Goal: Task Accomplishment & Management: Manage account settings

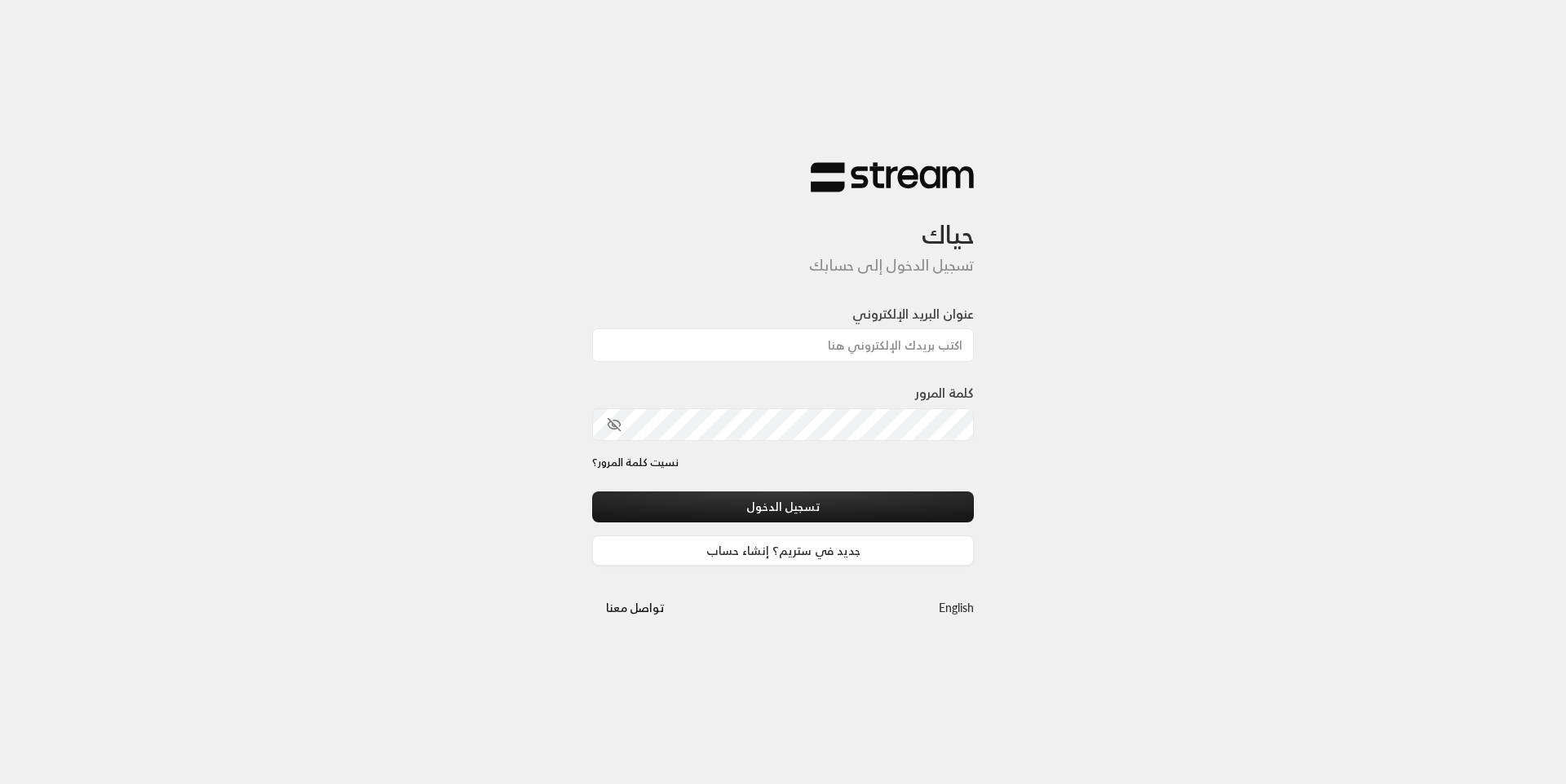
type input "[EMAIL_ADDRESS][DOMAIN_NAME]"
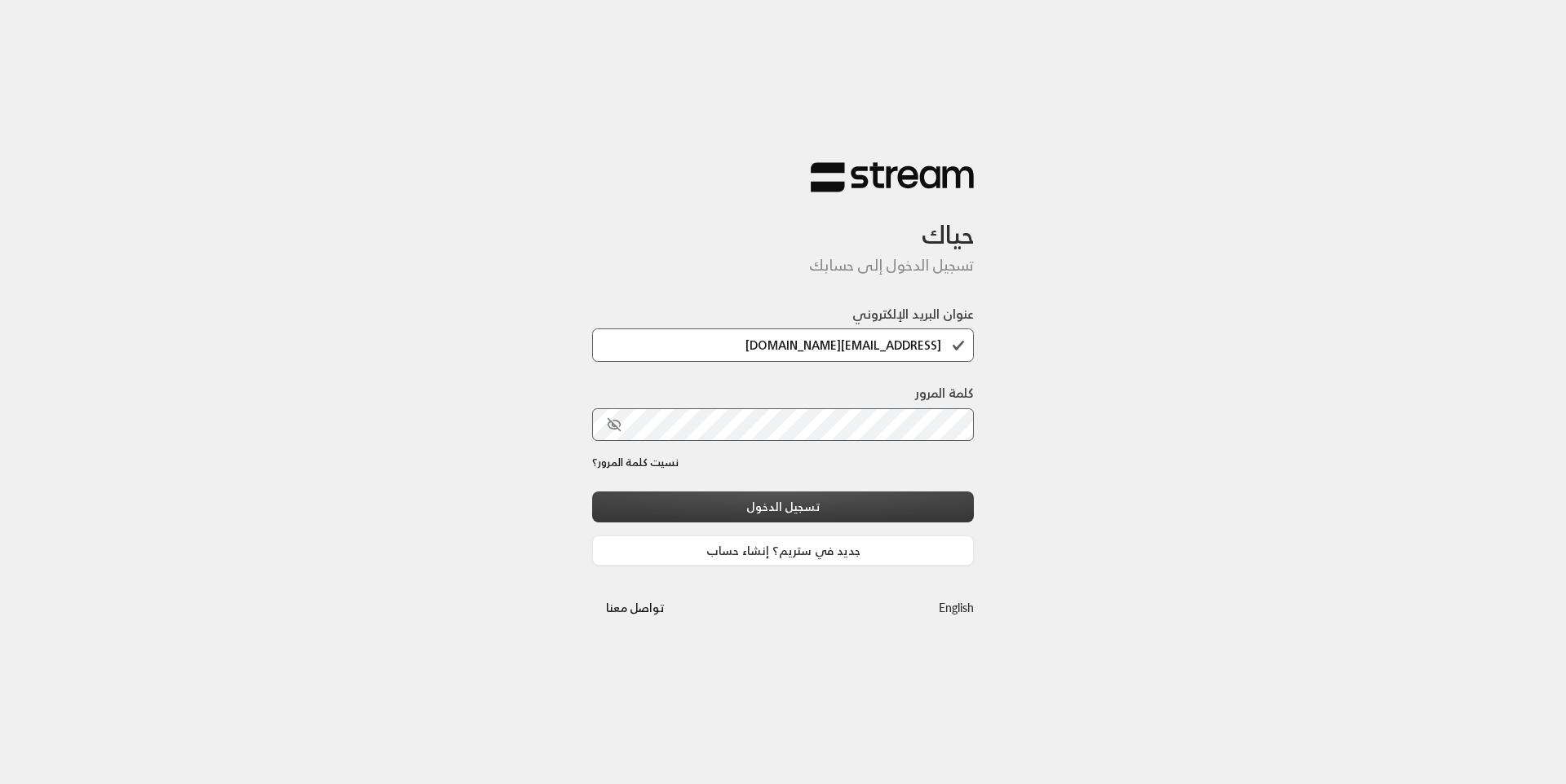
click at [834, 512] on button "تسجيل الدخول" at bounding box center [783, 506] width 382 height 30
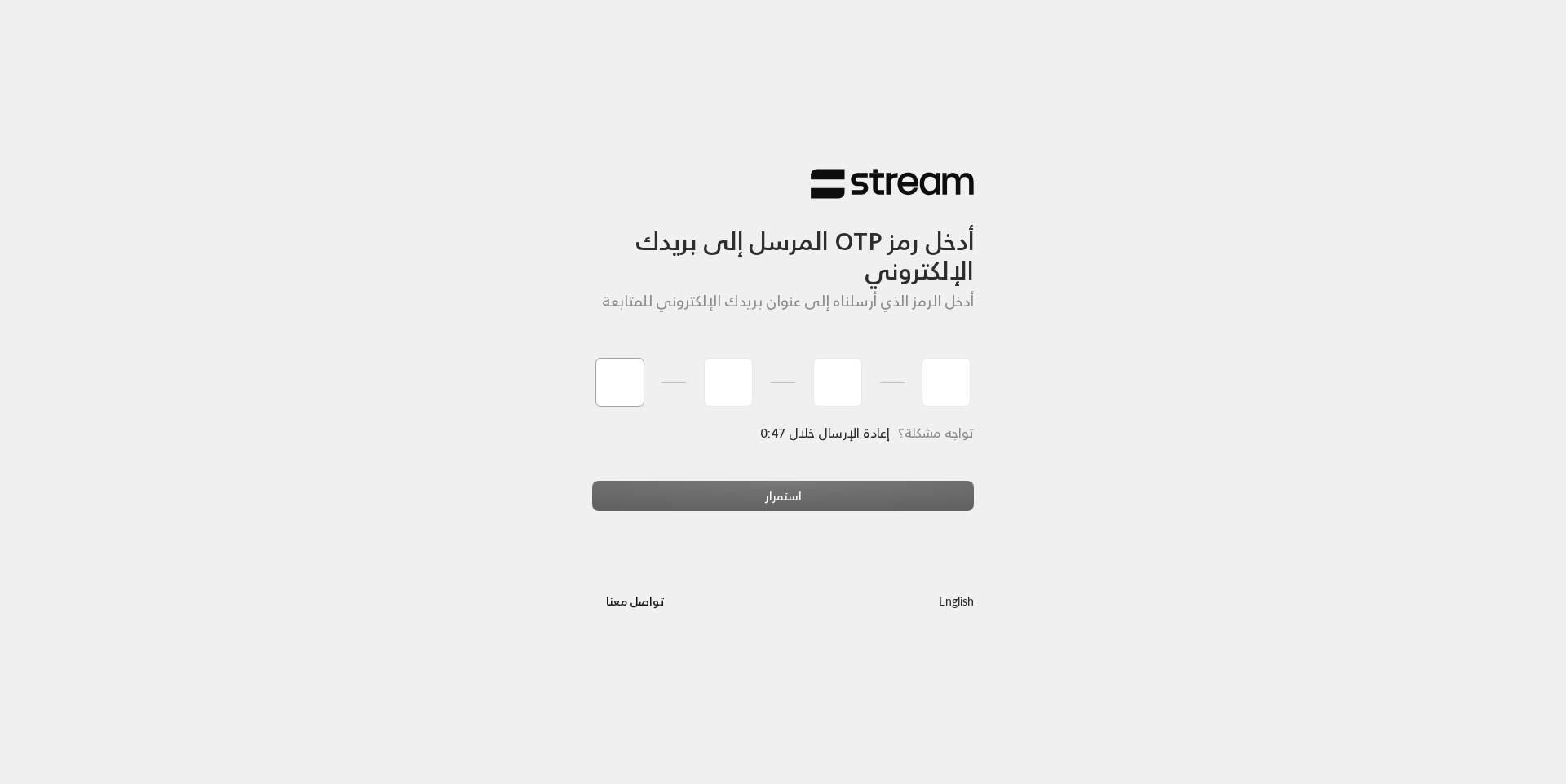
type input "9"
type input "7"
type input "5"
type input "1"
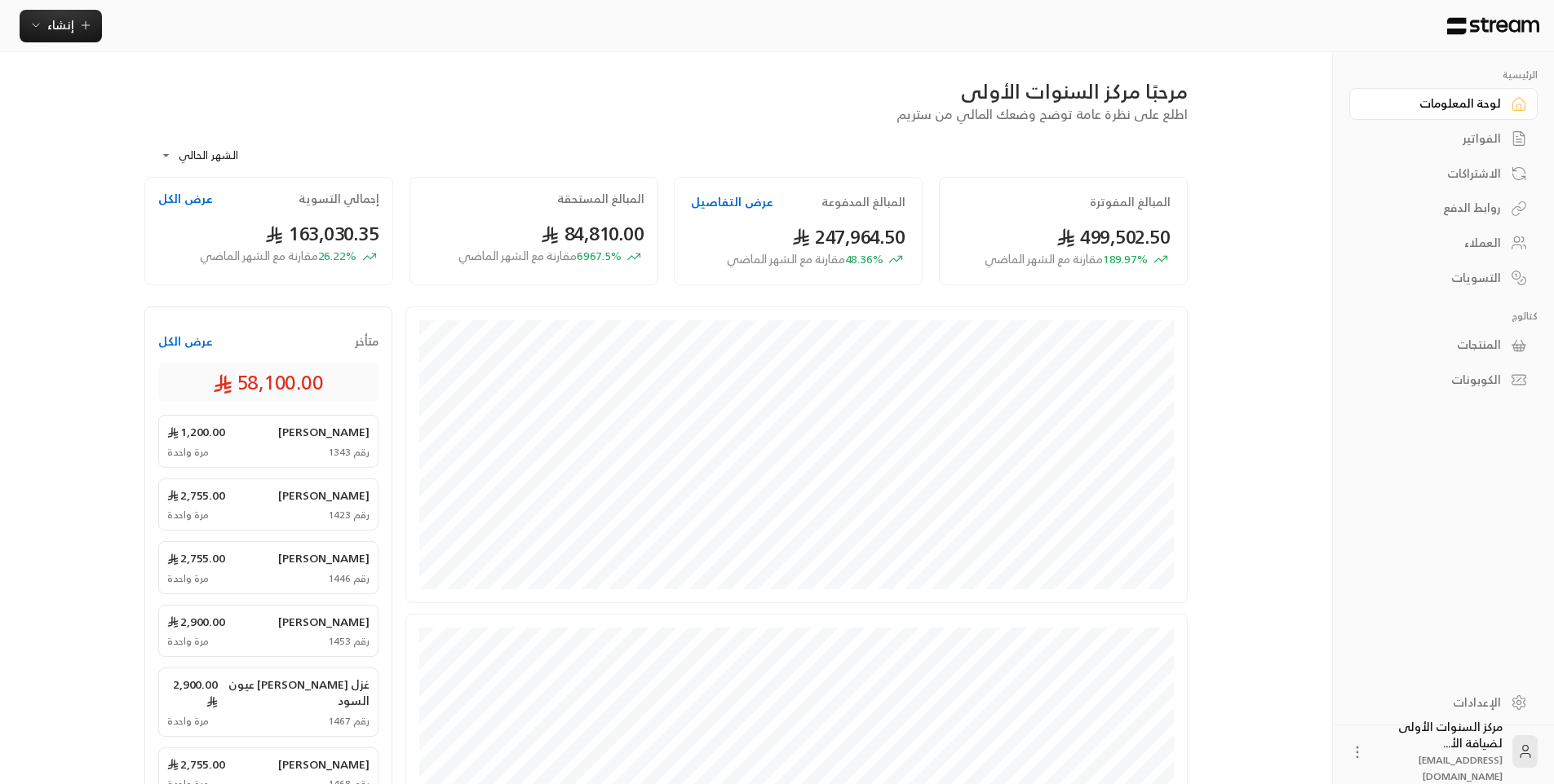
click at [413, 91] on div "مرحبًا مركز السنوات الأولى" at bounding box center [666, 92] width 1044 height 26
click at [1489, 132] on div "الفواتير" at bounding box center [1435, 138] width 132 height 16
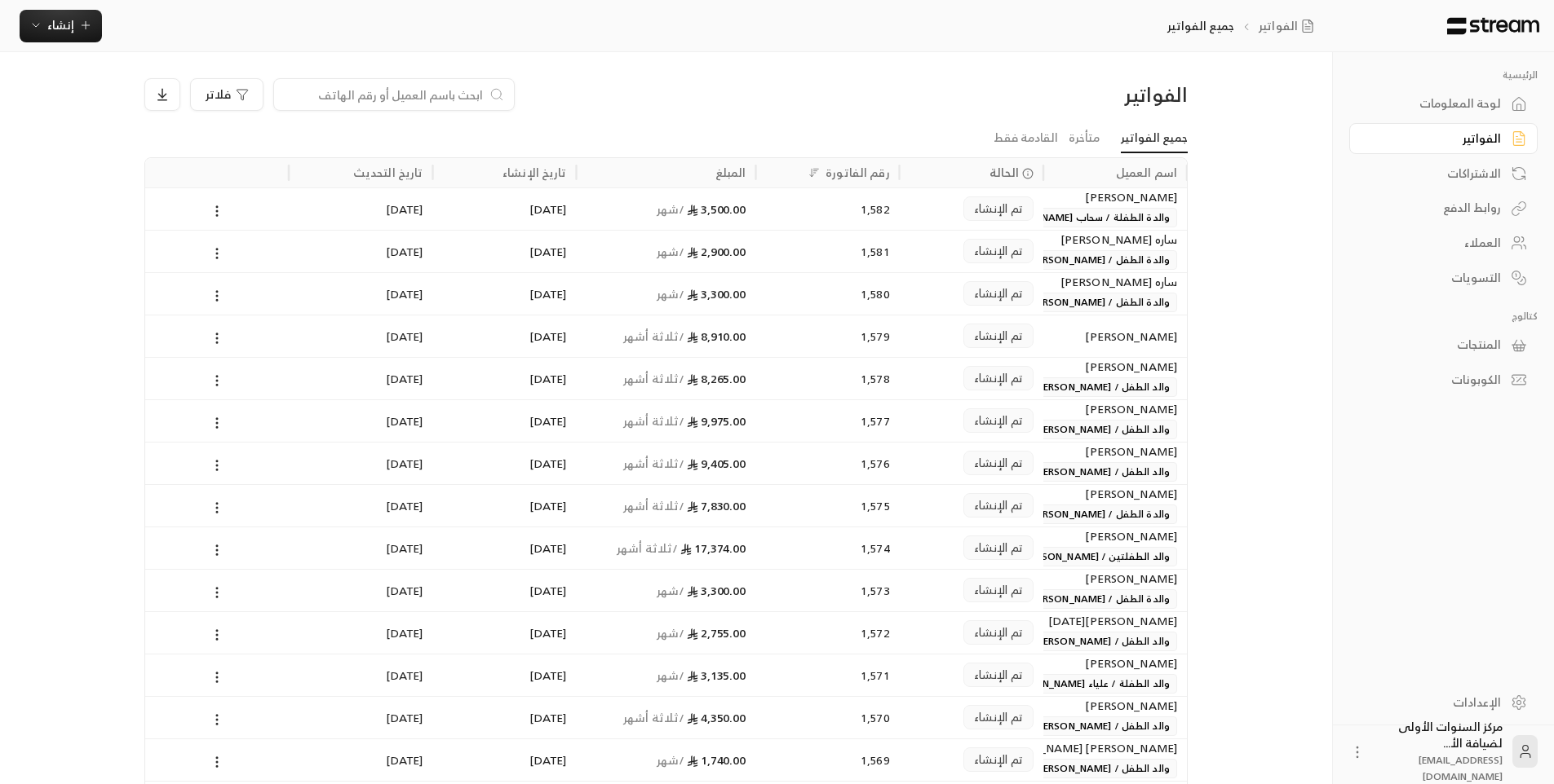
click at [1488, 102] on div "لوحة المعلومات" at bounding box center [1435, 104] width 132 height 16
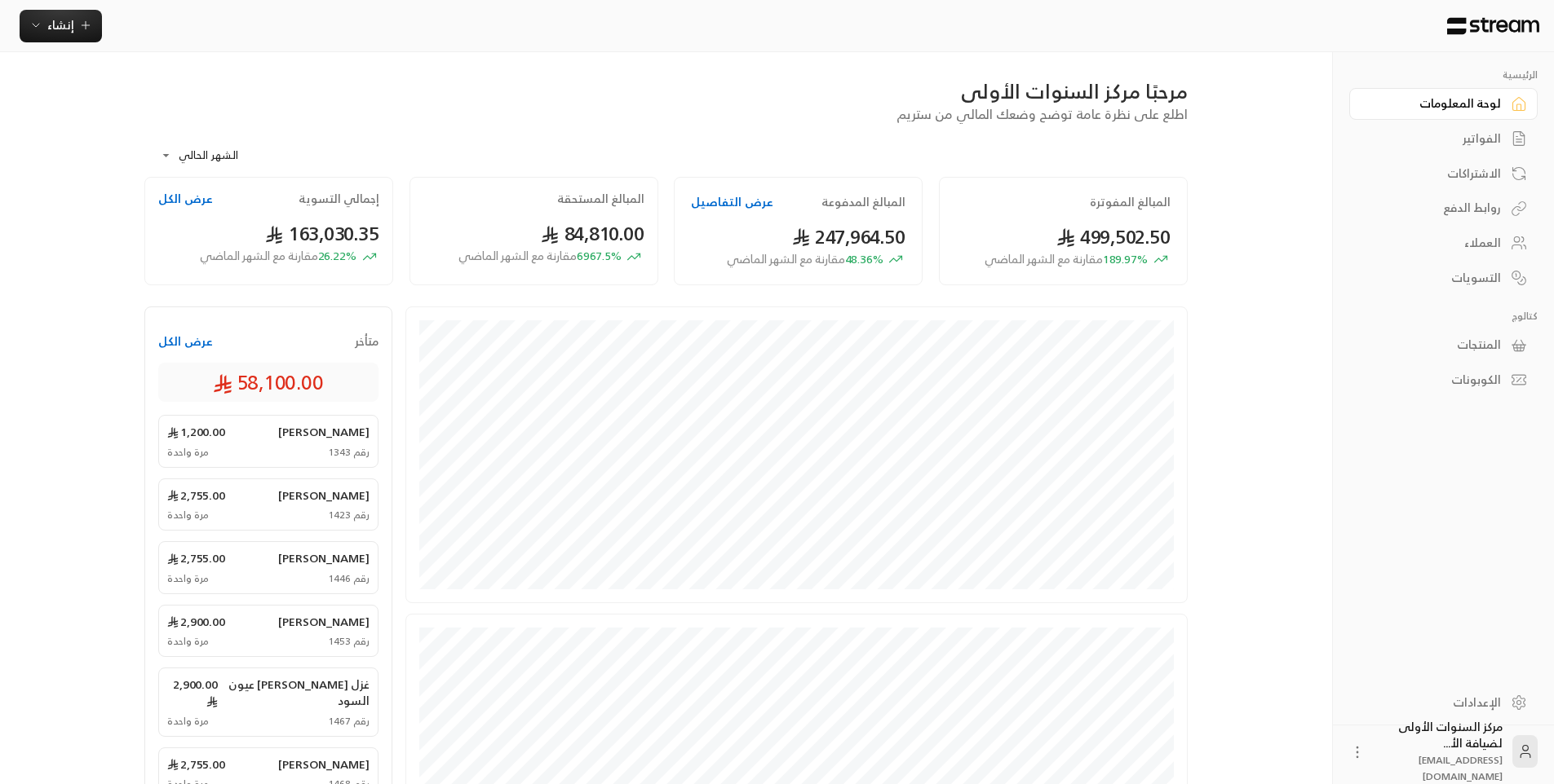
click at [1501, 137] on link "الفواتير" at bounding box center [1443, 139] width 188 height 32
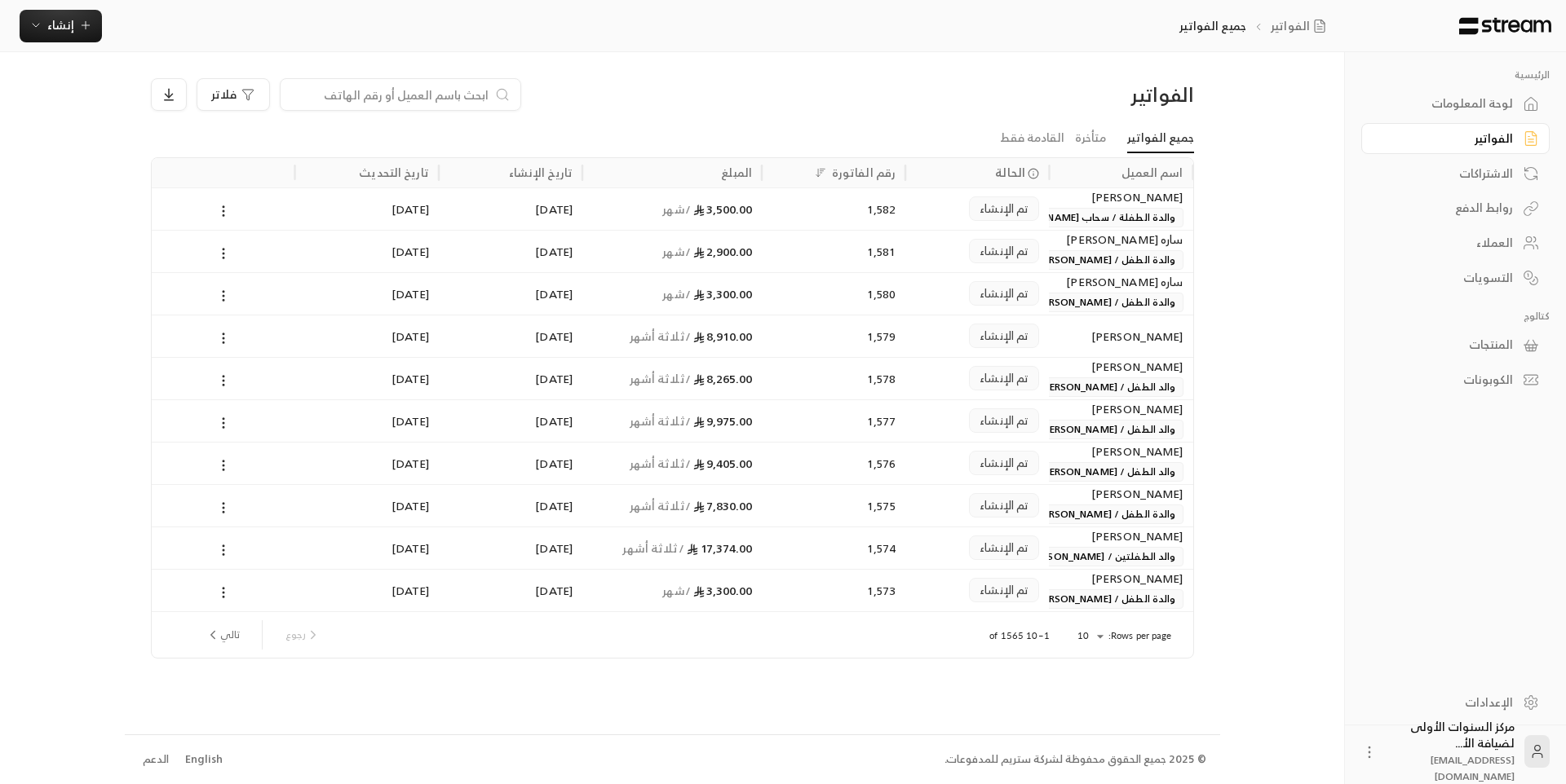
click at [420, 93] on input at bounding box center [390, 95] width 199 height 18
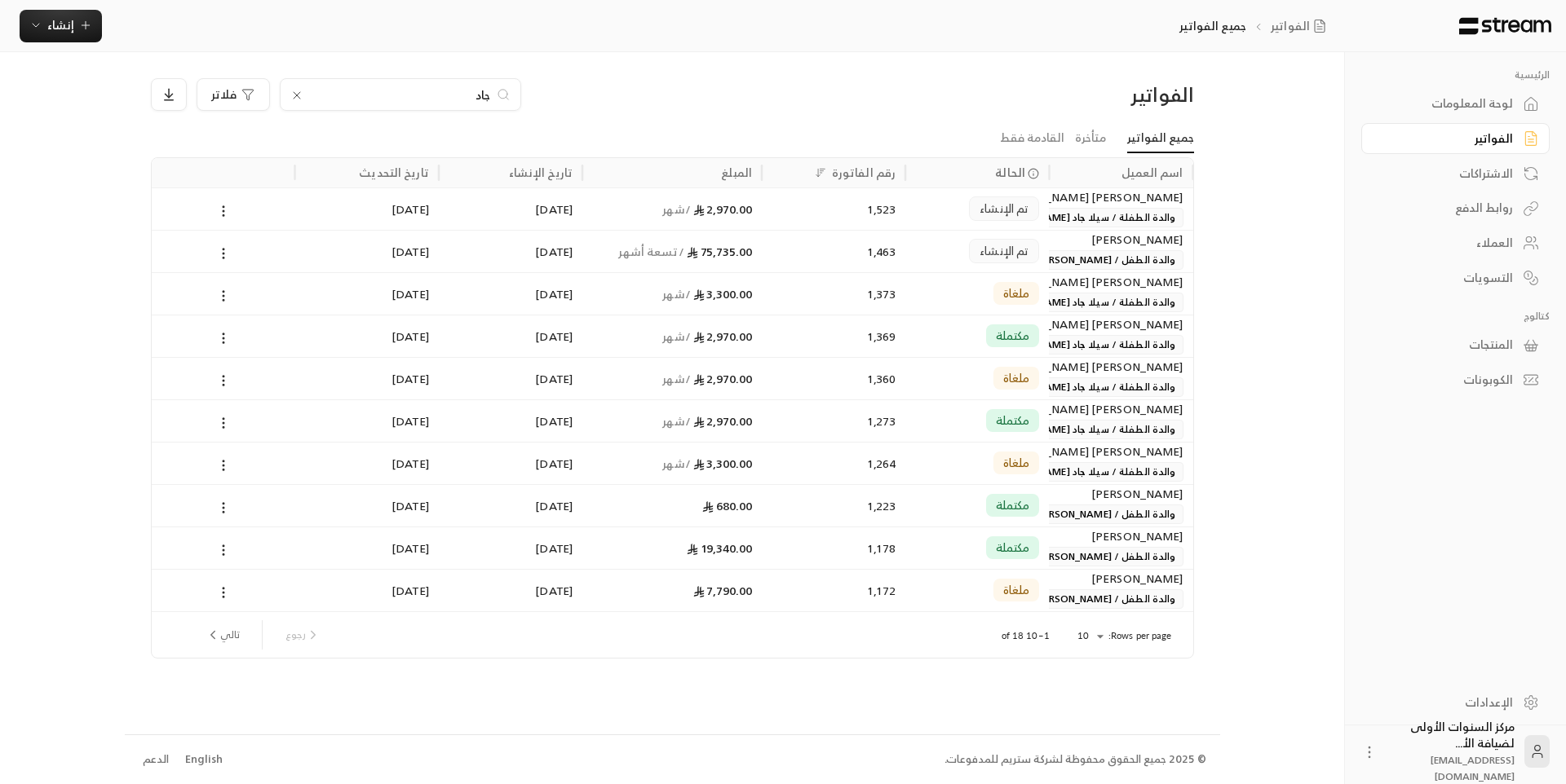
type input "جاد"
click at [857, 254] on div "1,463" at bounding box center [833, 252] width 124 height 42
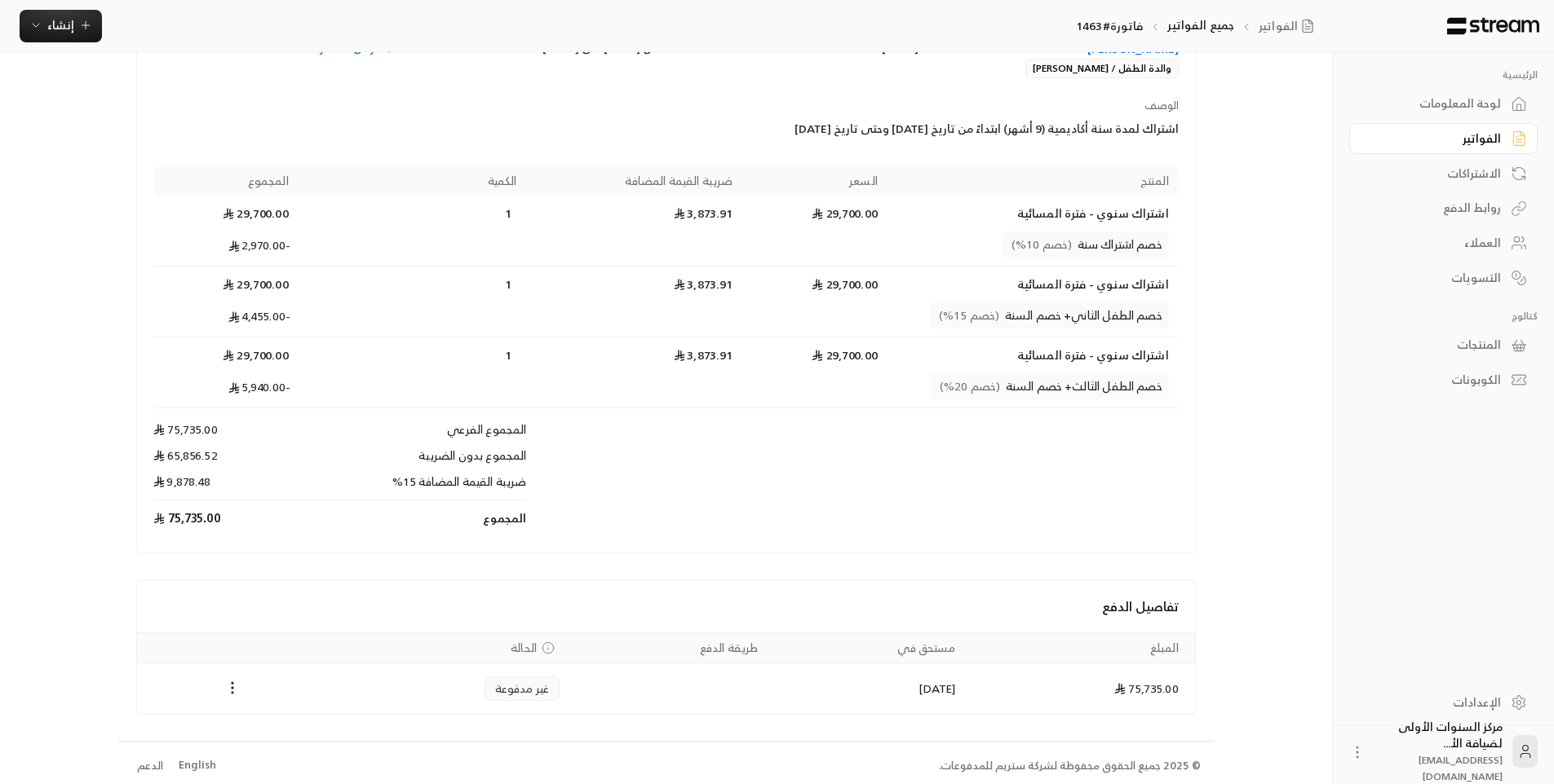
scroll to position [236, 0]
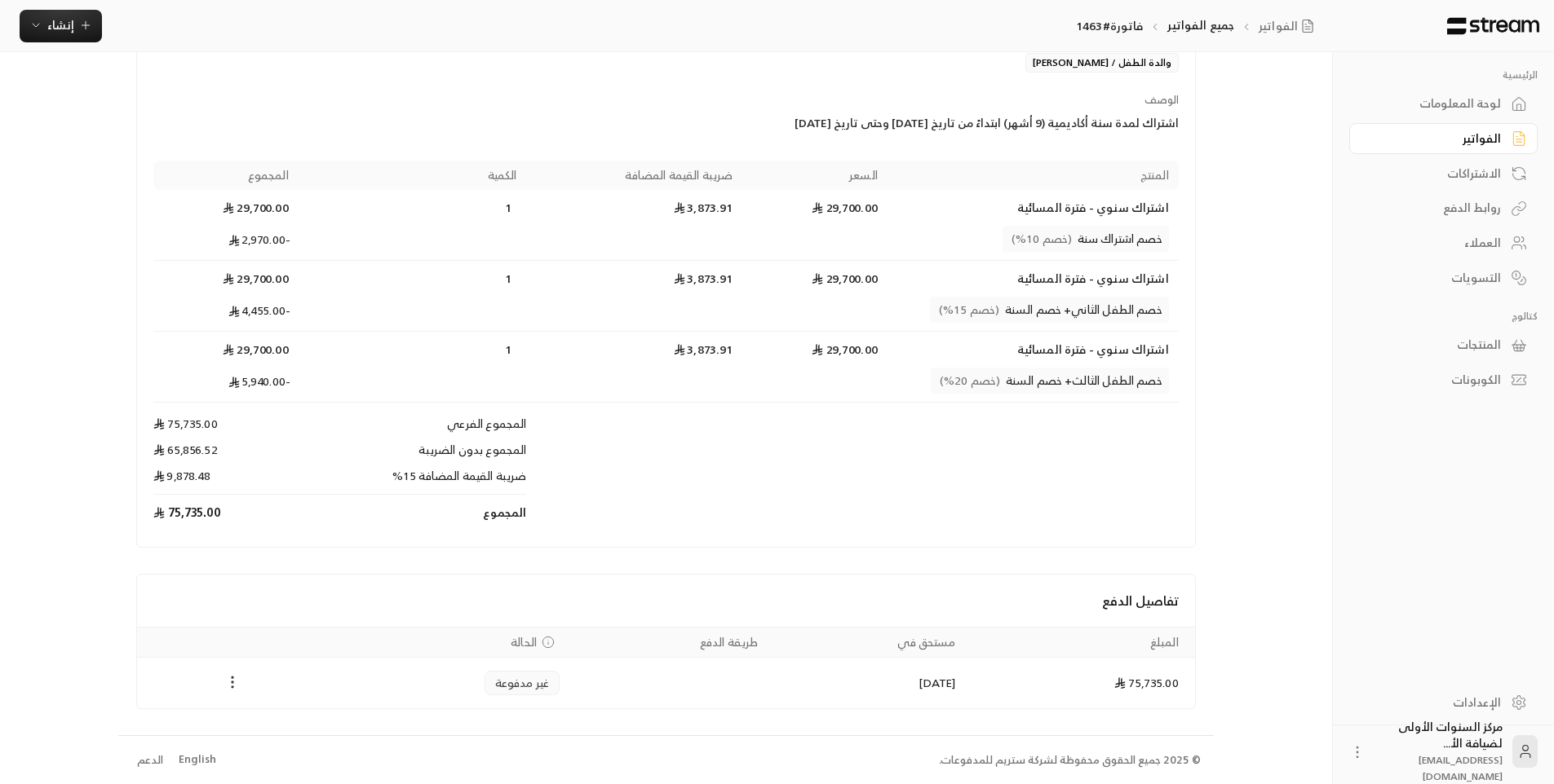
click at [231, 683] on icon "Payments" at bounding box center [232, 682] width 16 height 16
click at [295, 724] on li "تغيير الحالة الى مدفوعة" at bounding box center [294, 724] width 126 height 29
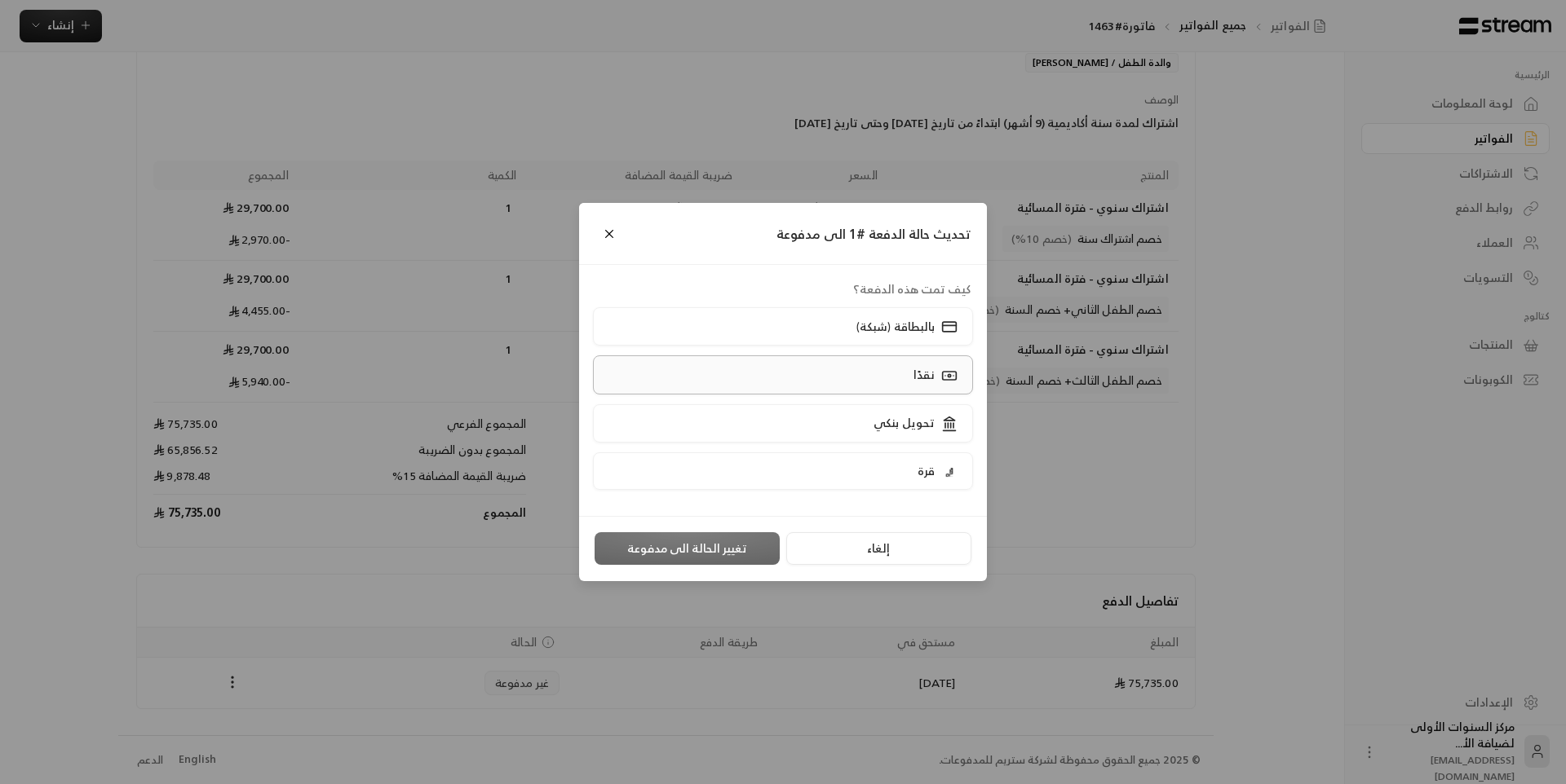
click at [850, 367] on label "نقدًا" at bounding box center [783, 375] width 381 height 38
click at [850, 415] on label "تحويل بنكي" at bounding box center [783, 423] width 381 height 38
click at [603, 228] on button "Close" at bounding box center [609, 233] width 29 height 29
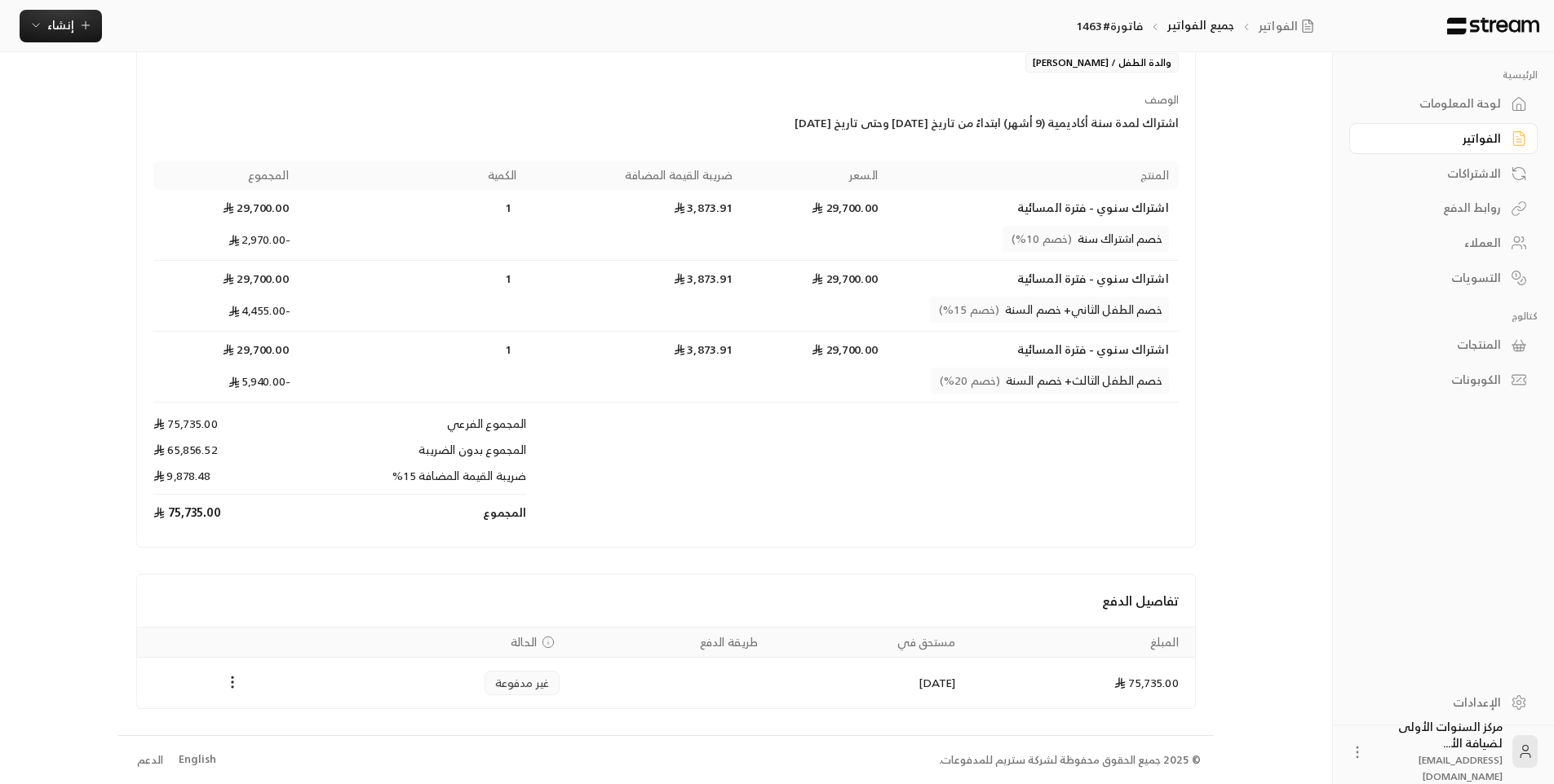
click at [754, 115] on div "اشتراك لمدة سنة أكاديمية (9 أشهر) ابتداءً من تاريخ 1/9/2025 وحتى تاريخ 28/5/2026" at bounding box center [926, 123] width 505 height 16
click at [228, 686] on icon "Payments" at bounding box center [232, 682] width 16 height 16
click at [323, 733] on li "تغيير الحالة الى مدفوعة" at bounding box center [294, 724] width 126 height 29
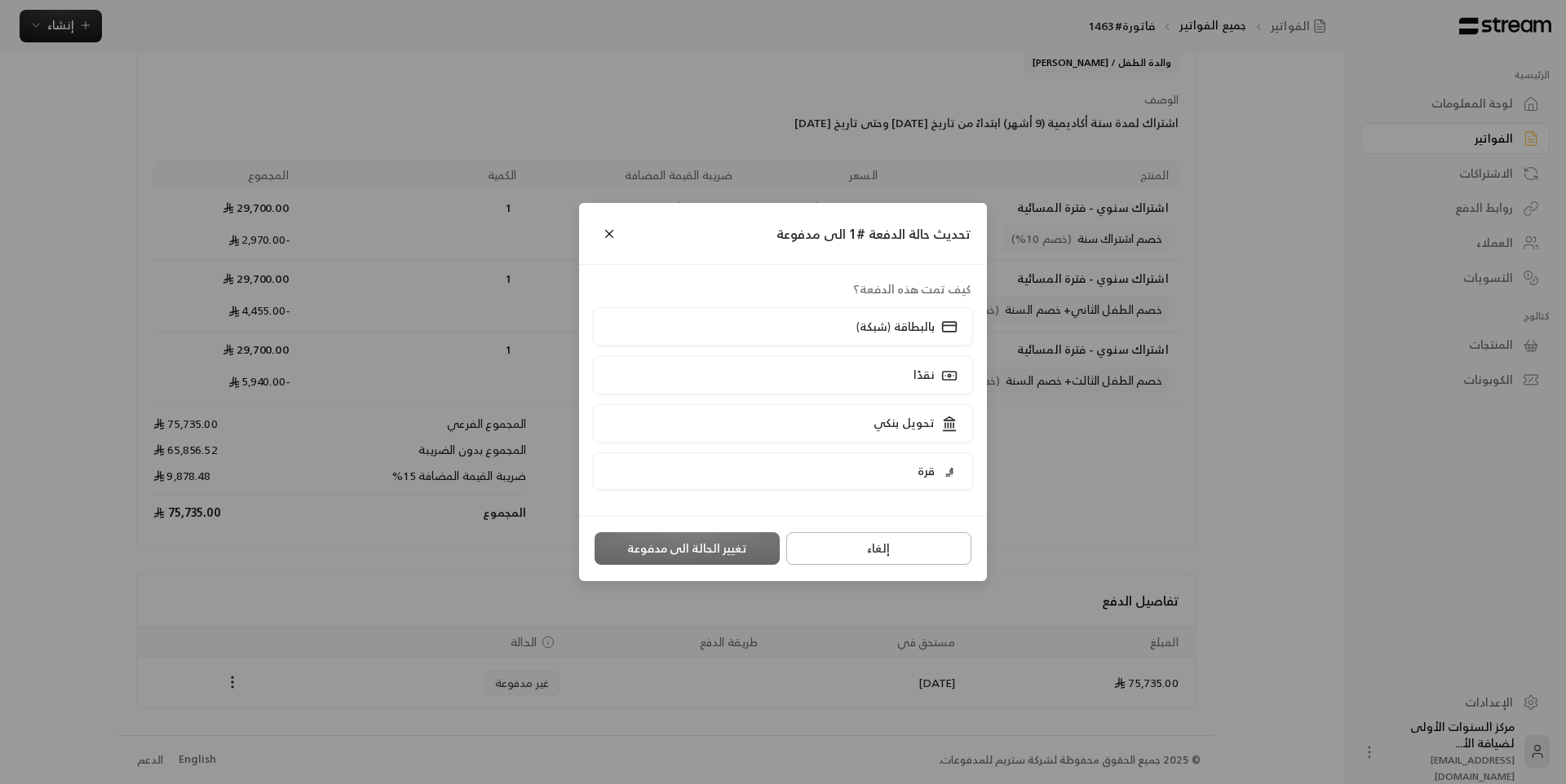
click at [870, 549] on button "إلغاء" at bounding box center [879, 548] width 185 height 33
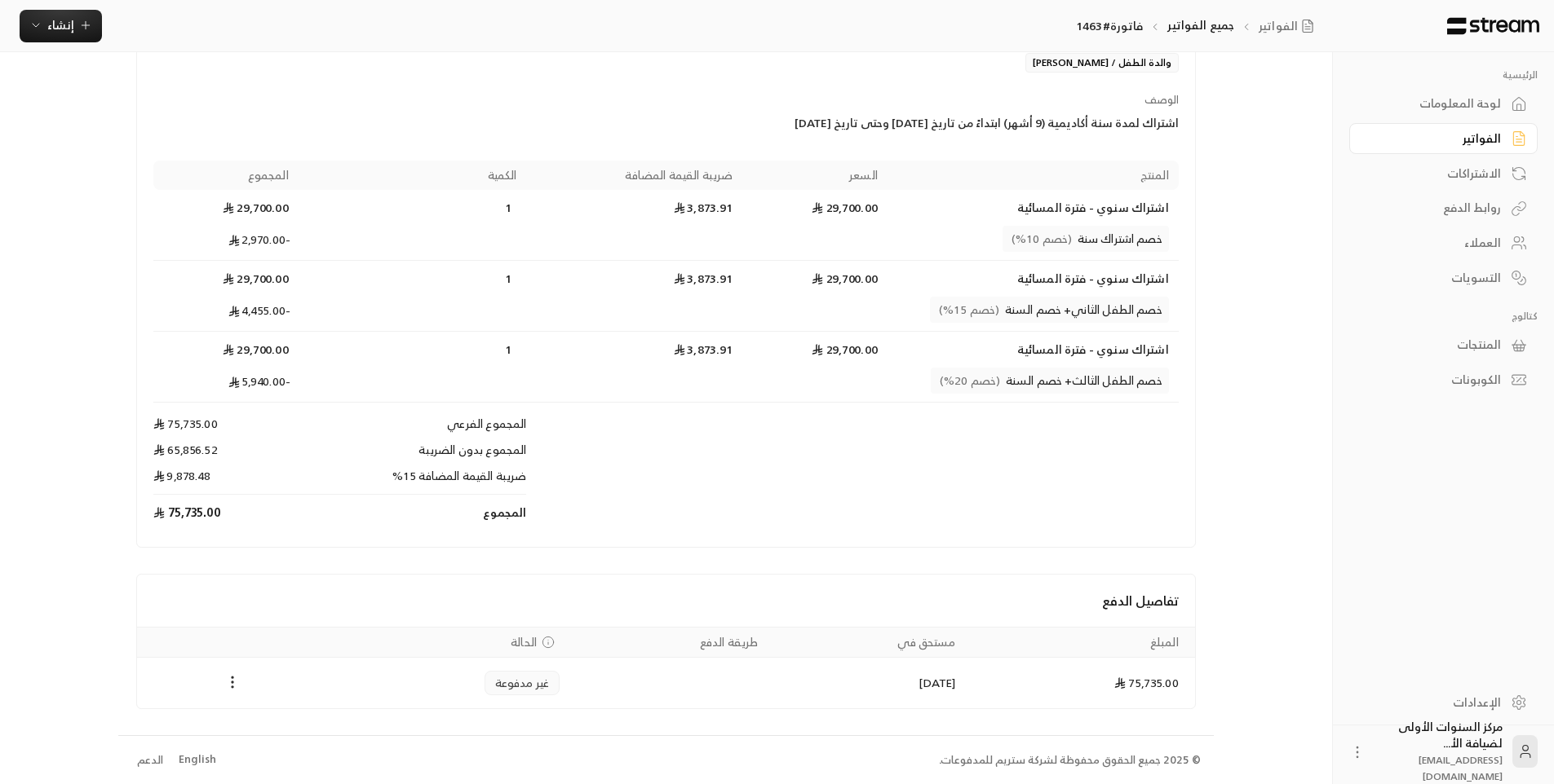
click at [1451, 146] on link "الفواتير" at bounding box center [1443, 139] width 188 height 32
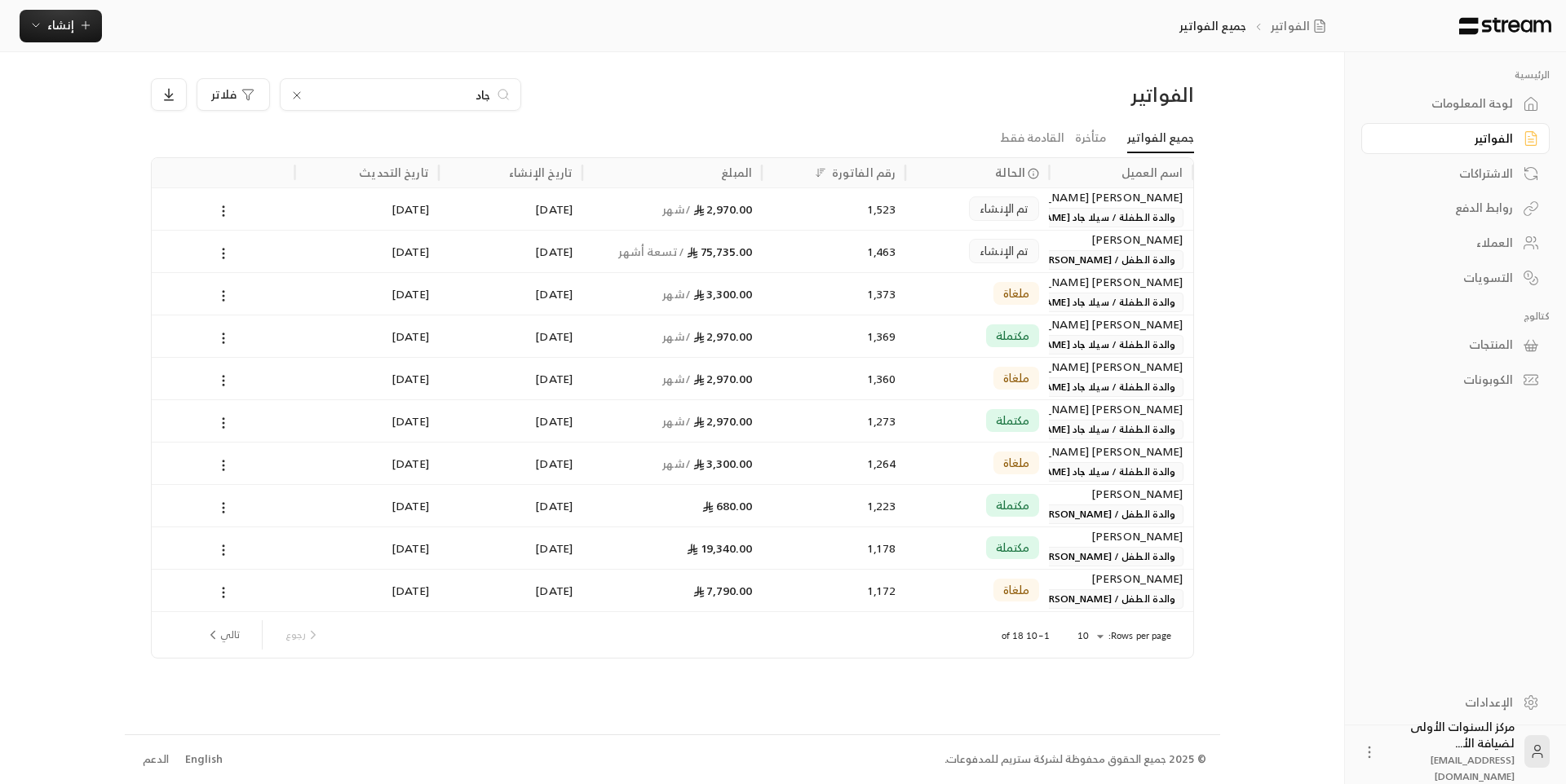
click at [414, 86] on input "جاد" at bounding box center [401, 95] width 181 height 18
type input "دلع"
click at [582, 155] on div "اسم العميل الحالة رقم الفاتورة المبلغ تاريخ الإنشاء تاريخ التحديث نوف عبدالله إ…" at bounding box center [672, 405] width 1060 height 506
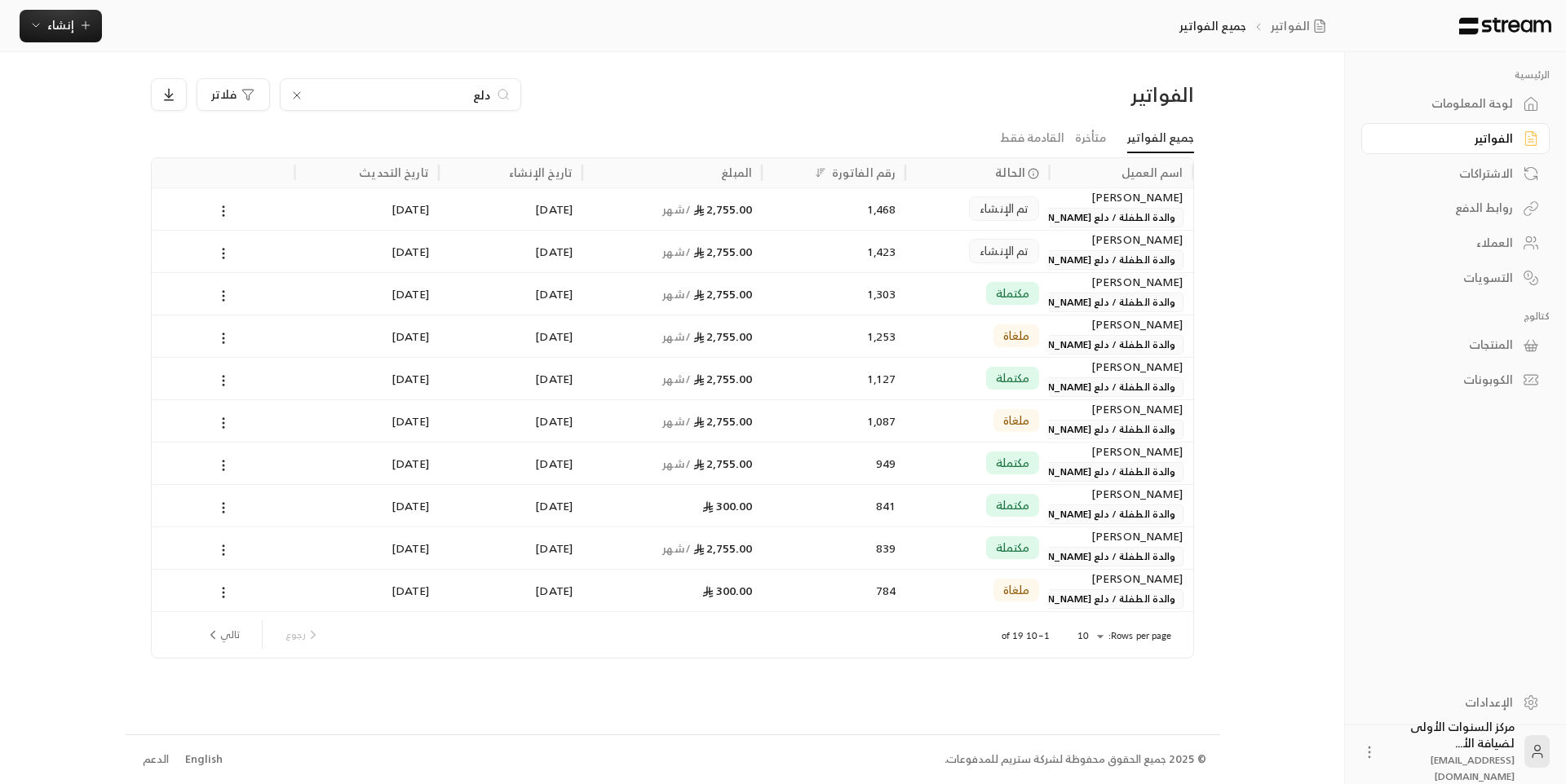
click at [488, 248] on div "3/08/2025" at bounding box center [510, 252] width 124 height 42
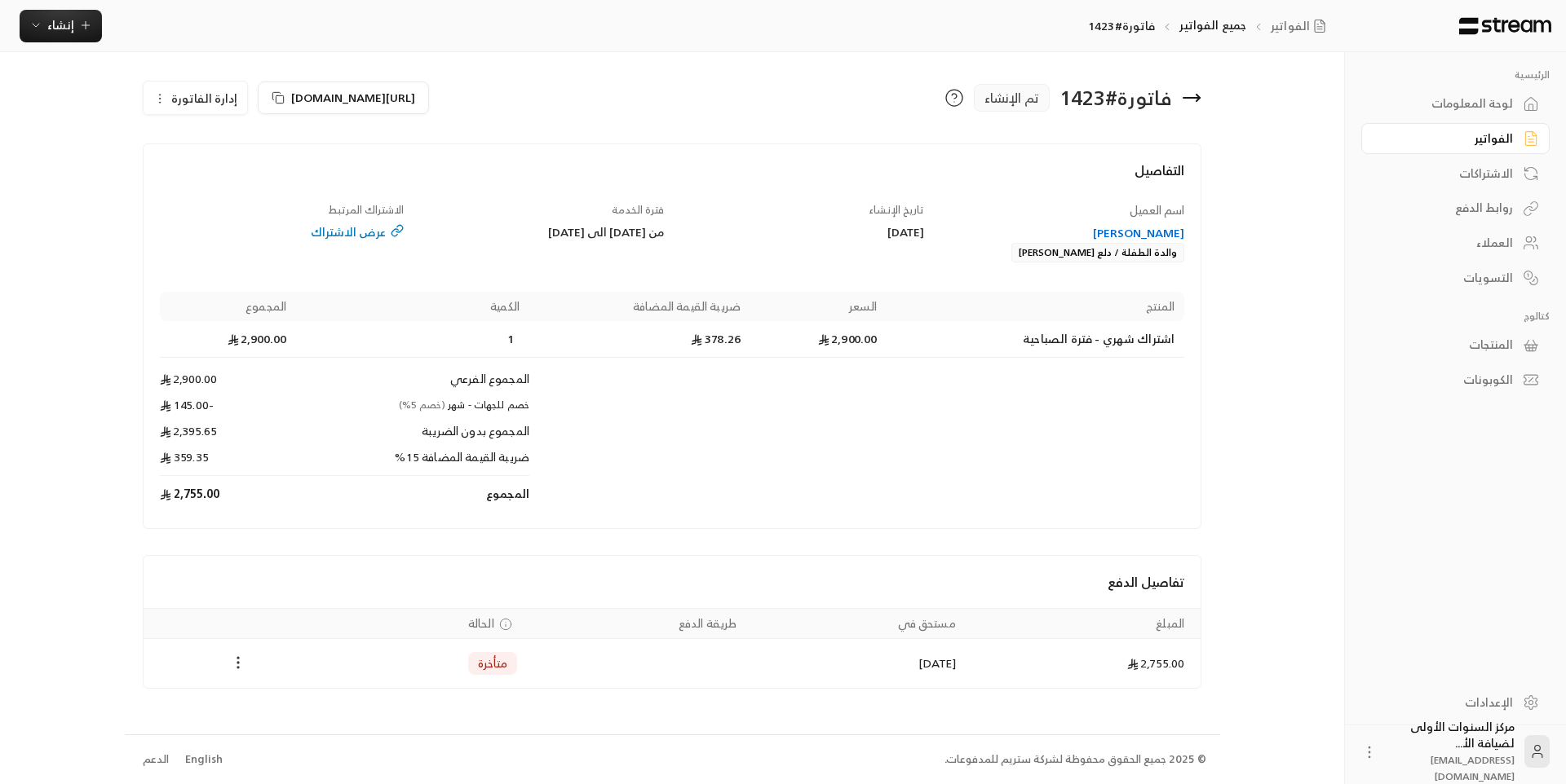
click at [236, 667] on icon "Payments" at bounding box center [238, 662] width 16 height 16
click at [277, 712] on li "تغيير الحالة الى مدفوعة" at bounding box center [299, 704] width 126 height 29
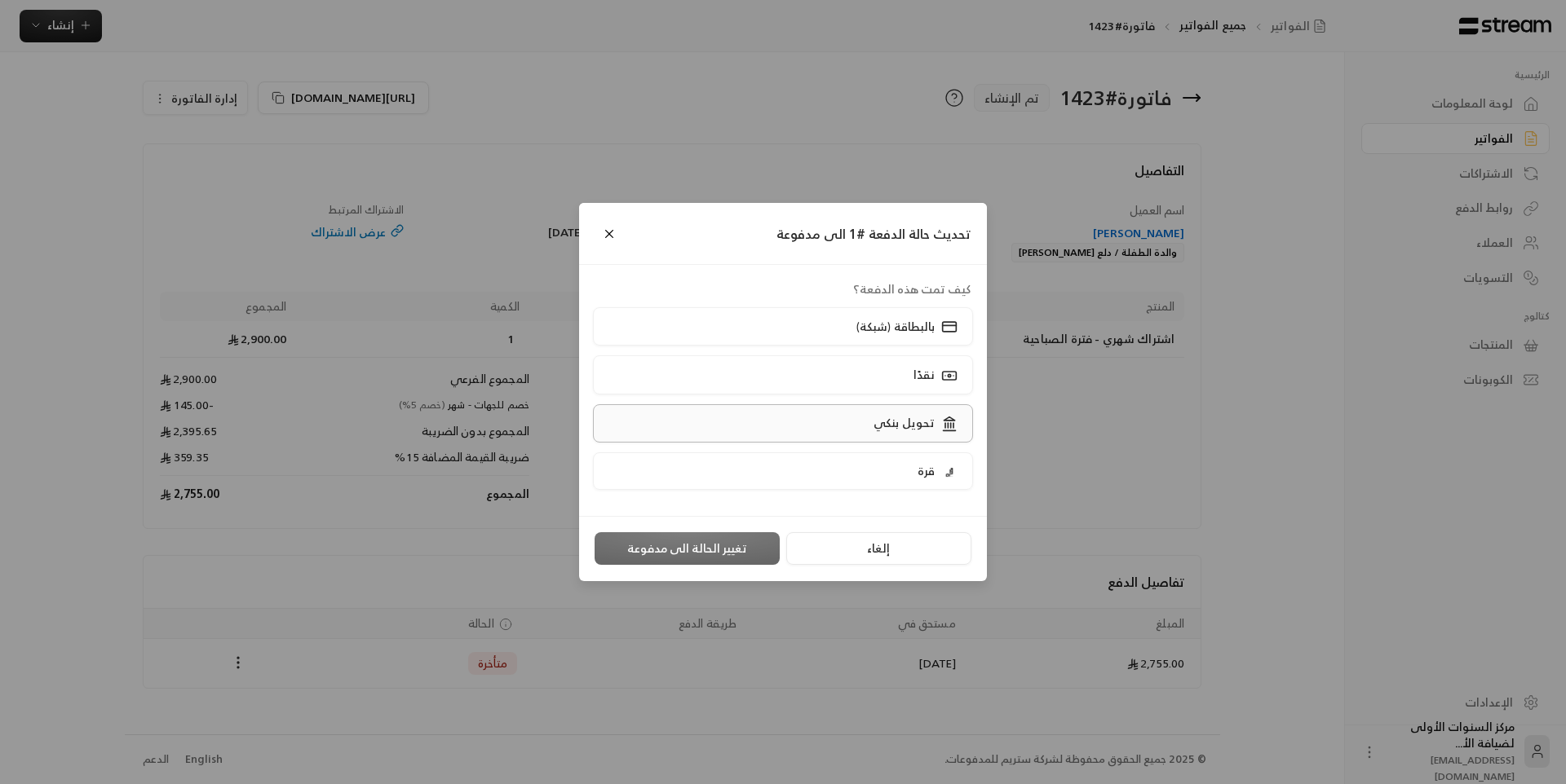
click at [887, 424] on p "تحويل بنكي" at bounding box center [903, 423] width 61 height 16
click at [745, 539] on button "تغيير الحالة الى مدفوعة" at bounding box center [688, 548] width 185 height 33
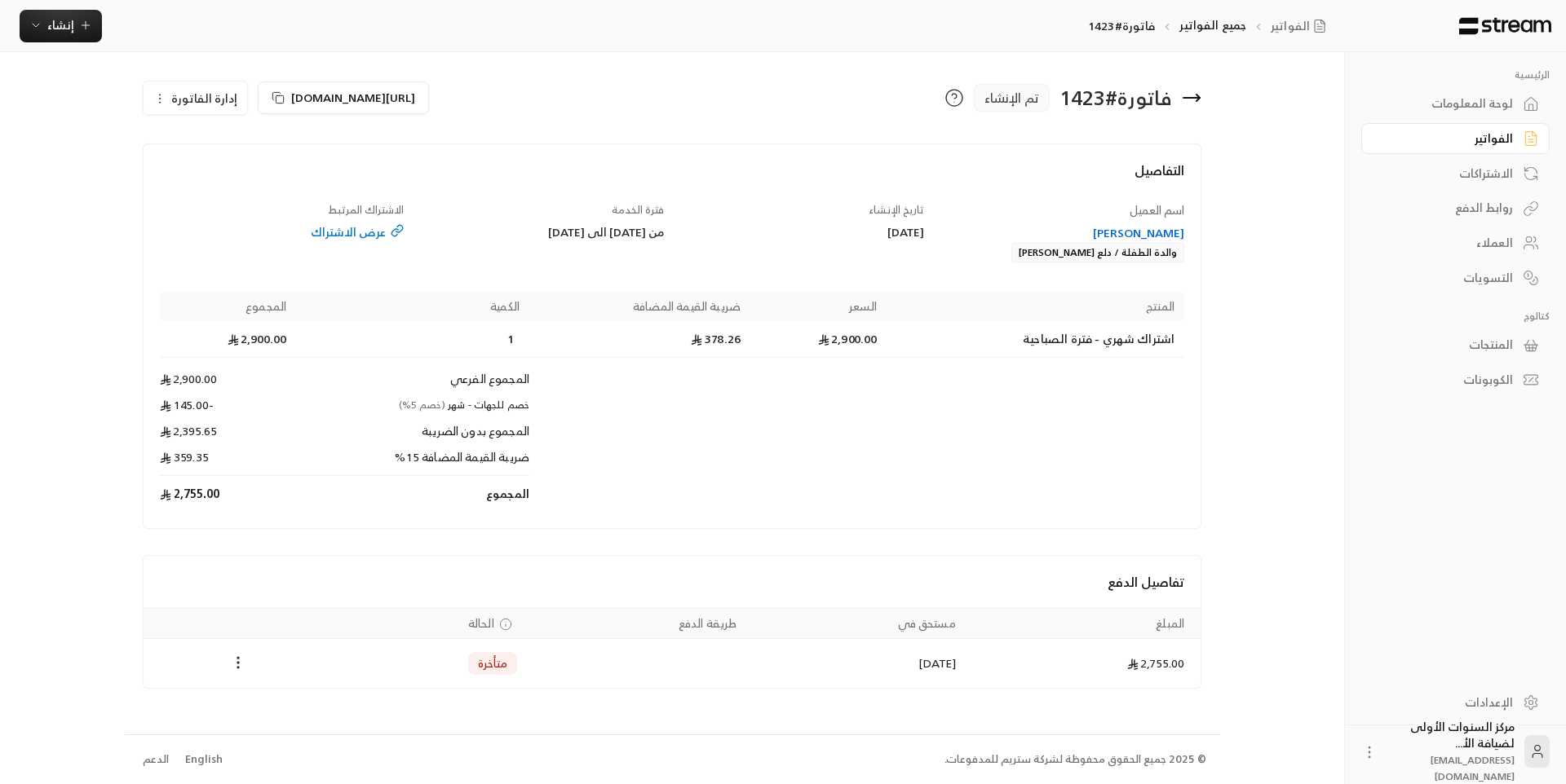
click at [1494, 109] on div "لوحة المعلومات" at bounding box center [1447, 104] width 132 height 16
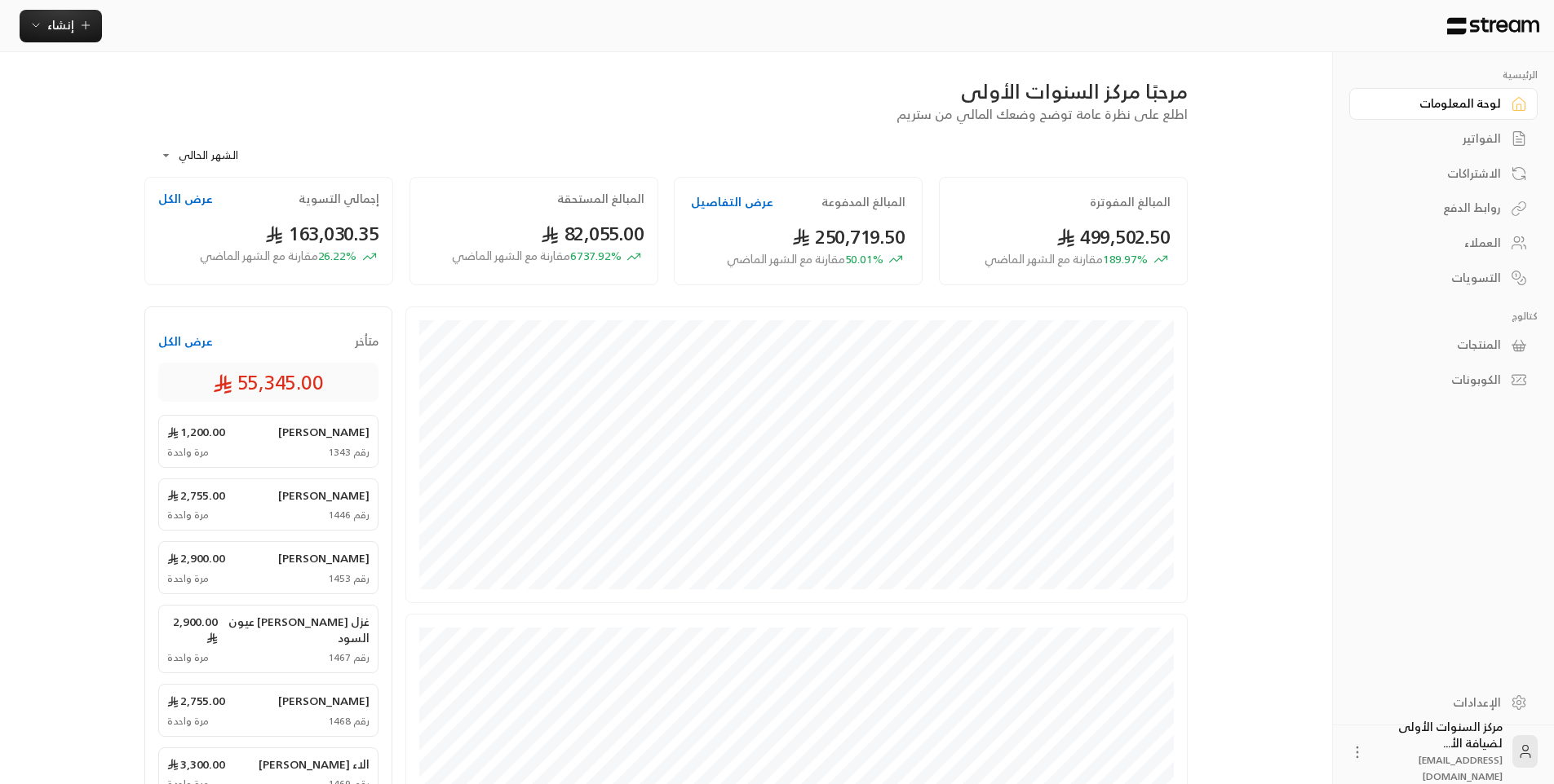
click at [1463, 145] on div "الفواتير" at bounding box center [1435, 138] width 132 height 16
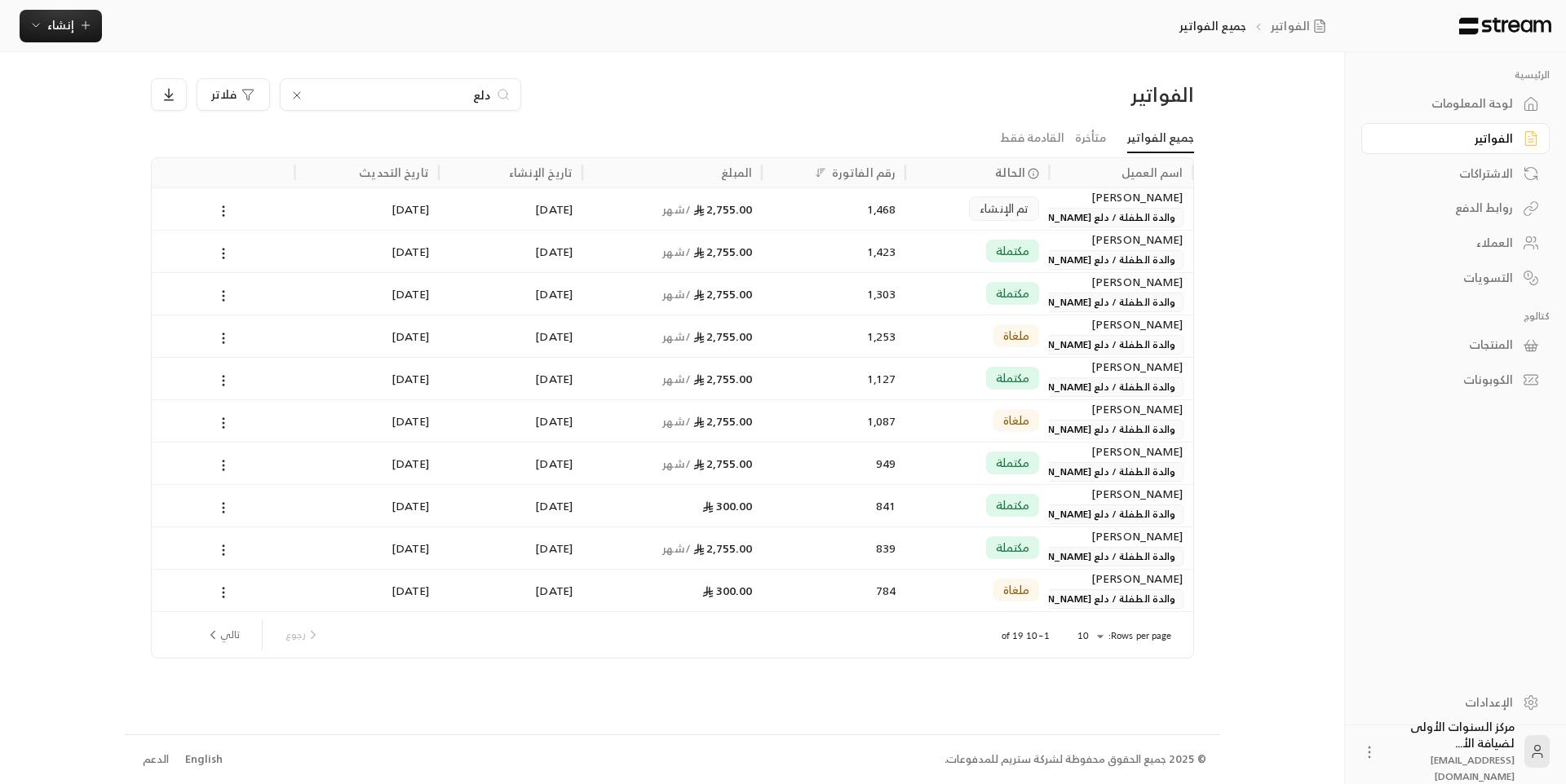
click at [461, 92] on input "دلع" at bounding box center [401, 95] width 181 height 18
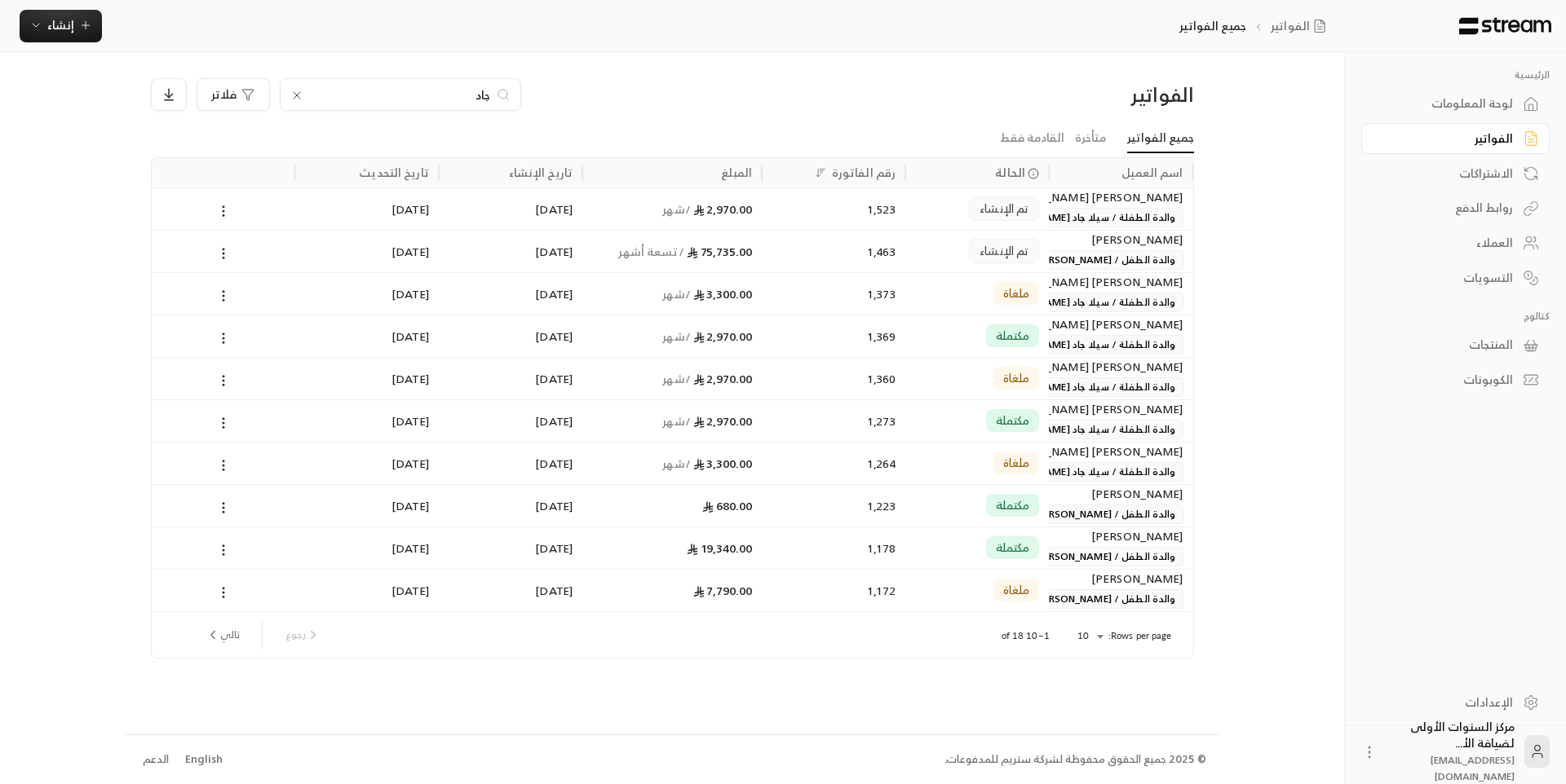
type input "جاد"
click at [1096, 263] on span "والدة الطفل / [PERSON_NAME]" at bounding box center [1104, 260] width 156 height 20
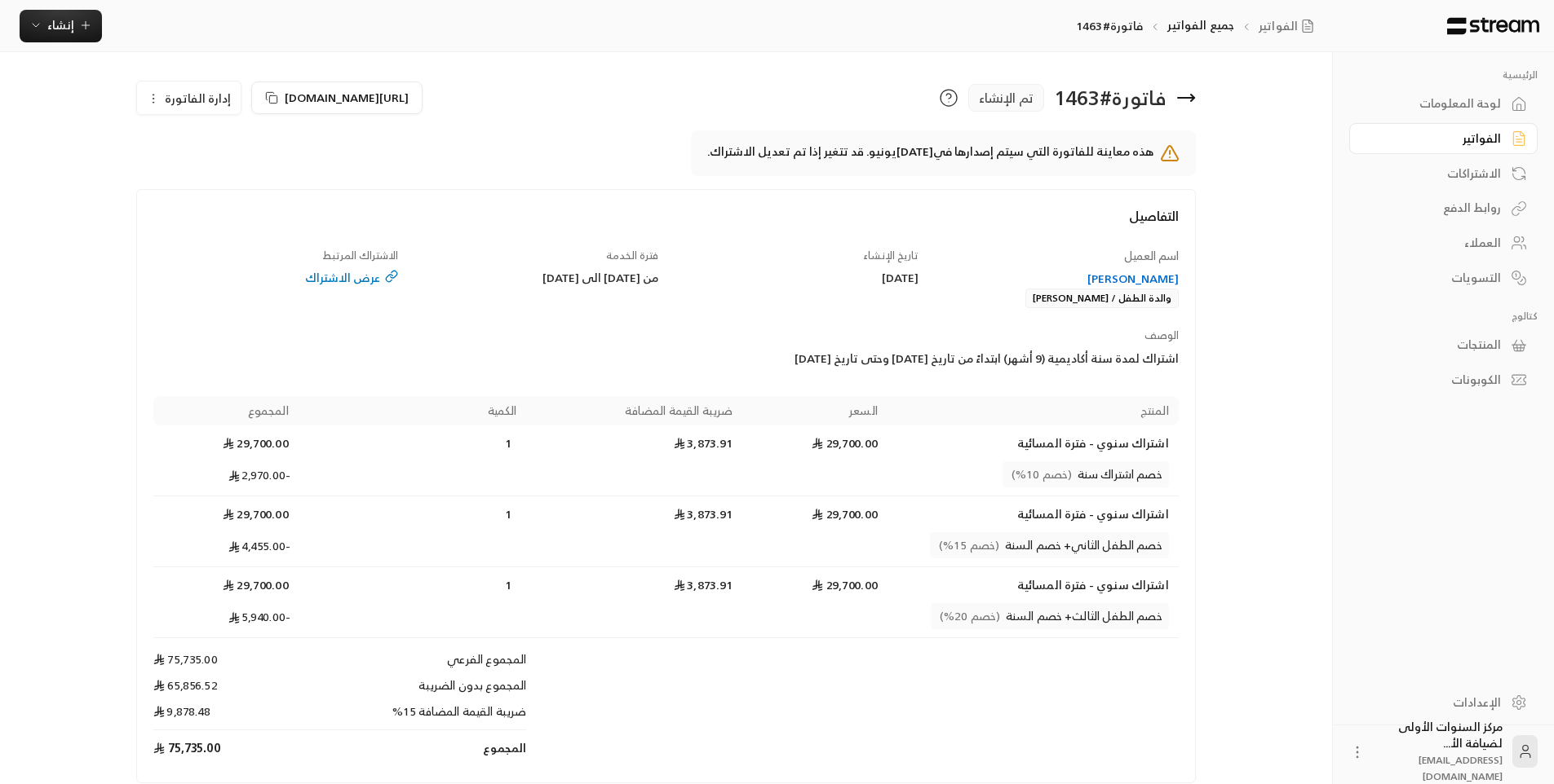
click at [1195, 94] on icon at bounding box center [1186, 98] width 20 height 20
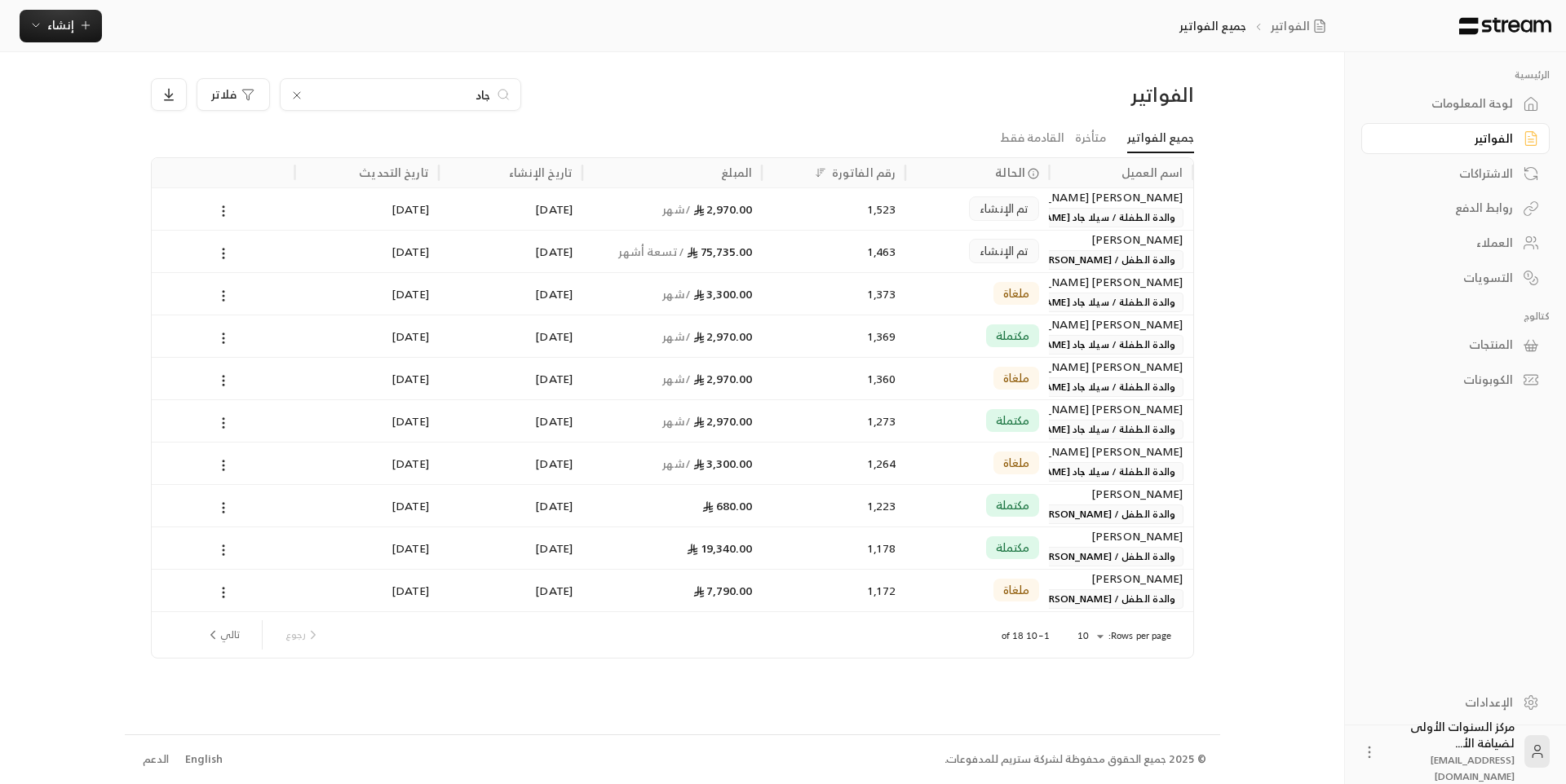
click at [486, 92] on input "جاد" at bounding box center [401, 95] width 181 height 18
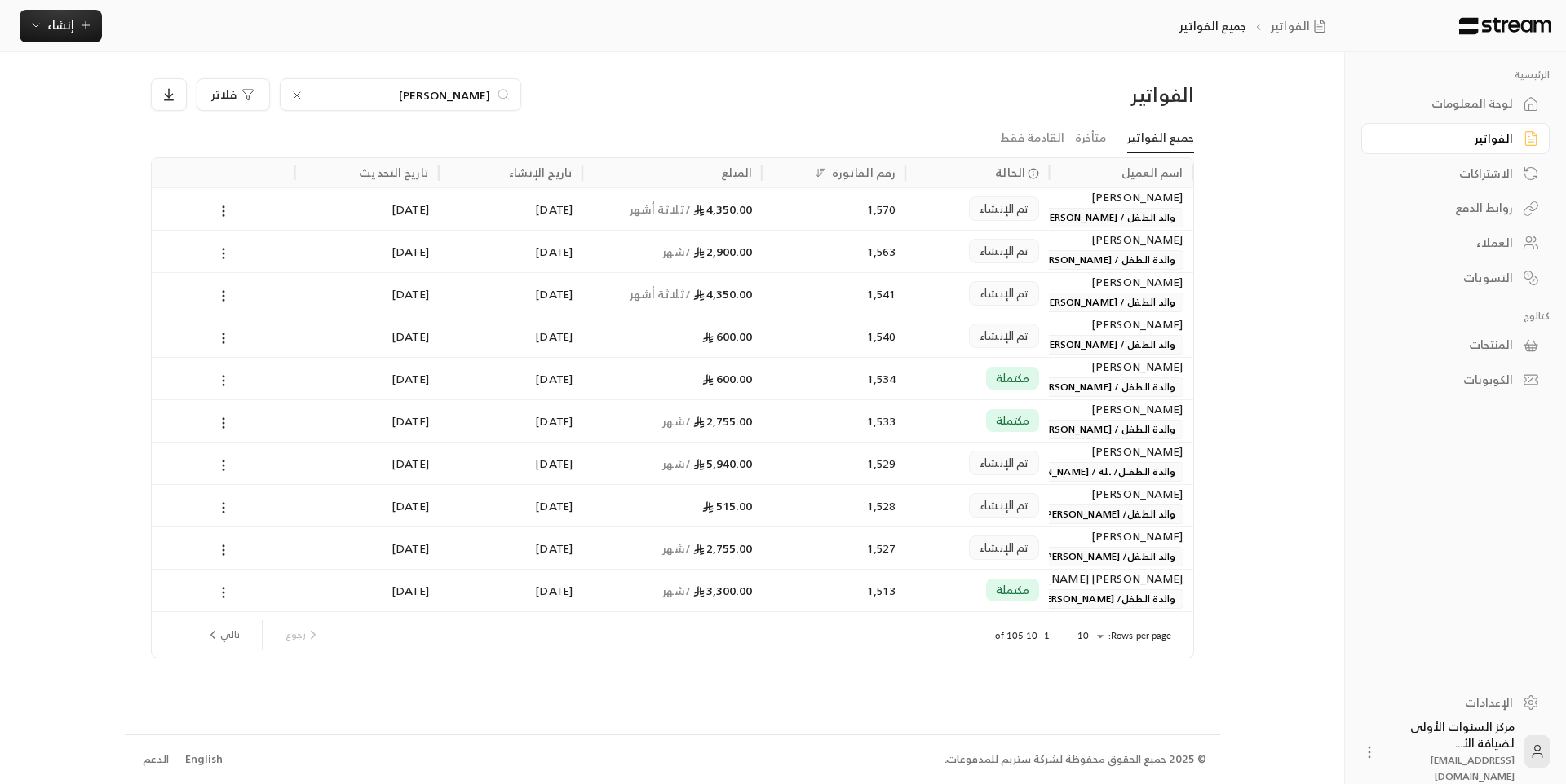
type input "عبدالعزيز"
click at [1001, 375] on span "مكتملة" at bounding box center [1013, 379] width 34 height 16
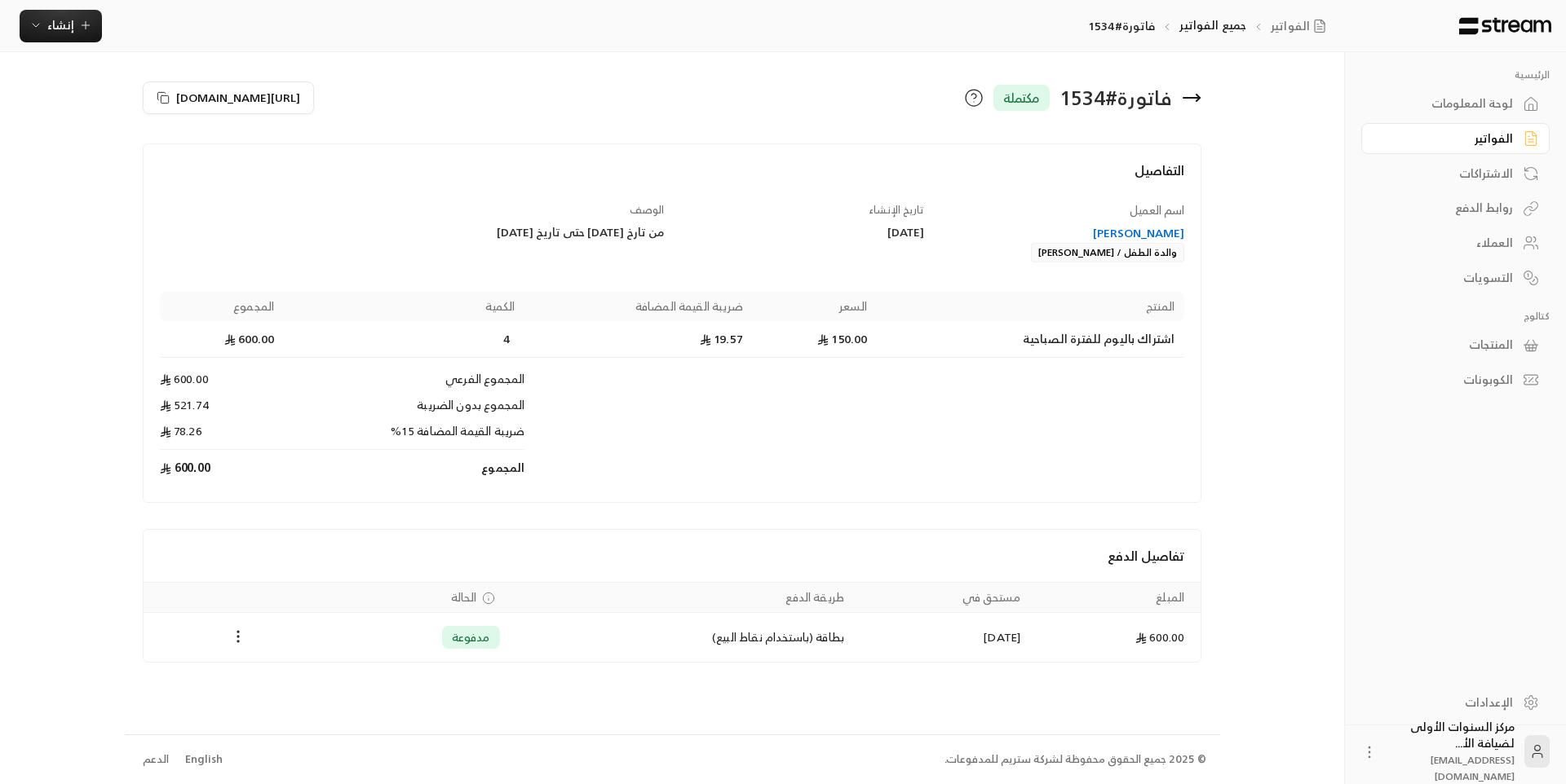
click at [1138, 226] on div "[PERSON_NAME]" at bounding box center [1064, 233] width 245 height 16
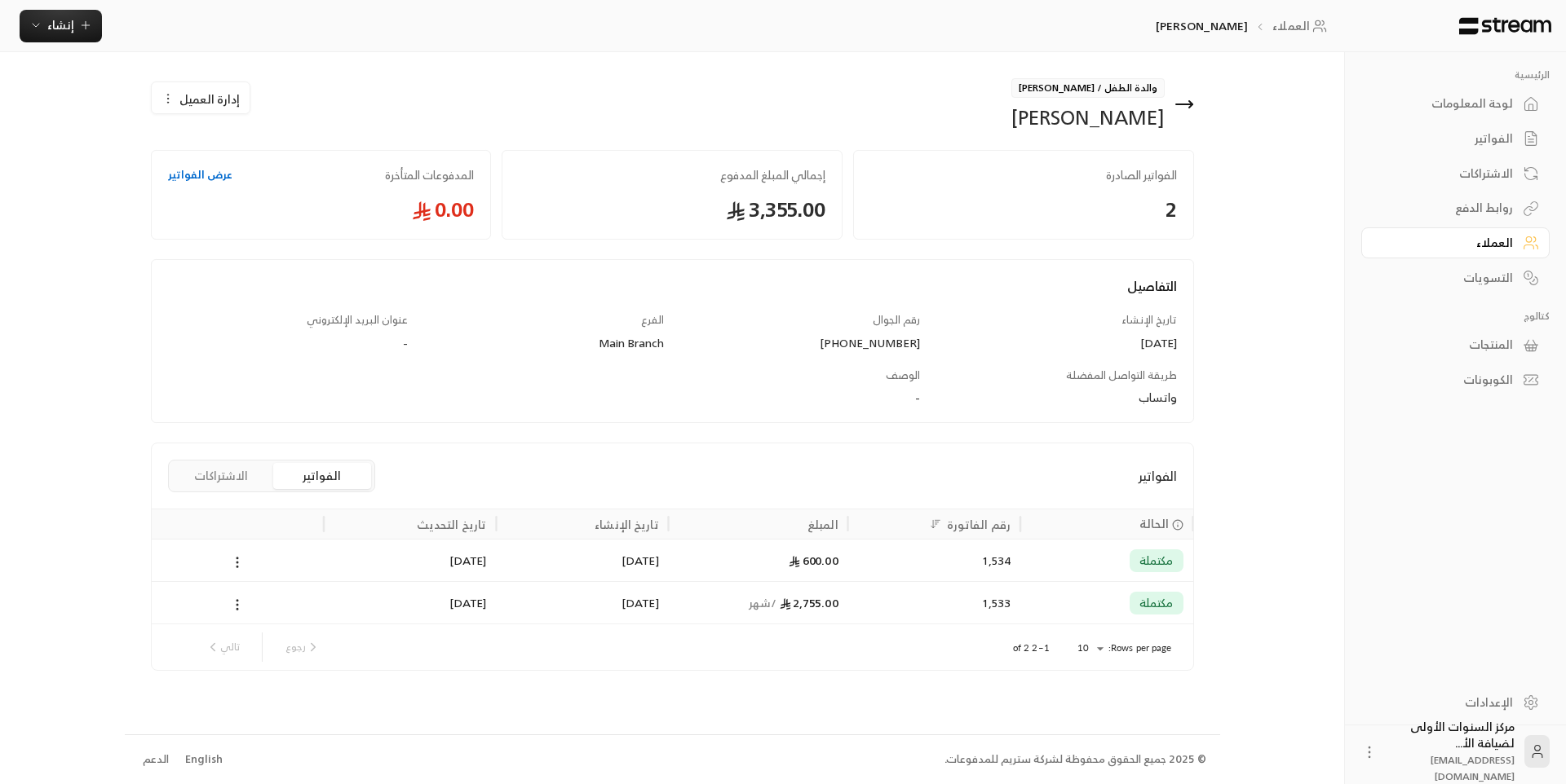
click at [694, 600] on div "2,755.00 / شهر" at bounding box center [759, 603] width 159 height 42
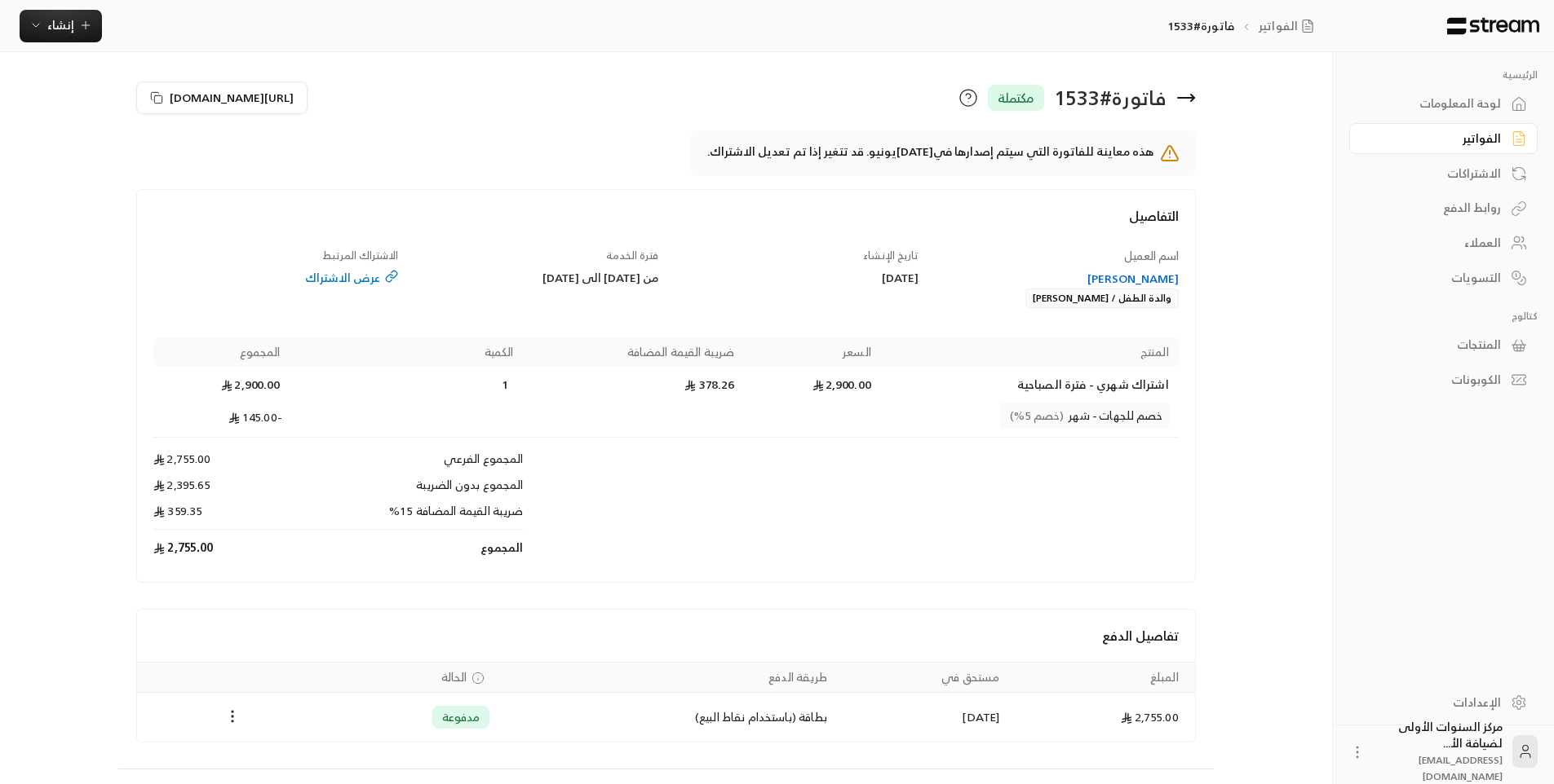
click at [1188, 100] on icon at bounding box center [1186, 98] width 20 height 20
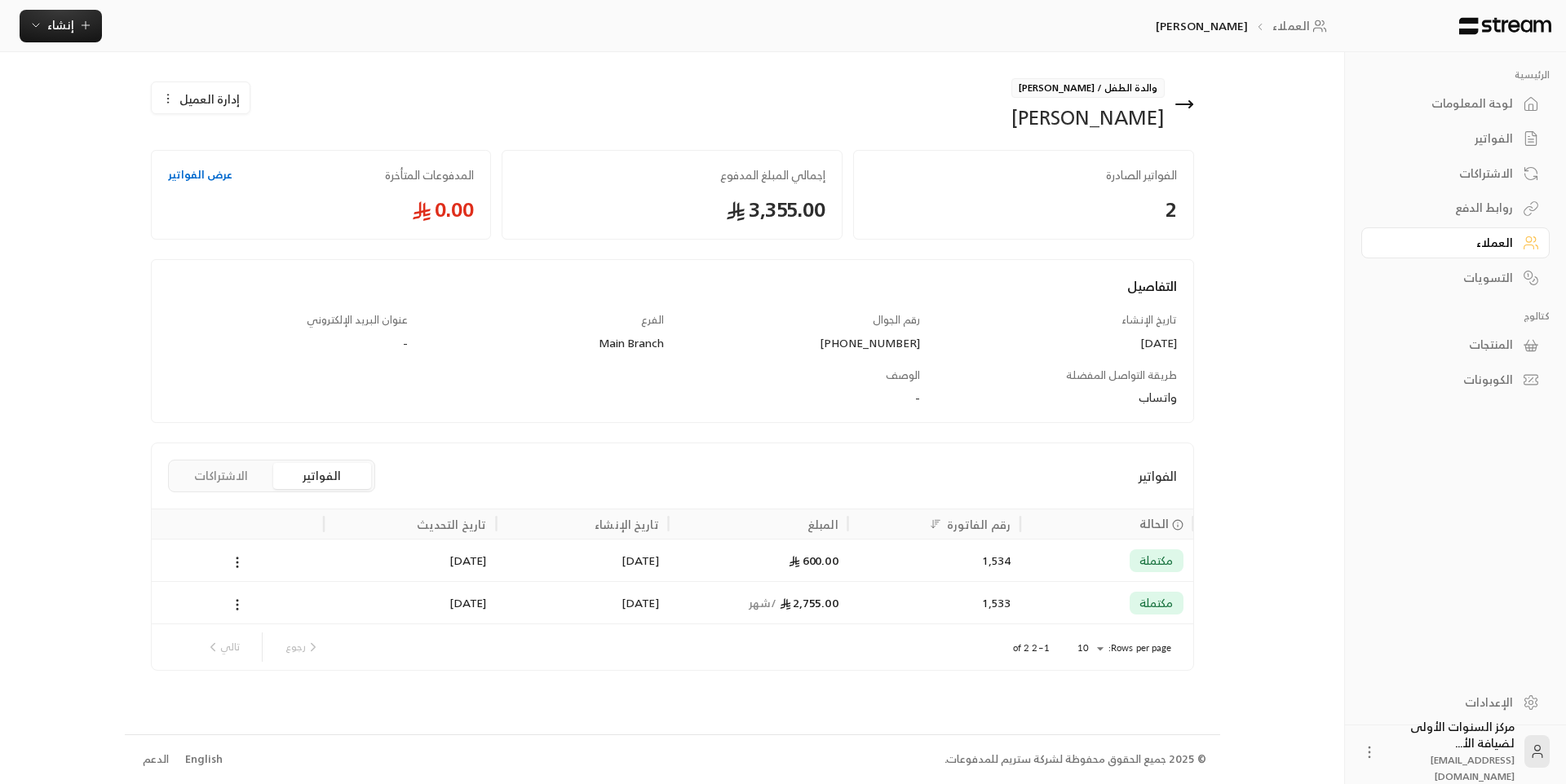
click at [1145, 571] on div "مكتملة" at bounding box center [1156, 561] width 54 height 23
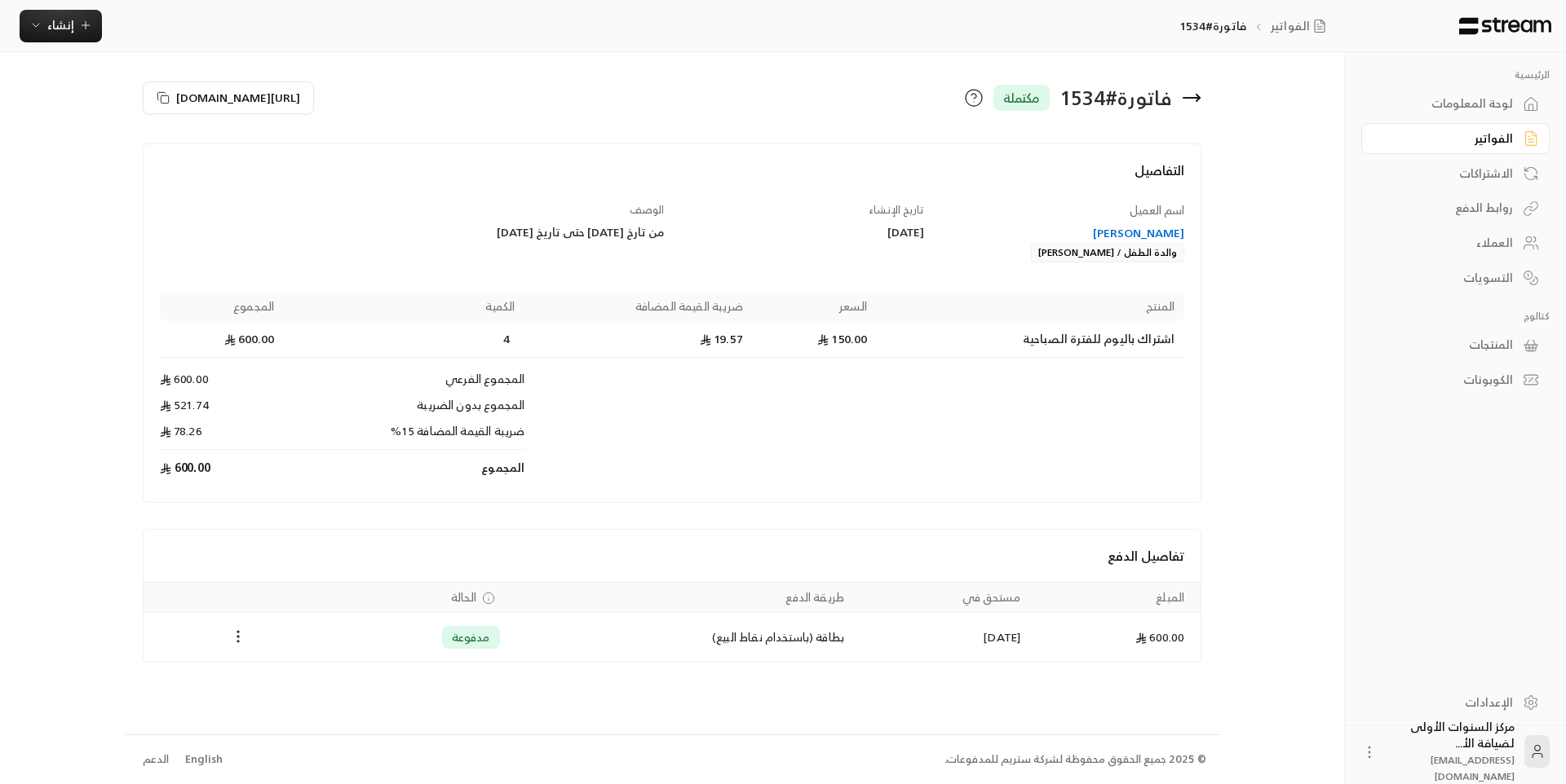
click at [1196, 101] on icon at bounding box center [1192, 98] width 20 height 20
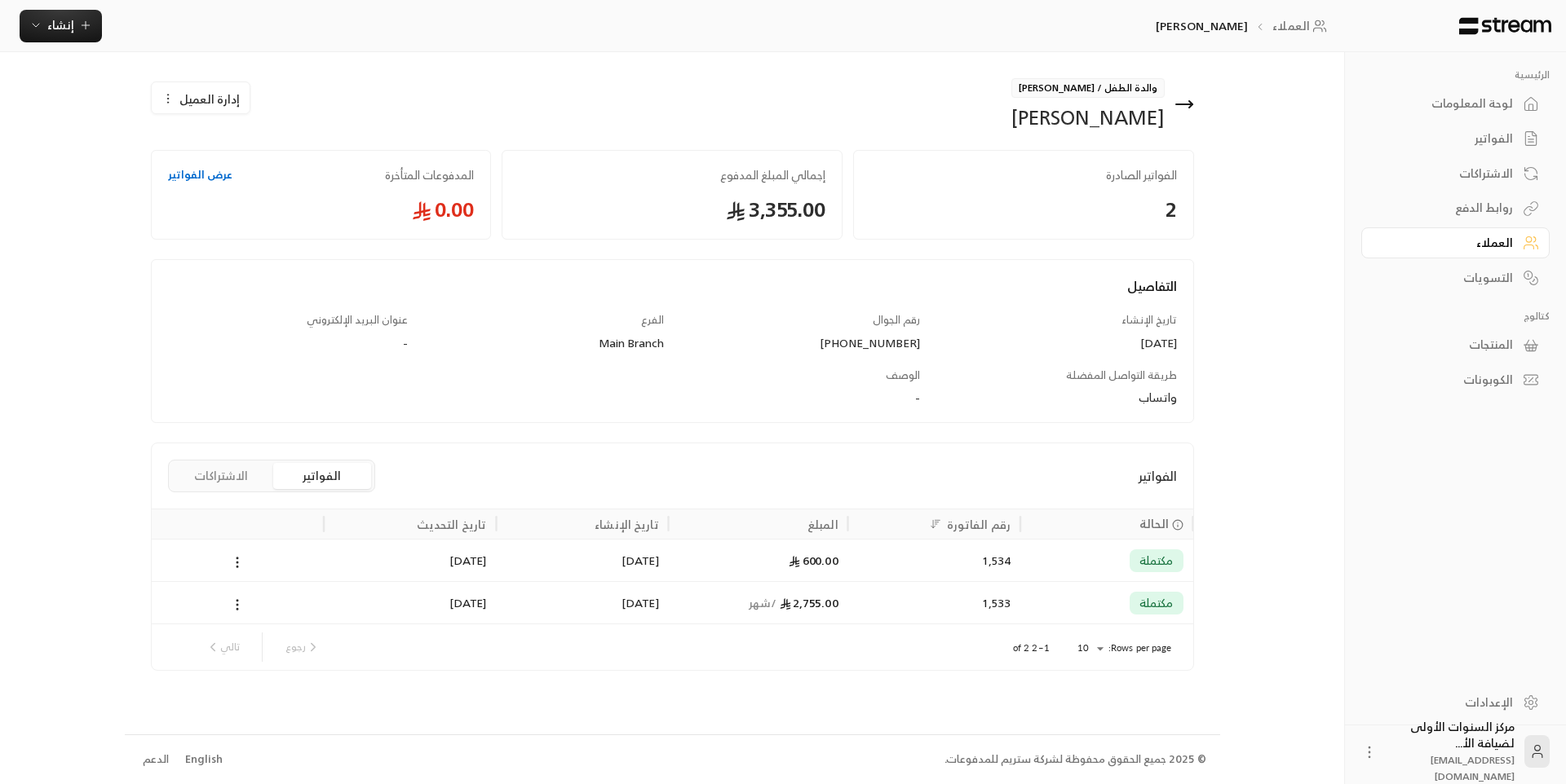
click at [1175, 100] on icon at bounding box center [1184, 105] width 20 height 20
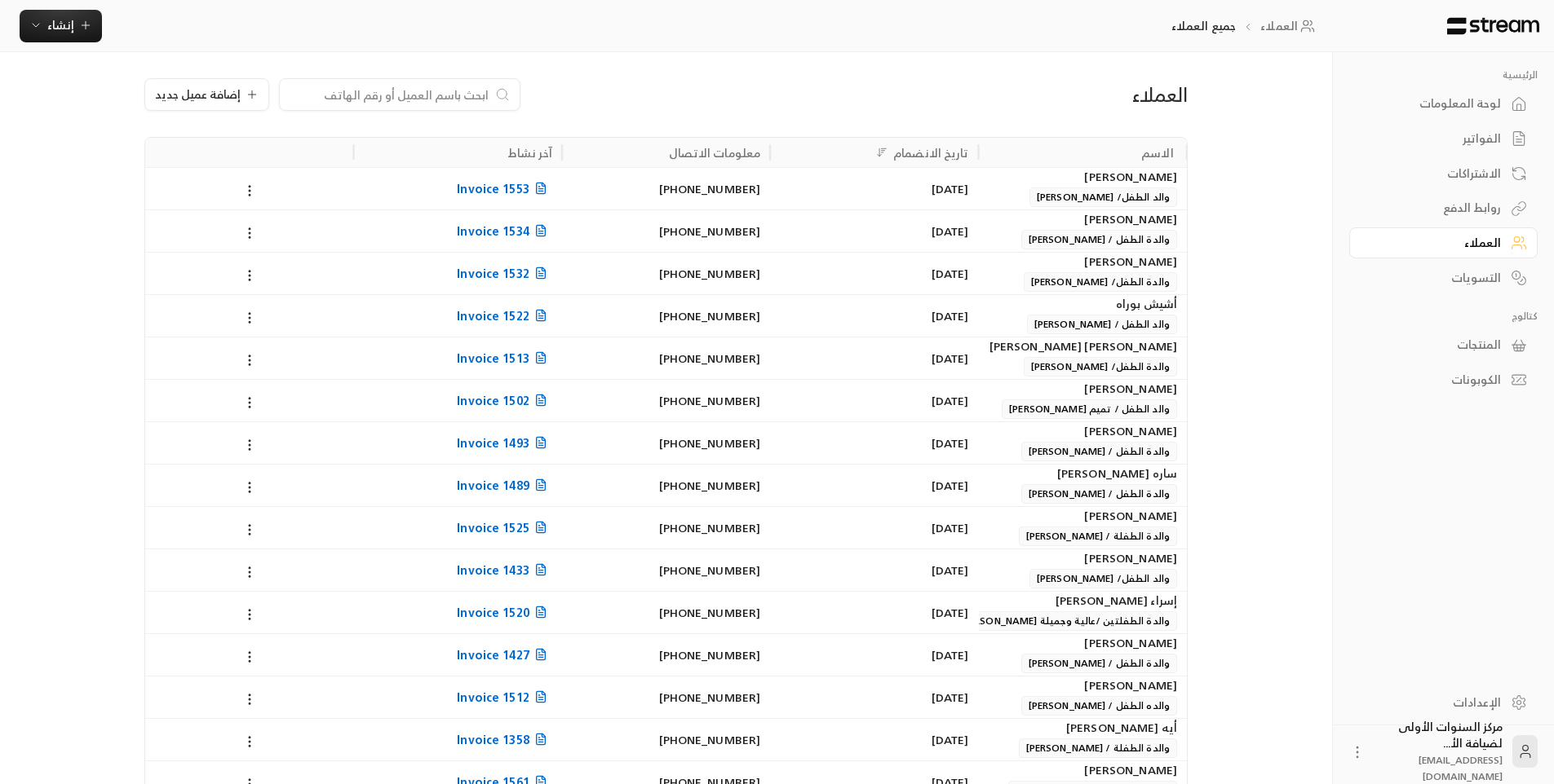
click at [987, 56] on div "العملاء إضافة عميل جديد الاسم تاريخ الانضمام معلومات الاتصال آخر نشاط طارق محمد…" at bounding box center [666, 675] width 1095 height 1248
click at [1489, 112] on div "لوحة المعلومات" at bounding box center [1435, 104] width 132 height 16
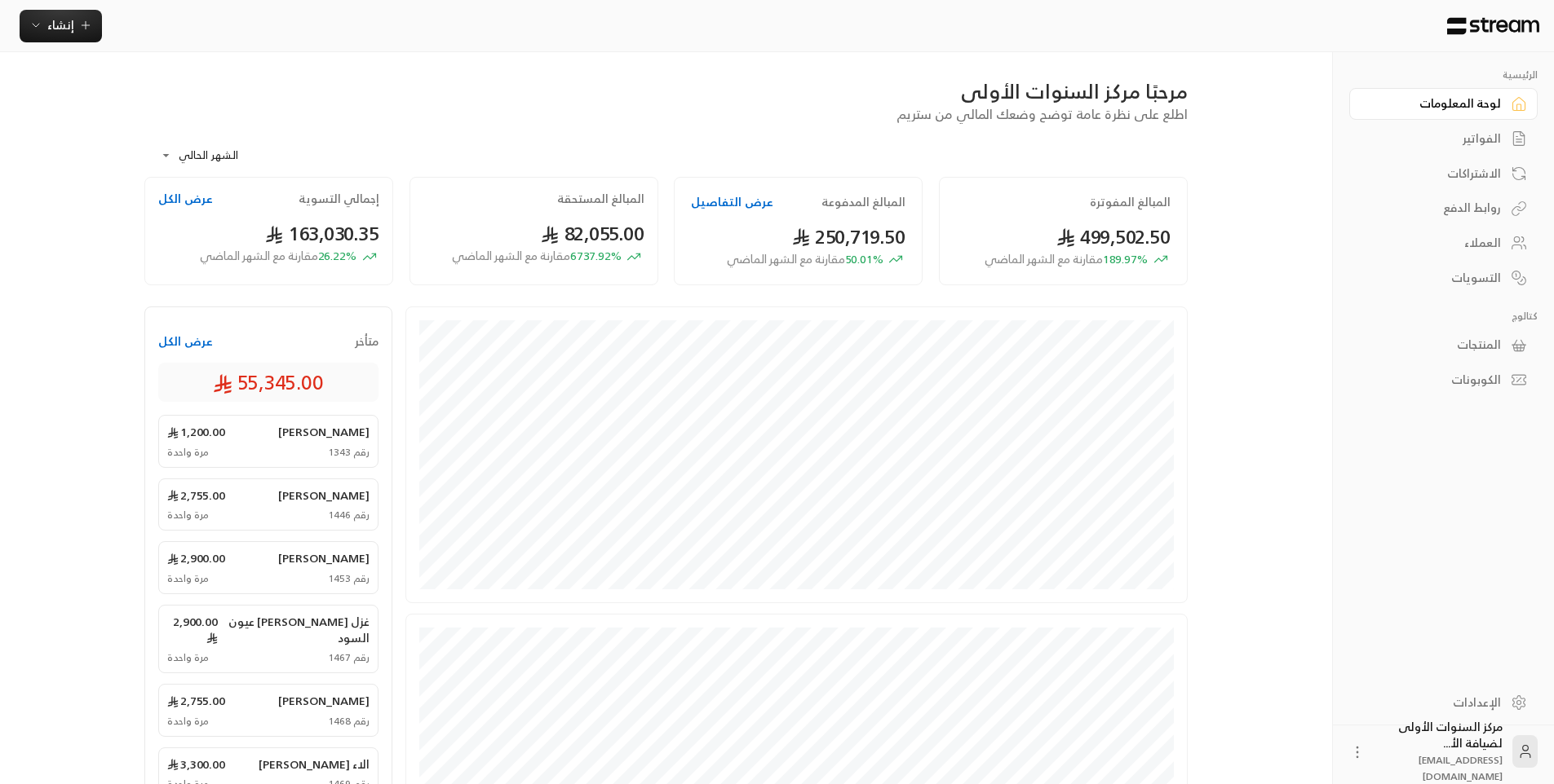
click at [1473, 131] on div "الفواتير" at bounding box center [1435, 138] width 132 height 16
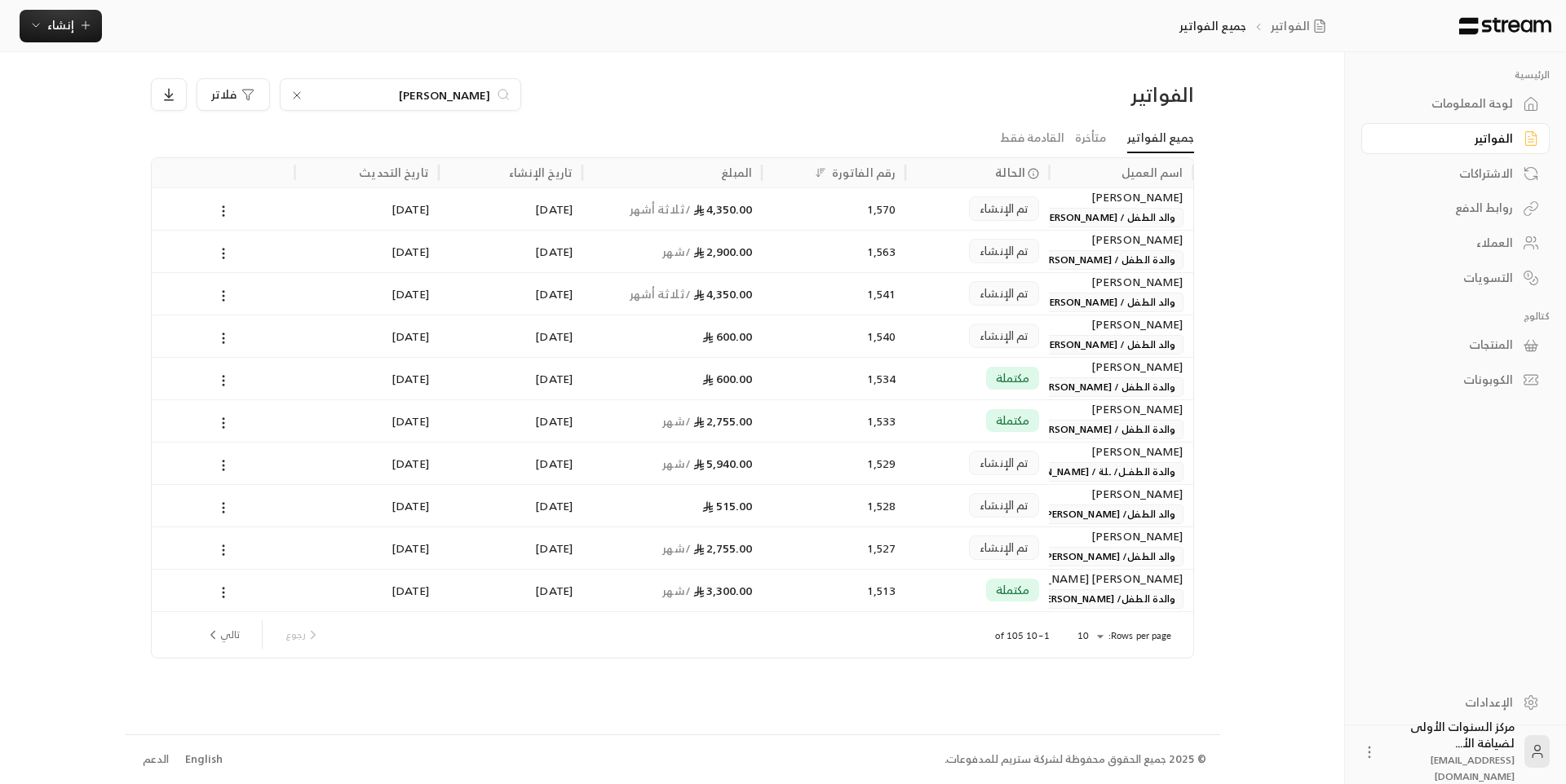
click at [442, 101] on input "عبدالعزيز" at bounding box center [401, 95] width 181 height 18
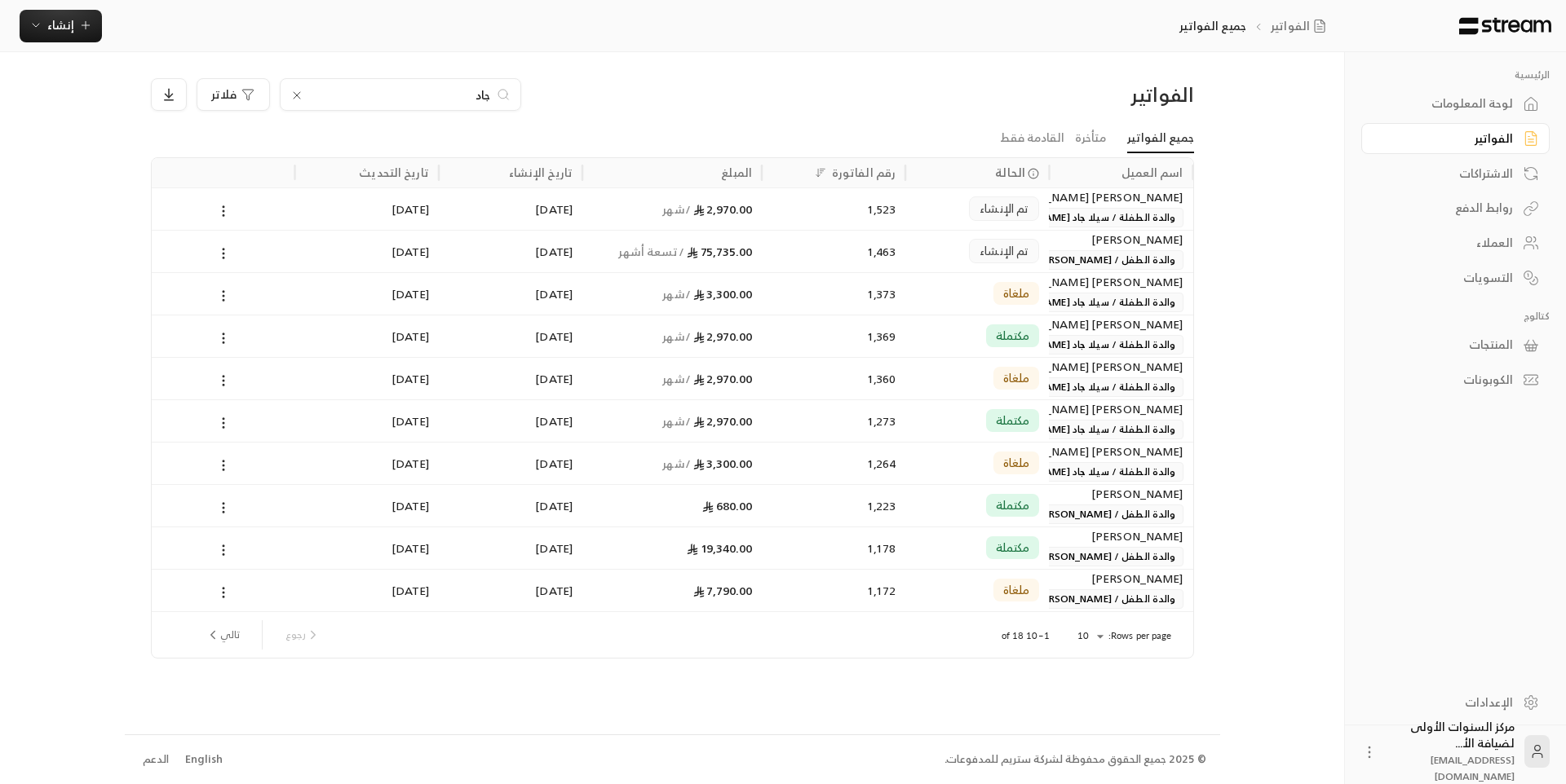
type input "جاد"
click at [1090, 265] on span "والدة الطفل / [PERSON_NAME]" at bounding box center [1104, 260] width 156 height 20
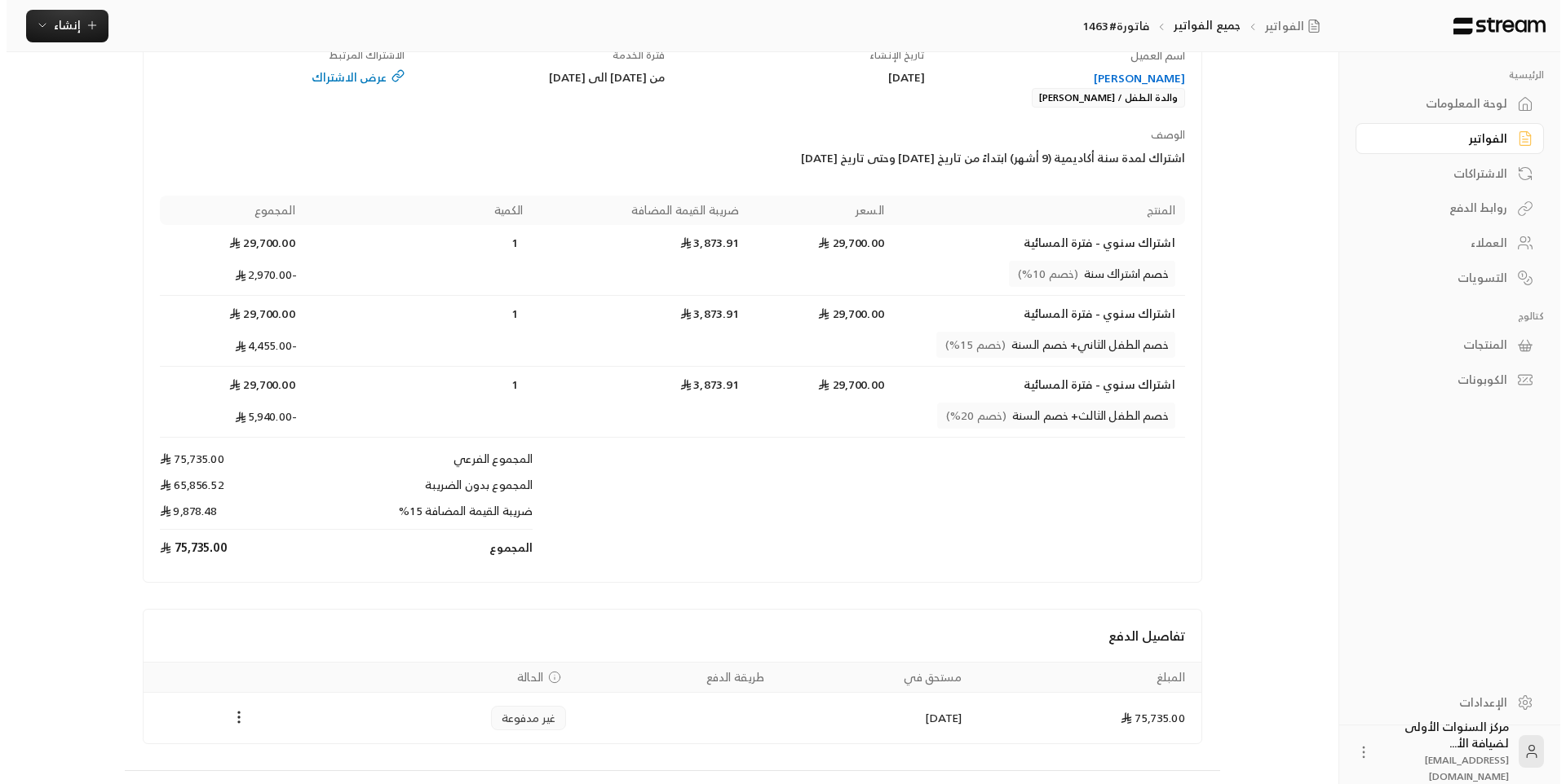
scroll to position [236, 0]
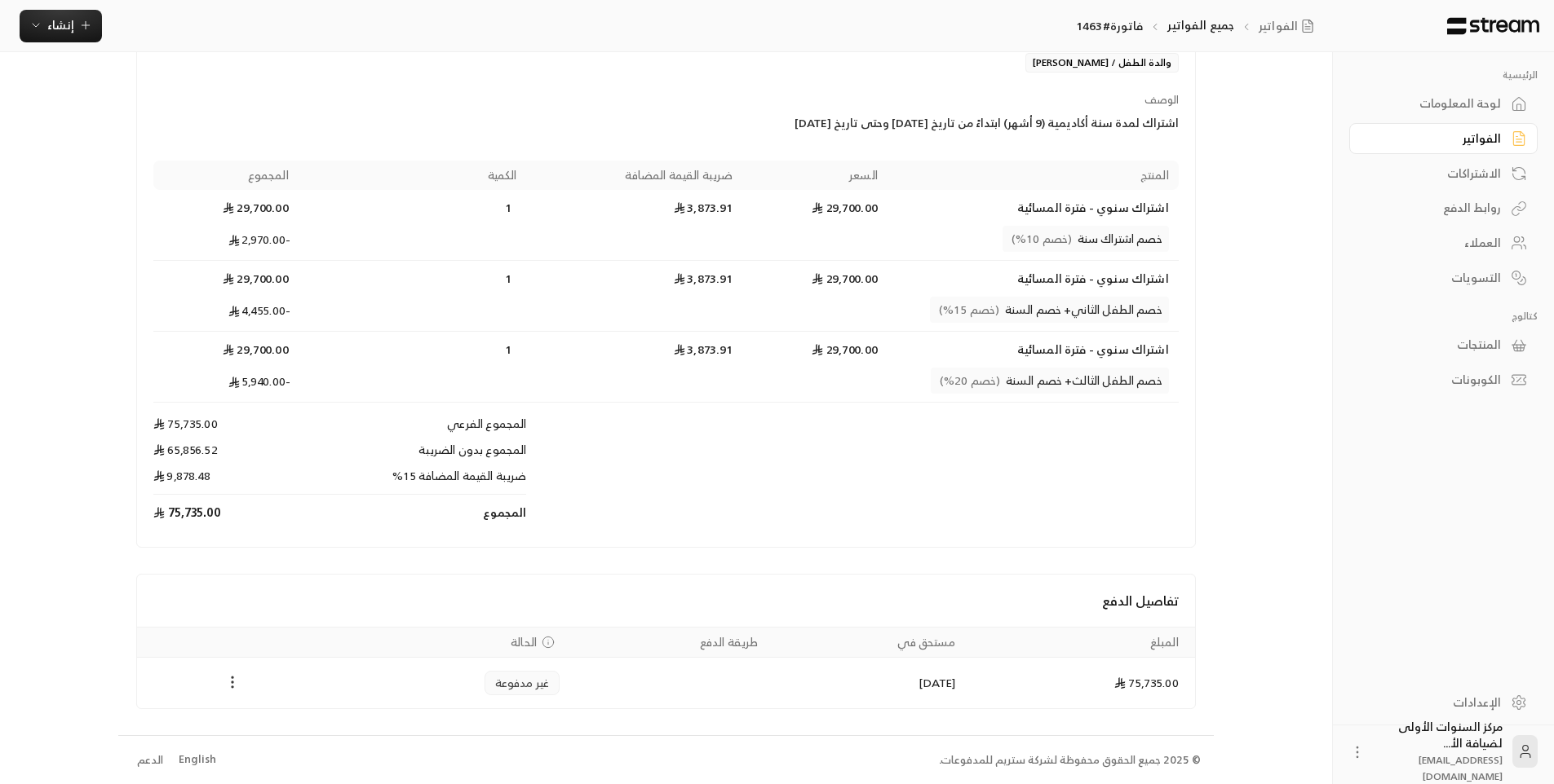
click at [229, 687] on icon "Payments" at bounding box center [232, 682] width 16 height 16
click at [287, 726] on li "تغيير الحالة الى مدفوعة" at bounding box center [294, 724] width 126 height 29
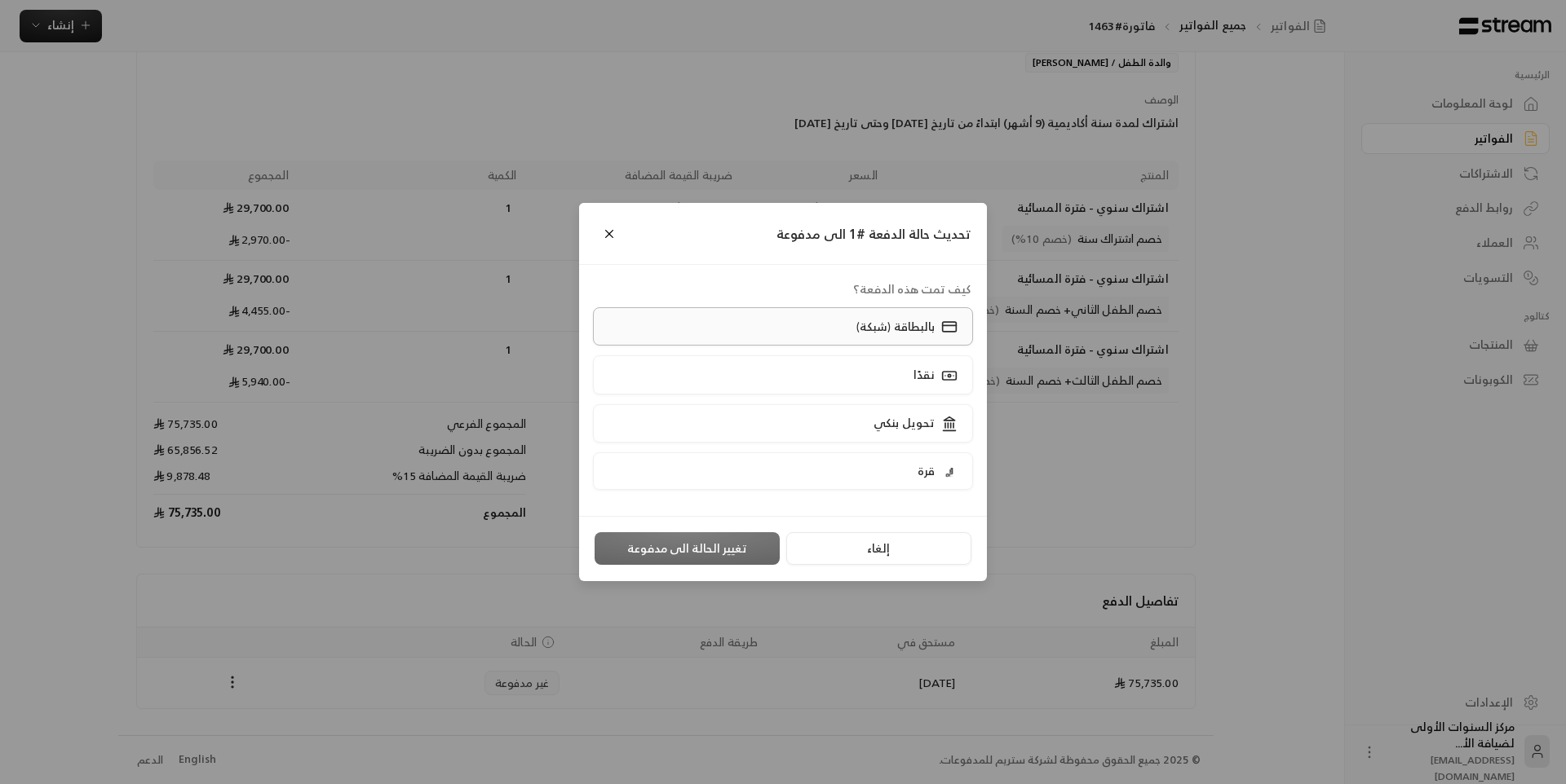
click at [859, 326] on div "بالبطاقة (شبكة)" at bounding box center [905, 326] width 108 height 17
click at [734, 554] on button "تغيير الحالة الى مدفوعة" at bounding box center [688, 548] width 185 height 33
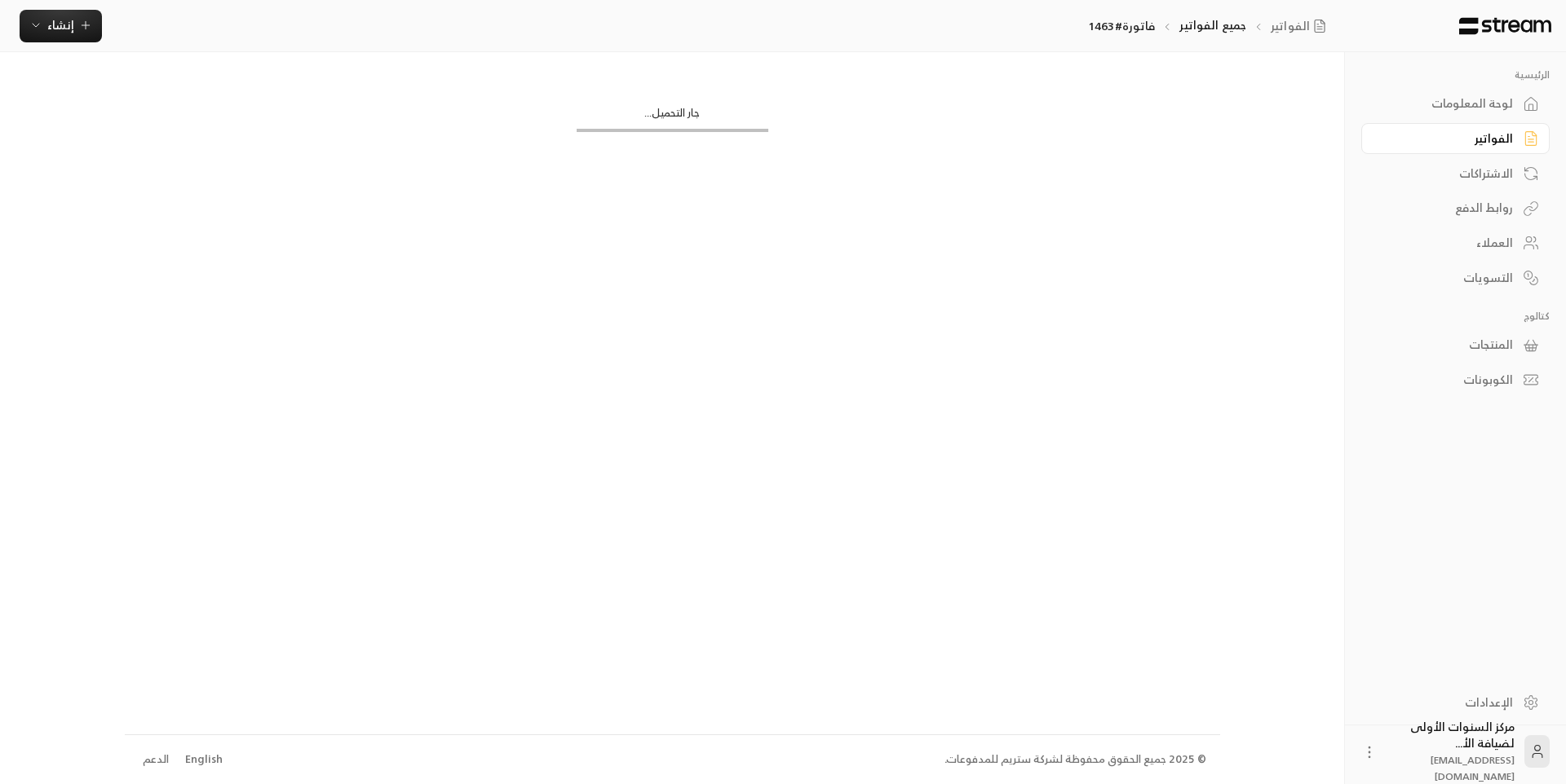
scroll to position [0, 0]
click at [1511, 131] on div "الفواتير" at bounding box center [1447, 138] width 132 height 16
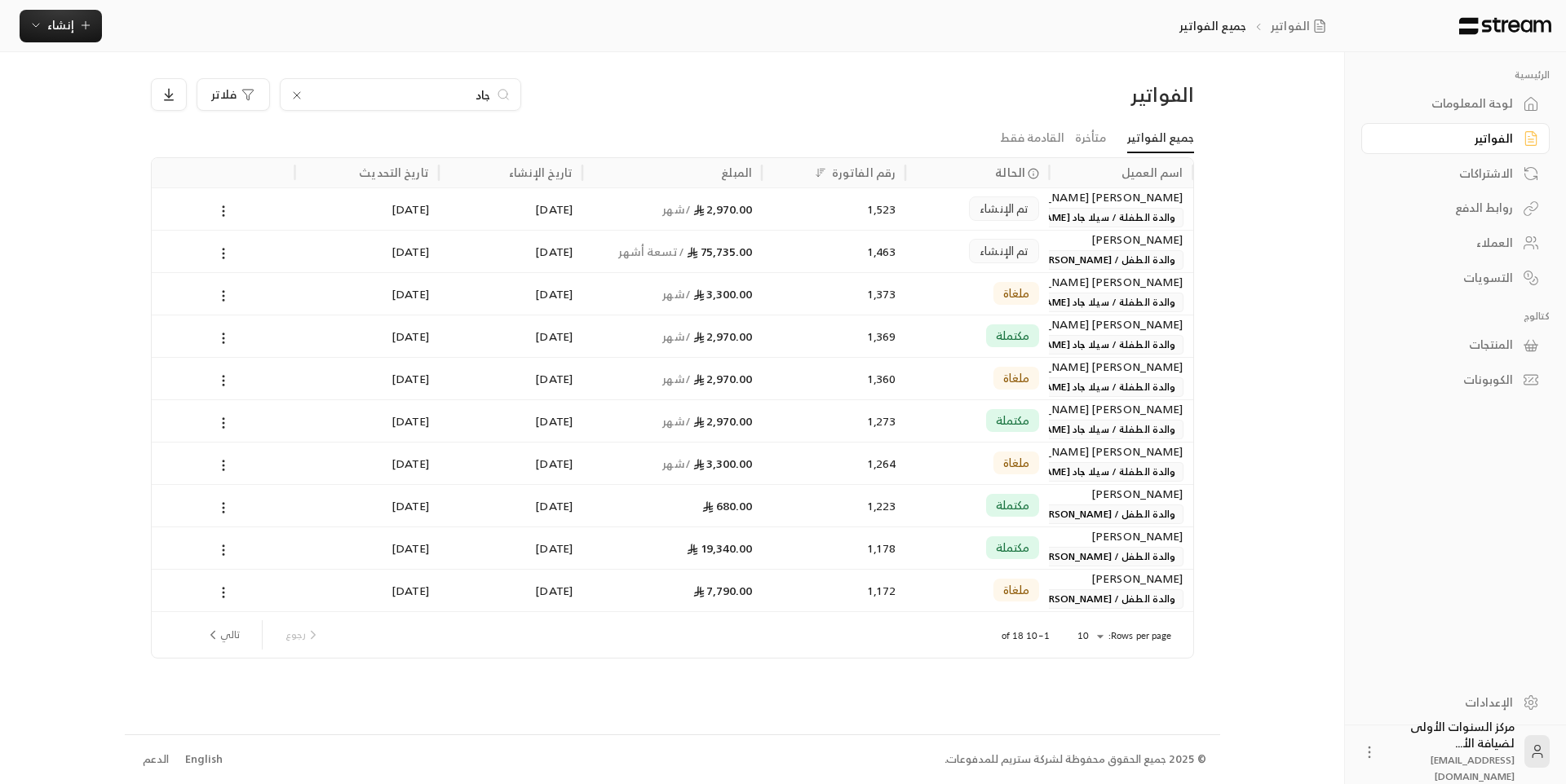
click at [1267, 97] on div "الرئيسية لوحة المعلومات الفواتير الاشتراكات روابط الدفع العملاء التسويات كتالوج…" at bounding box center [783, 392] width 1318 height 784
click at [297, 96] on icon at bounding box center [297, 95] width 7 height 7
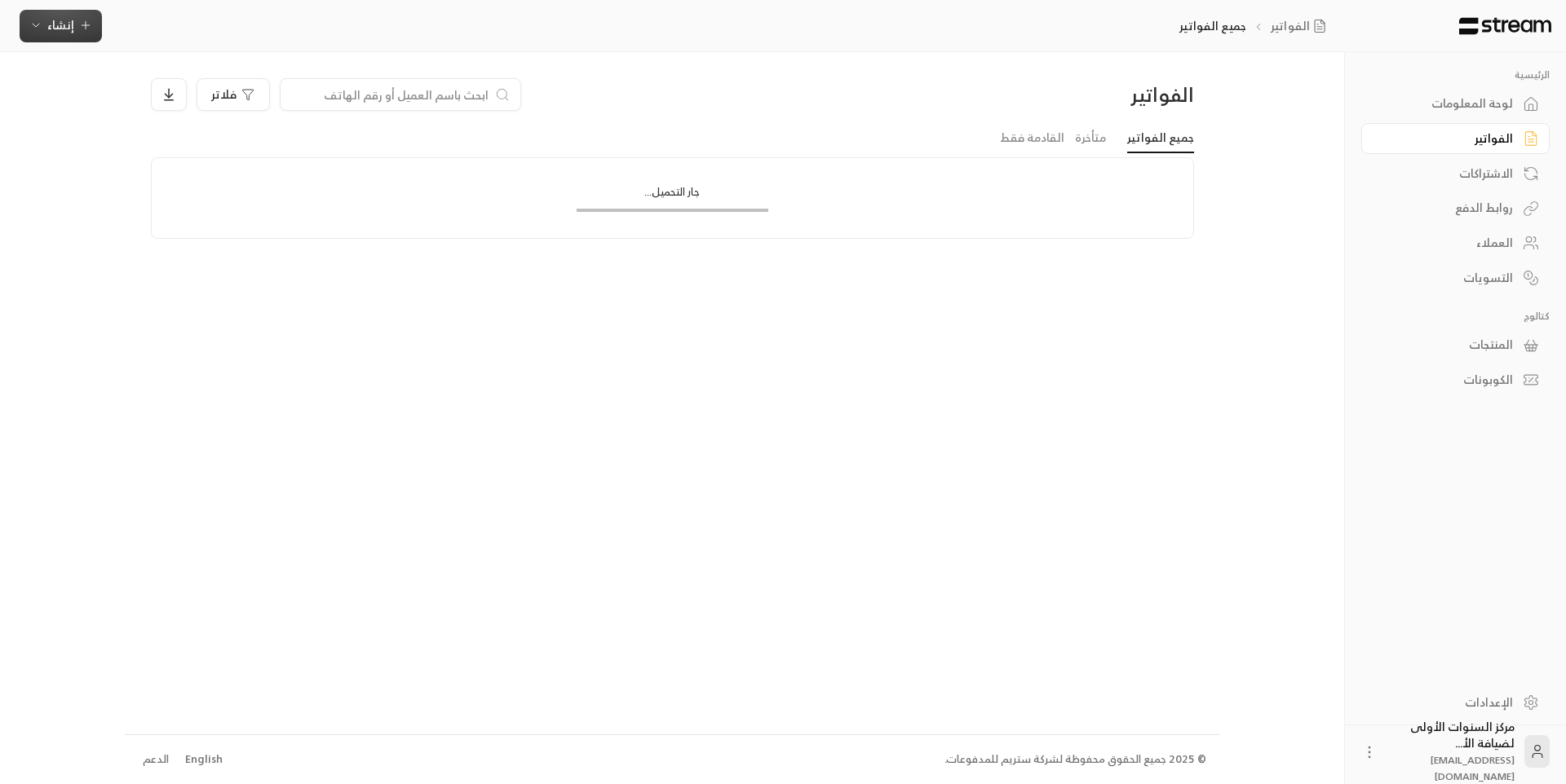
click at [70, 31] on span "إنشاء" at bounding box center [60, 25] width 27 height 20
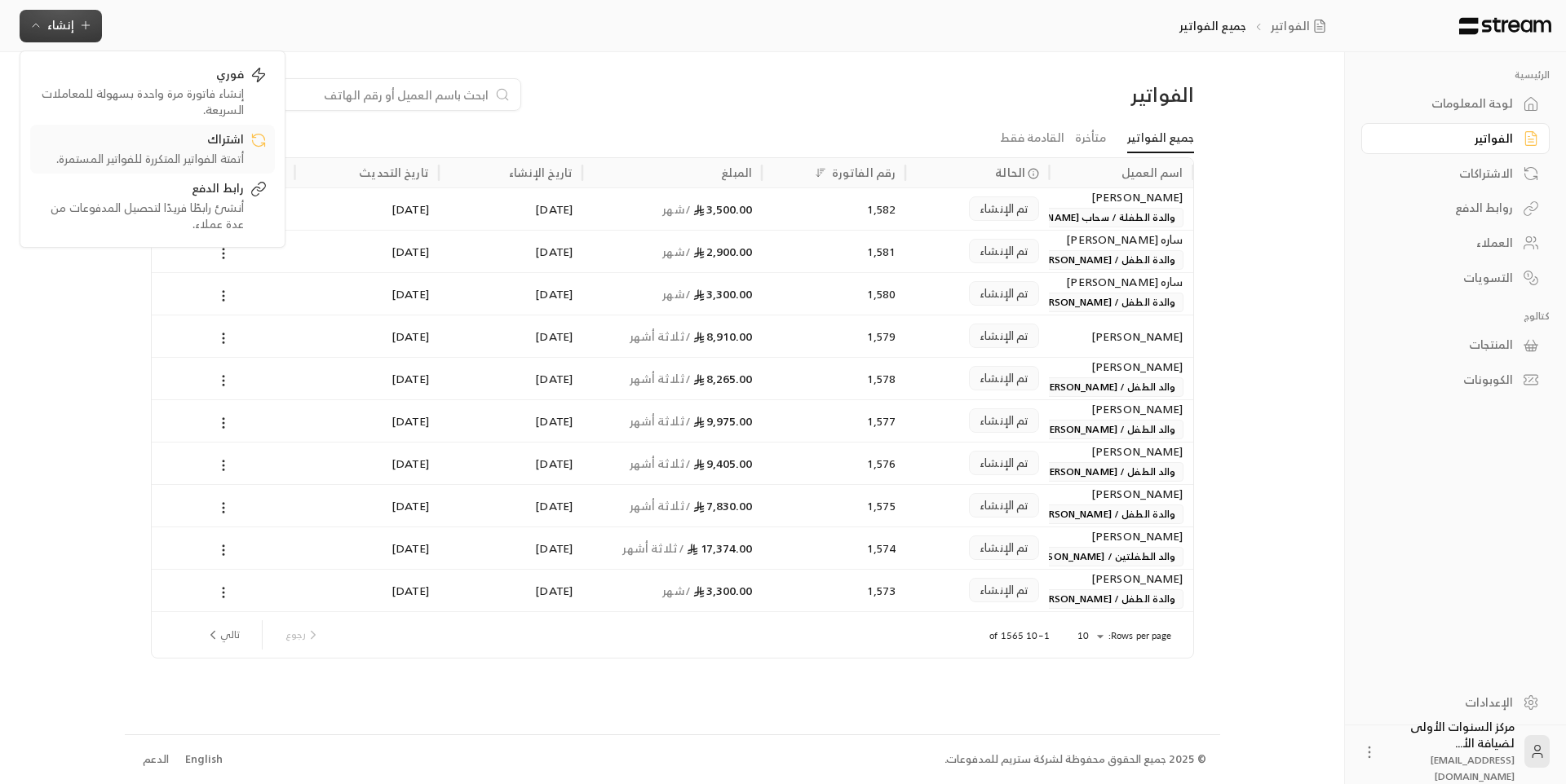
click at [225, 136] on div "اشتراك" at bounding box center [141, 141] width 205 height 20
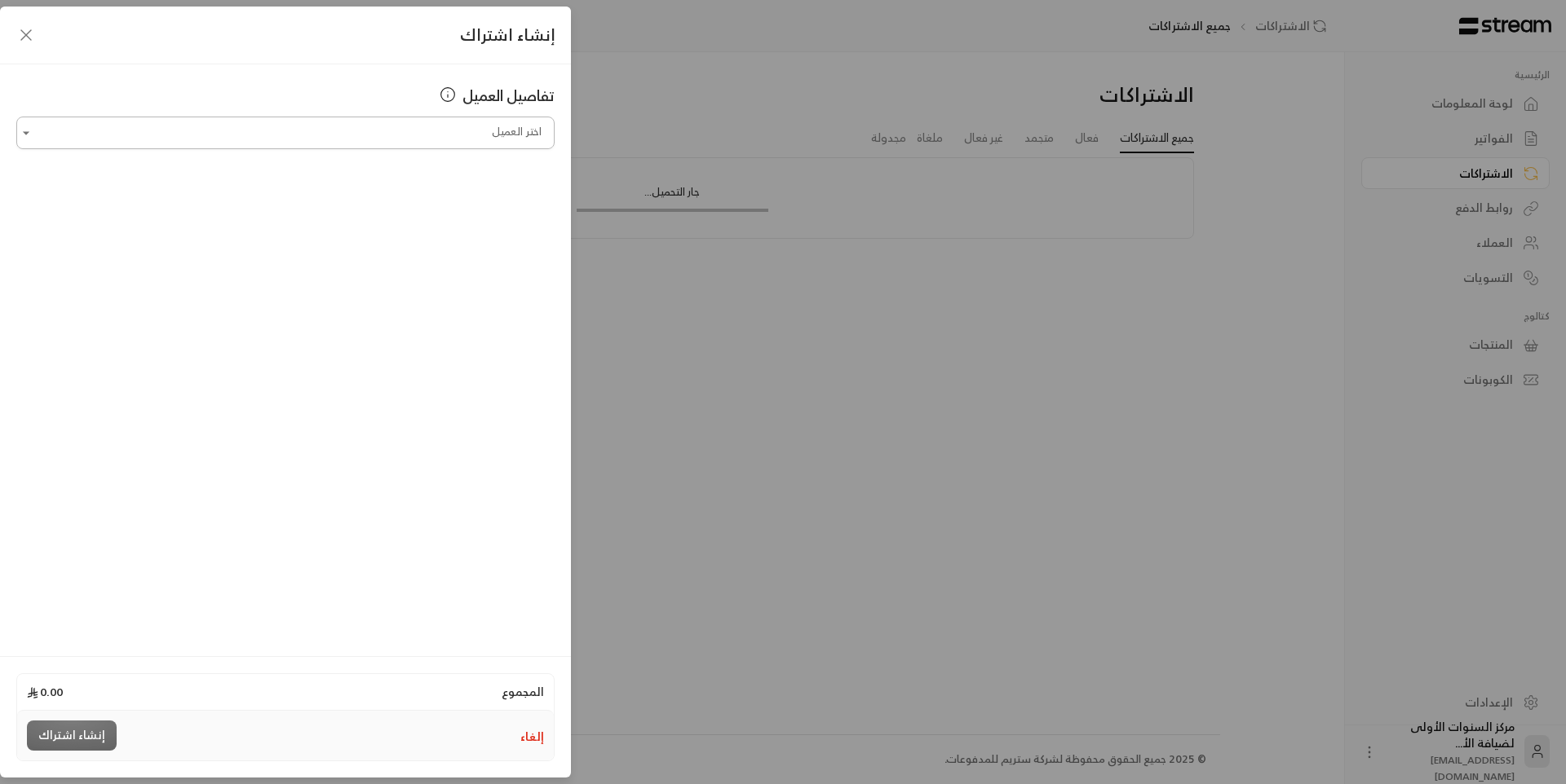
click at [441, 125] on input "اختر العميل" at bounding box center [285, 132] width 538 height 29
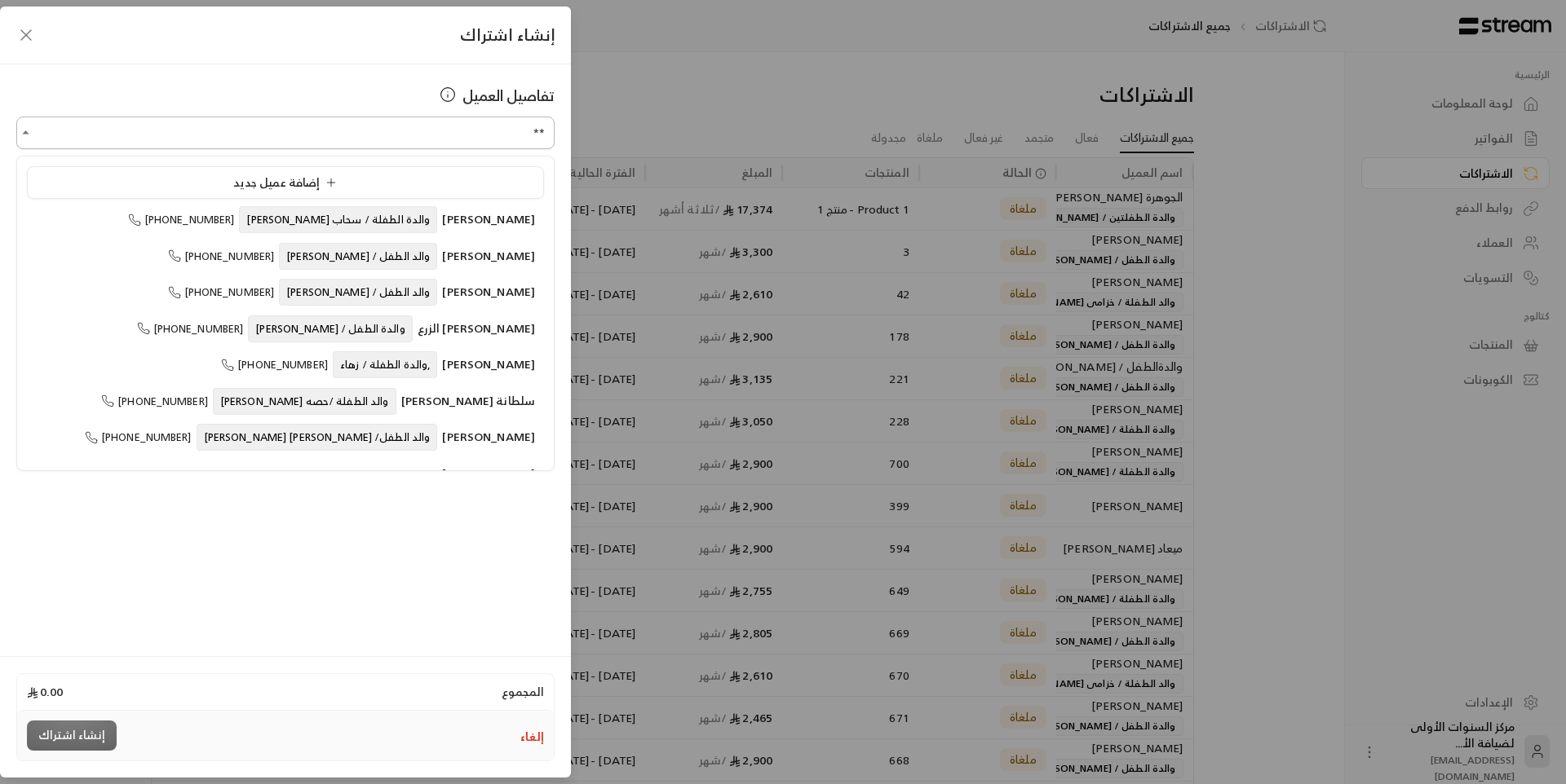
type input "*"
click at [537, 742] on button "إلغاء" at bounding box center [532, 737] width 24 height 16
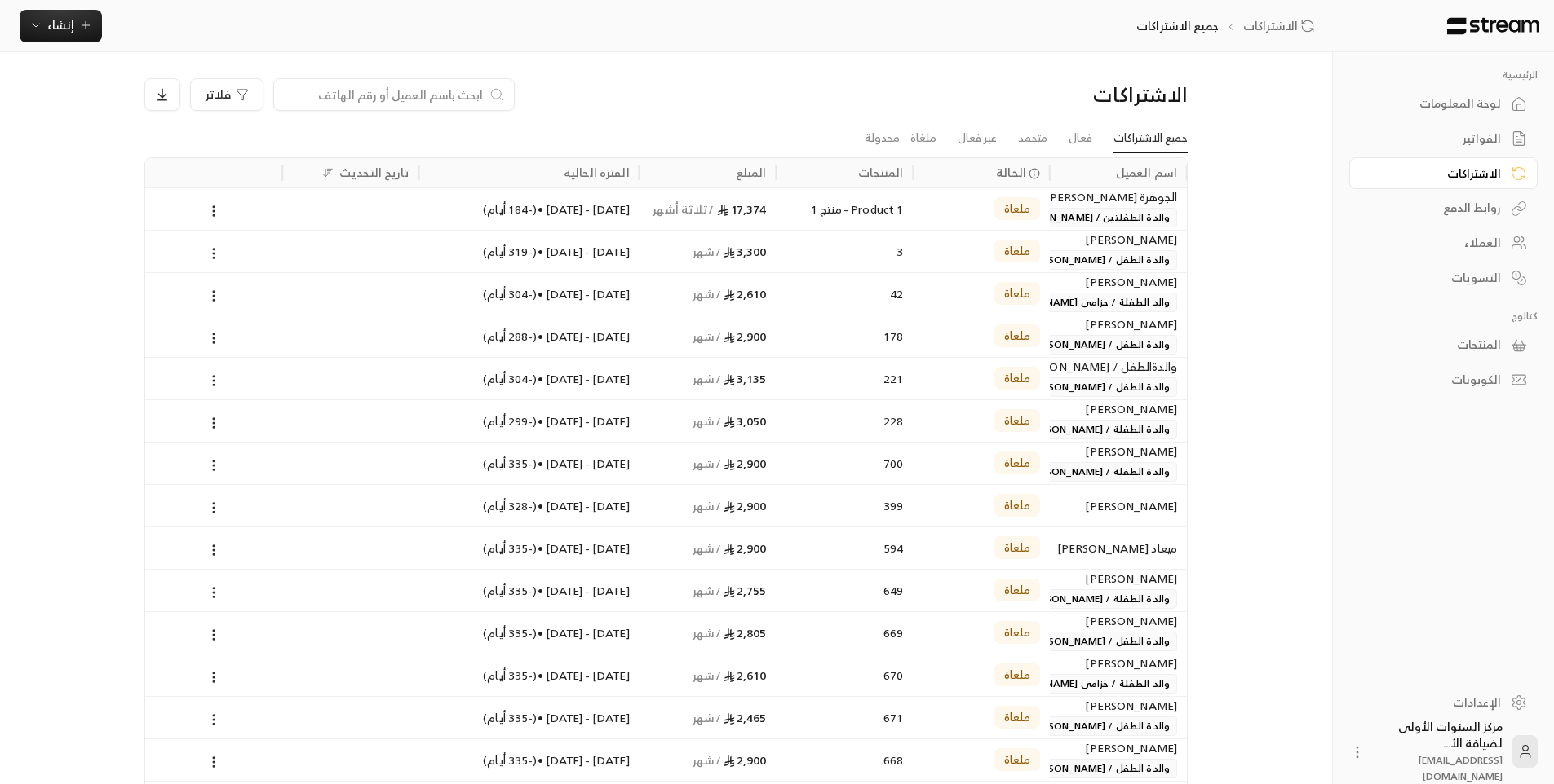
click at [1447, 244] on div "العملاء" at bounding box center [1435, 243] width 132 height 16
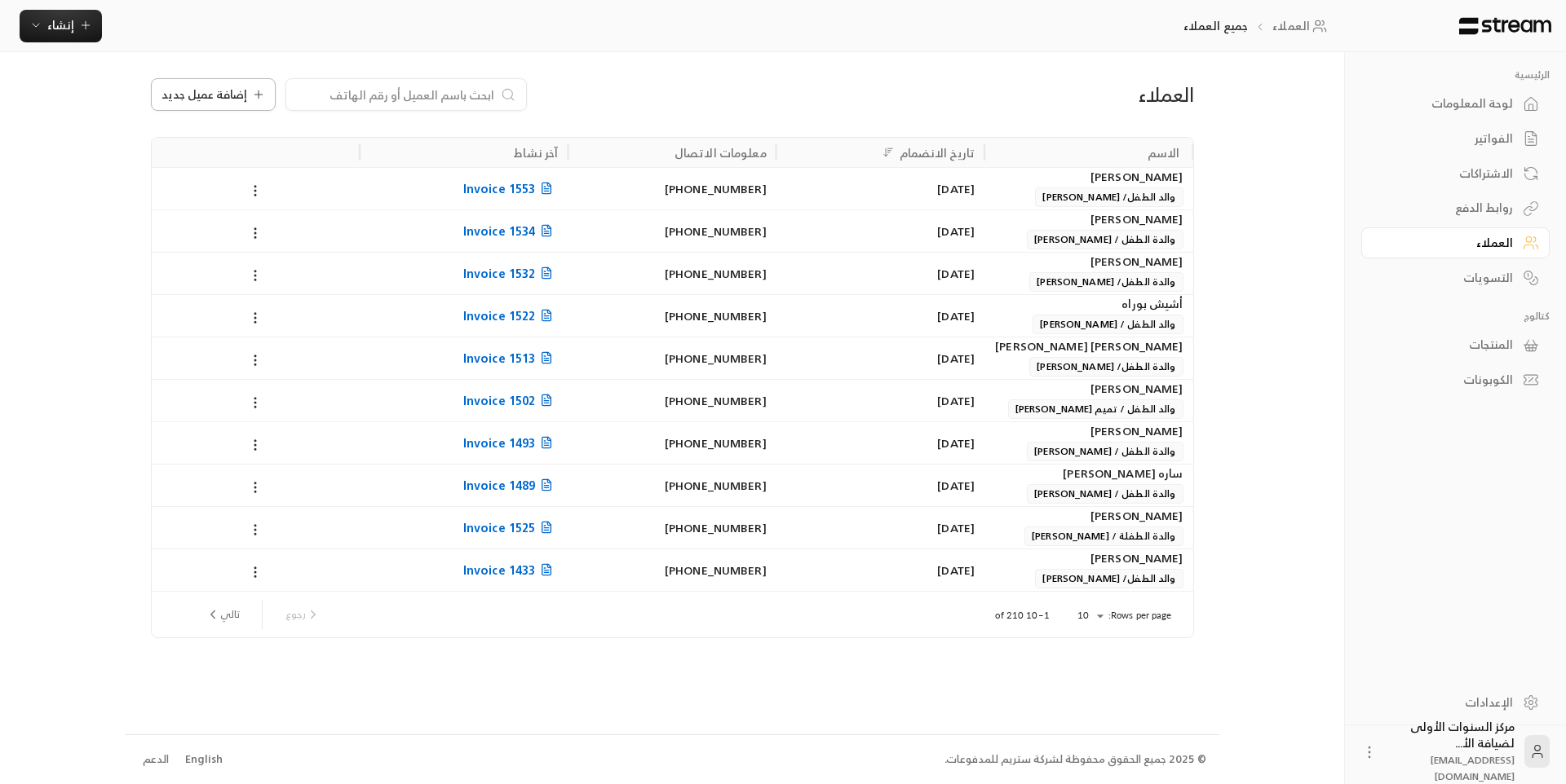
click at [221, 89] on span "إضافة عميل جديد" at bounding box center [204, 94] width 86 height 11
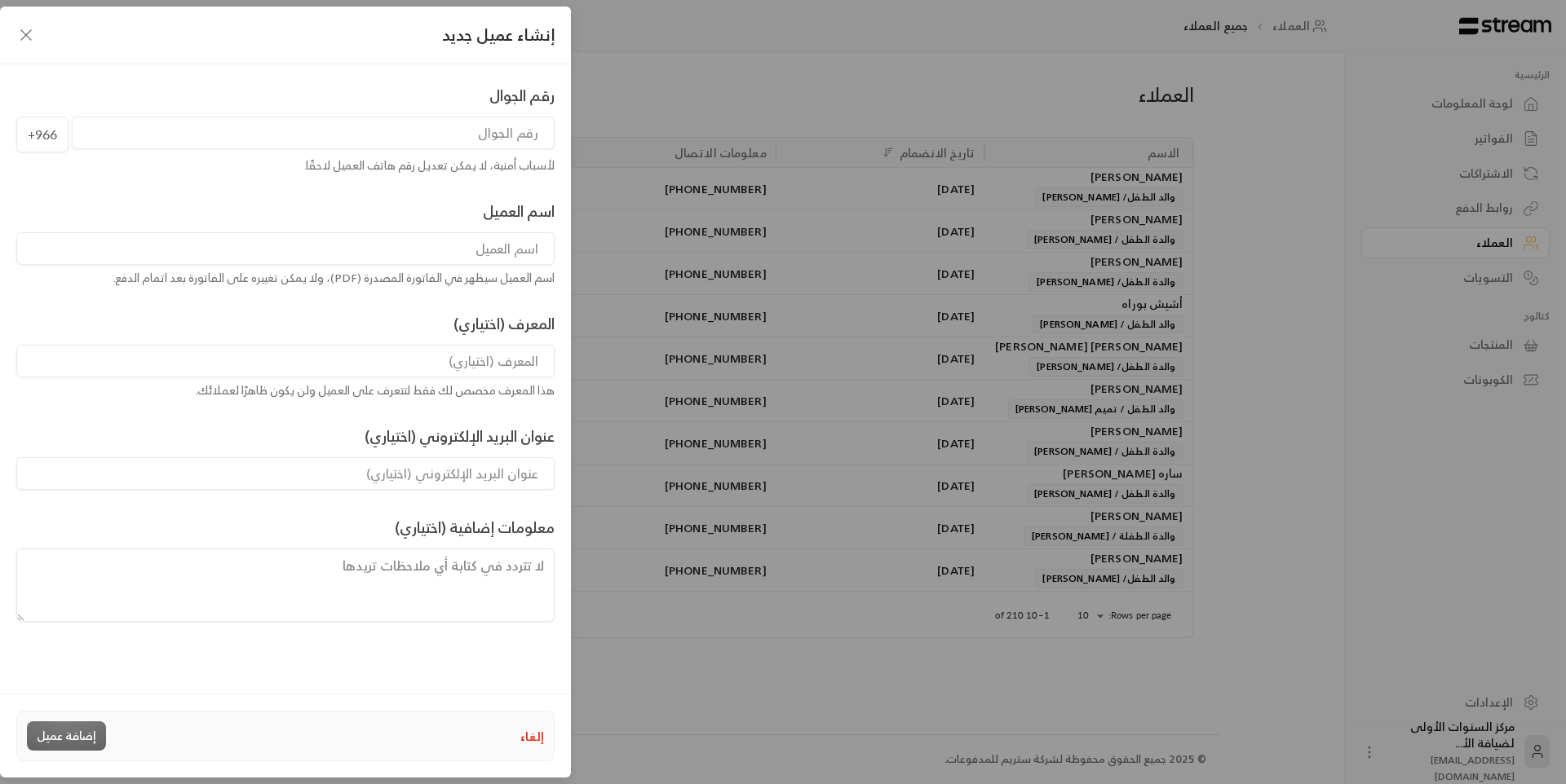
click at [452, 141] on input "tel" at bounding box center [313, 132] width 482 height 33
type input "549058644"
click at [465, 254] on input at bounding box center [285, 248] width 538 height 33
type input "ا"
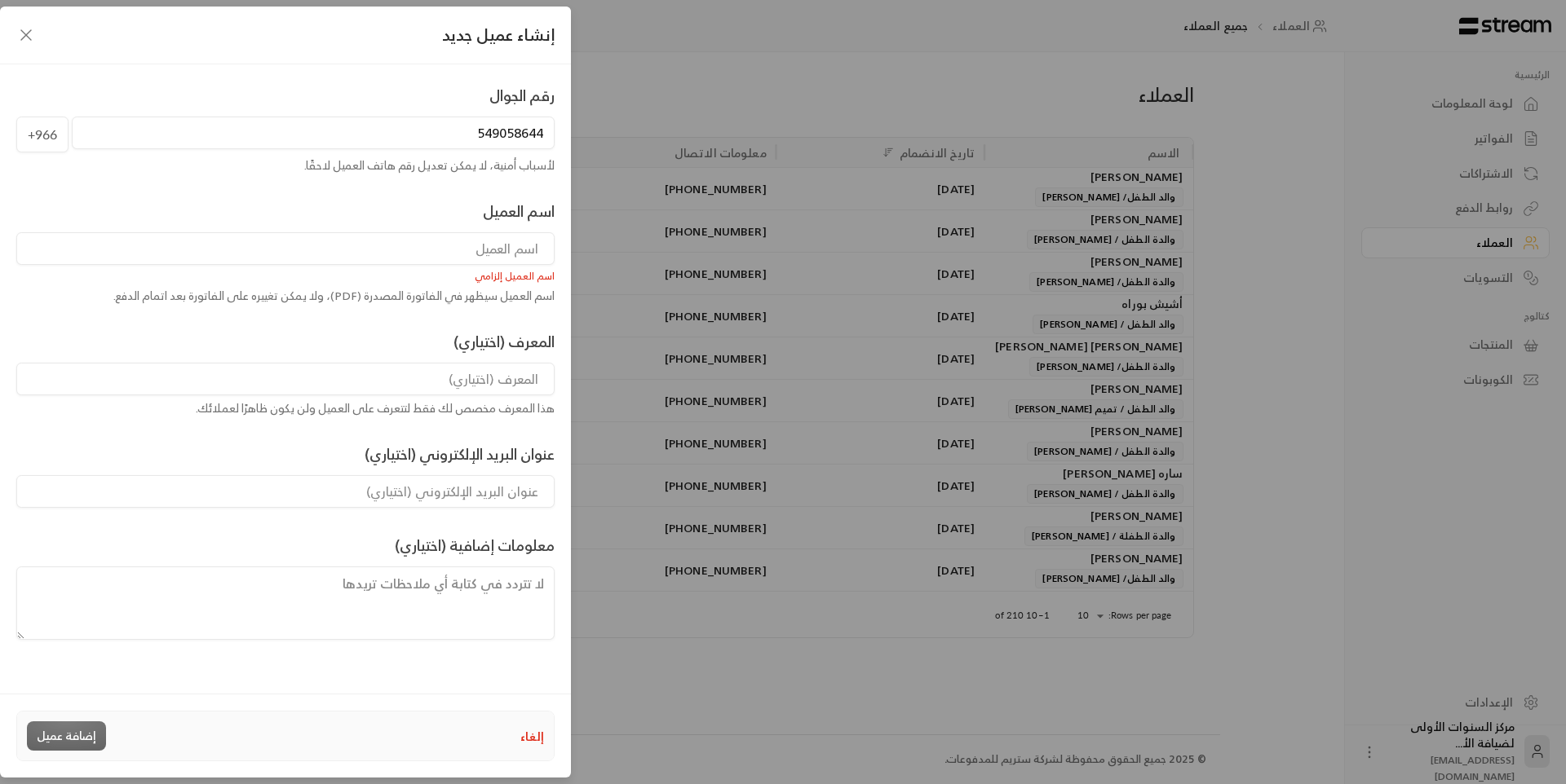
type input "h"
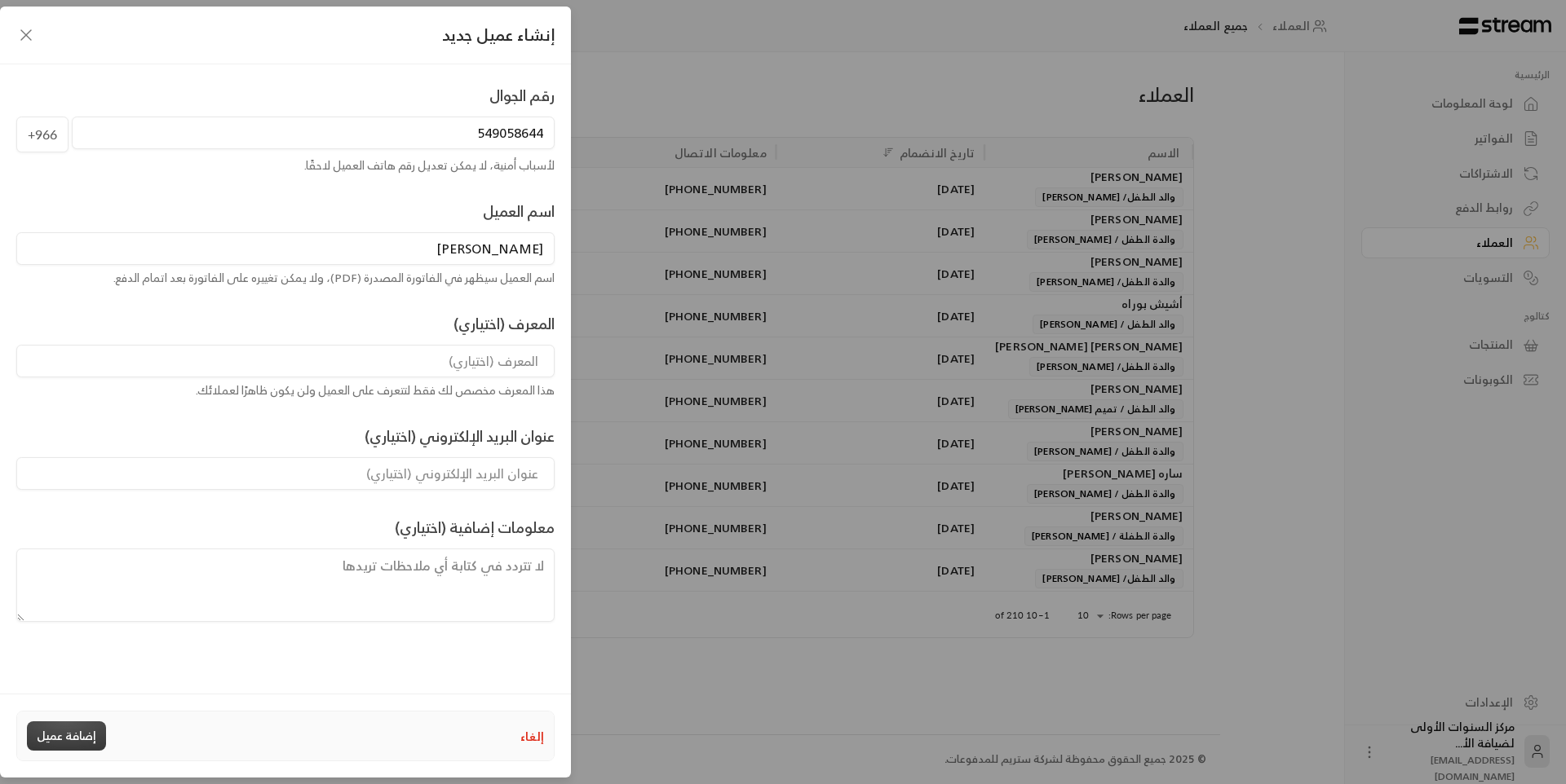
type input "[PERSON_NAME]"
click at [82, 730] on button "إضافة عميل" at bounding box center [66, 735] width 79 height 29
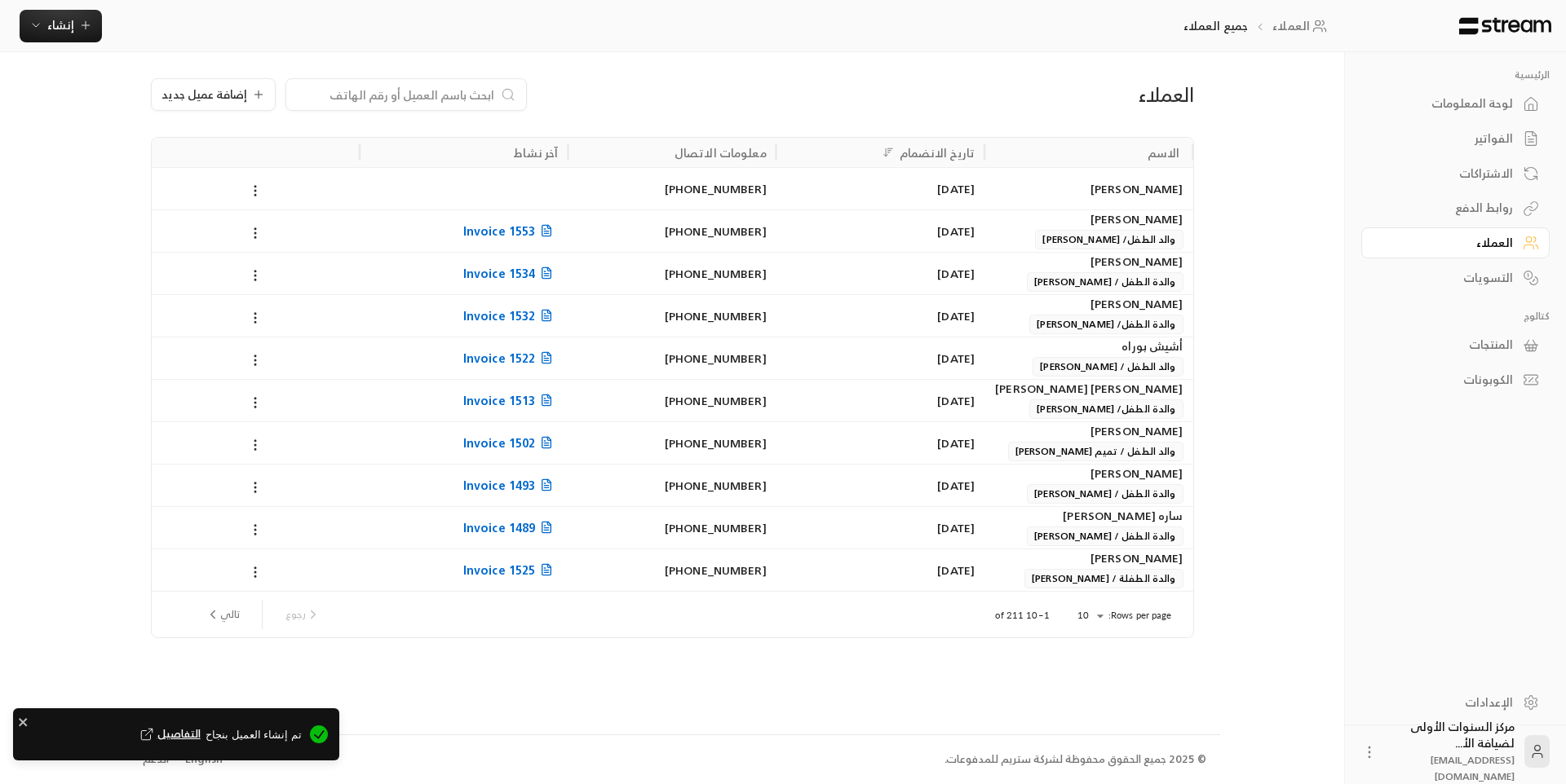
click at [1493, 101] on div "لوحة المعلومات" at bounding box center [1447, 104] width 132 height 16
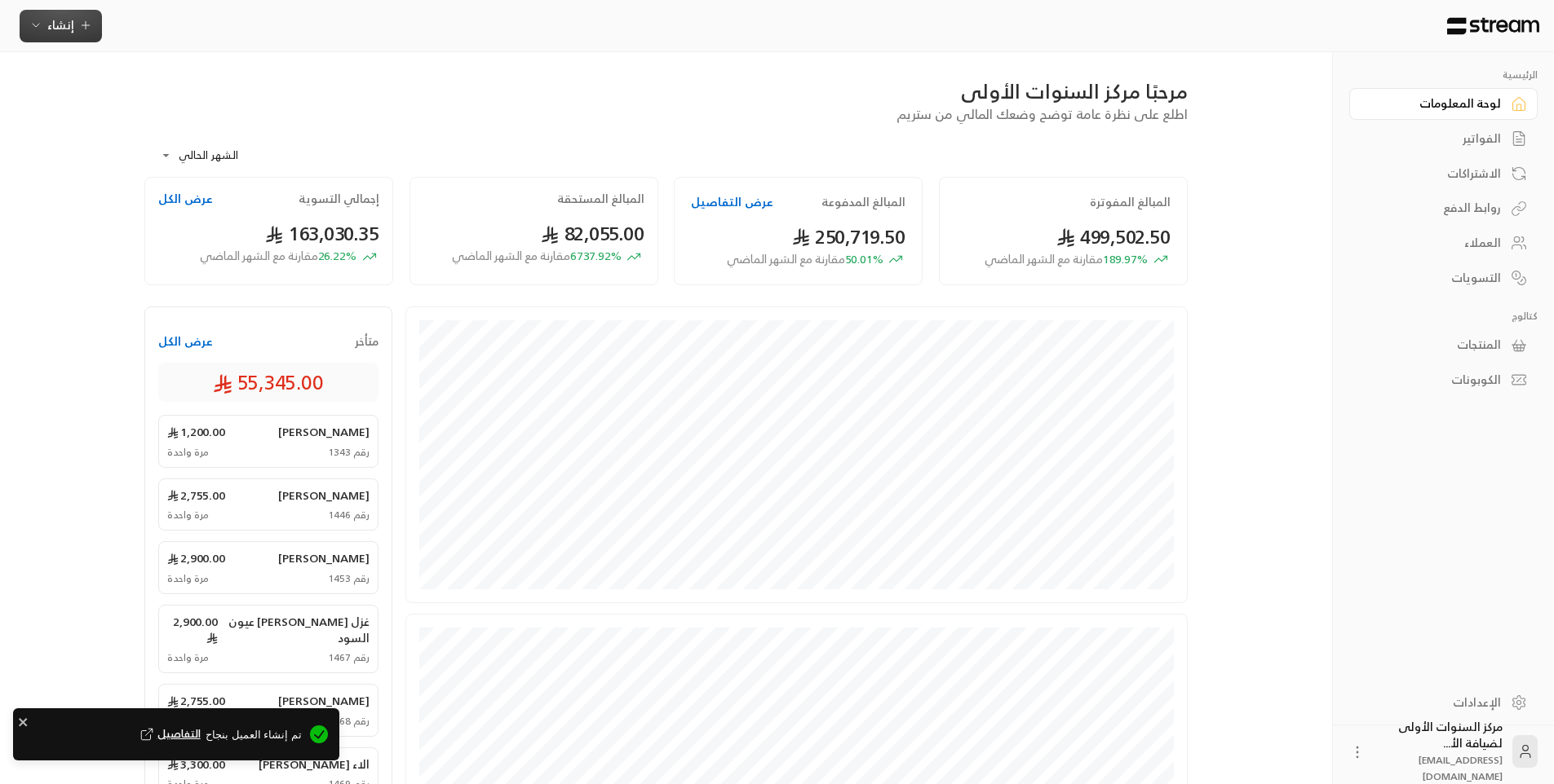
click at [68, 34] on span "إنشاء" at bounding box center [60, 25] width 27 height 20
click at [209, 138] on div "اشتراك" at bounding box center [141, 141] width 205 height 20
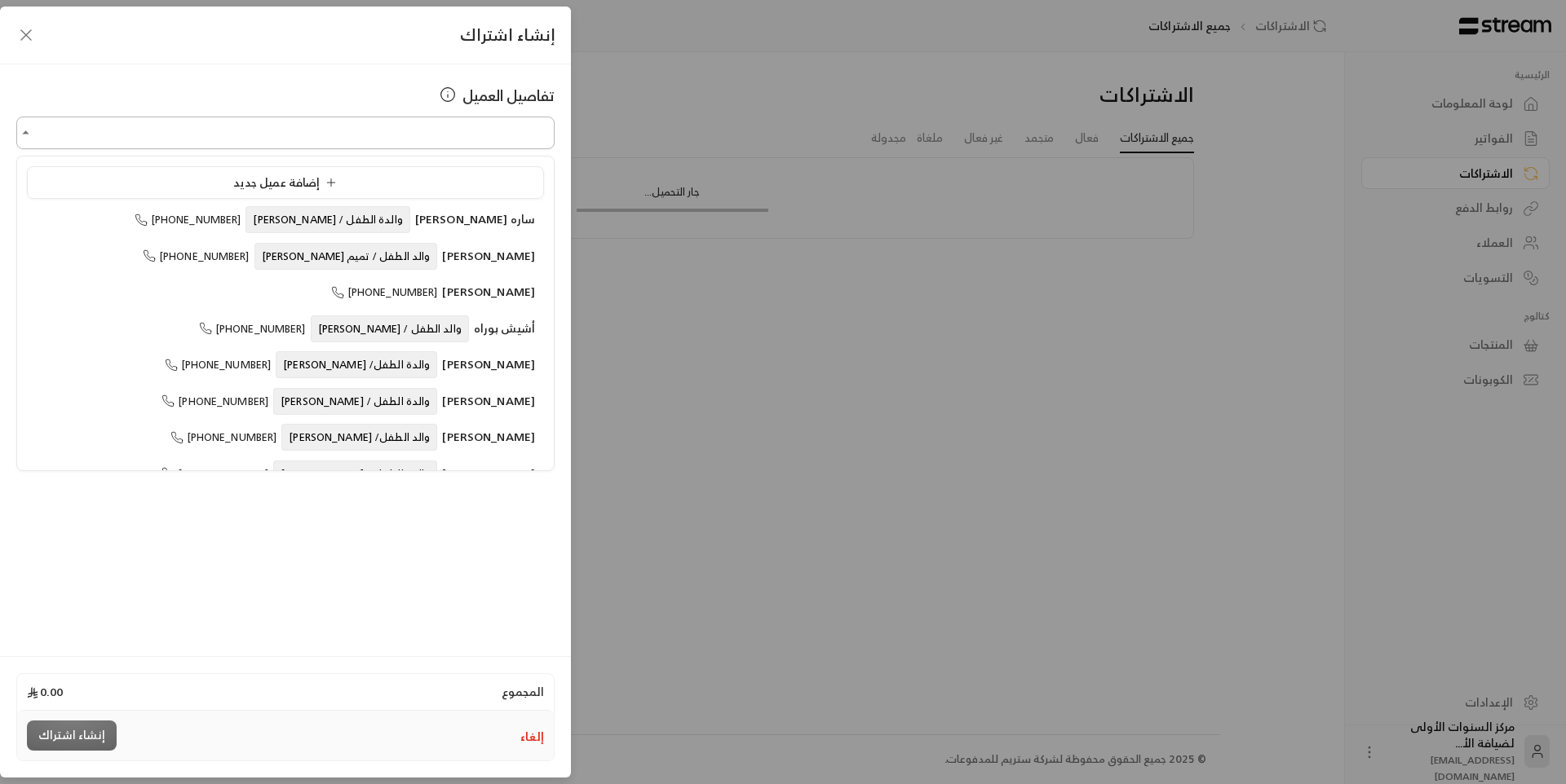
click at [412, 136] on input "اختر العميل" at bounding box center [285, 132] width 538 height 29
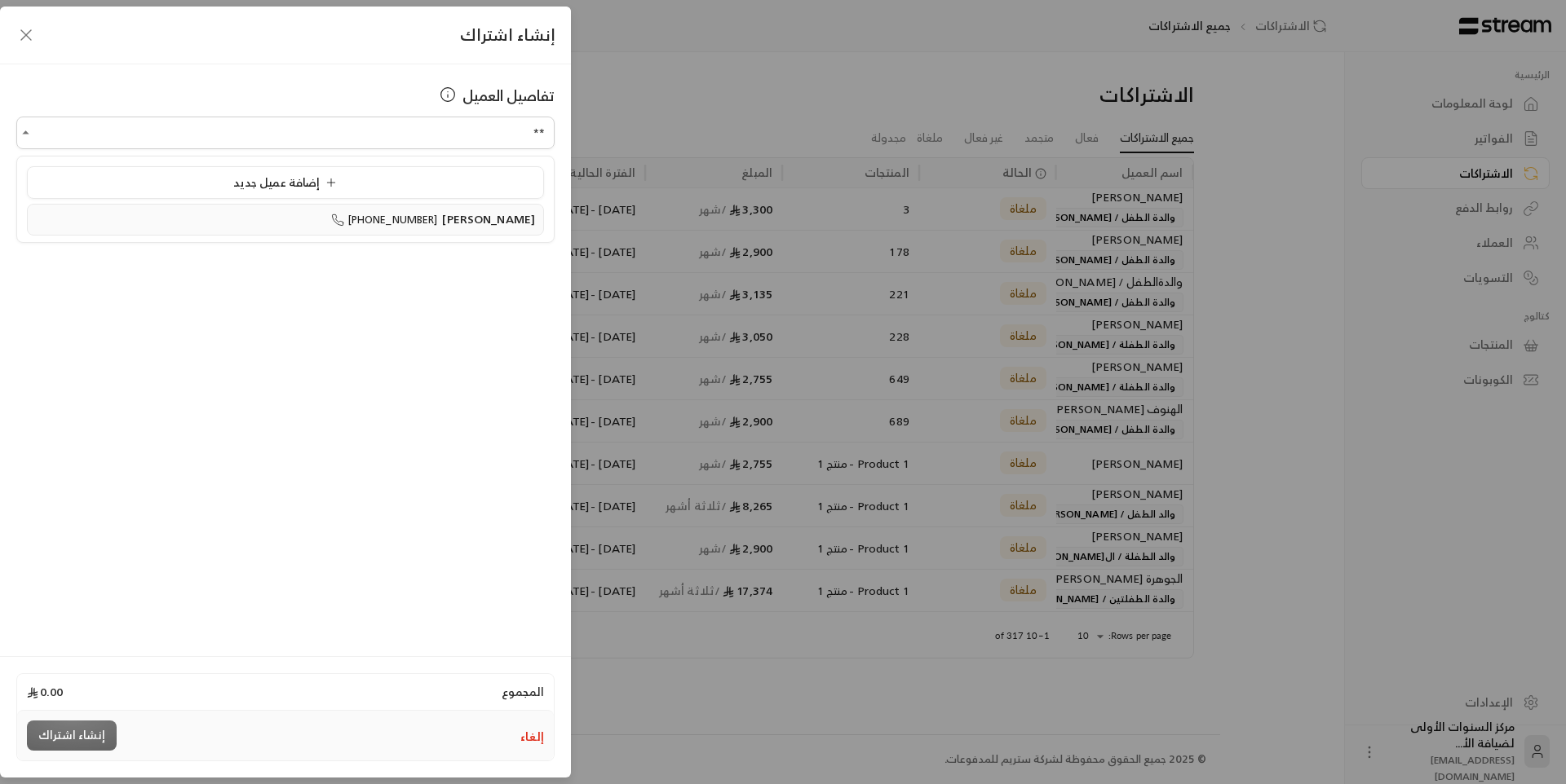
click at [465, 227] on span "[PERSON_NAME]" at bounding box center [488, 219] width 93 height 20
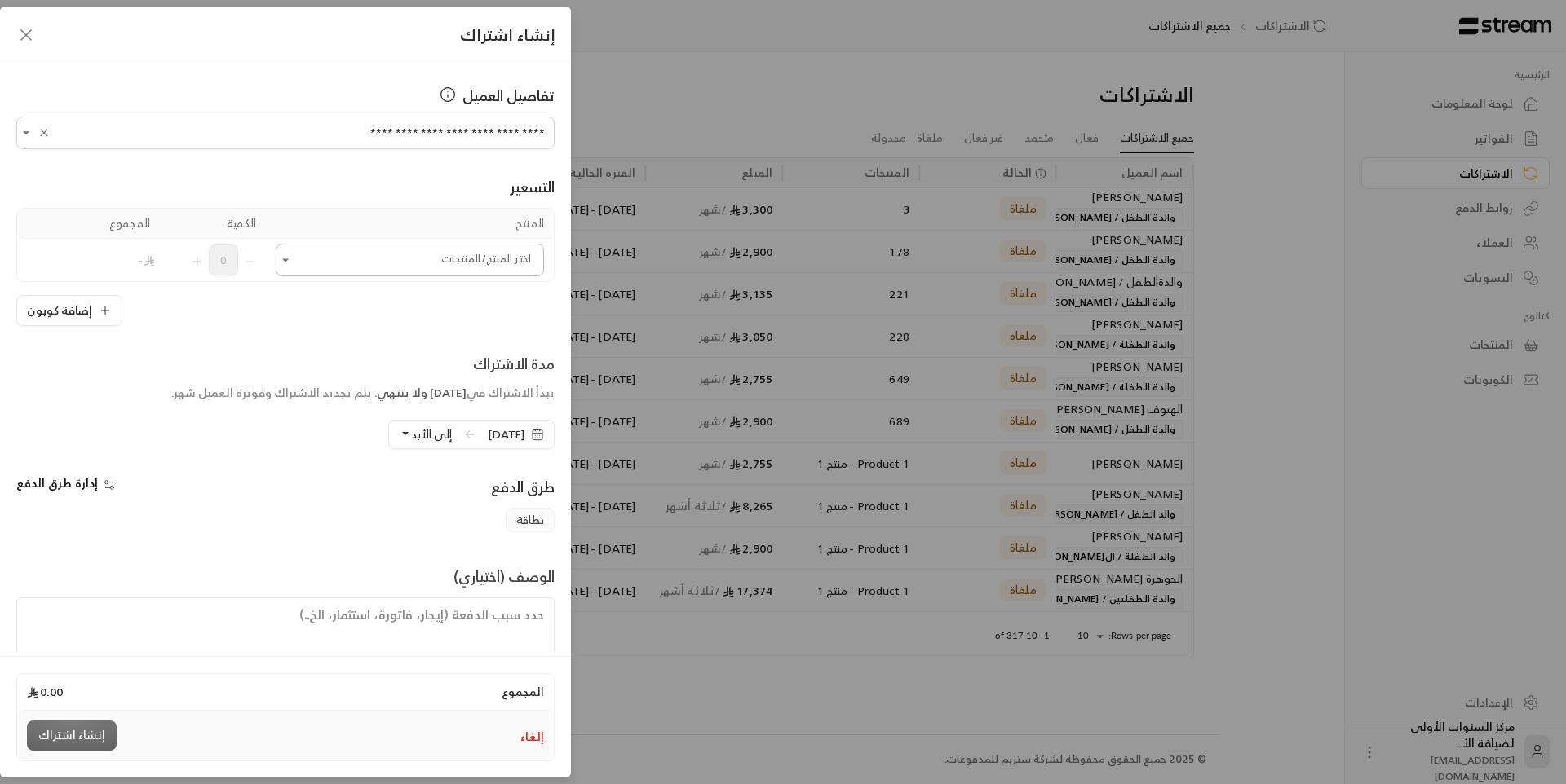
type input "**********"
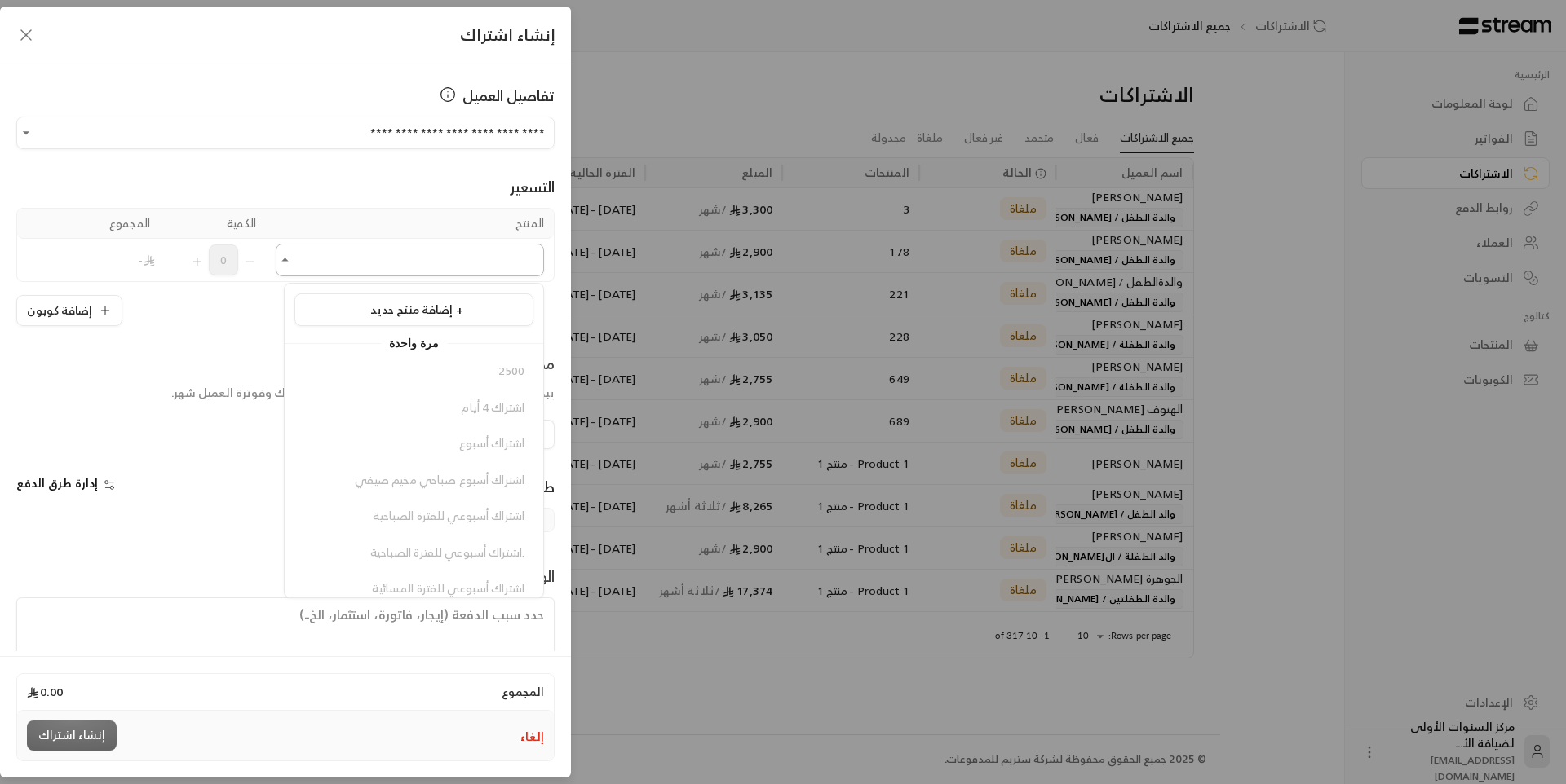
click at [430, 264] on input "اختر العميل" at bounding box center [410, 260] width 268 height 29
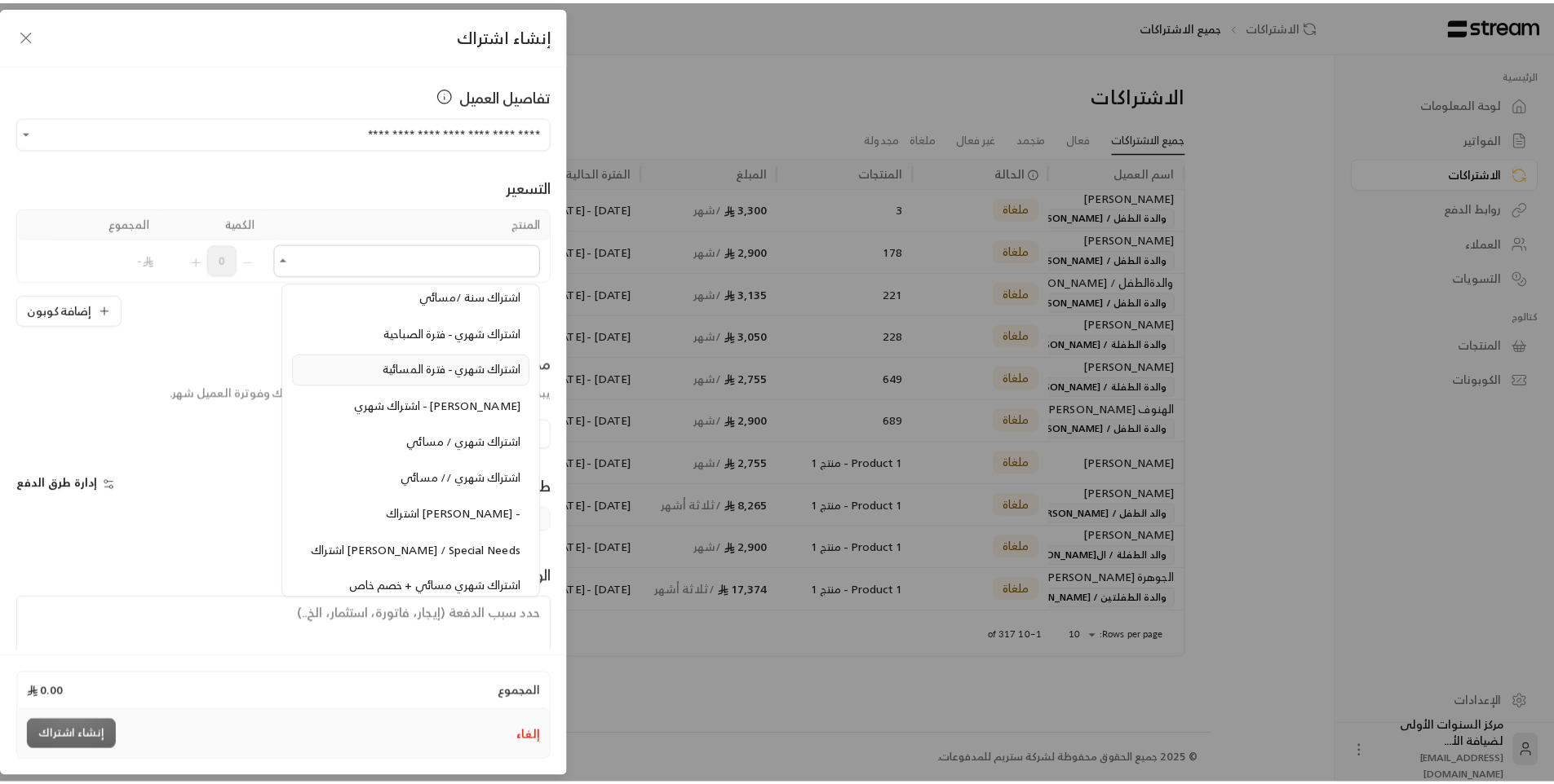
scroll to position [1631, 0]
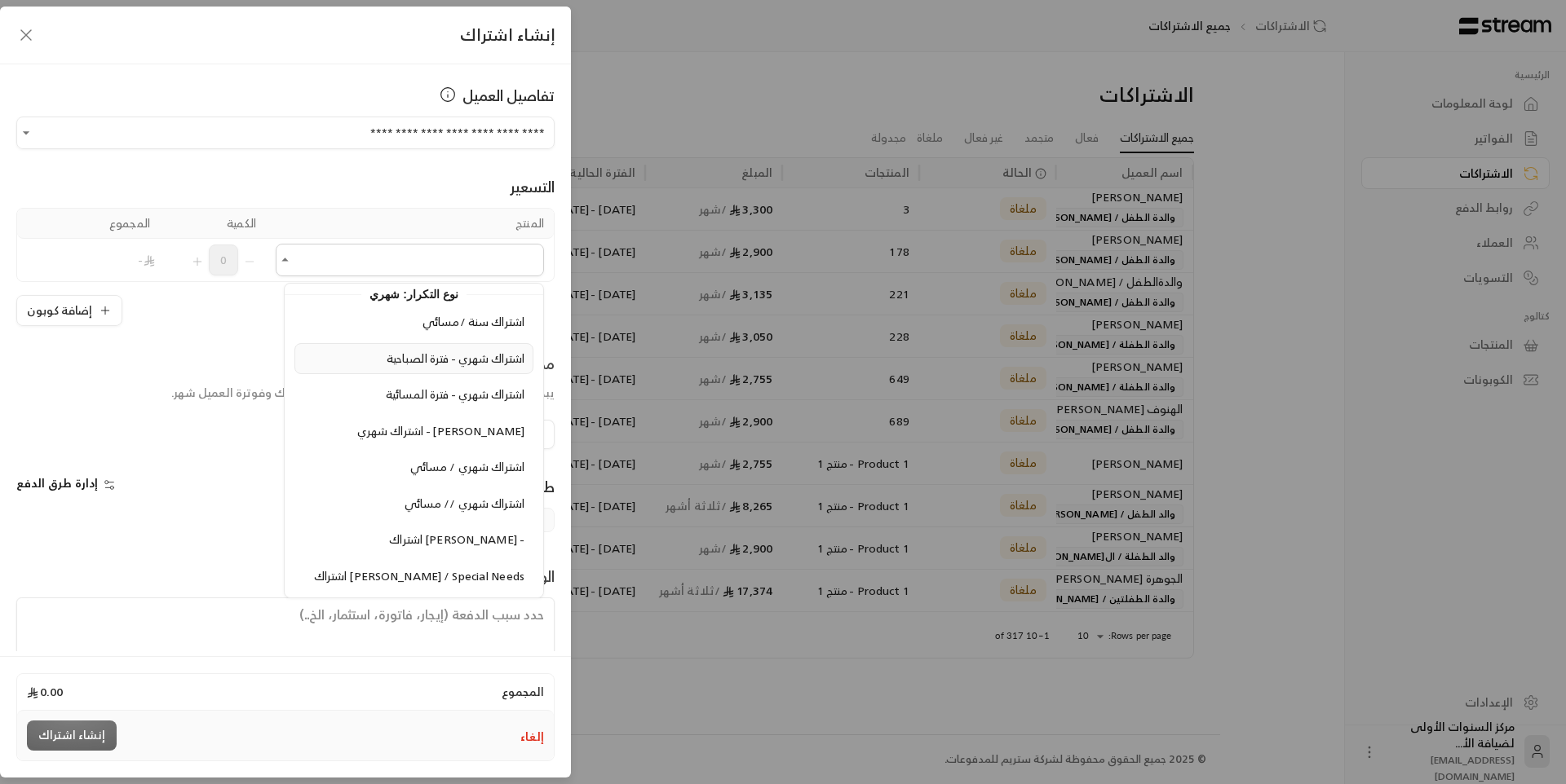
click at [470, 370] on li "اشتراك شهري - فترة الصباحية" at bounding box center [414, 360] width 239 height 32
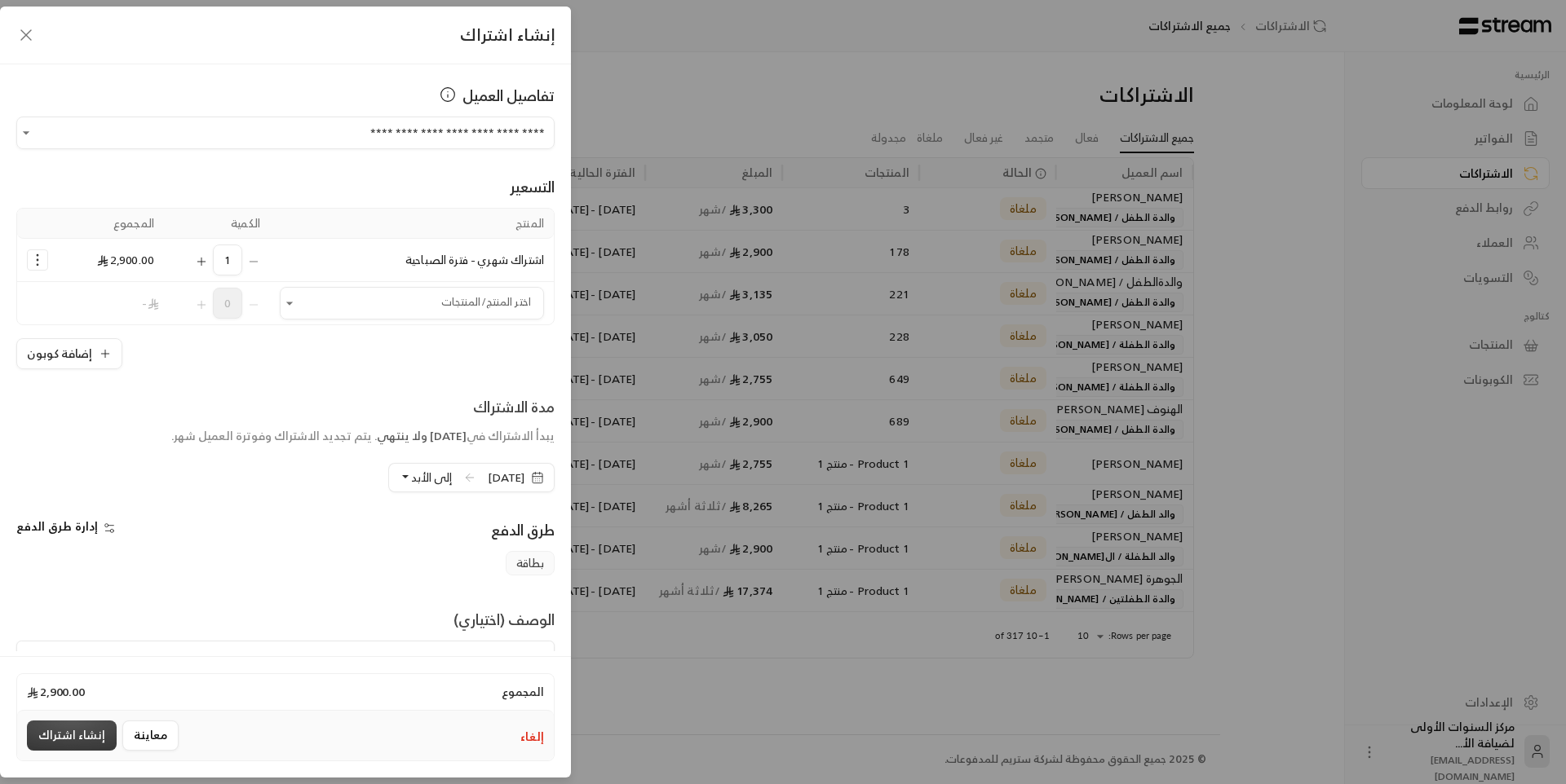
click at [83, 738] on button "إنشاء اشتراك" at bounding box center [72, 735] width 90 height 30
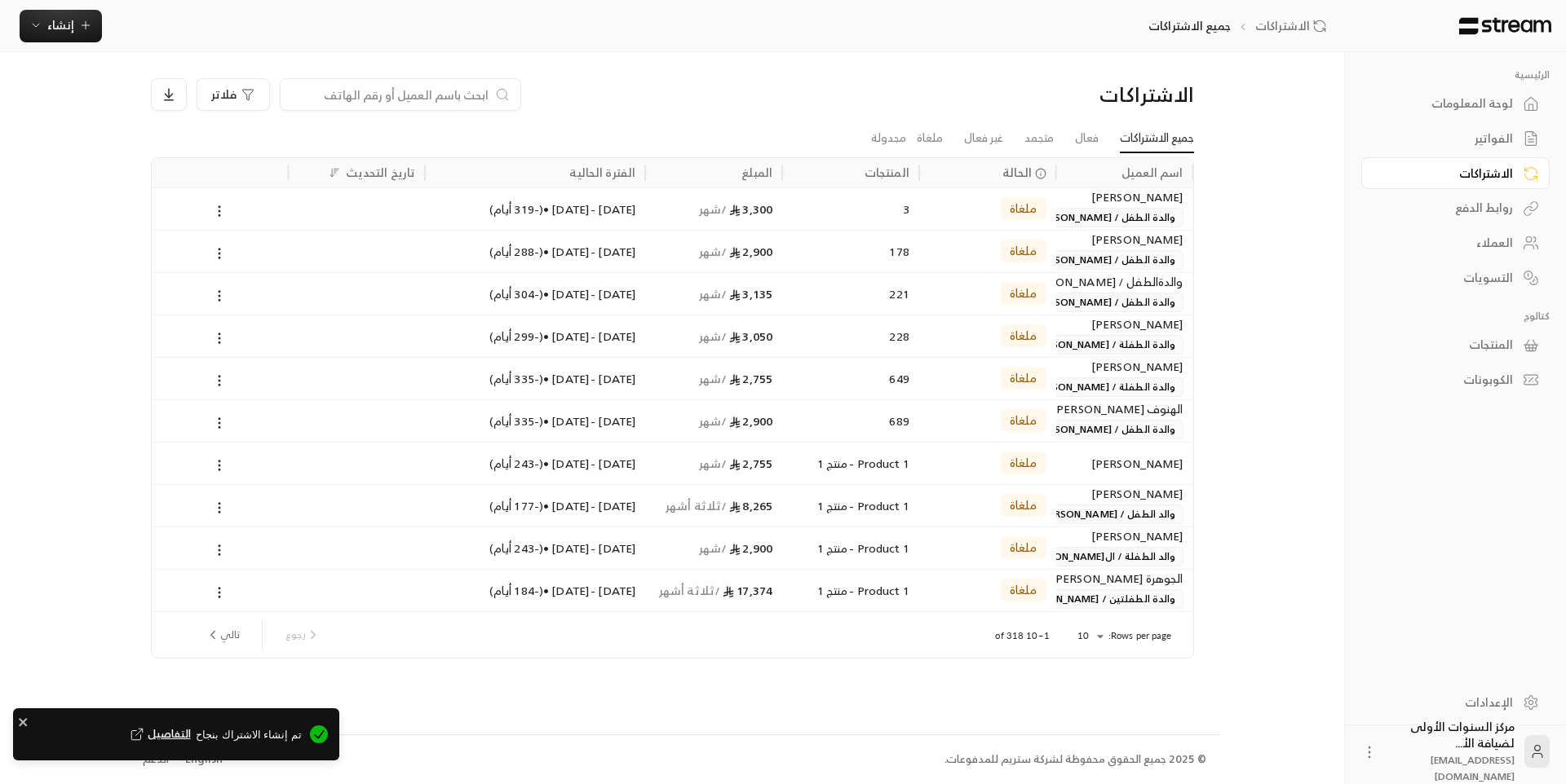
click at [1458, 106] on div "لوحة المعلومات" at bounding box center [1447, 104] width 132 height 16
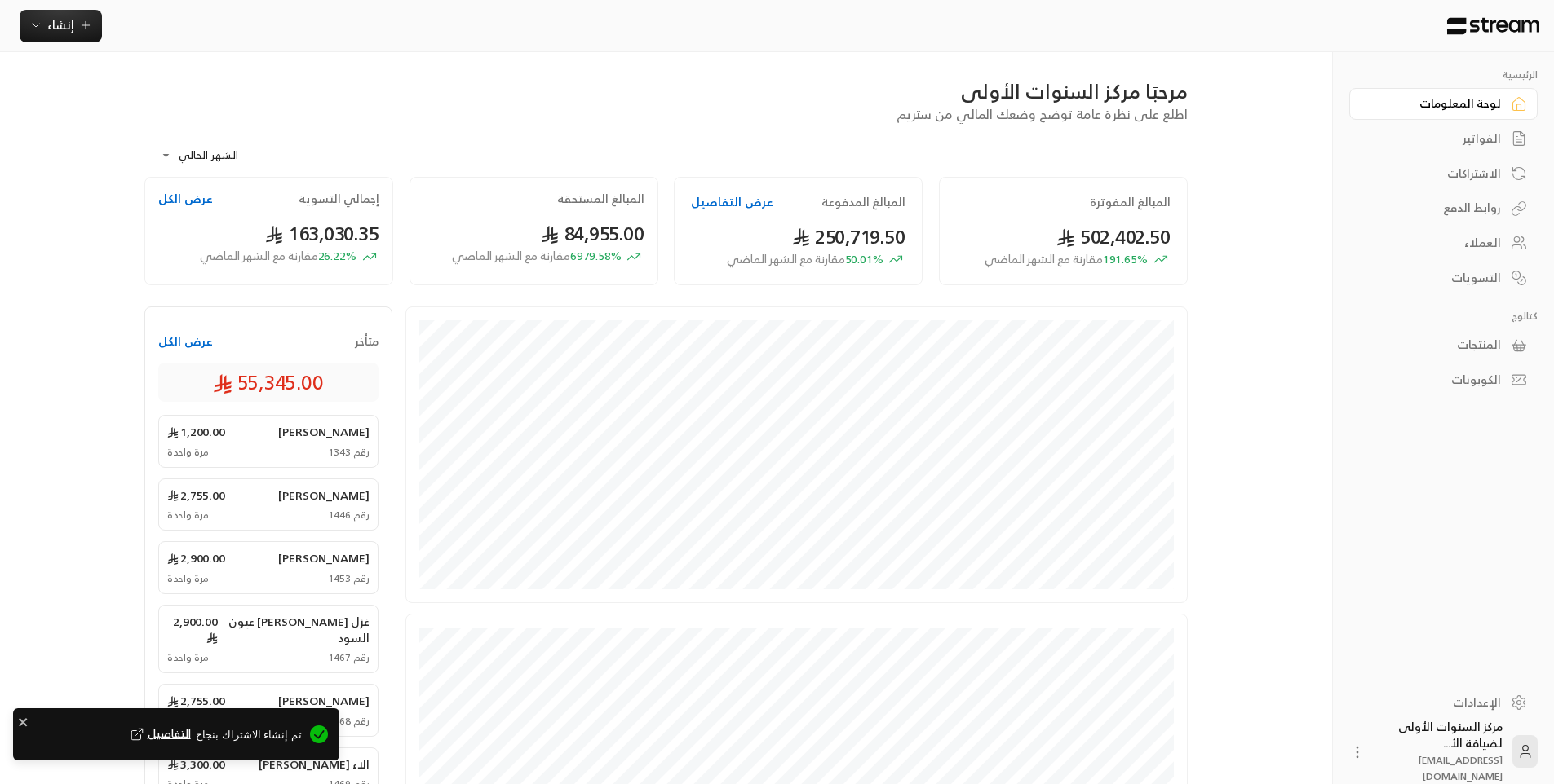
click at [1465, 139] on div "الفواتير" at bounding box center [1435, 138] width 132 height 16
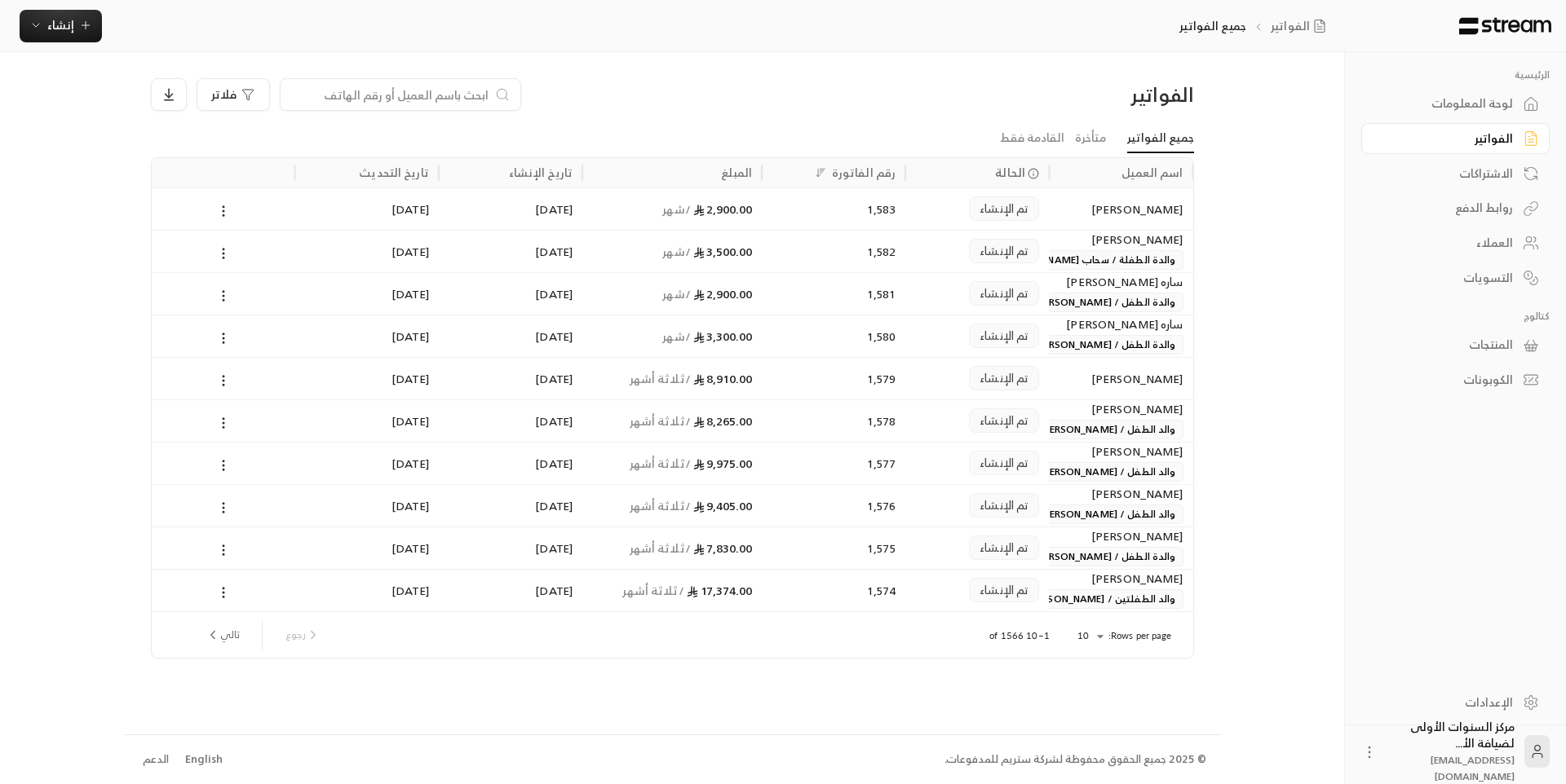
click at [1133, 218] on div "[PERSON_NAME]" at bounding box center [1120, 209] width 124 height 42
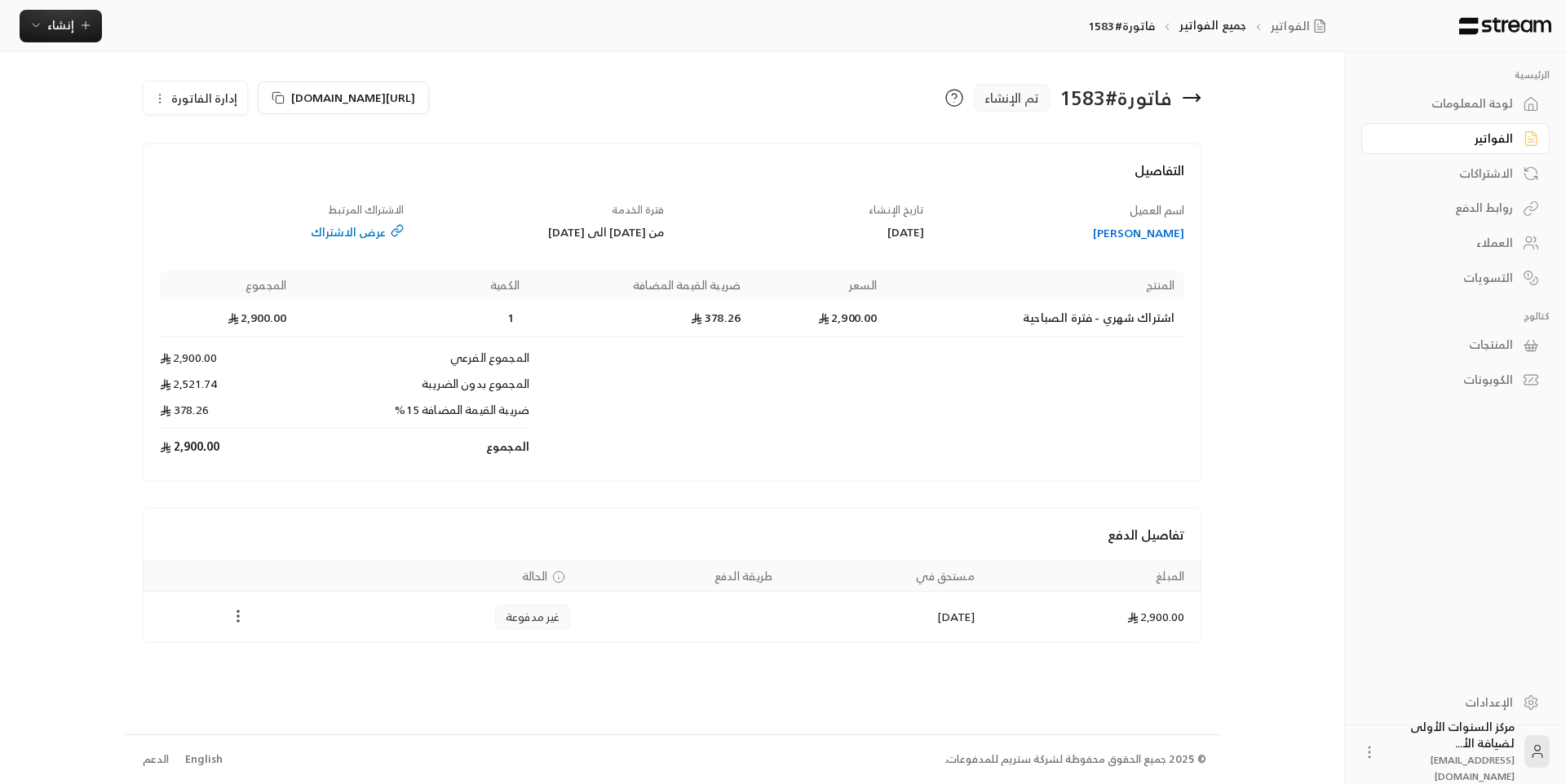
click at [240, 619] on icon "Payments" at bounding box center [238, 617] width 16 height 16
click at [281, 655] on li "تغيير الحالة الى مدفوعة" at bounding box center [299, 658] width 126 height 29
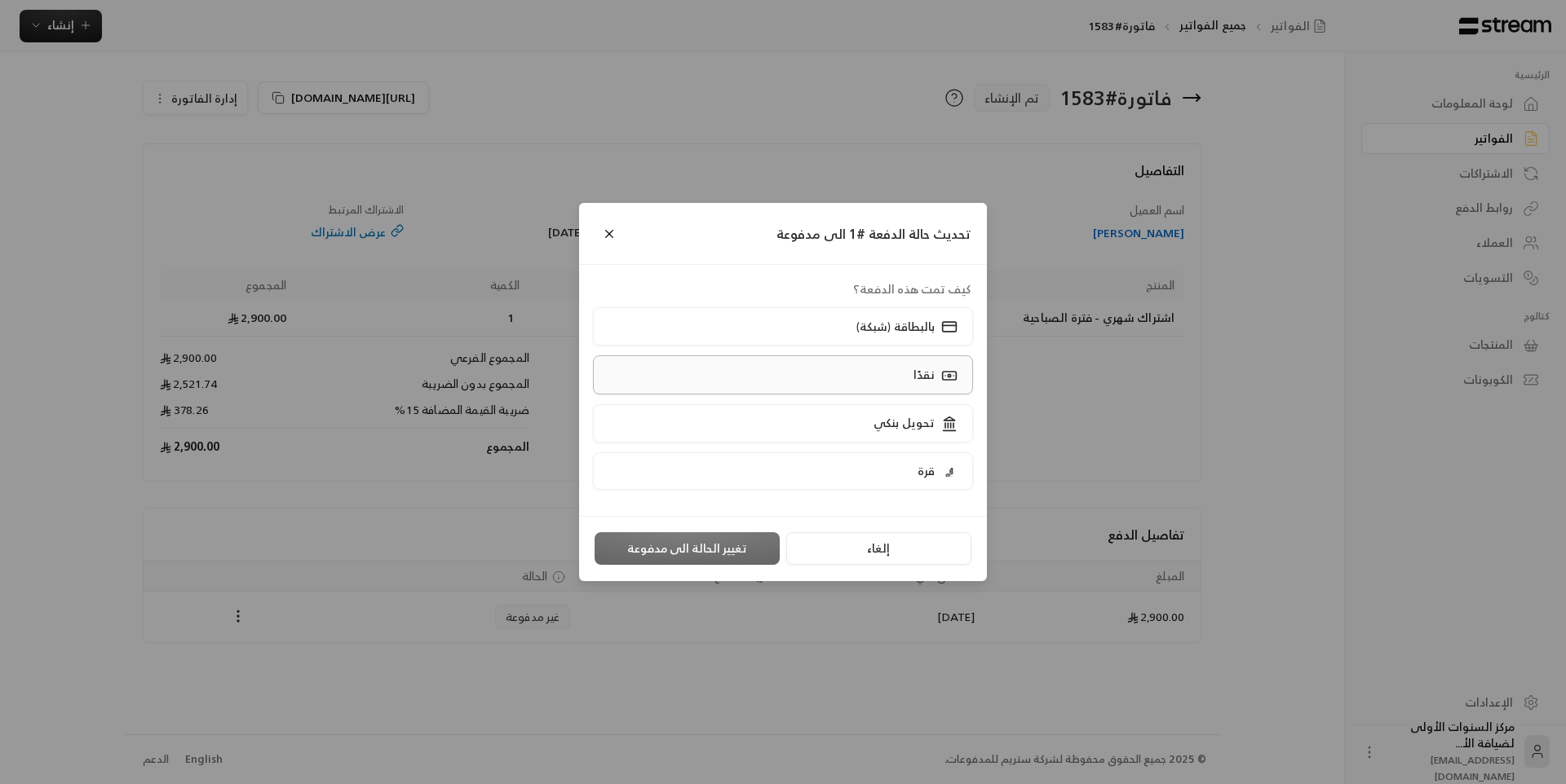
click at [828, 375] on label "نقدًا" at bounding box center [783, 375] width 381 height 38
click at [748, 547] on button "تغيير الحالة الى مدفوعة" at bounding box center [688, 548] width 185 height 33
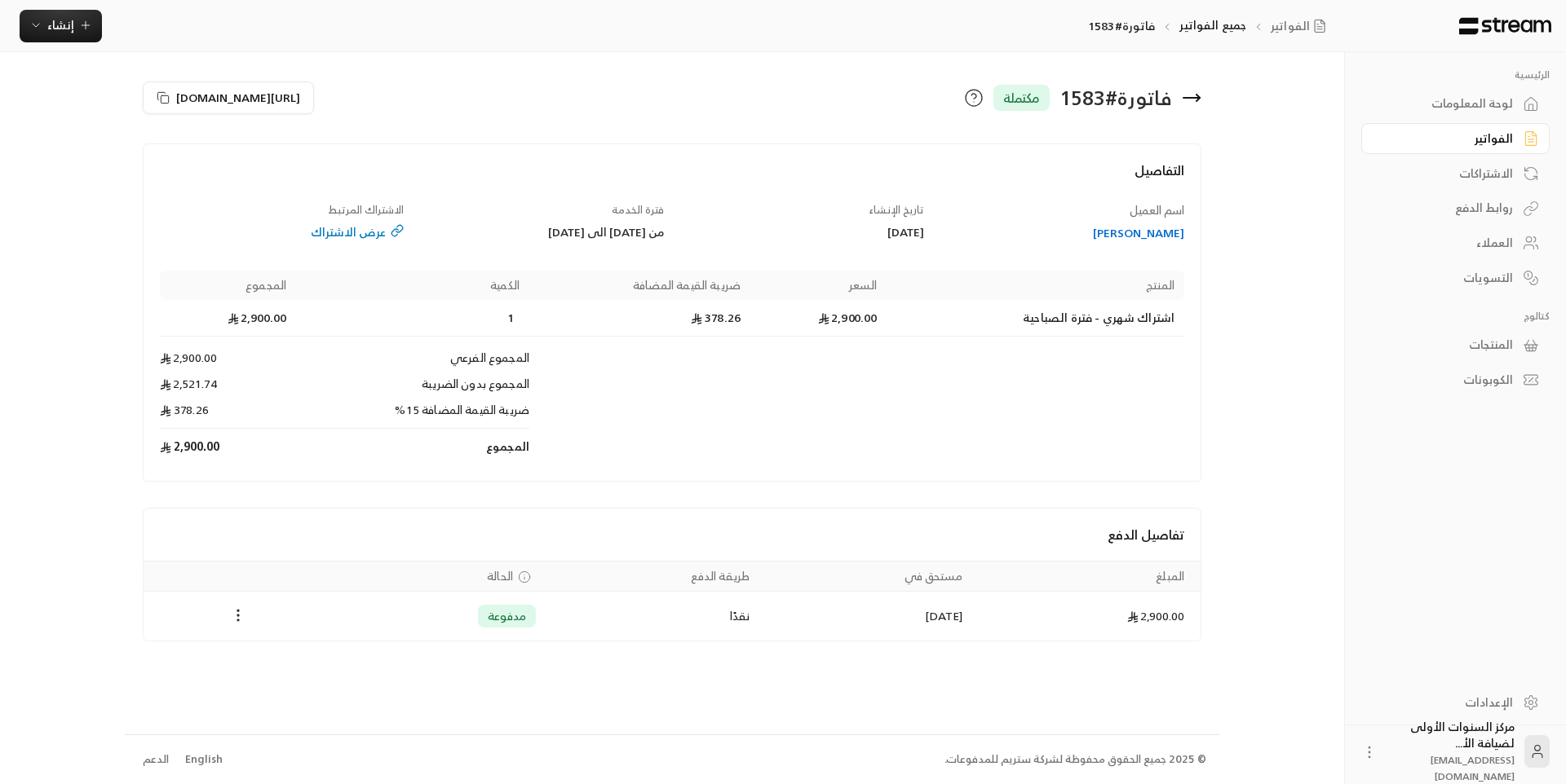
click at [1197, 101] on icon at bounding box center [1198, 98] width 3 height 7
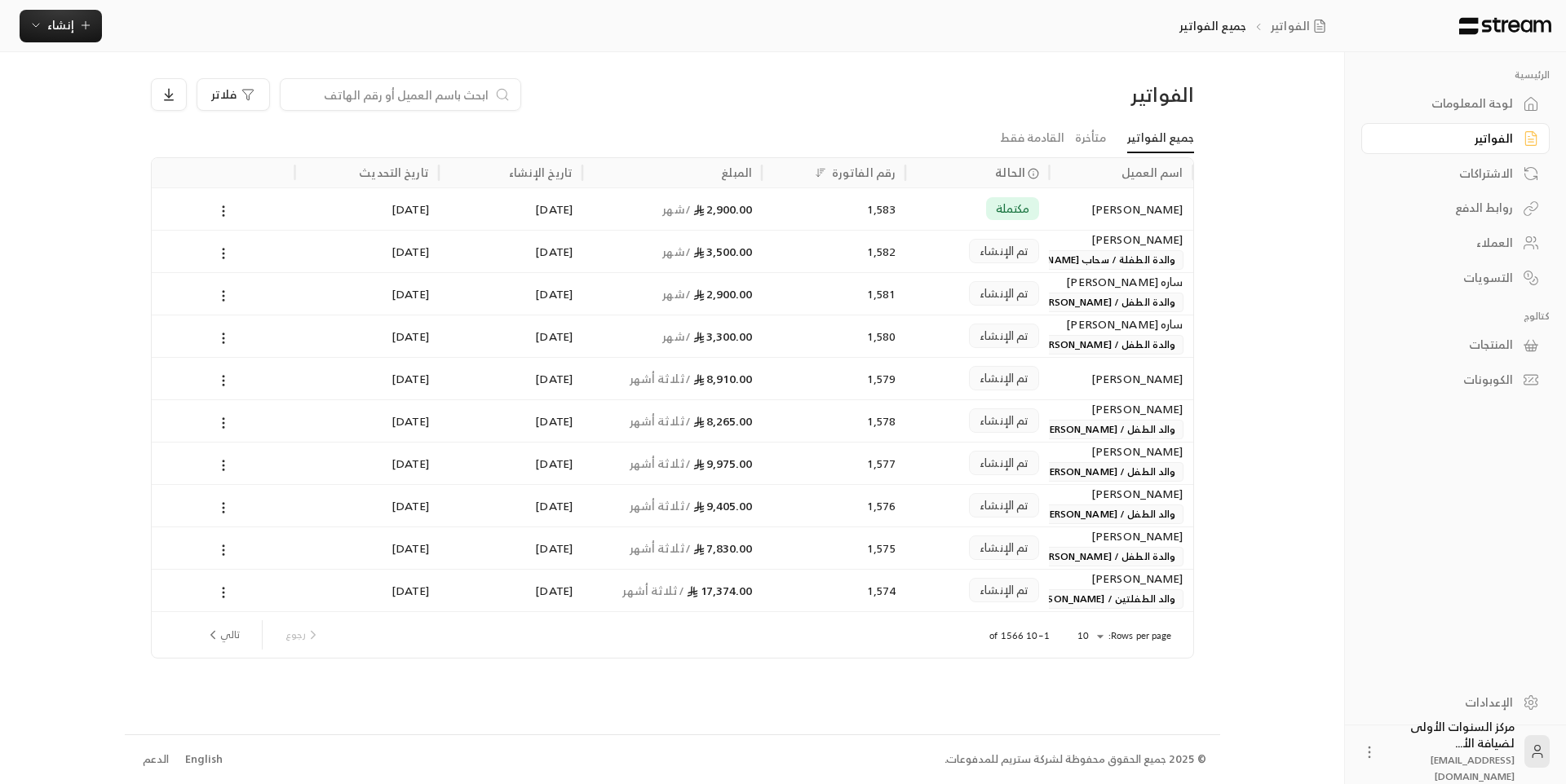
click at [1444, 116] on link "لوحة المعلومات" at bounding box center [1455, 104] width 188 height 32
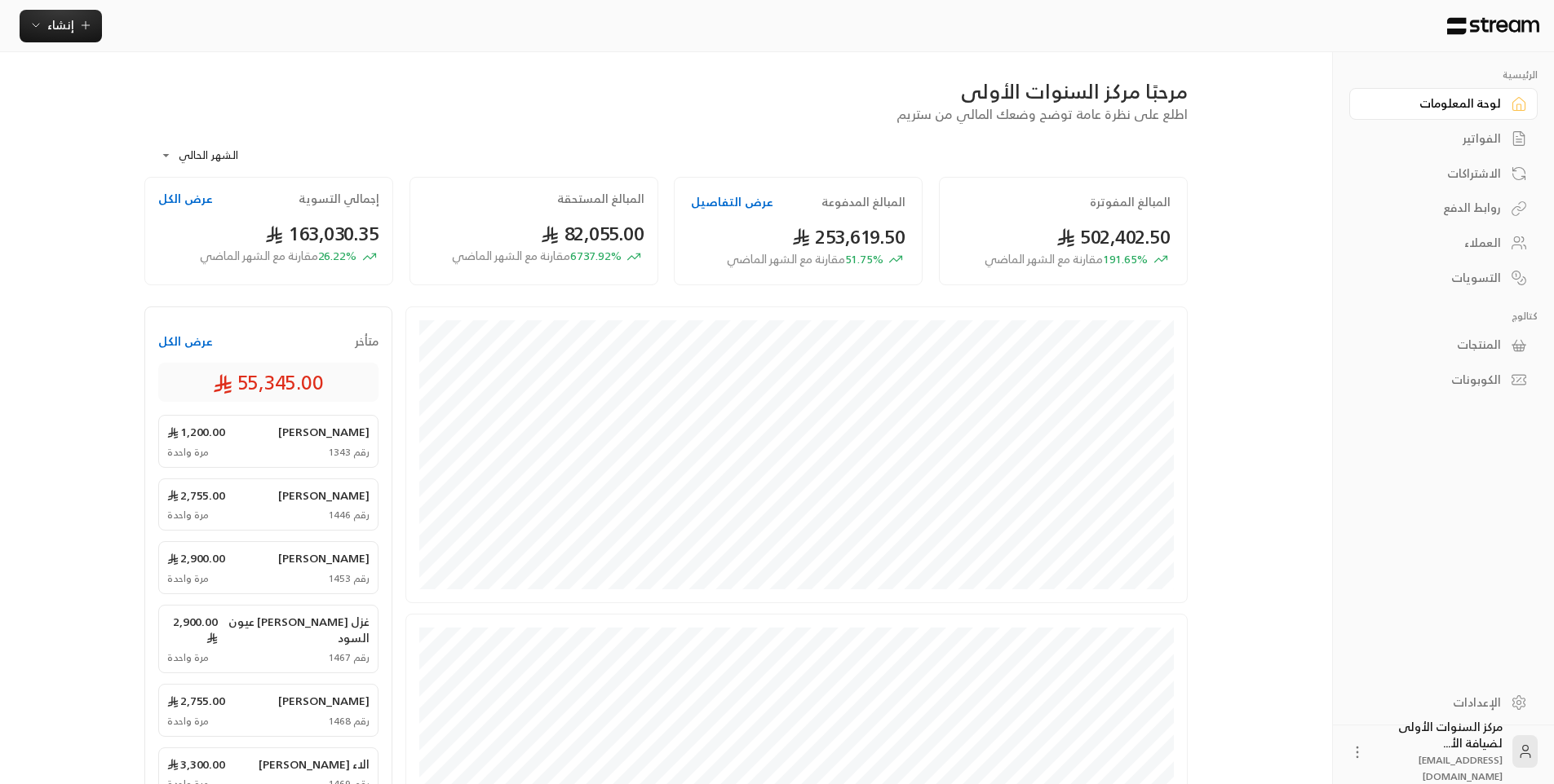
scroll to position [82, 0]
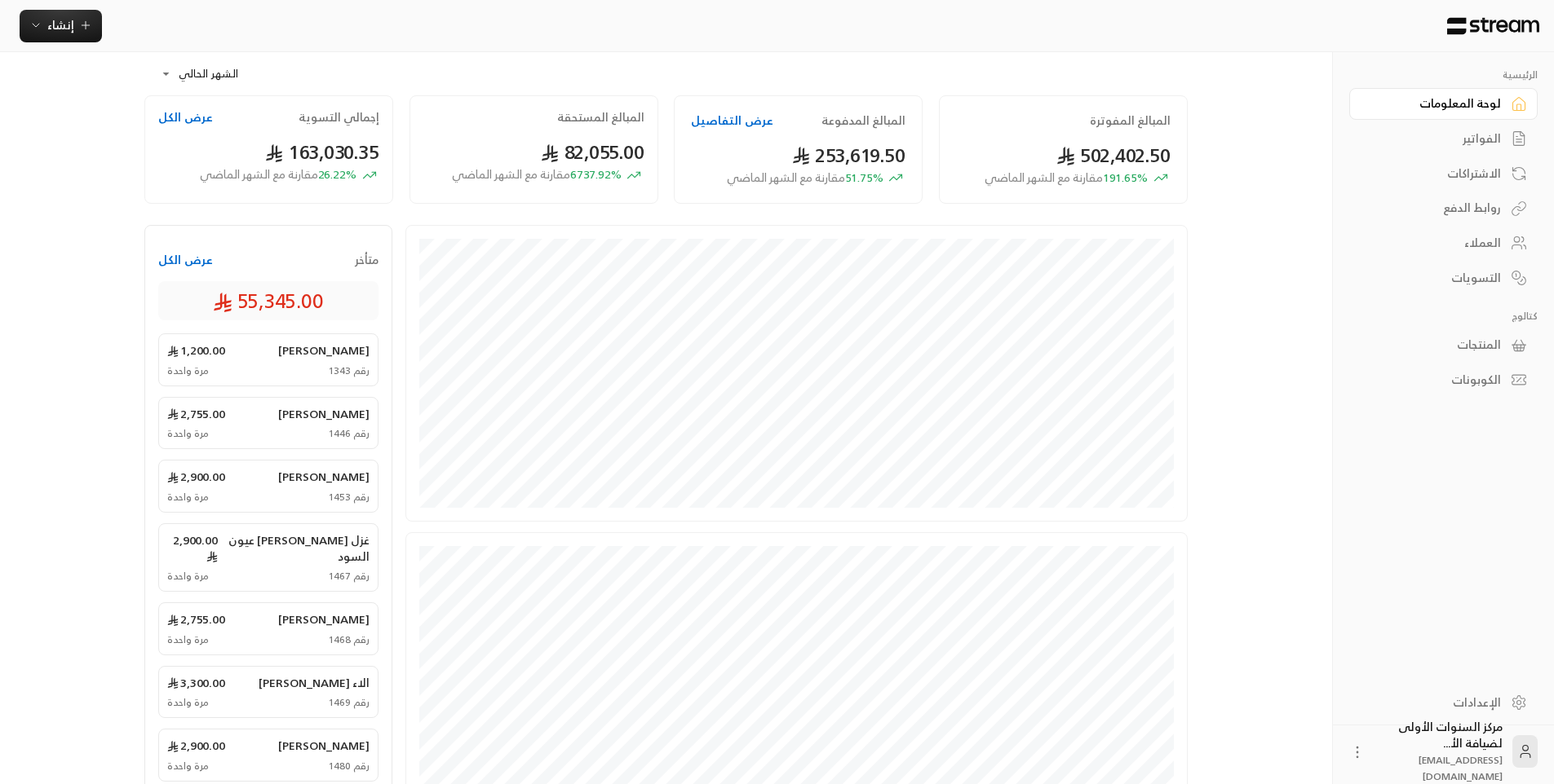
click at [1493, 140] on div "الفواتير" at bounding box center [1435, 138] width 132 height 16
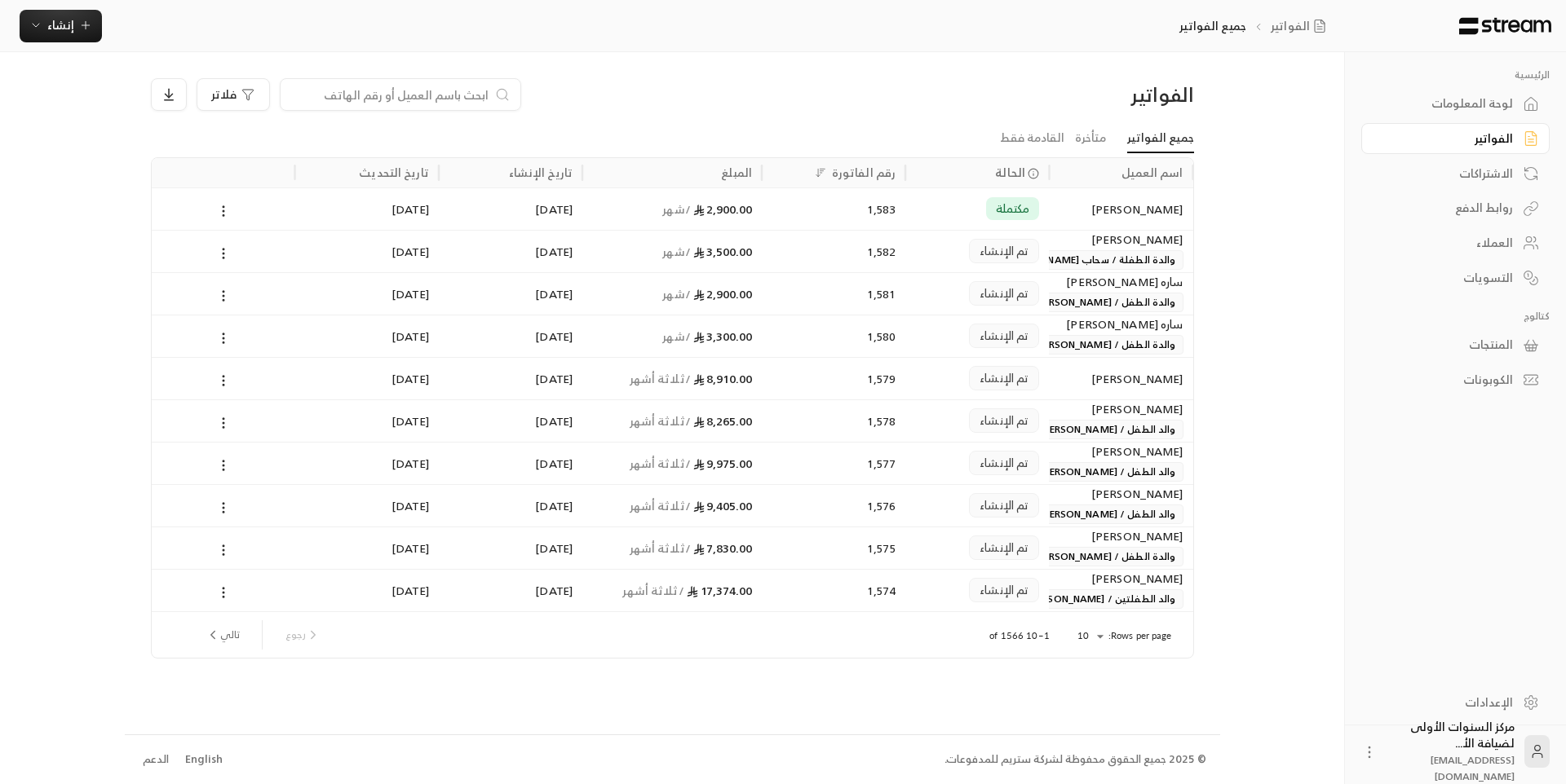
click at [1252, 137] on div "الرئيسية لوحة المعلومات الفواتير الاشتراكات روابط الدفع العملاء التسويات كتالوج…" at bounding box center [783, 392] width 1318 height 784
click at [1064, 464] on div "[PERSON_NAME] والد الطفل / [PERSON_NAME]" at bounding box center [1120, 461] width 124 height 39
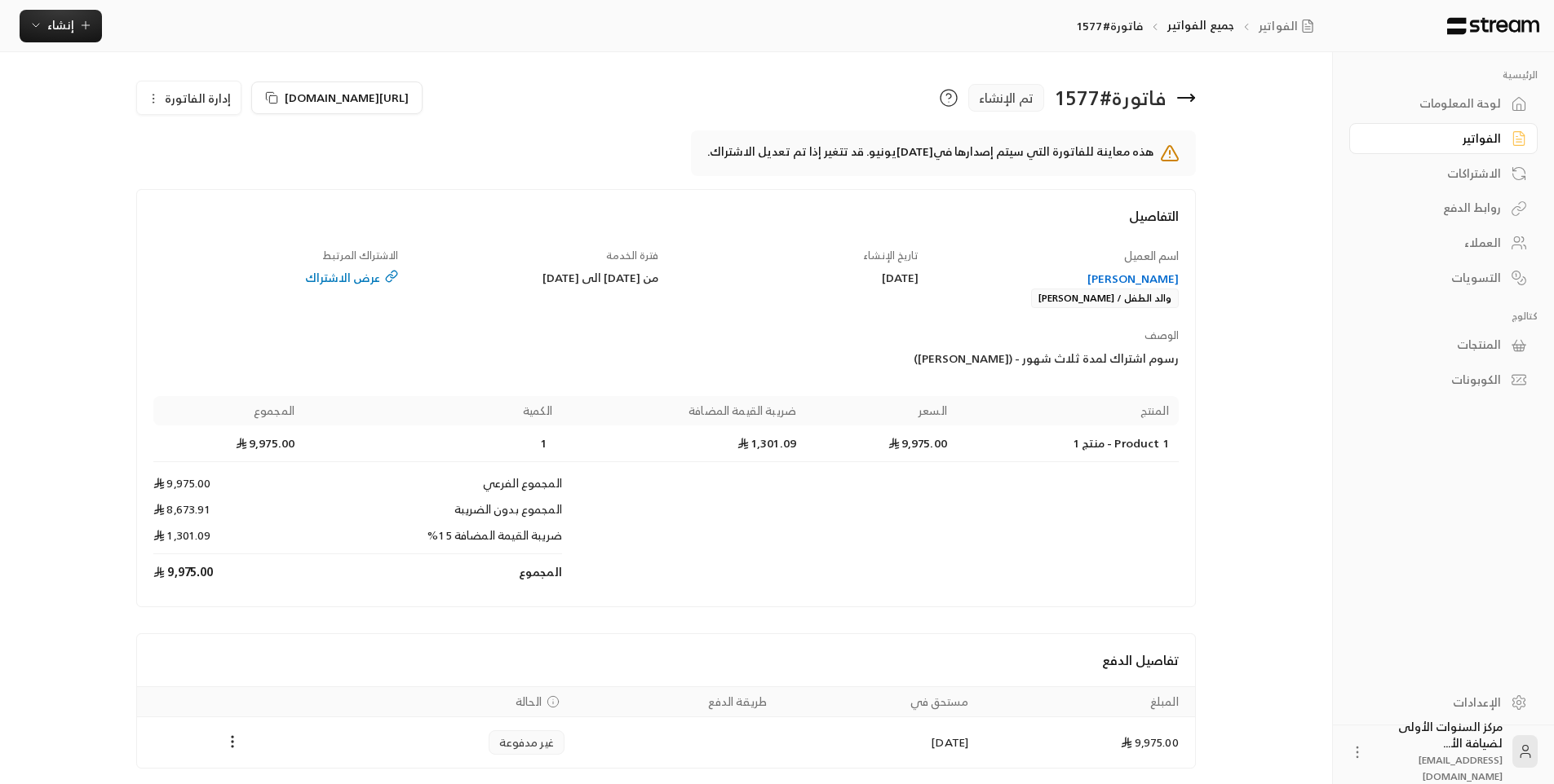
click at [190, 101] on span "إدارة الفاتورة" at bounding box center [197, 98] width 66 height 20
click at [231, 176] on span "إلغاء" at bounding box center [230, 174] width 20 height 13
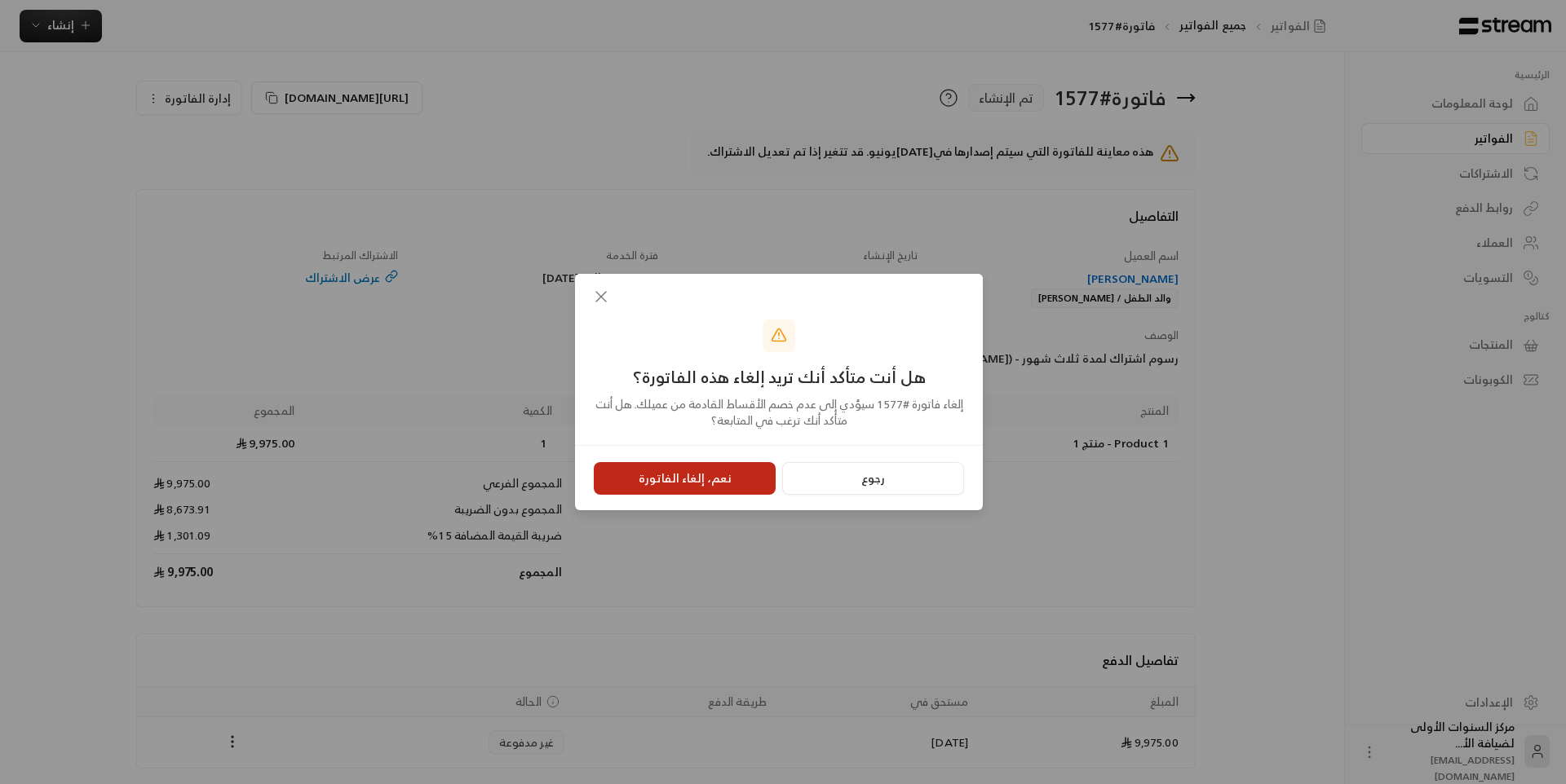
click at [699, 480] on button "نعم، إلغاء الفاتورة" at bounding box center [685, 478] width 181 height 33
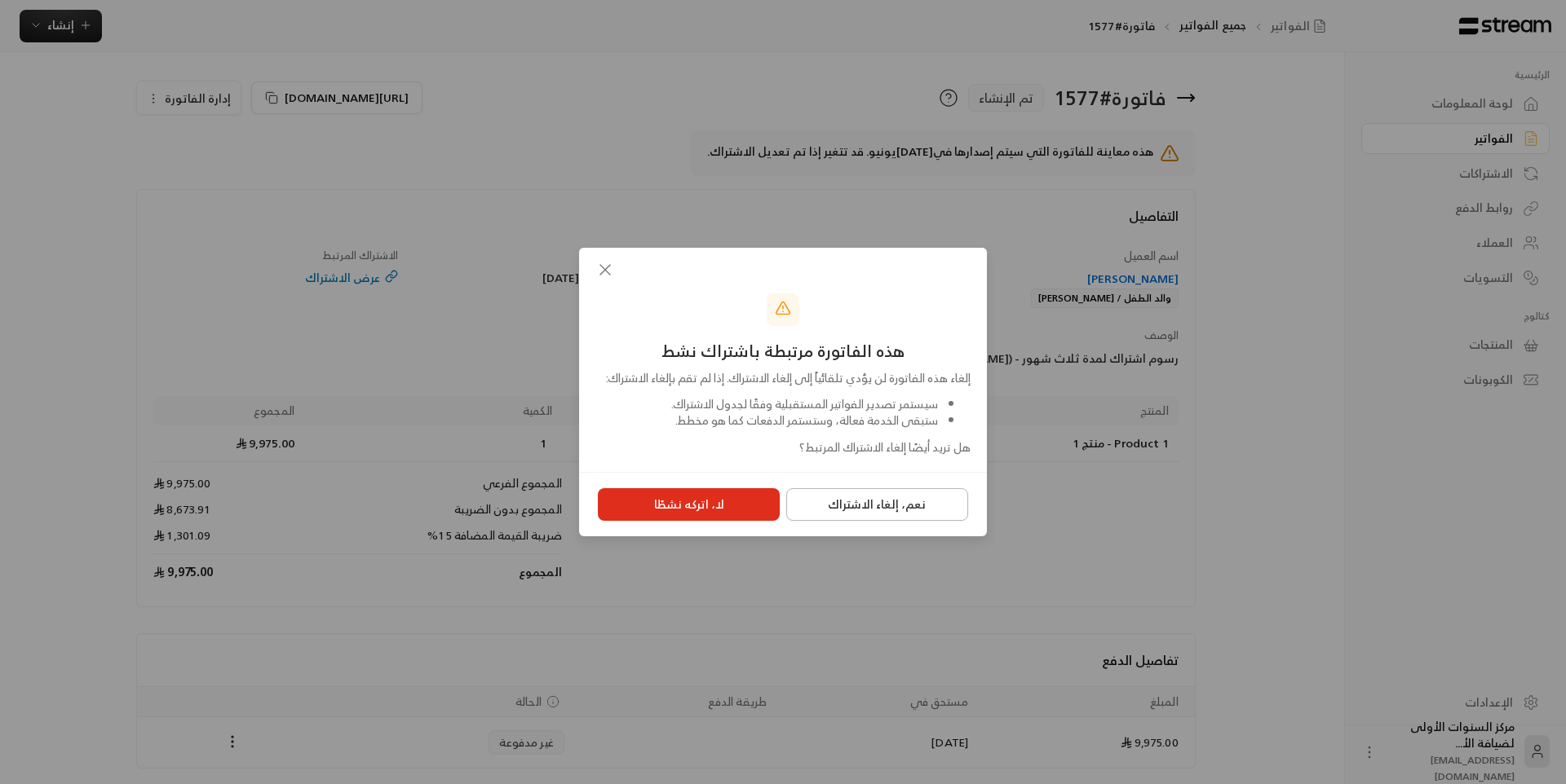
click at [849, 520] on button "نعم، إلغاء الاشتراك" at bounding box center [877, 504] width 181 height 33
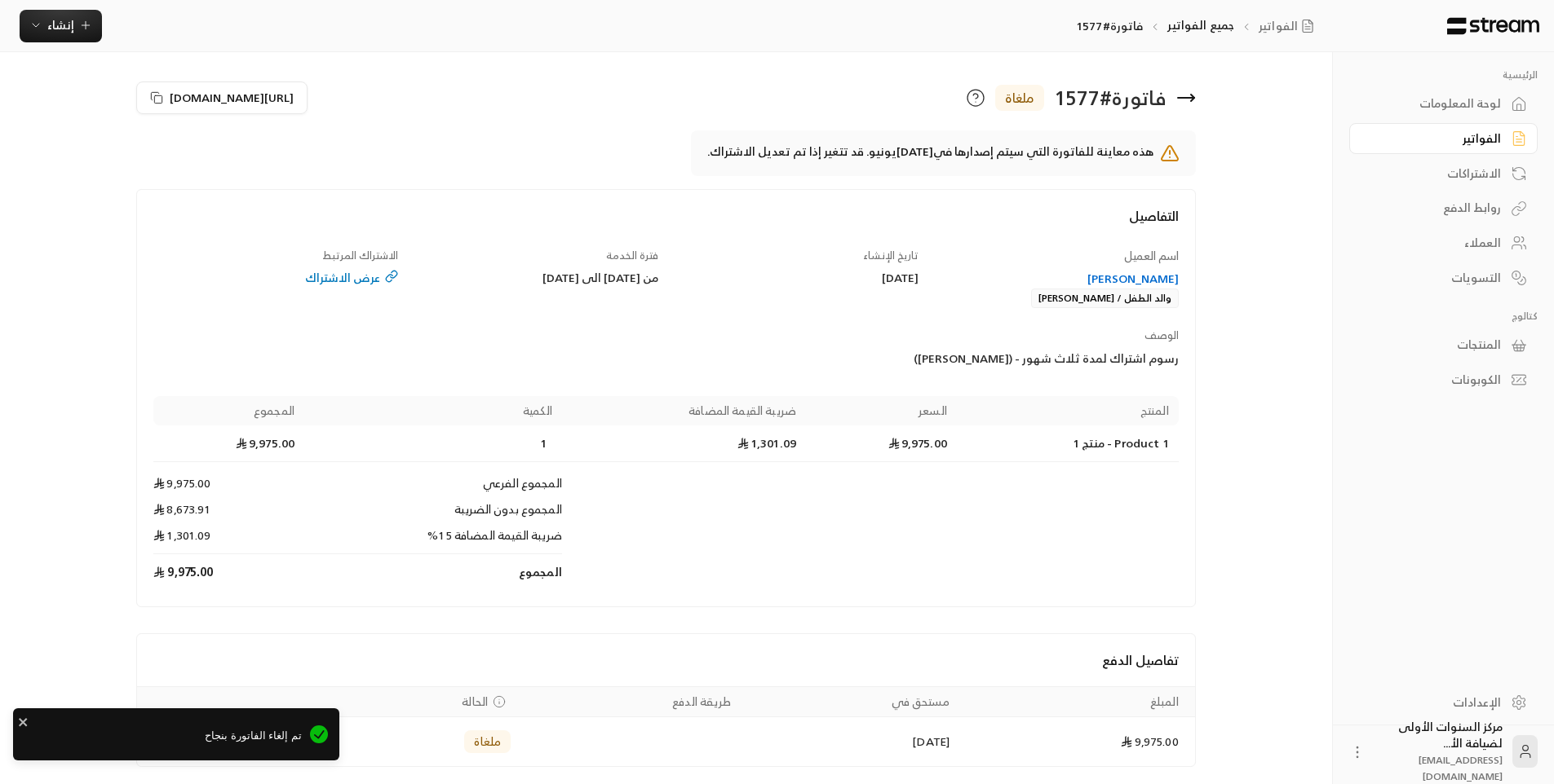
click at [1196, 97] on div "فاتورة # 1577 ملغاة" at bounding box center [935, 98] width 537 height 39
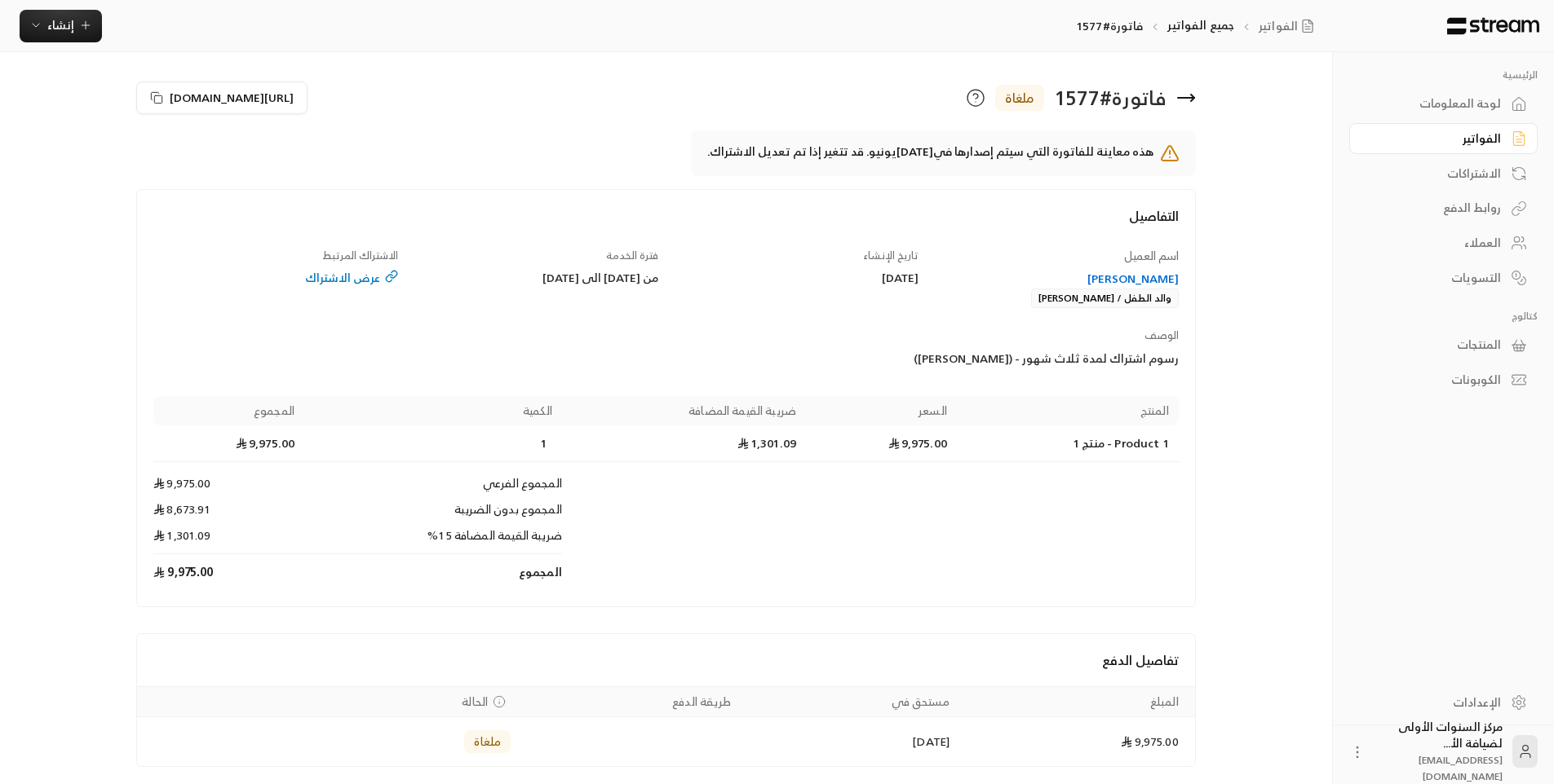
click at [1179, 97] on icon at bounding box center [1186, 98] width 20 height 20
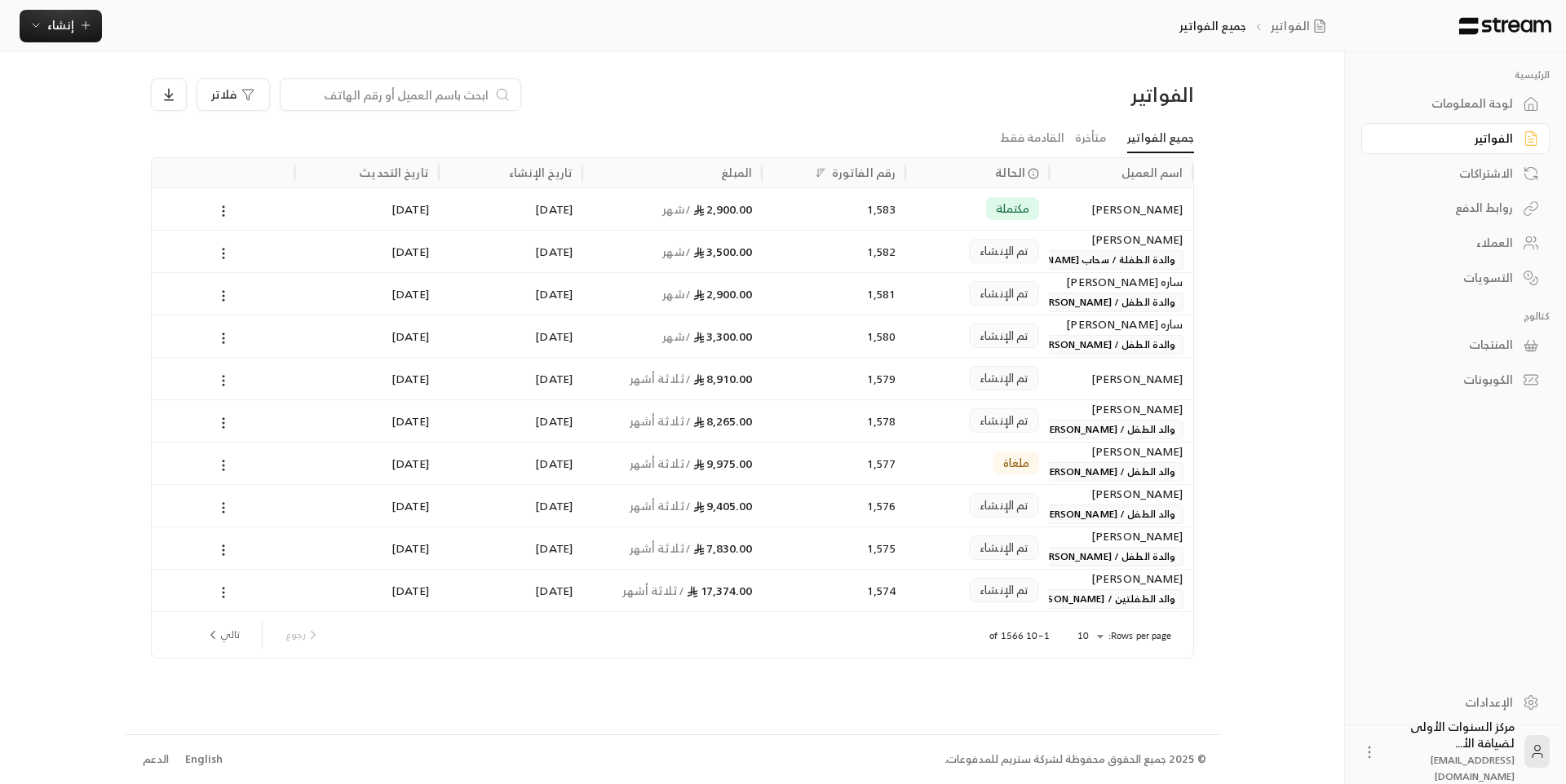
click at [1076, 520] on span "والد الطفل / [PERSON_NAME]" at bounding box center [1107, 515] width 151 height 20
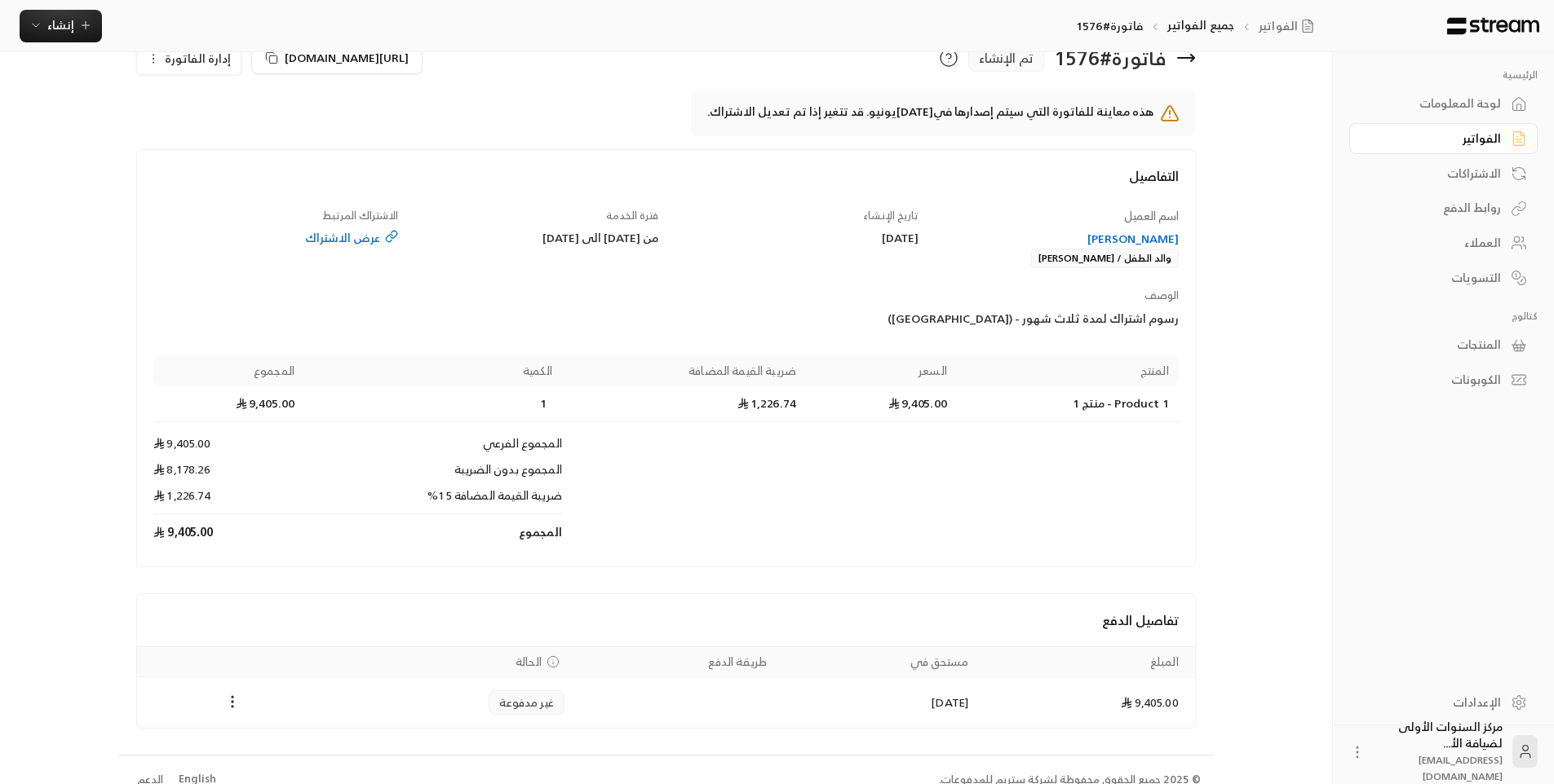
scroll to position [60, 0]
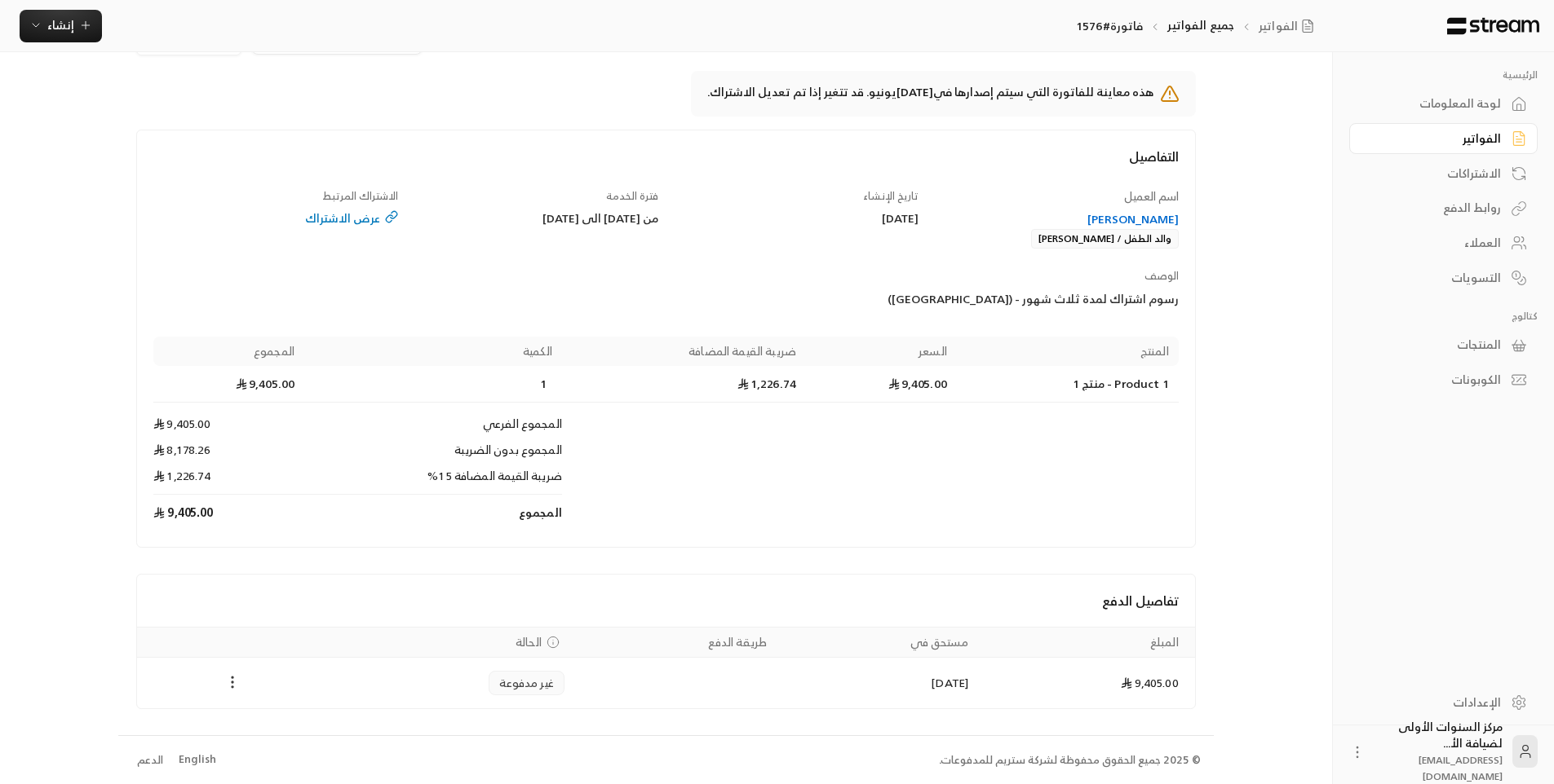
click at [233, 686] on circle "Payments" at bounding box center [232, 687] width 2 height 2
click at [336, 582] on div at bounding box center [782, 392] width 1566 height 784
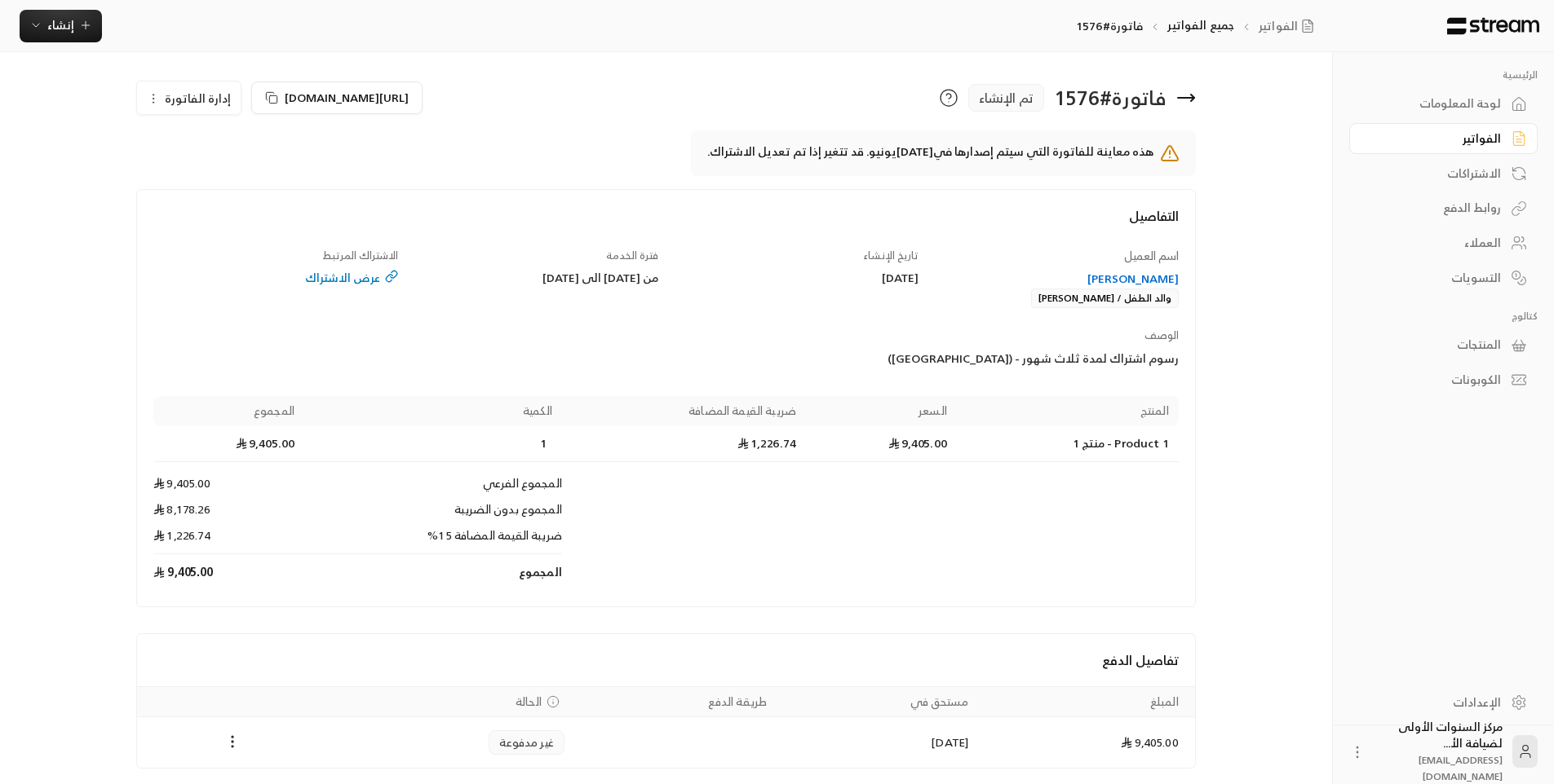
click at [182, 103] on span "إدارة الفاتورة" at bounding box center [197, 98] width 66 height 20
click at [236, 178] on span "إلغاء" at bounding box center [230, 174] width 20 height 13
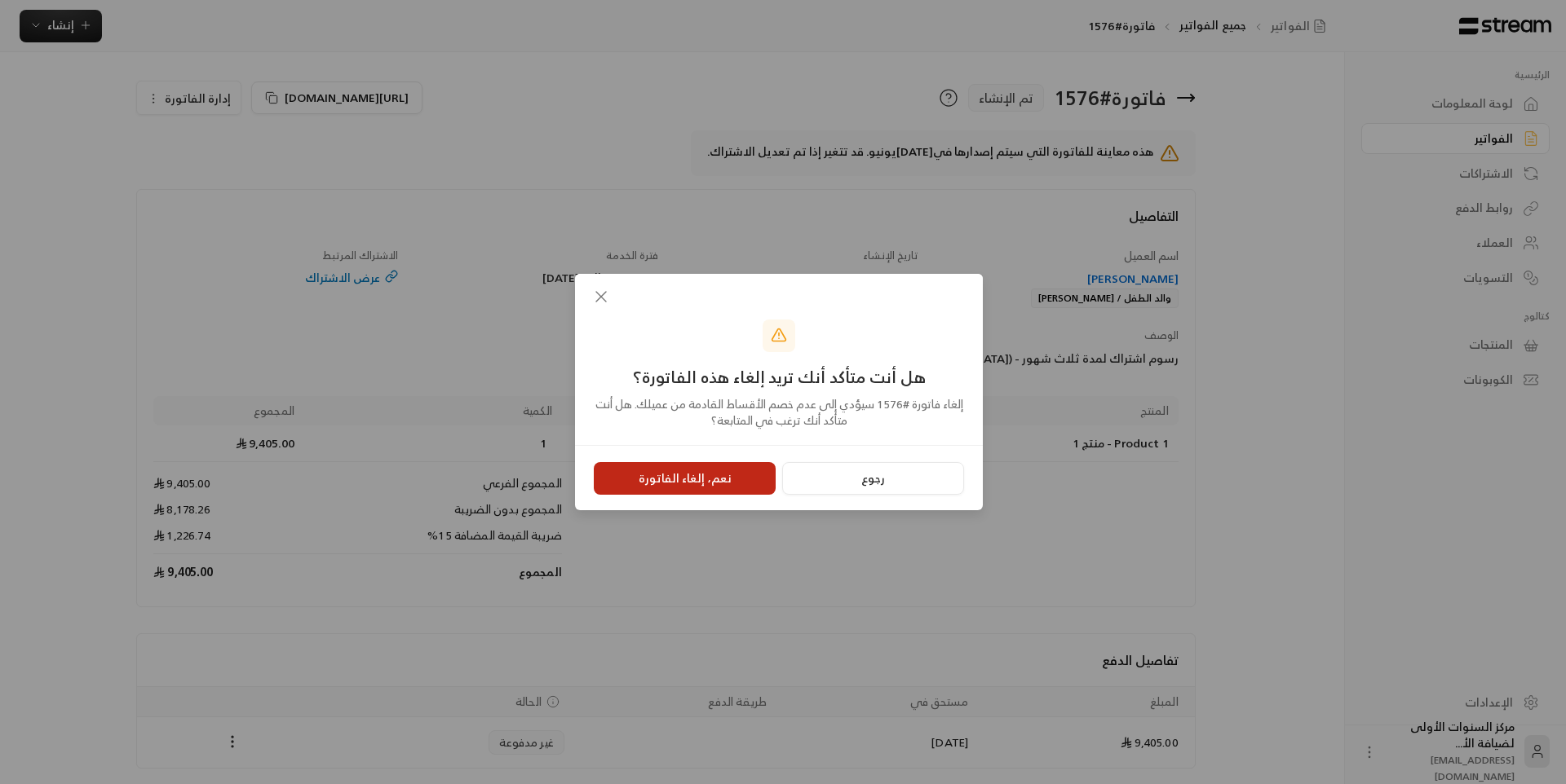
click at [726, 492] on button "نعم، إلغاء الفاتورة" at bounding box center [685, 478] width 181 height 33
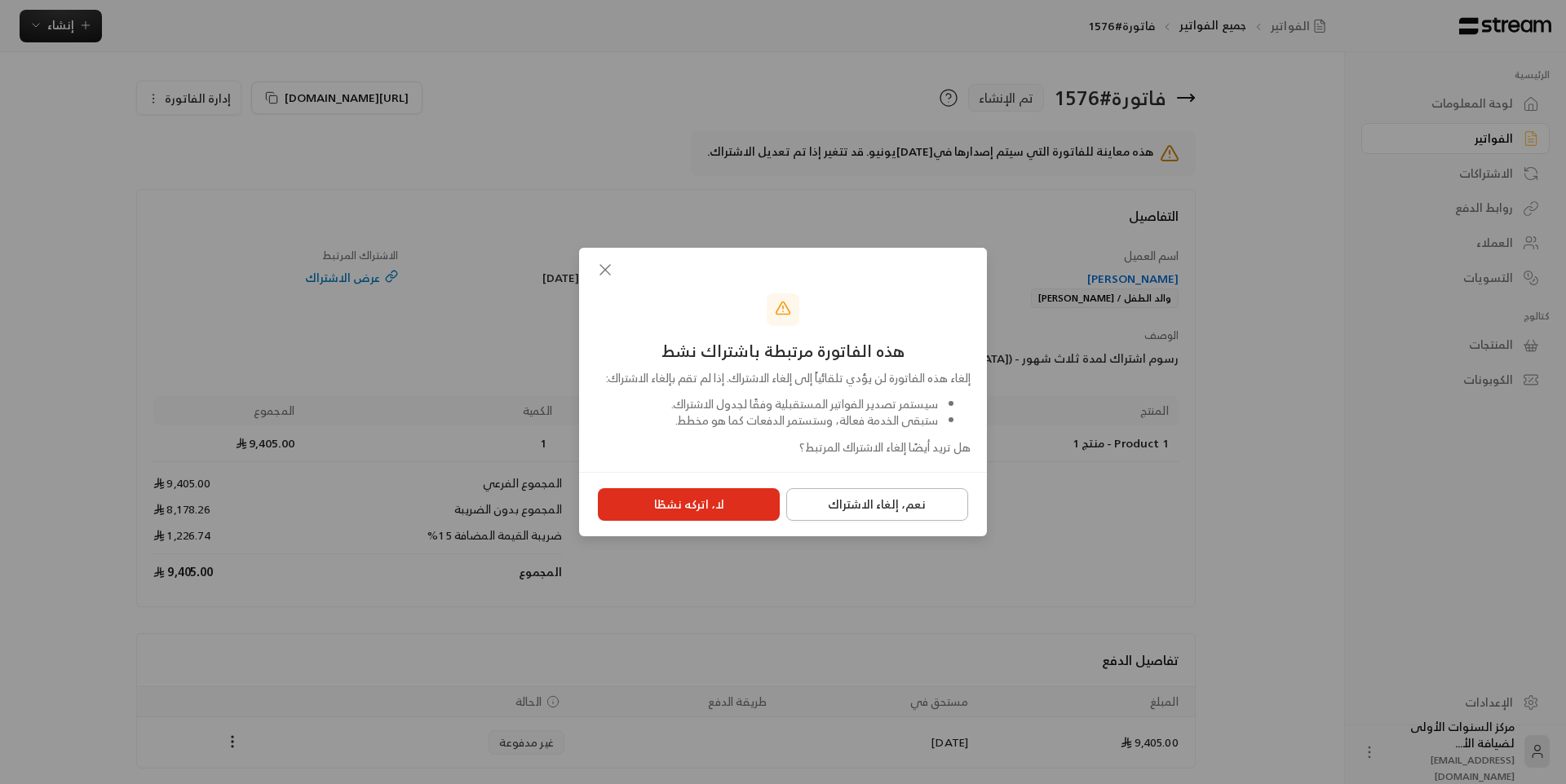
click at [897, 521] on button "نعم، إلغاء الاشتراك" at bounding box center [877, 504] width 181 height 33
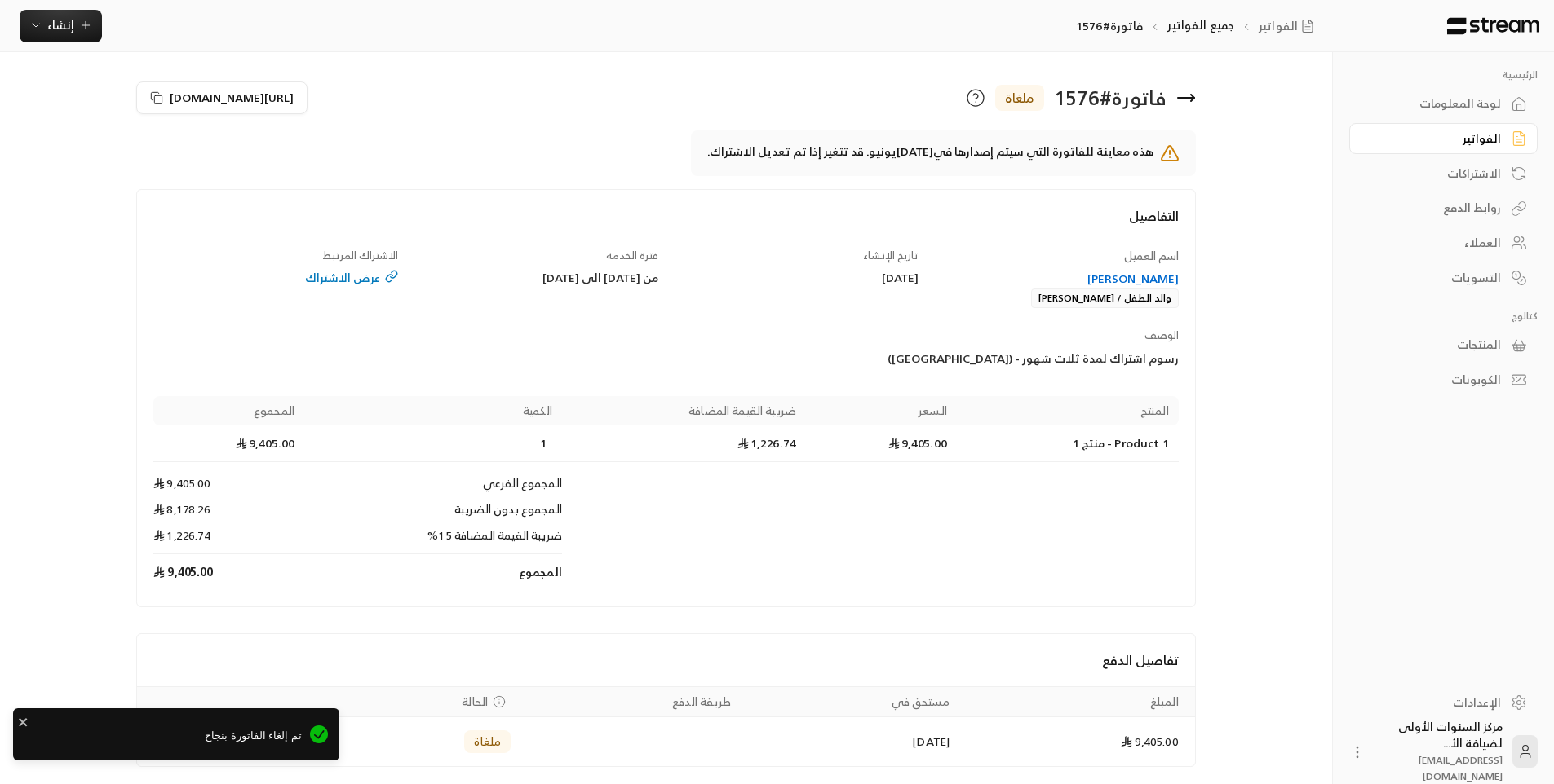
click at [1188, 88] on div "فاتورة # 1576 ملغاة" at bounding box center [935, 98] width 537 height 39
click at [1188, 92] on icon at bounding box center [1186, 98] width 20 height 20
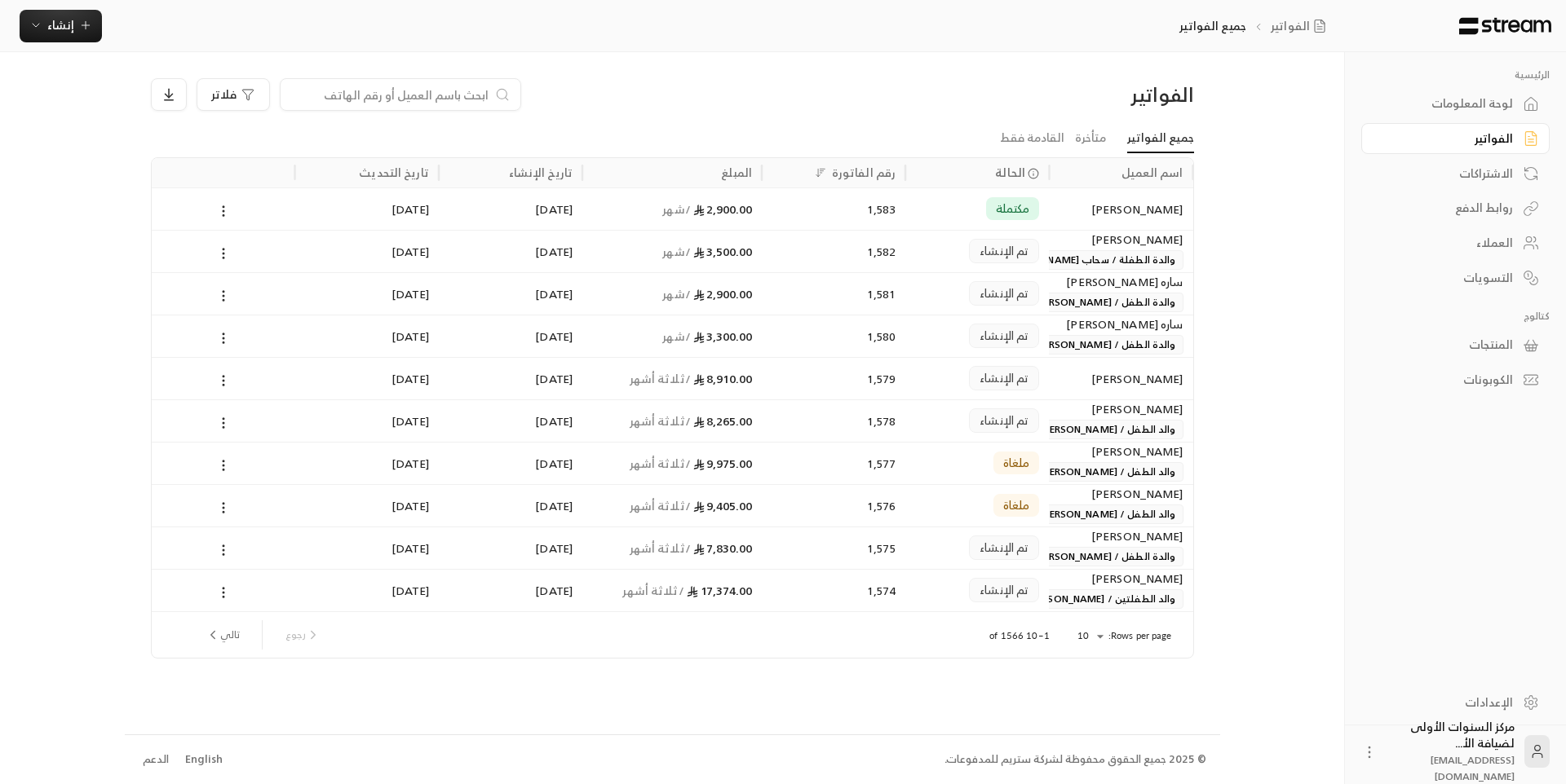
click at [1064, 559] on span "والدة الطفل / [PERSON_NAME]" at bounding box center [1104, 557] width 156 height 20
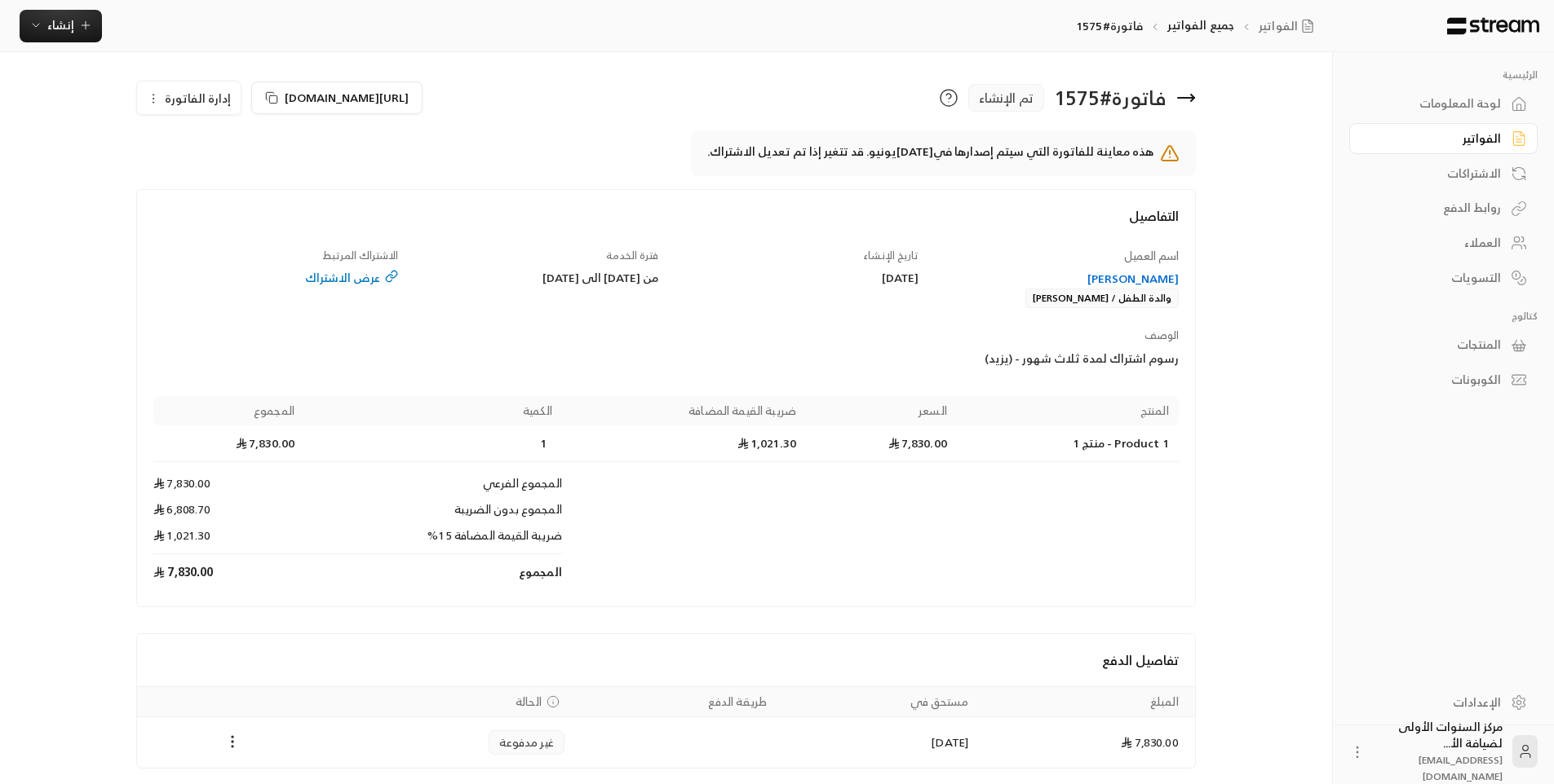
scroll to position [60, 0]
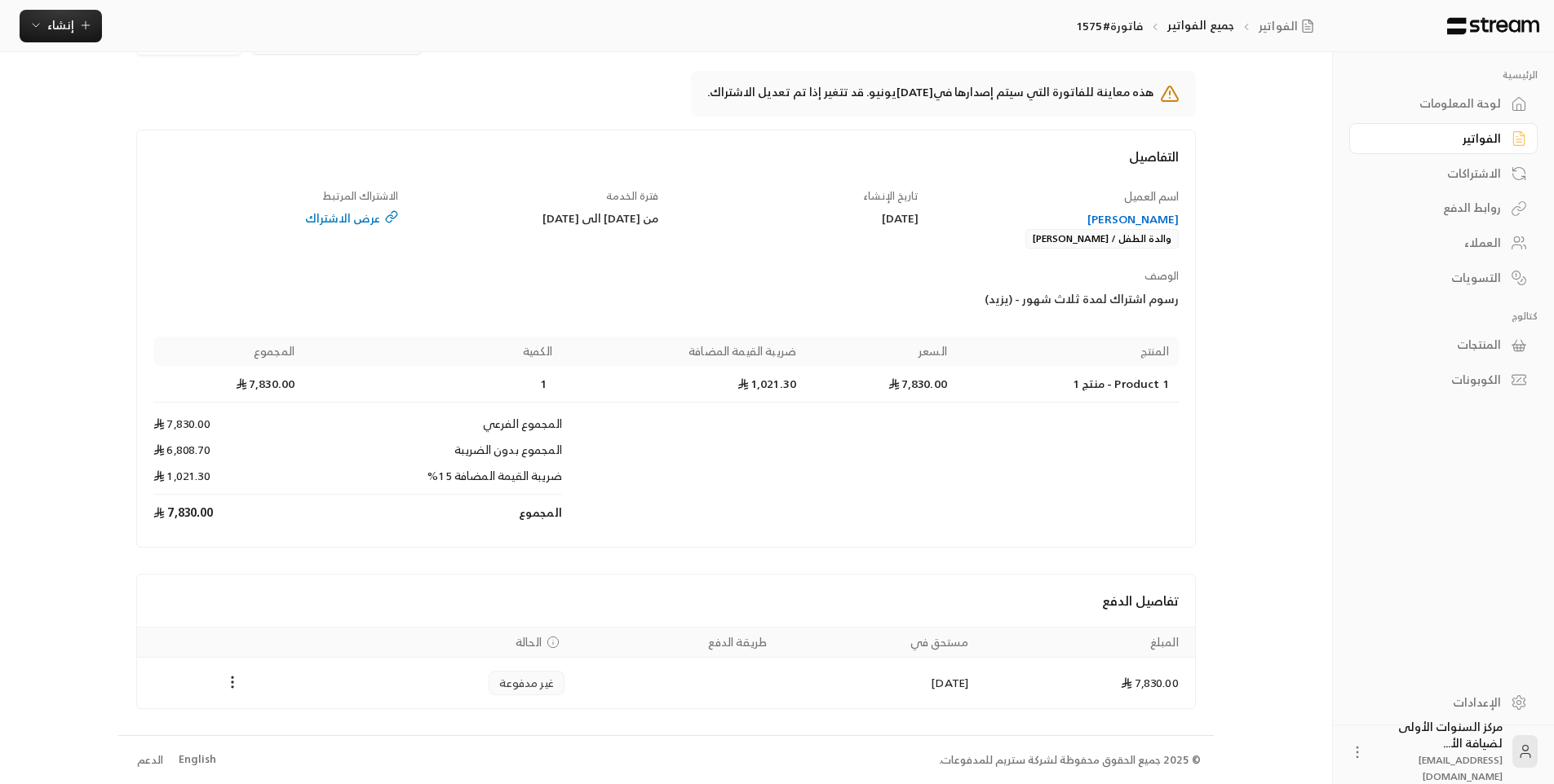
click at [1134, 214] on div "[PERSON_NAME]" at bounding box center [1057, 219] width 245 height 16
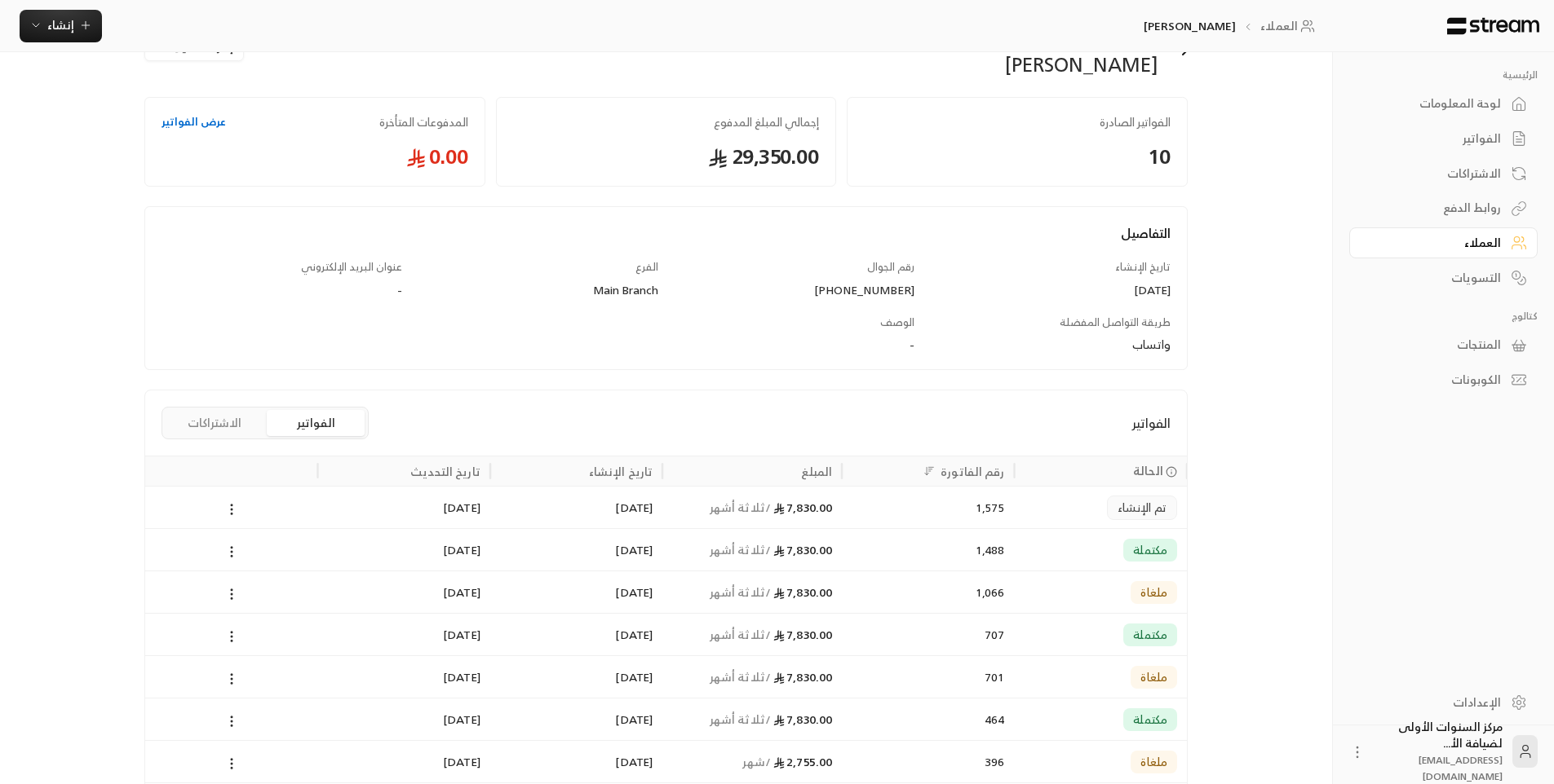
scroll to position [82, 0]
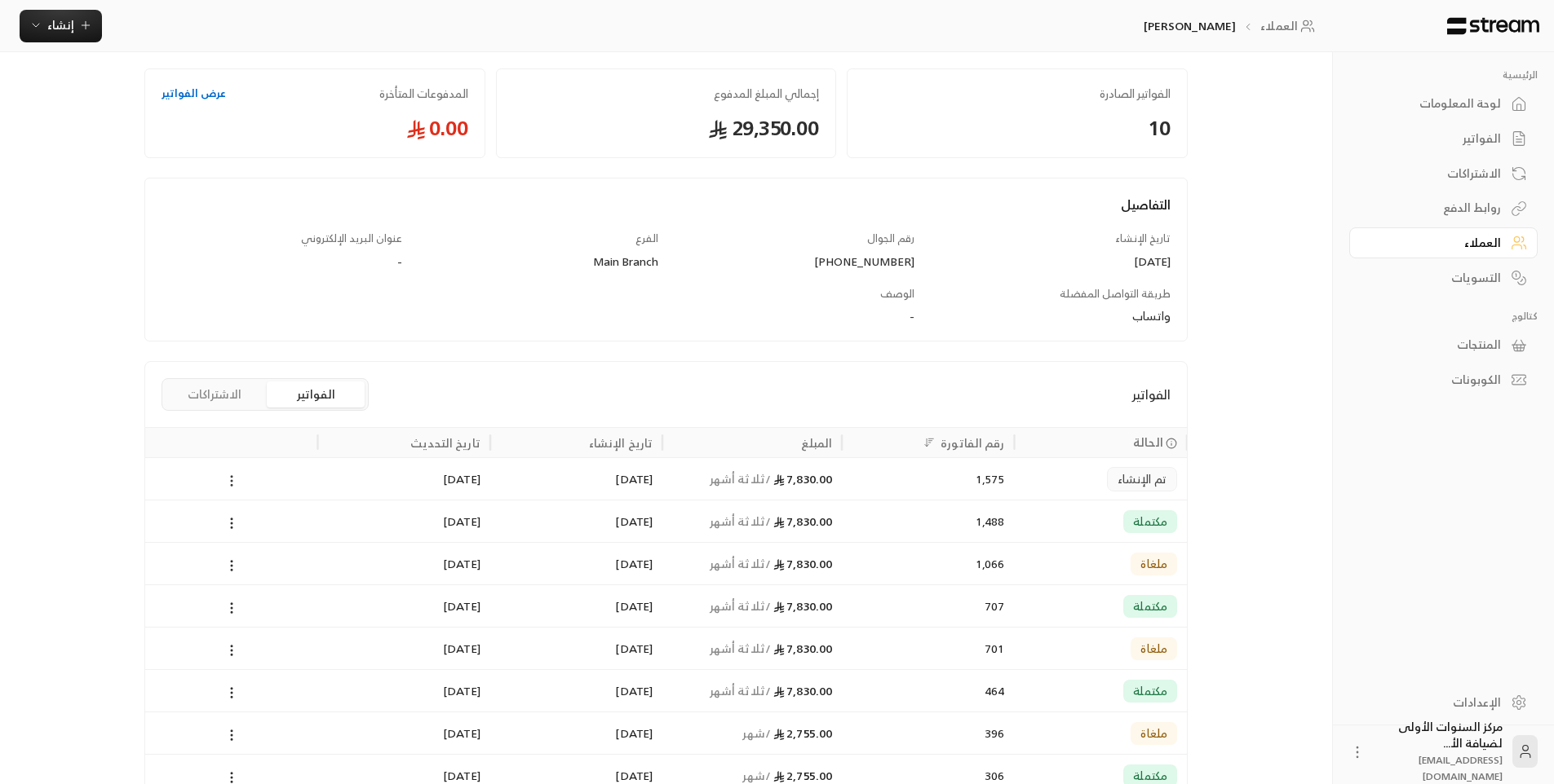
click at [230, 477] on icon at bounding box center [231, 480] width 15 height 15
click at [381, 469] on div at bounding box center [782, 392] width 1566 height 784
click at [1014, 473] on div "1,575" at bounding box center [928, 478] width 172 height 43
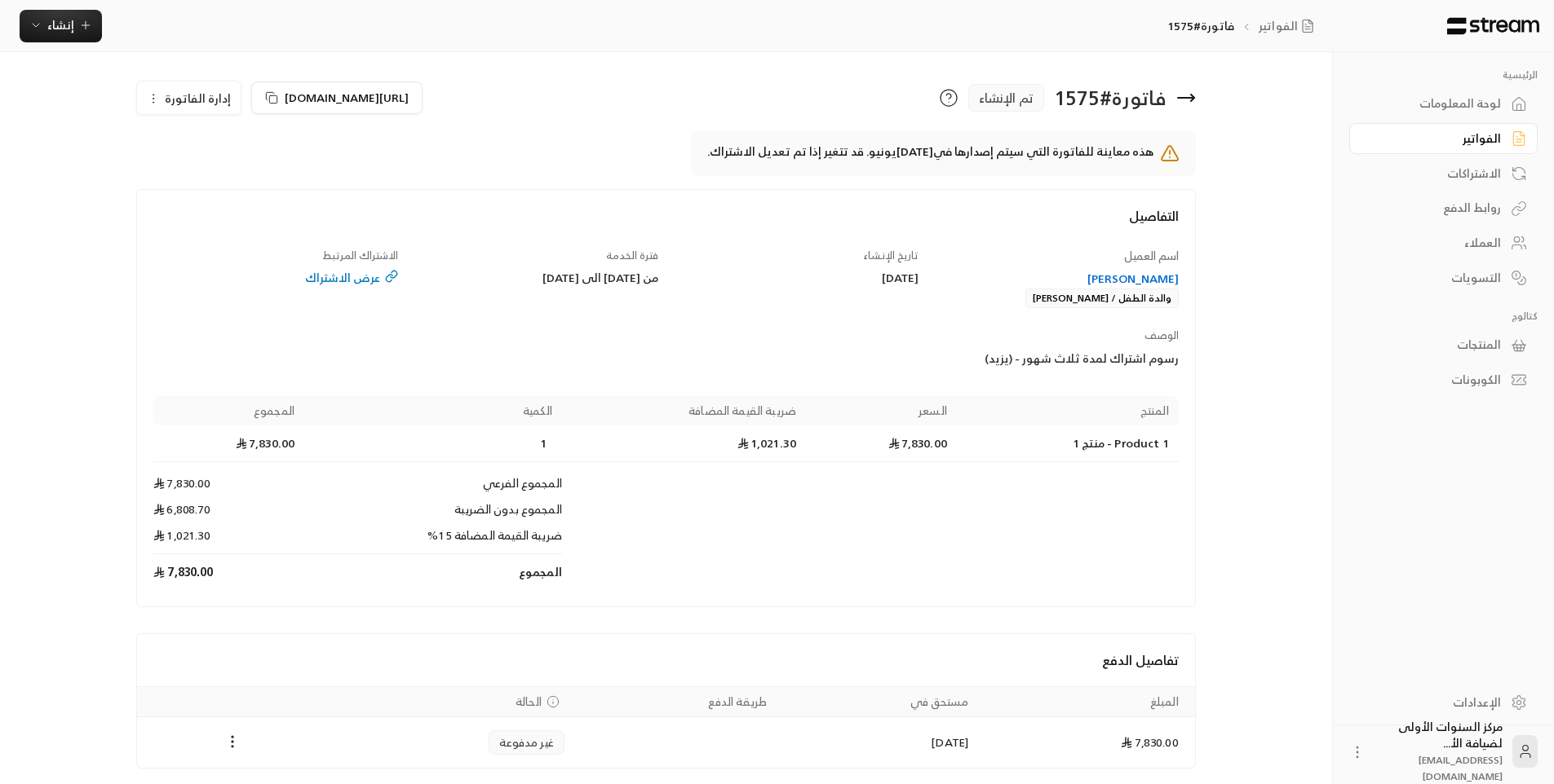
click at [190, 106] on span "إدارة الفاتورة" at bounding box center [197, 98] width 66 height 20
click at [225, 171] on span "إلغاء" at bounding box center [230, 174] width 20 height 13
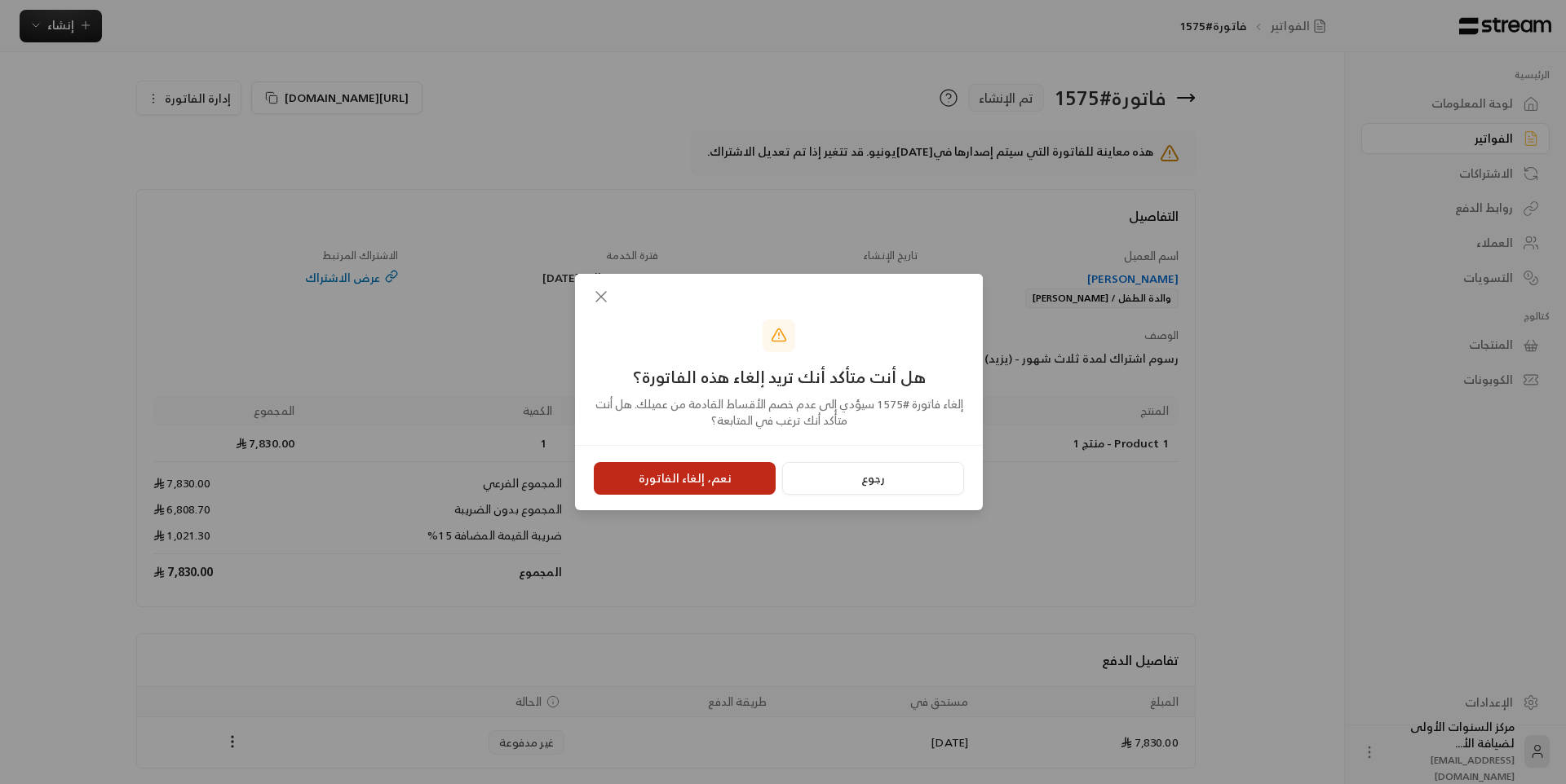
click at [711, 482] on button "نعم، إلغاء الفاتورة" at bounding box center [685, 478] width 181 height 33
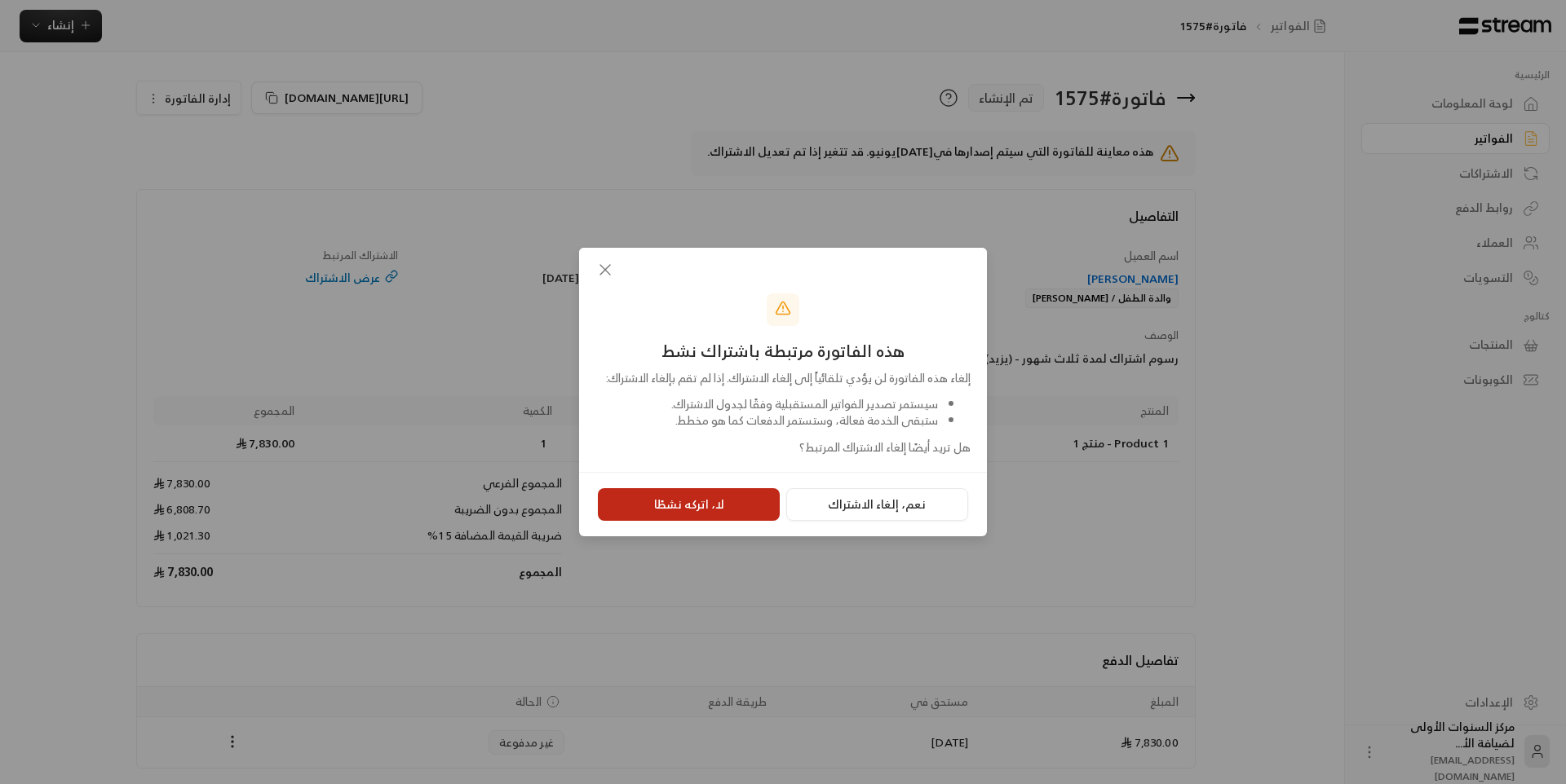
click at [699, 521] on button "لا، اتركه نشطًا" at bounding box center [689, 504] width 181 height 33
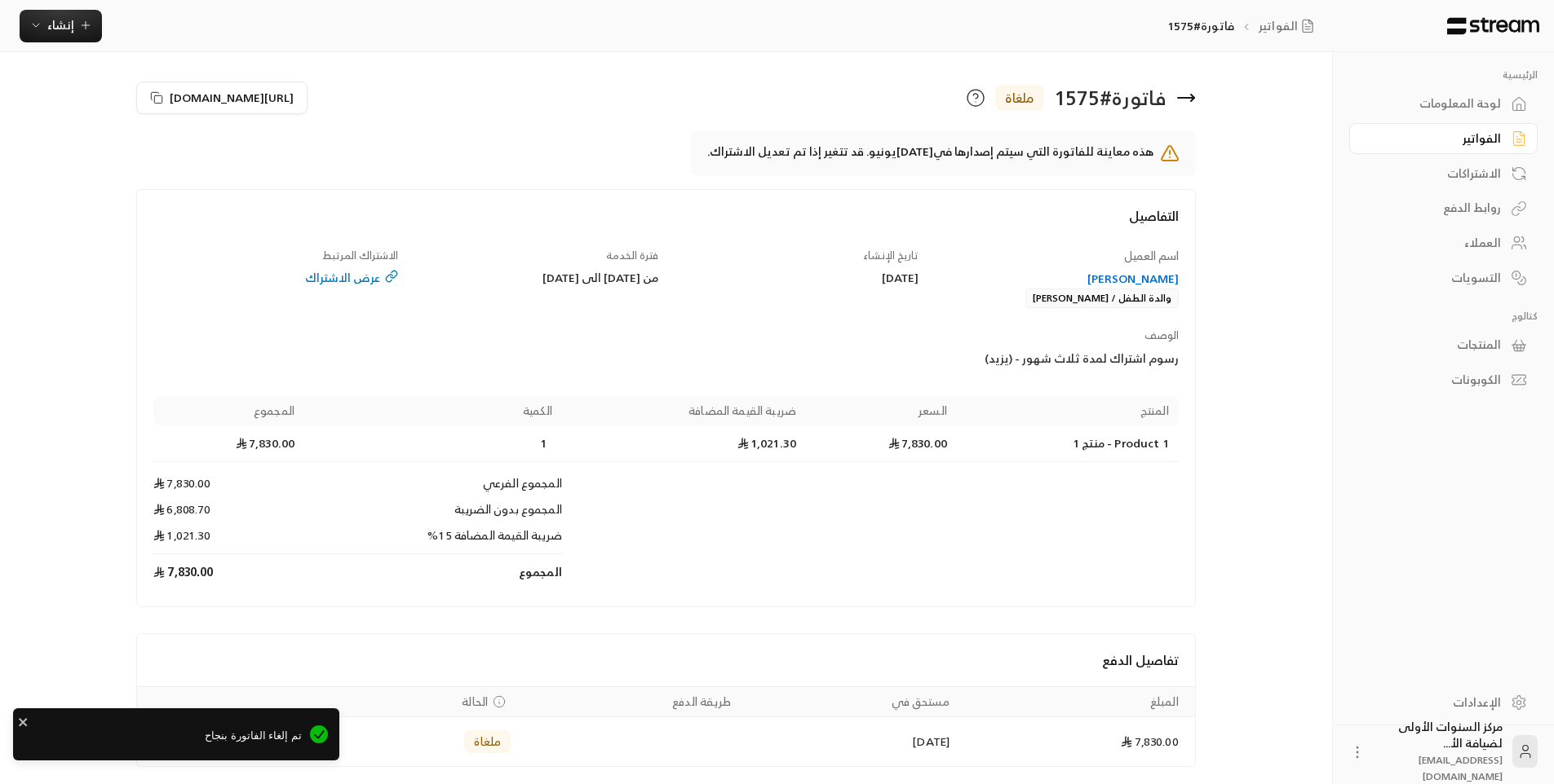
click at [1131, 271] on div "[PERSON_NAME]" at bounding box center [1057, 279] width 245 height 16
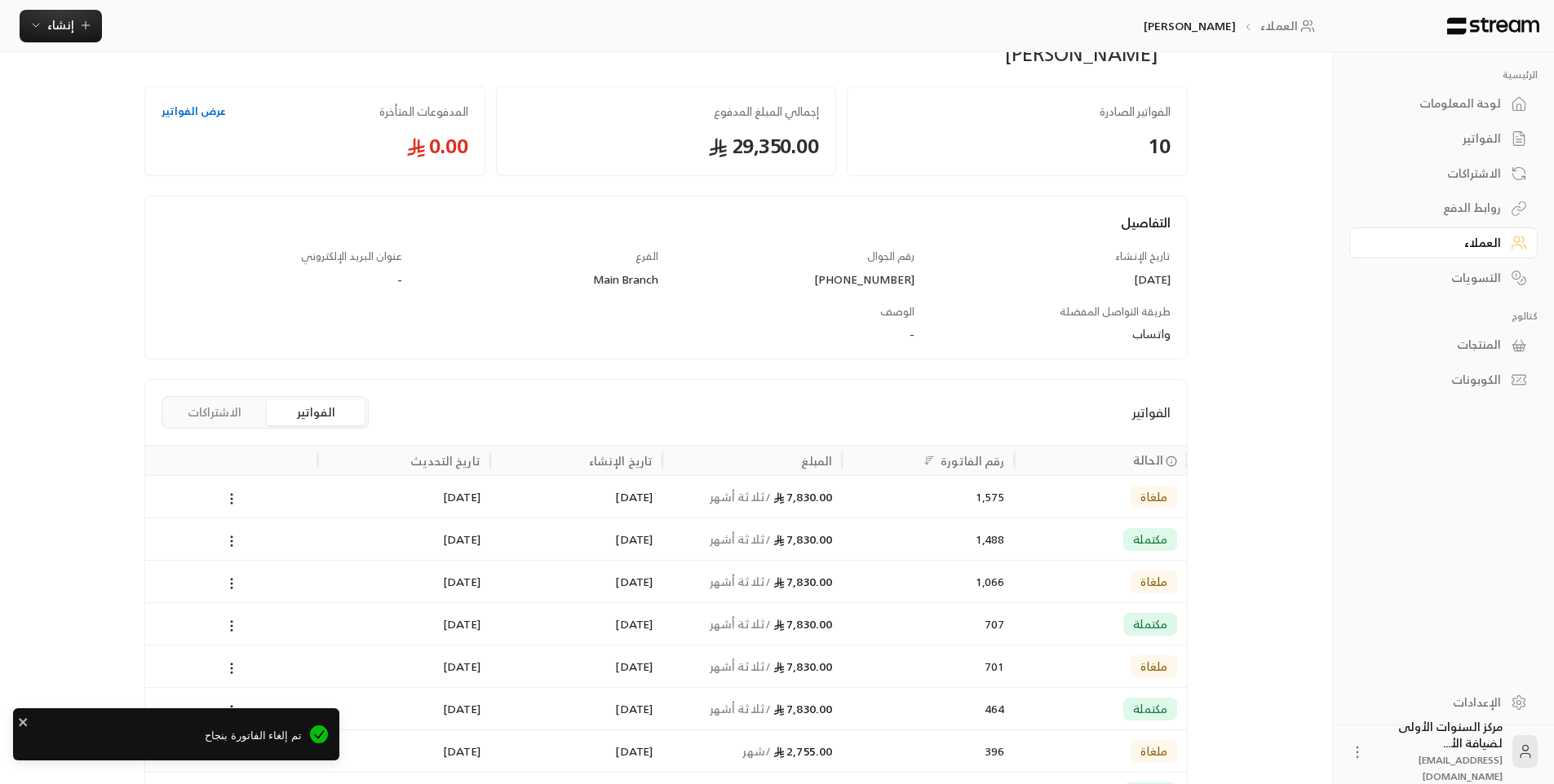
scroll to position [163, 0]
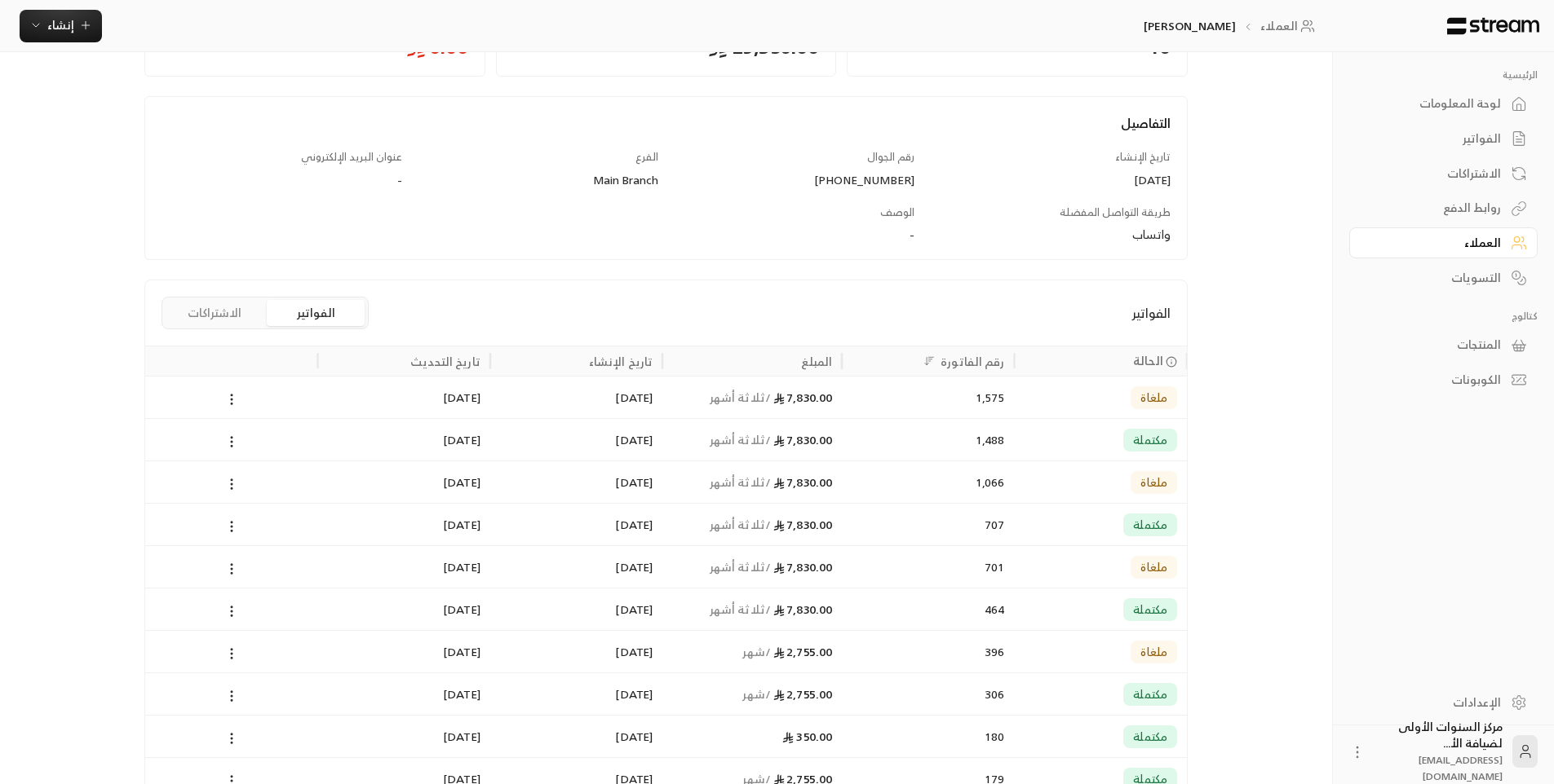
click at [871, 441] on div "1,488" at bounding box center [927, 440] width 153 height 42
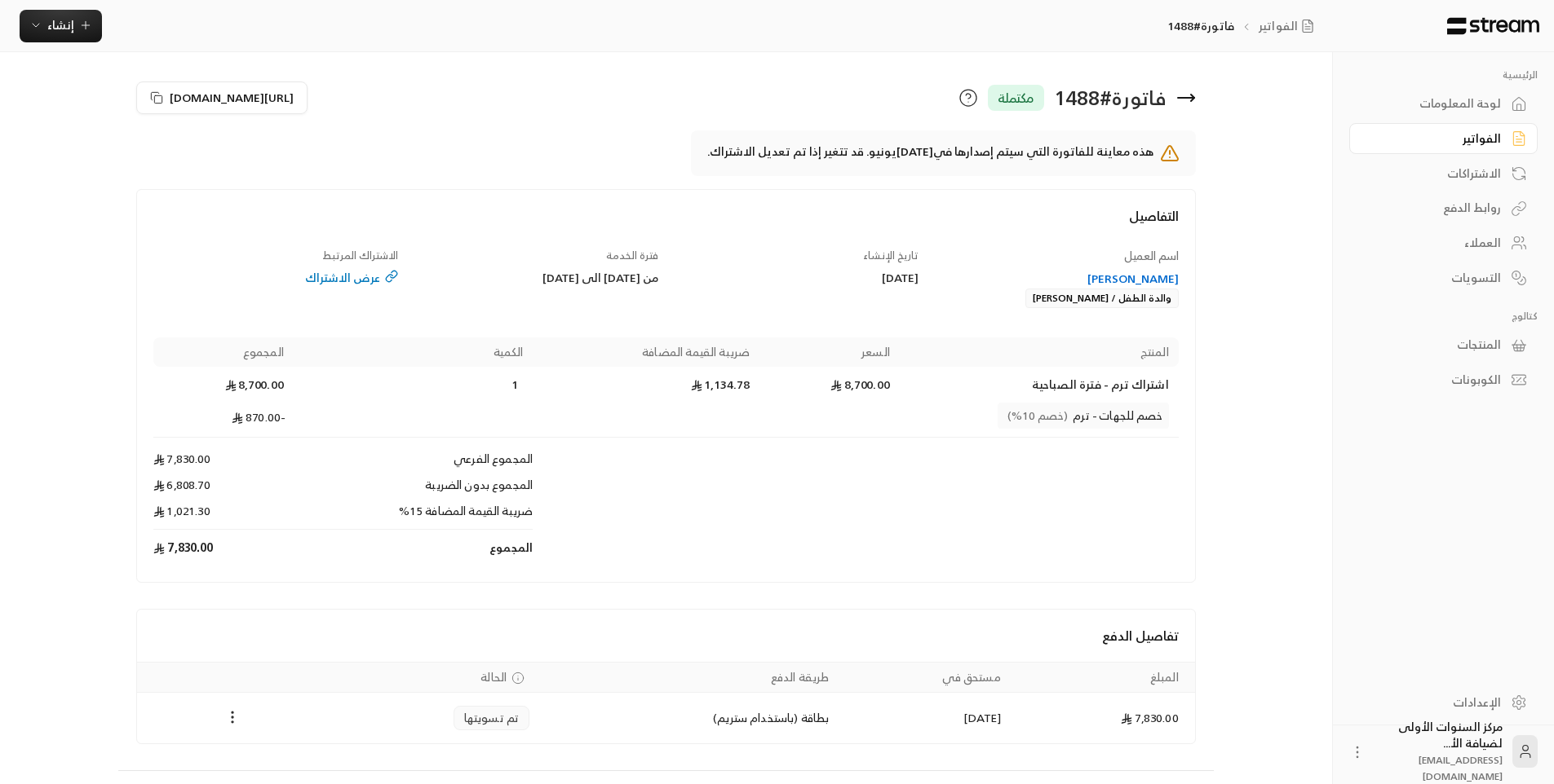
click at [1191, 97] on icon at bounding box center [1186, 98] width 20 height 20
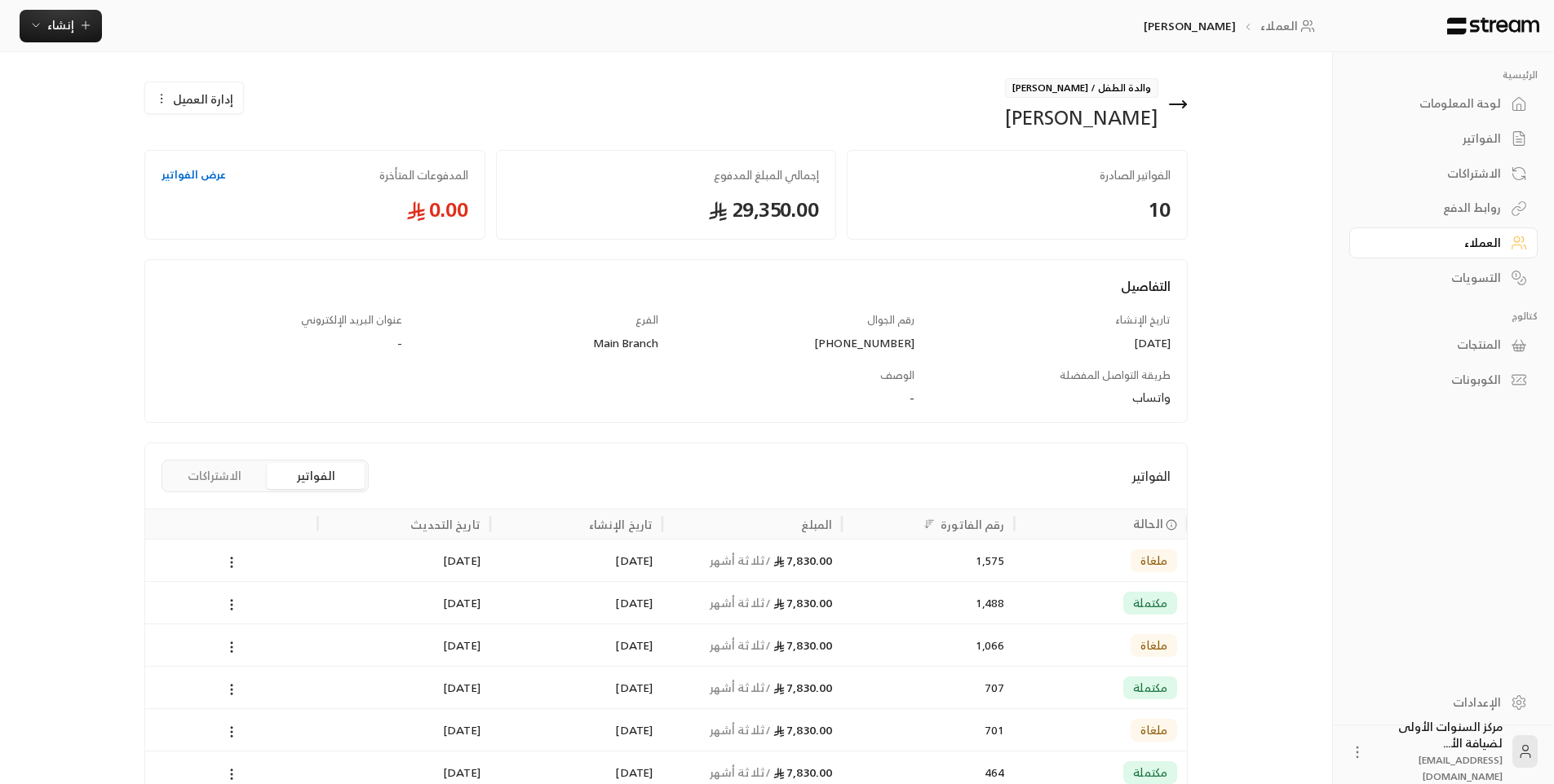
click at [1177, 105] on icon at bounding box center [1178, 105] width 16 height 0
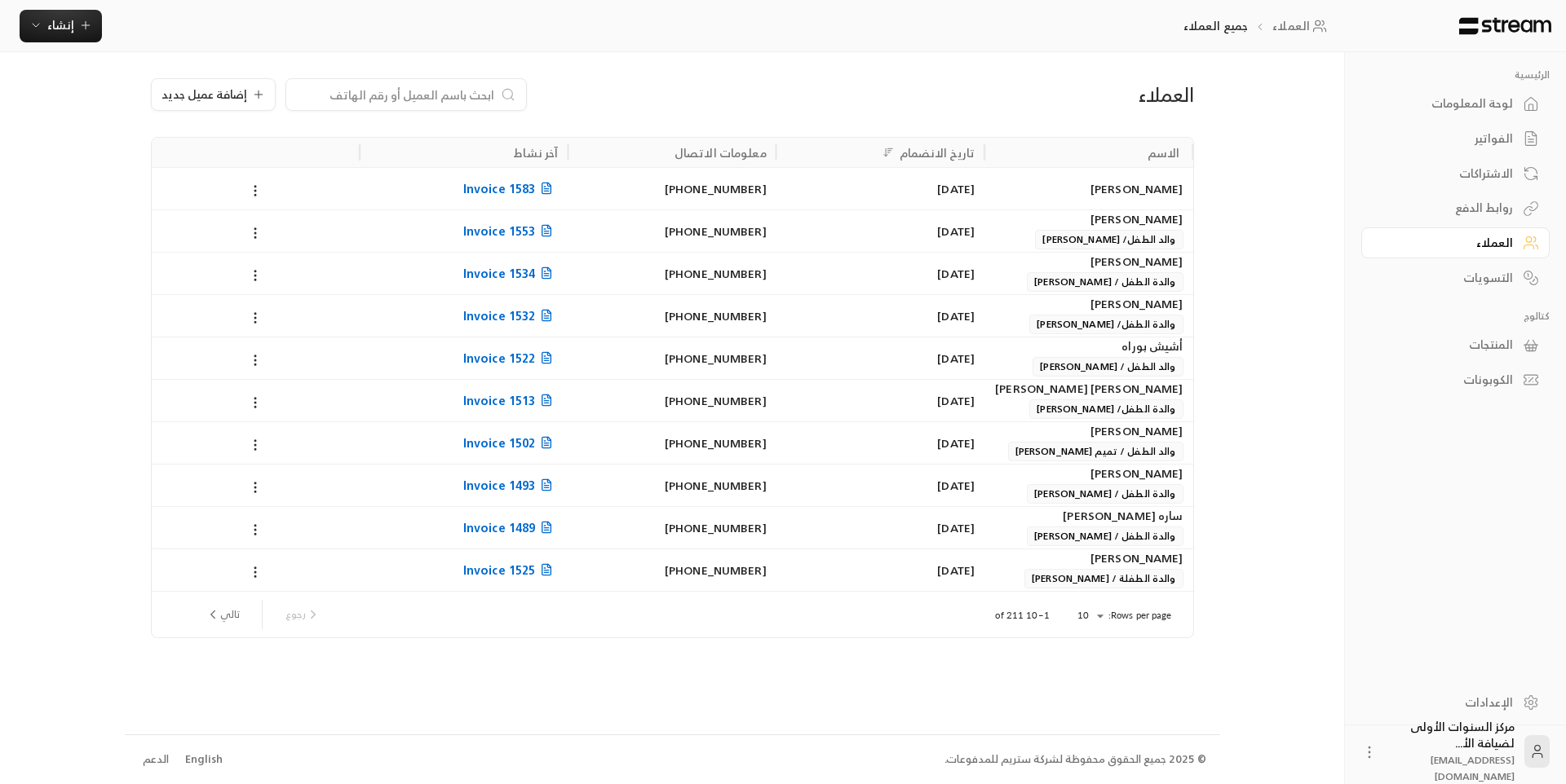
click at [1501, 98] on div "لوحة المعلومات" at bounding box center [1447, 104] width 132 height 16
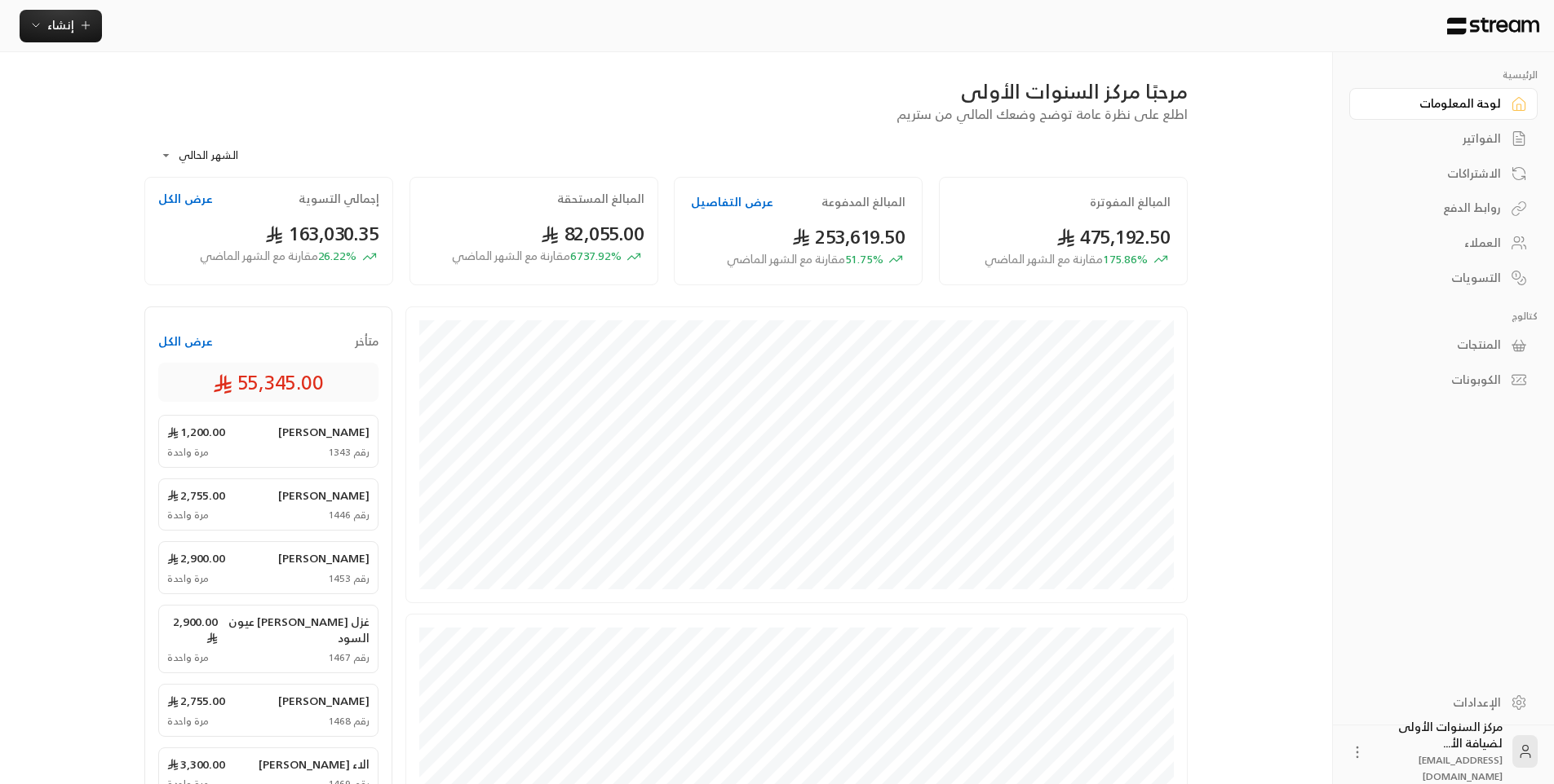
click at [1489, 137] on div "الفواتير" at bounding box center [1435, 138] width 132 height 16
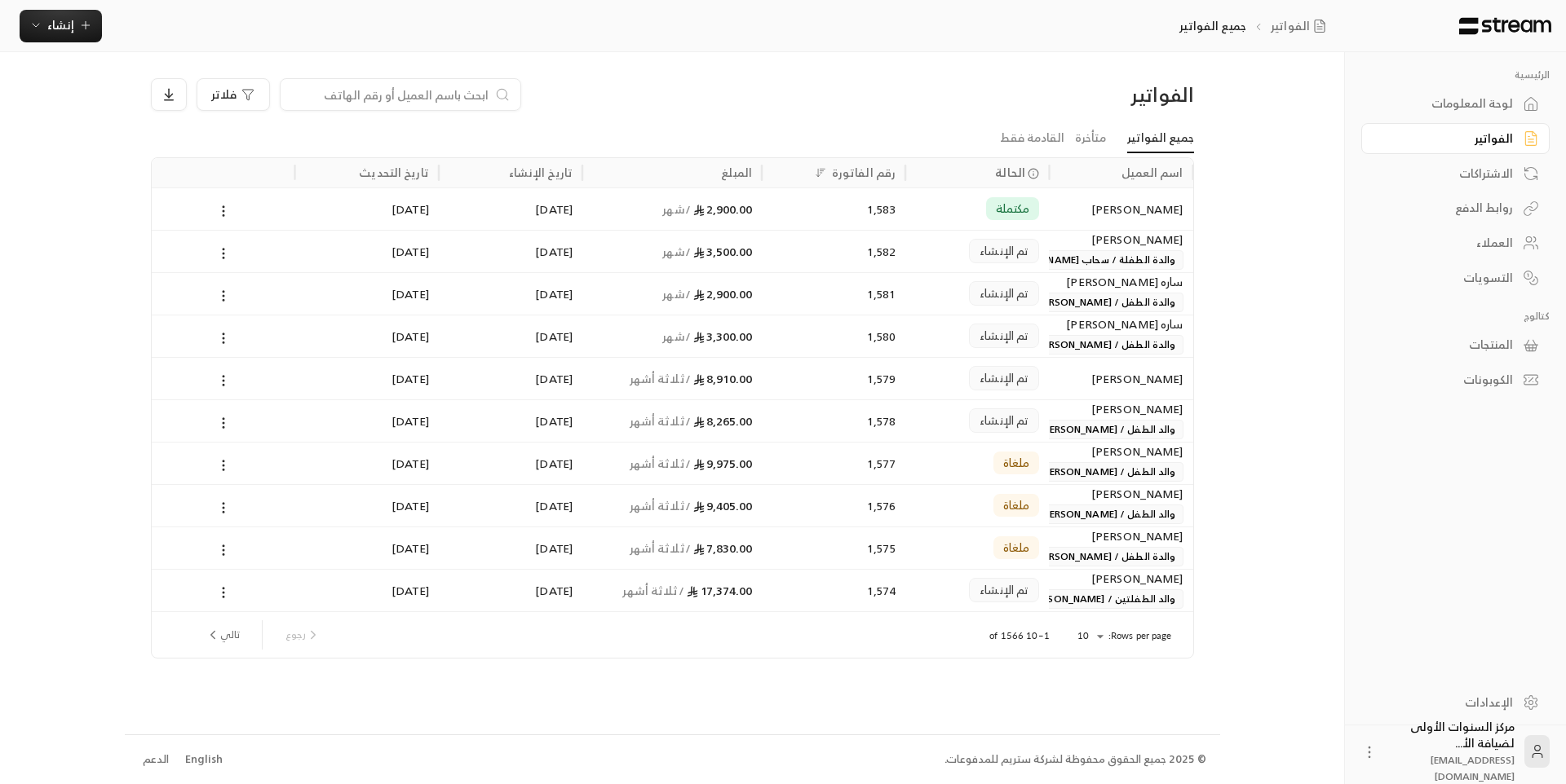
click at [1078, 290] on div "ساره [PERSON_NAME]" at bounding box center [1120, 282] width 124 height 18
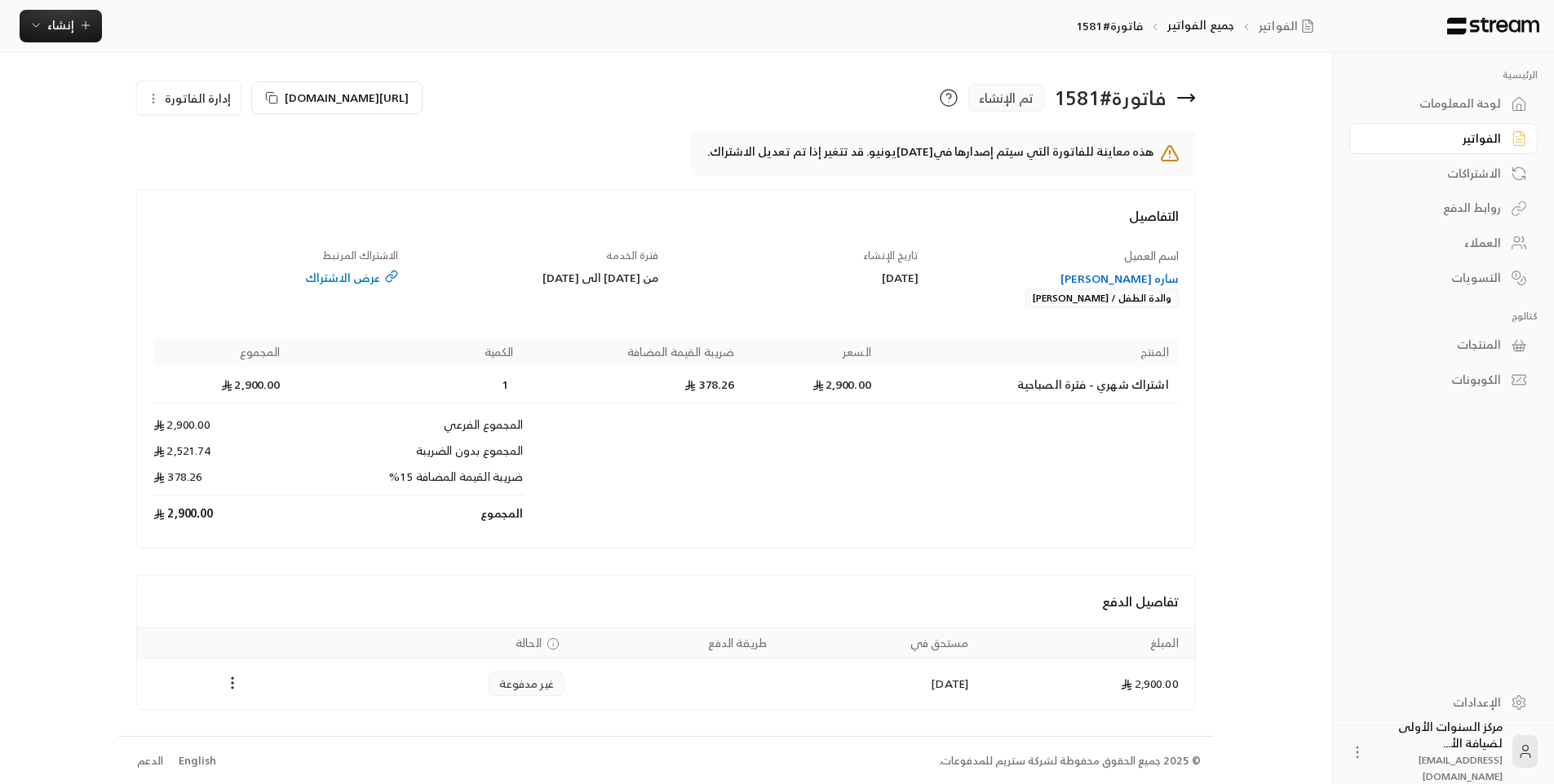
click at [1111, 272] on div "ساره [PERSON_NAME]" at bounding box center [1057, 279] width 245 height 16
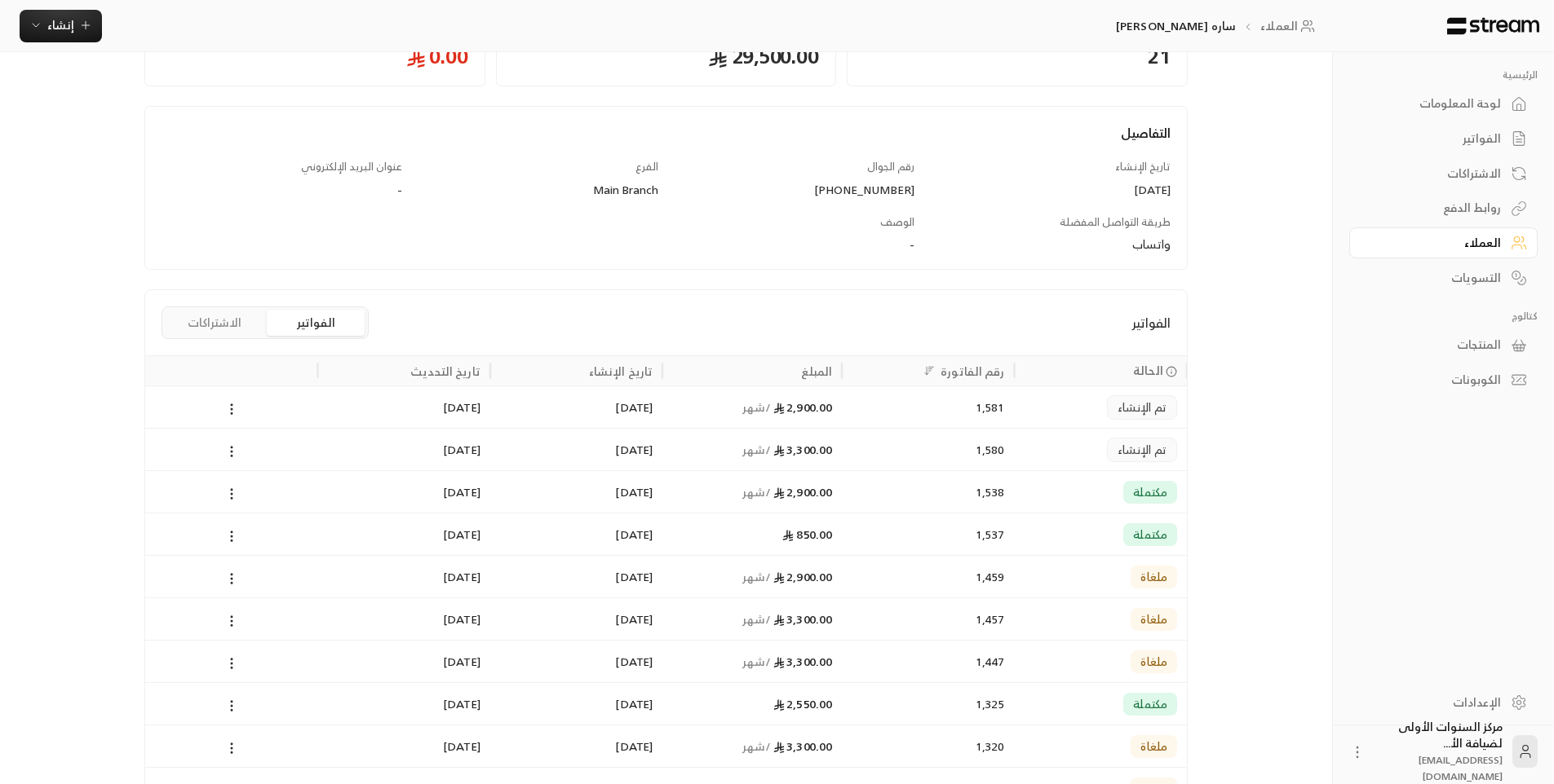
scroll to position [163, 0]
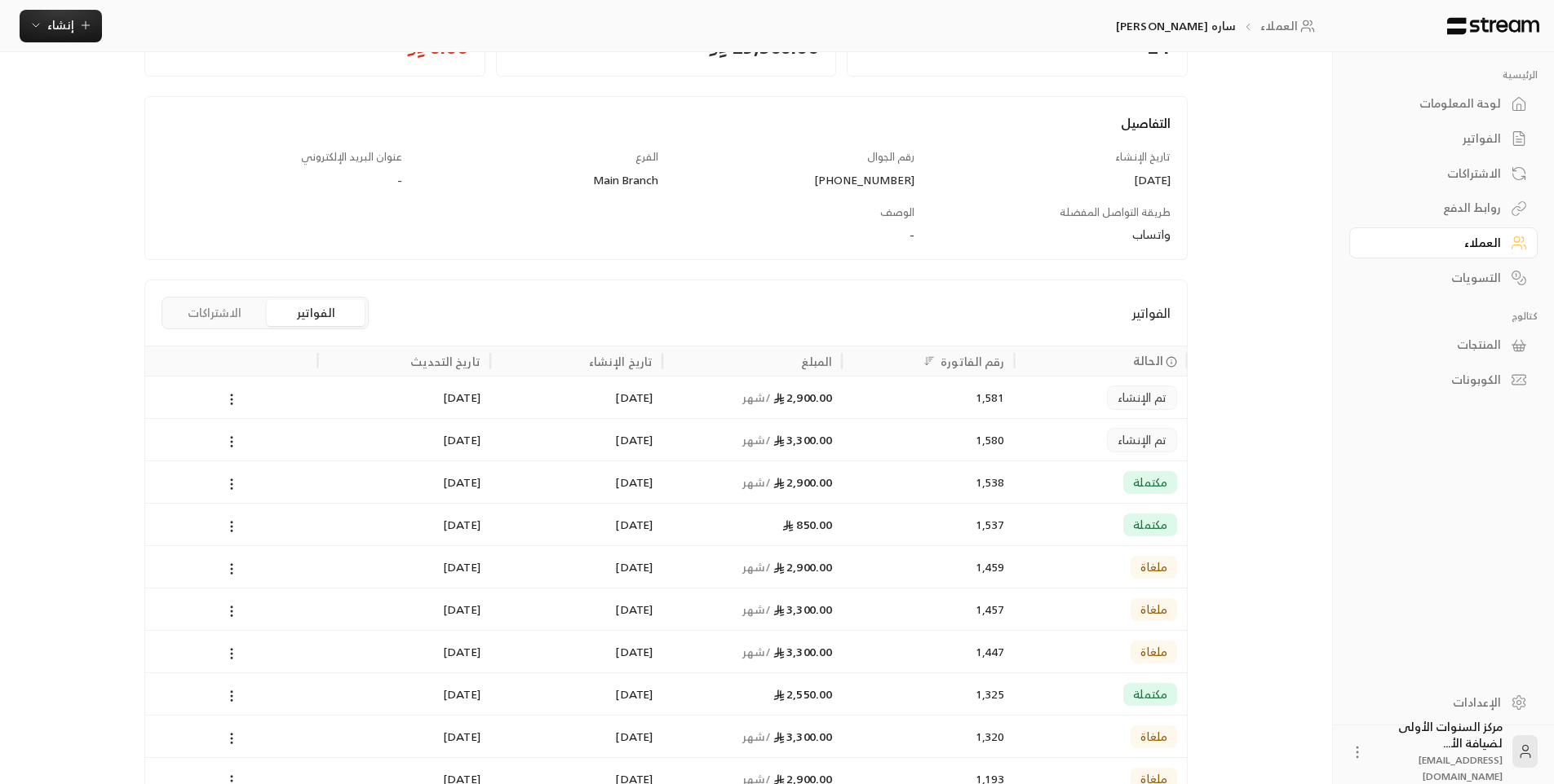
click at [1008, 443] on div "1,580" at bounding box center [928, 439] width 172 height 43
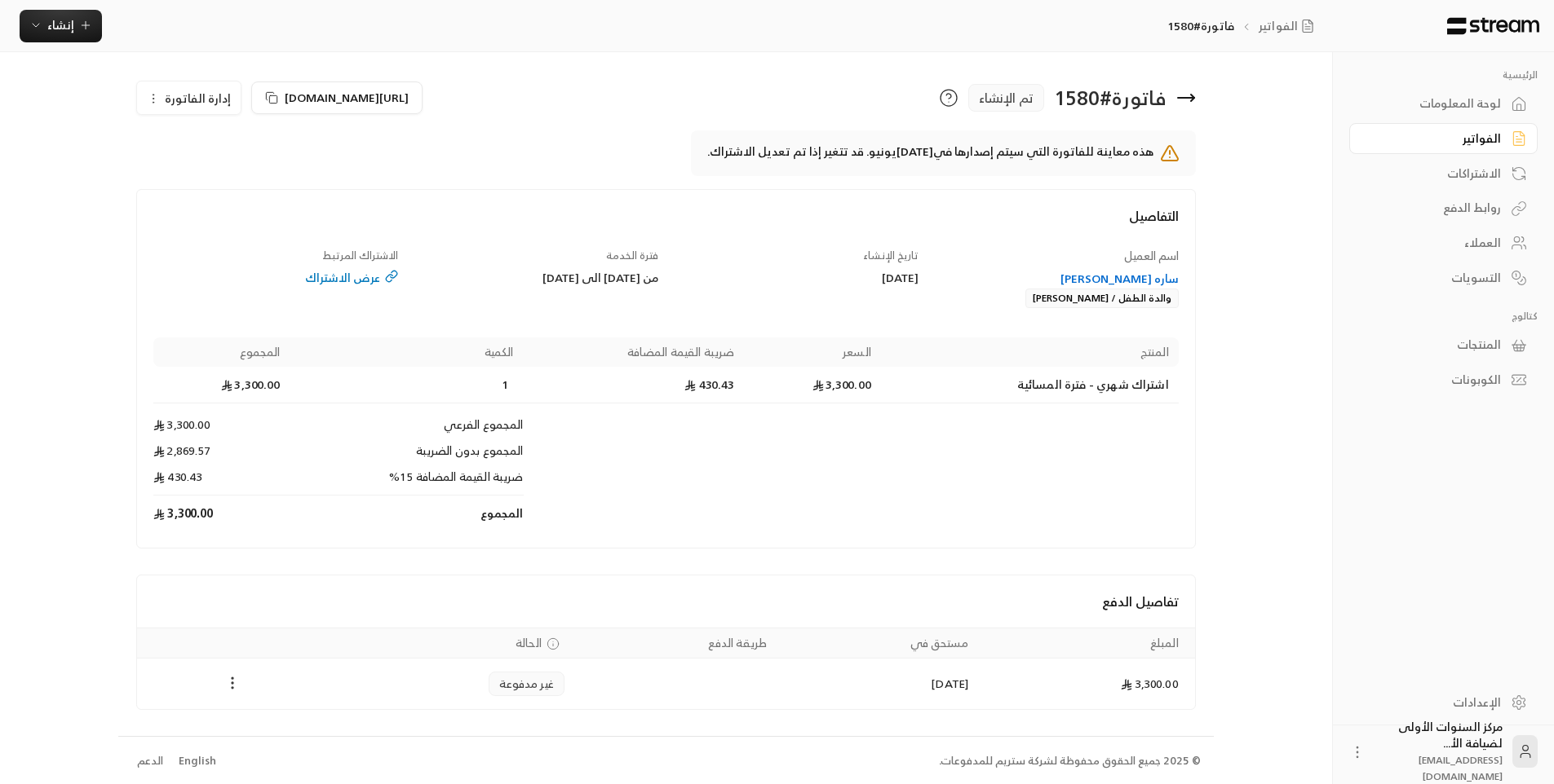
click at [230, 684] on icon "Payments" at bounding box center [232, 683] width 16 height 16
click at [358, 561] on div at bounding box center [782, 392] width 1566 height 784
click at [214, 101] on span "إدارة الفاتورة" at bounding box center [197, 98] width 66 height 20
click at [237, 174] on span "إلغاء" at bounding box center [230, 174] width 20 height 13
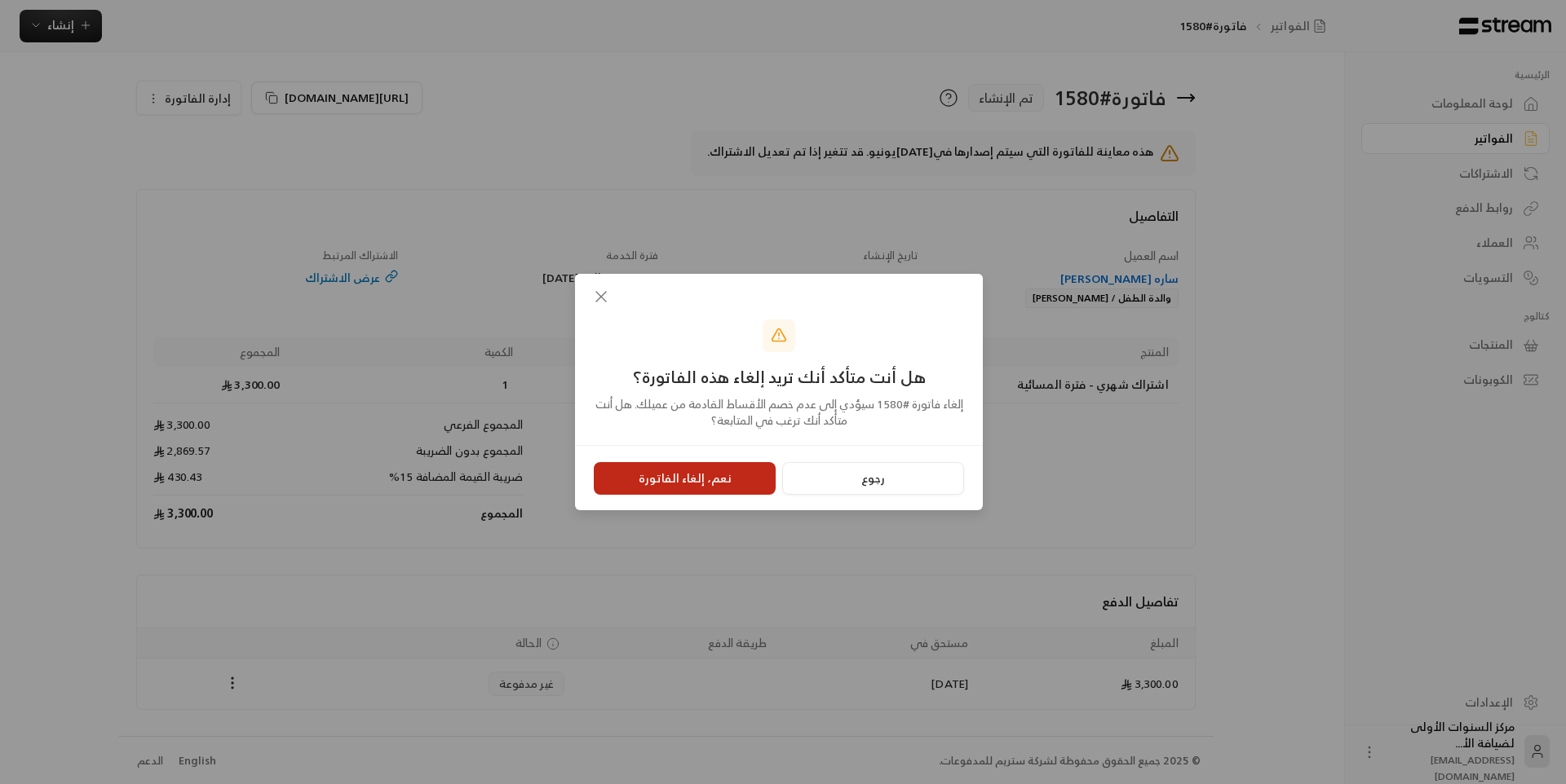
click at [731, 486] on button "نعم، إلغاء الفاتورة" at bounding box center [685, 478] width 181 height 33
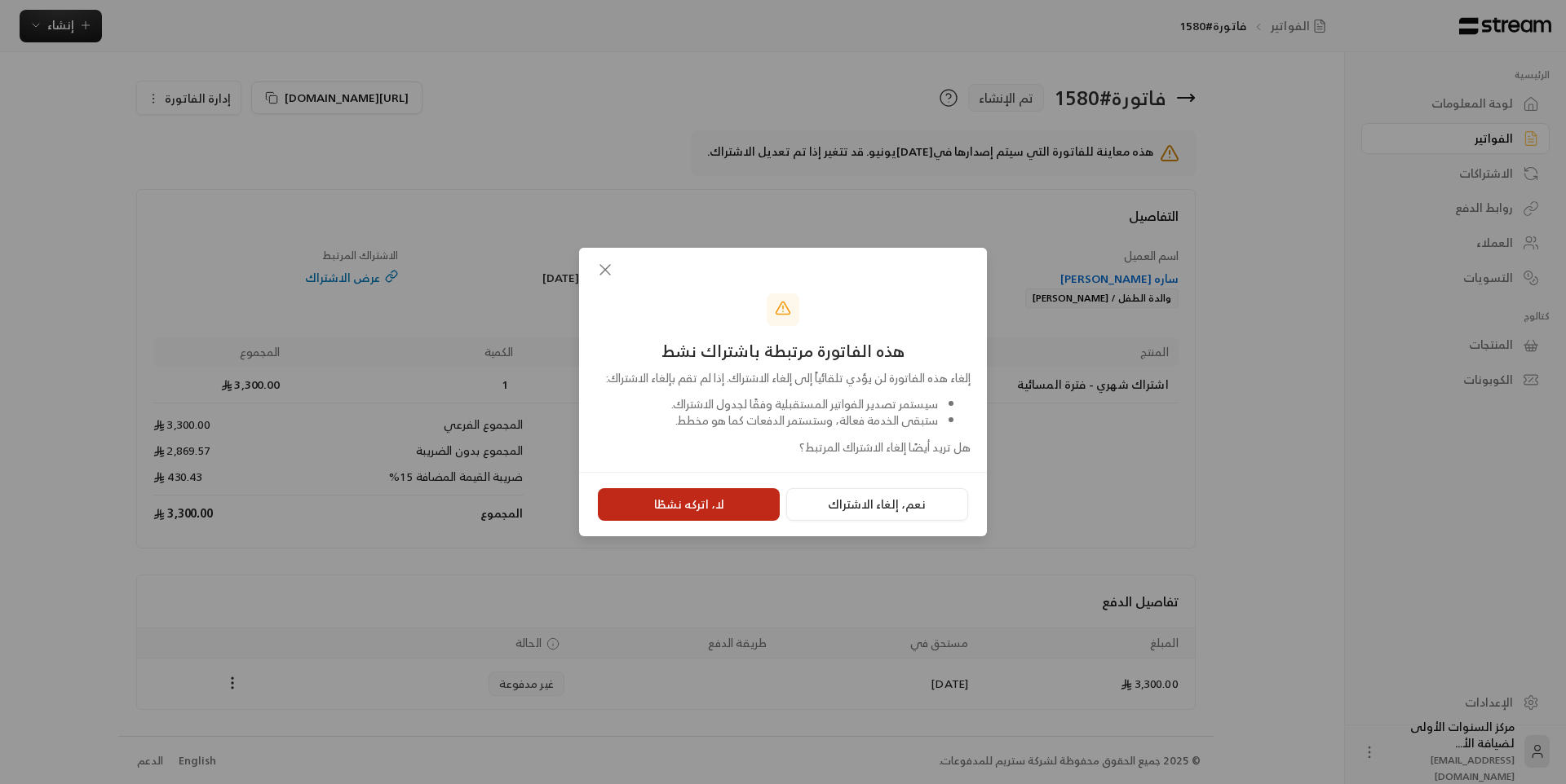
click at [721, 510] on button "لا، اتركه نشطًا" at bounding box center [689, 504] width 181 height 33
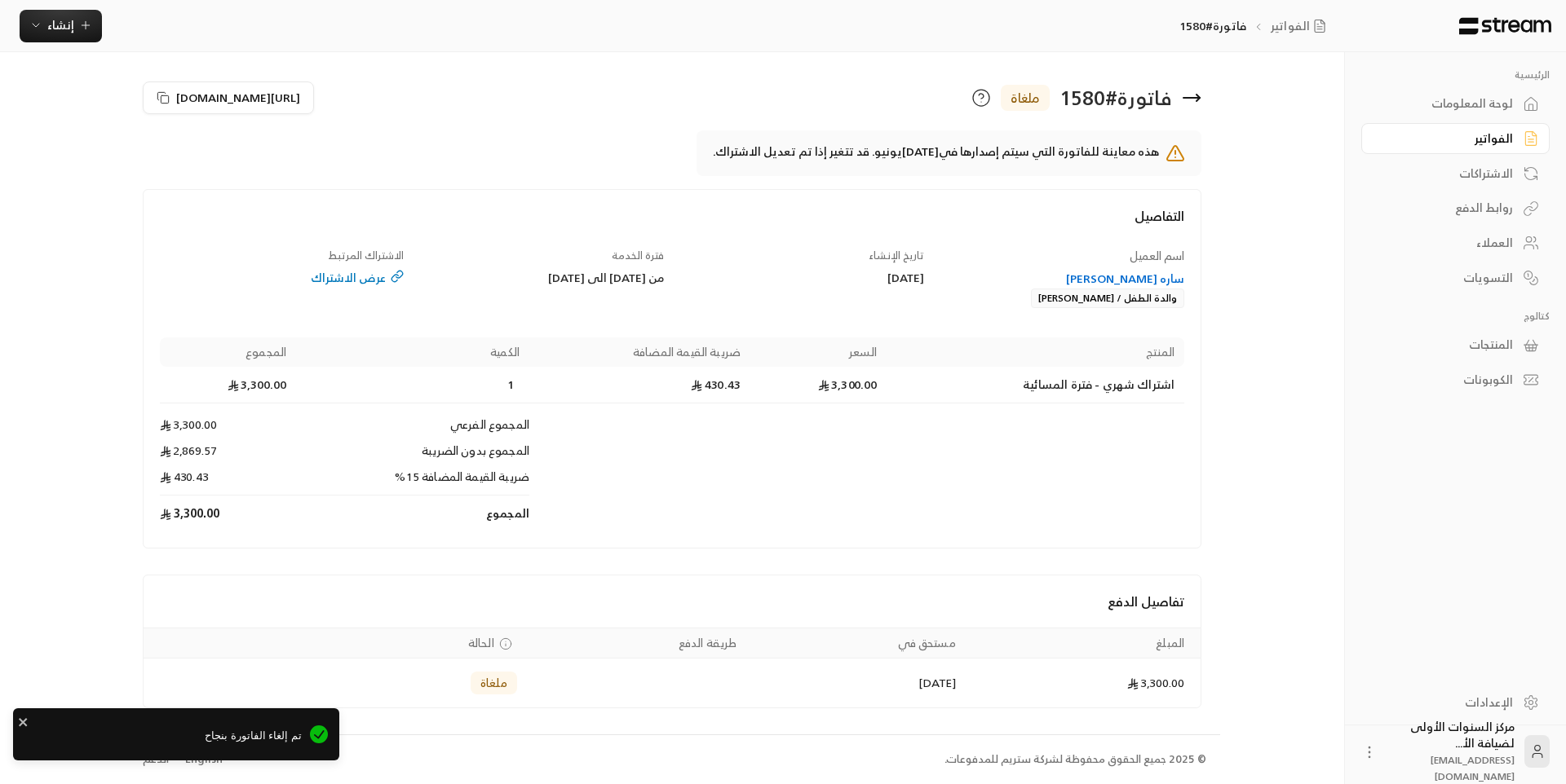
click at [1191, 98] on icon at bounding box center [1191, 98] width 16 height 0
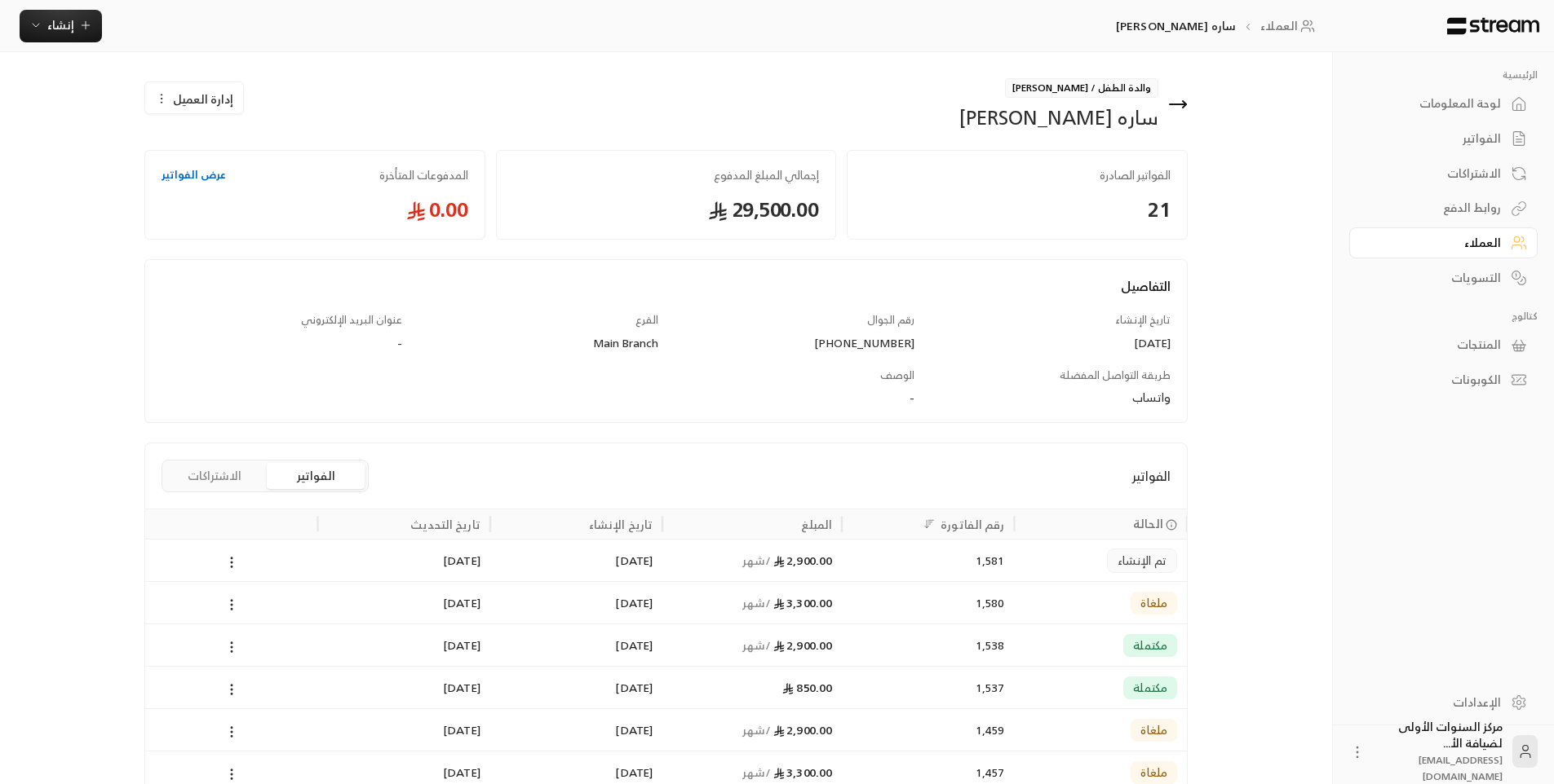
click at [804, 568] on div "2,900.00 / شهر" at bounding box center [752, 561] width 159 height 42
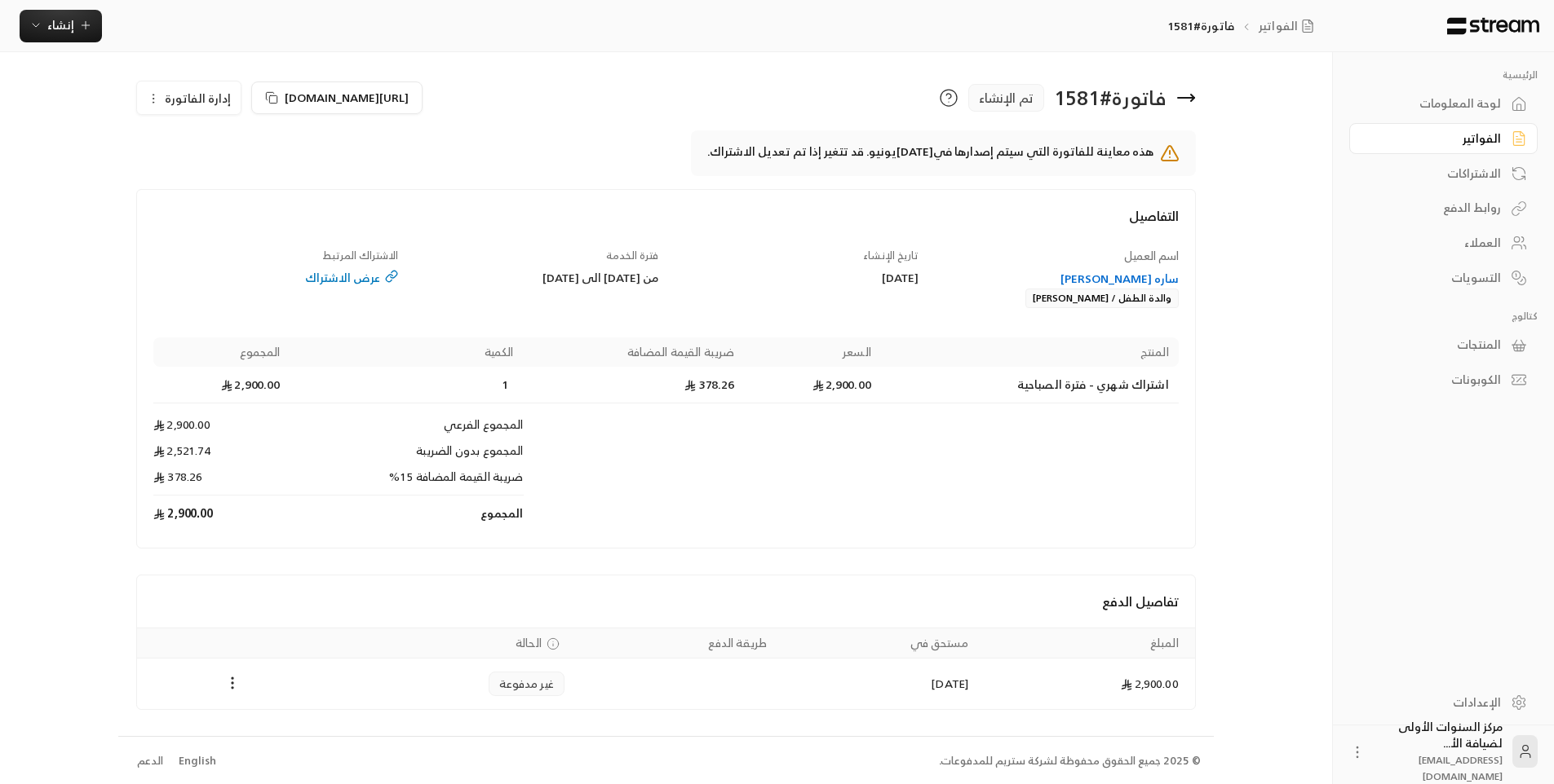
click at [207, 109] on button "إدارة الفاتورة" at bounding box center [188, 98] width 104 height 33
click at [241, 181] on link "إلغاء" at bounding box center [197, 174] width 101 height 29
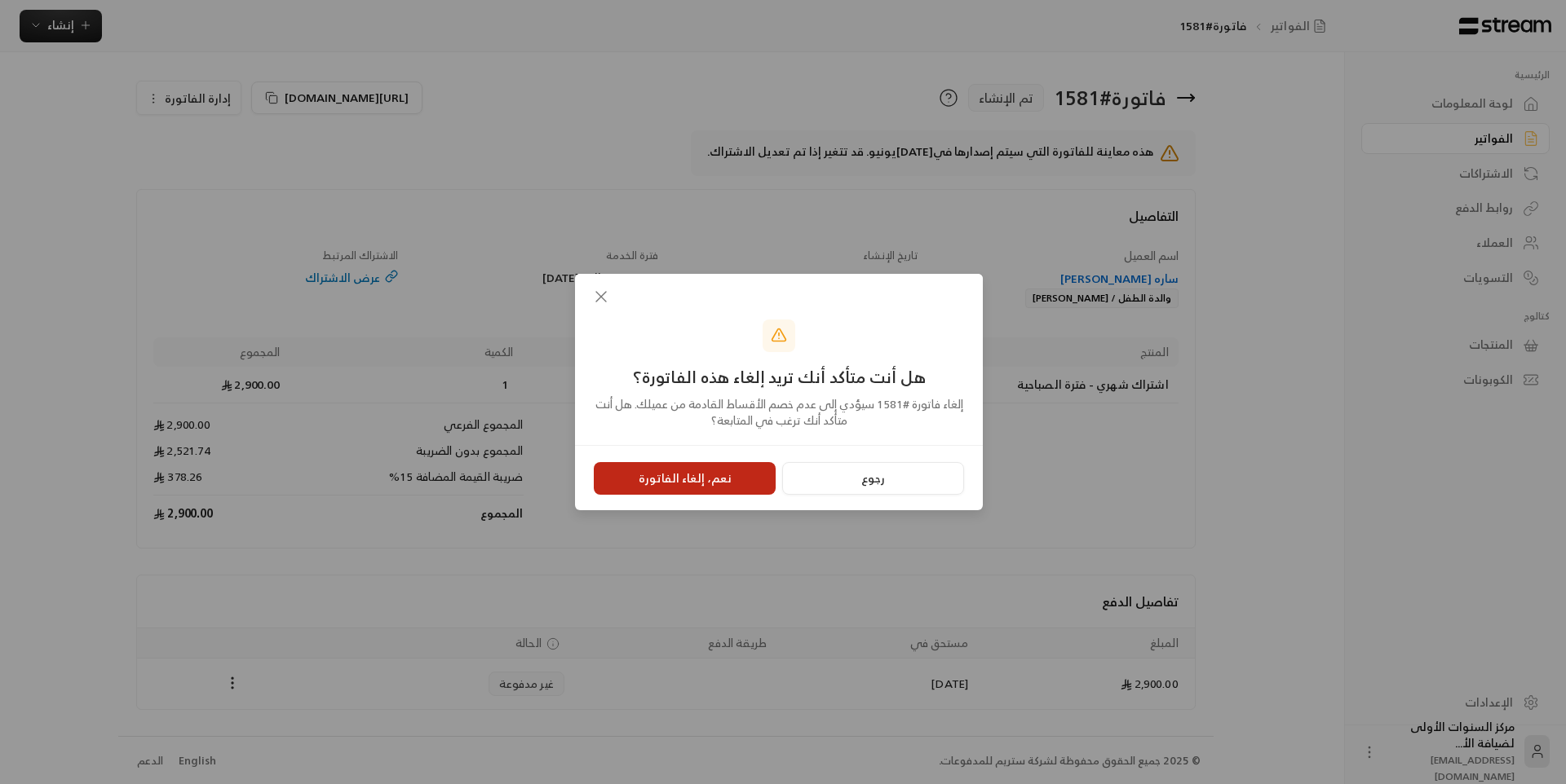
click at [703, 475] on button "نعم، إلغاء الفاتورة" at bounding box center [685, 478] width 181 height 33
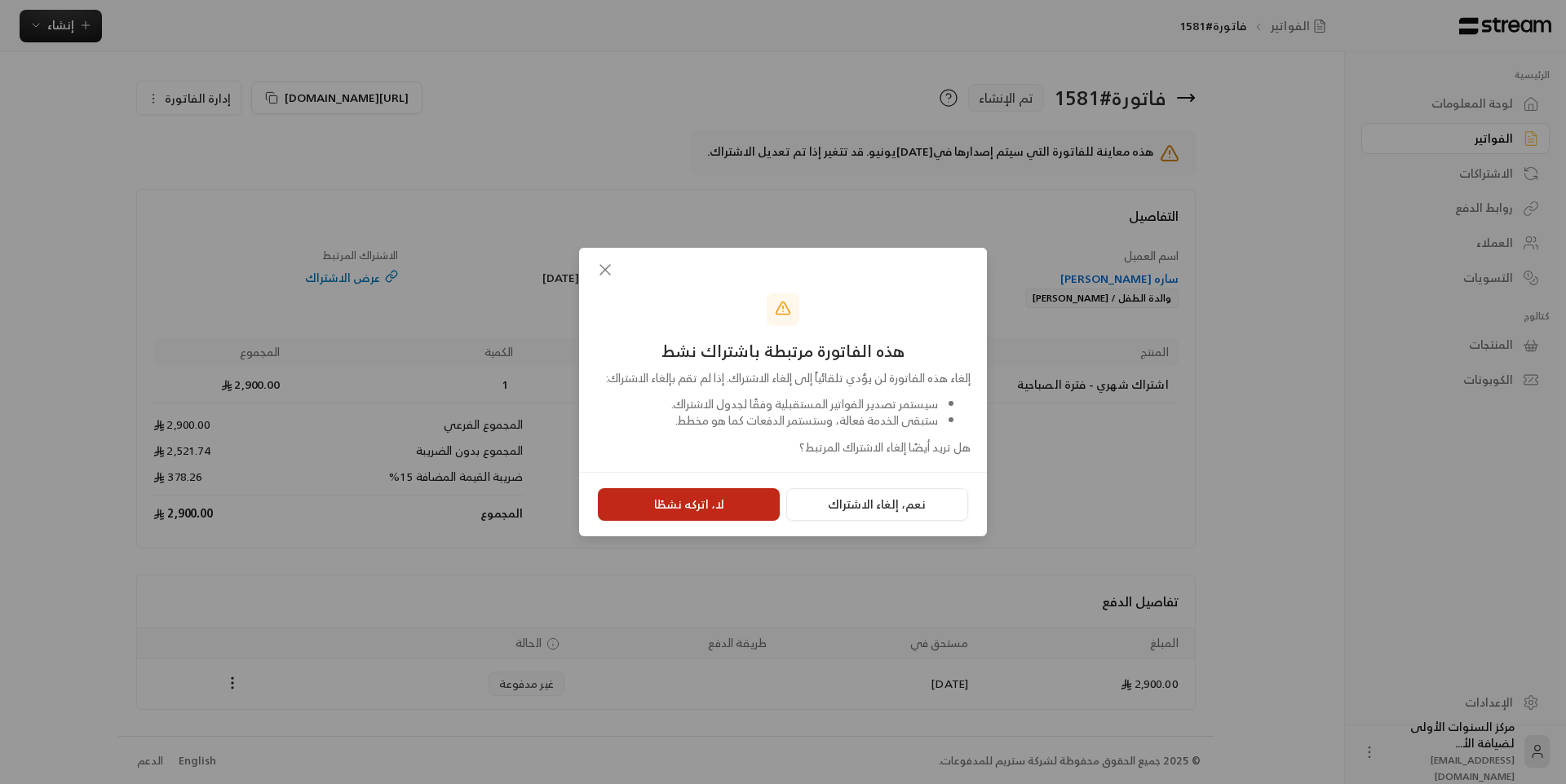
click at [731, 516] on button "لا، اتركه نشطًا" at bounding box center [689, 504] width 181 height 33
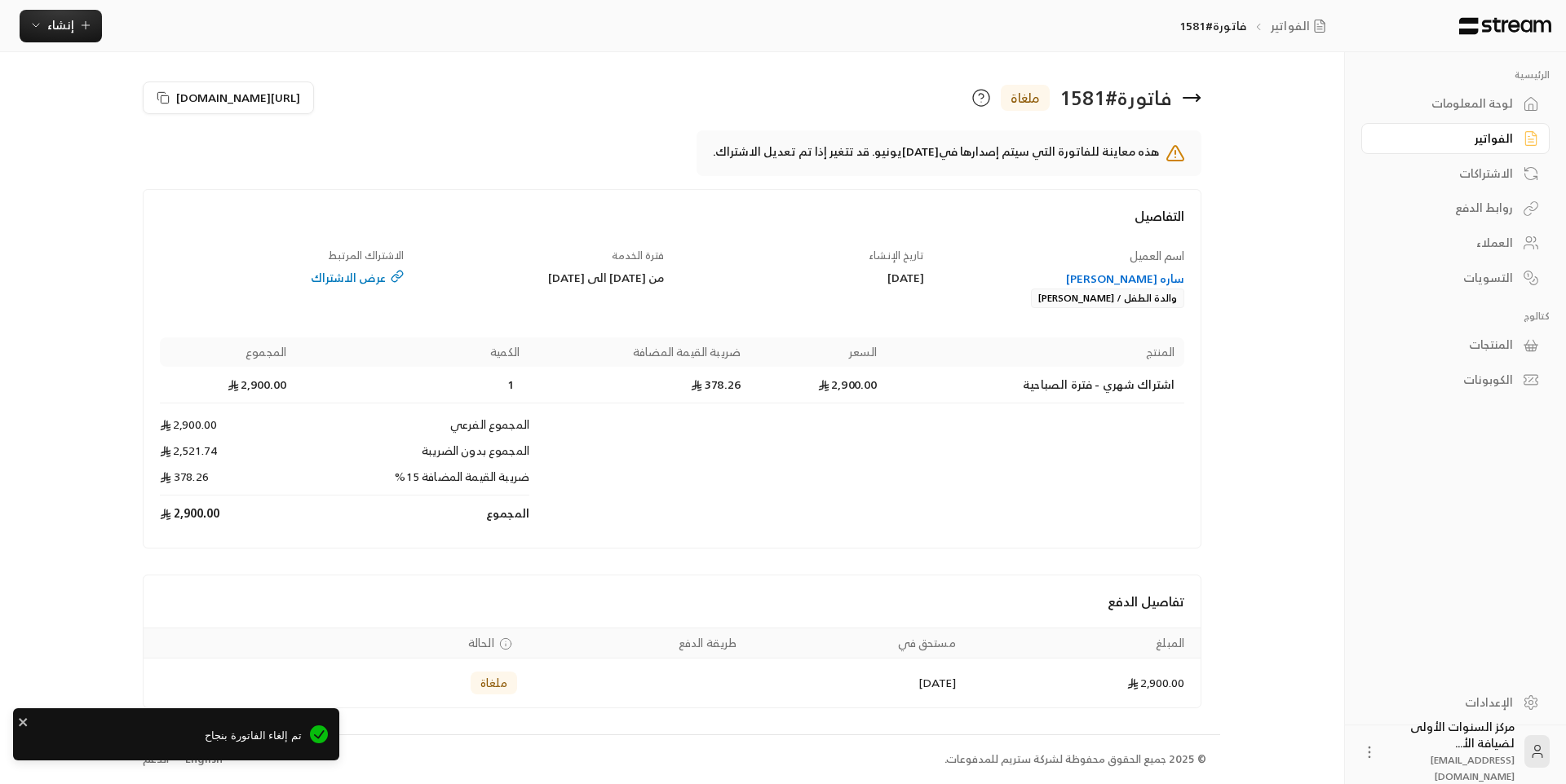
click at [1192, 87] on div "فاتورة # 1581 ملغاة" at bounding box center [940, 98] width 537 height 39
click at [1194, 93] on icon at bounding box center [1192, 98] width 20 height 20
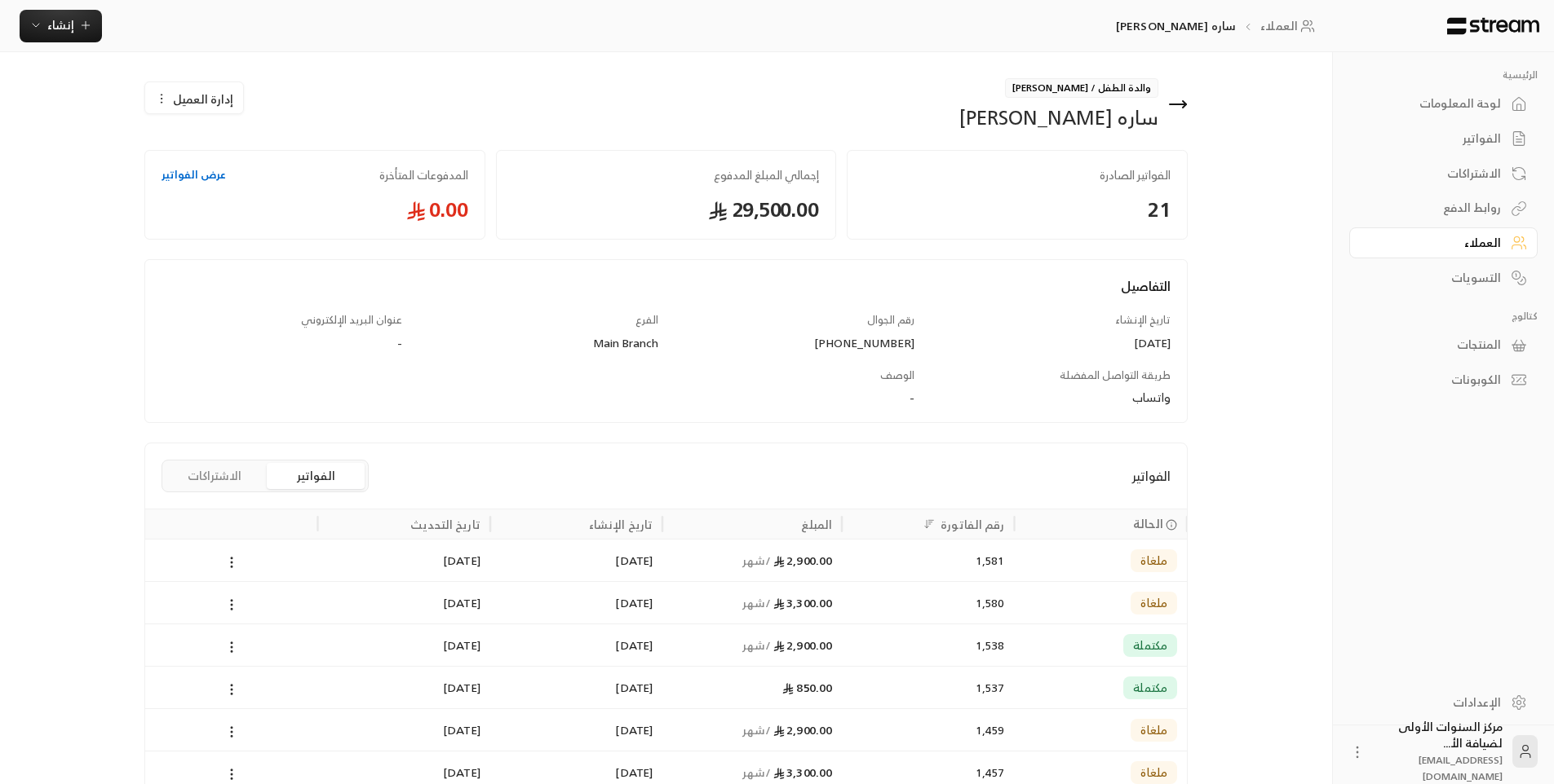
click at [1025, 641] on div "مكتملة" at bounding box center [1100, 646] width 153 height 42
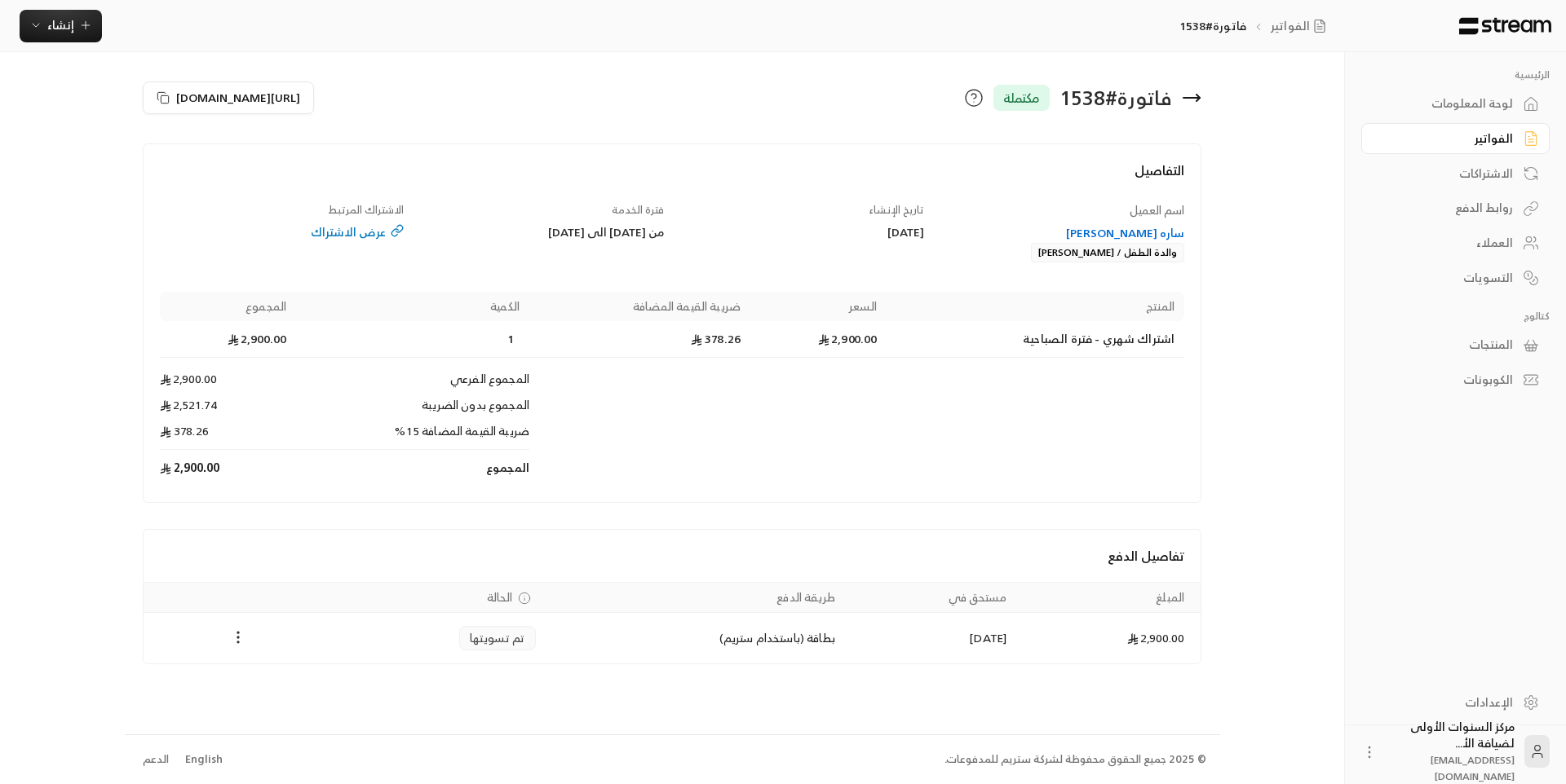
click at [1197, 89] on icon at bounding box center [1192, 98] width 20 height 20
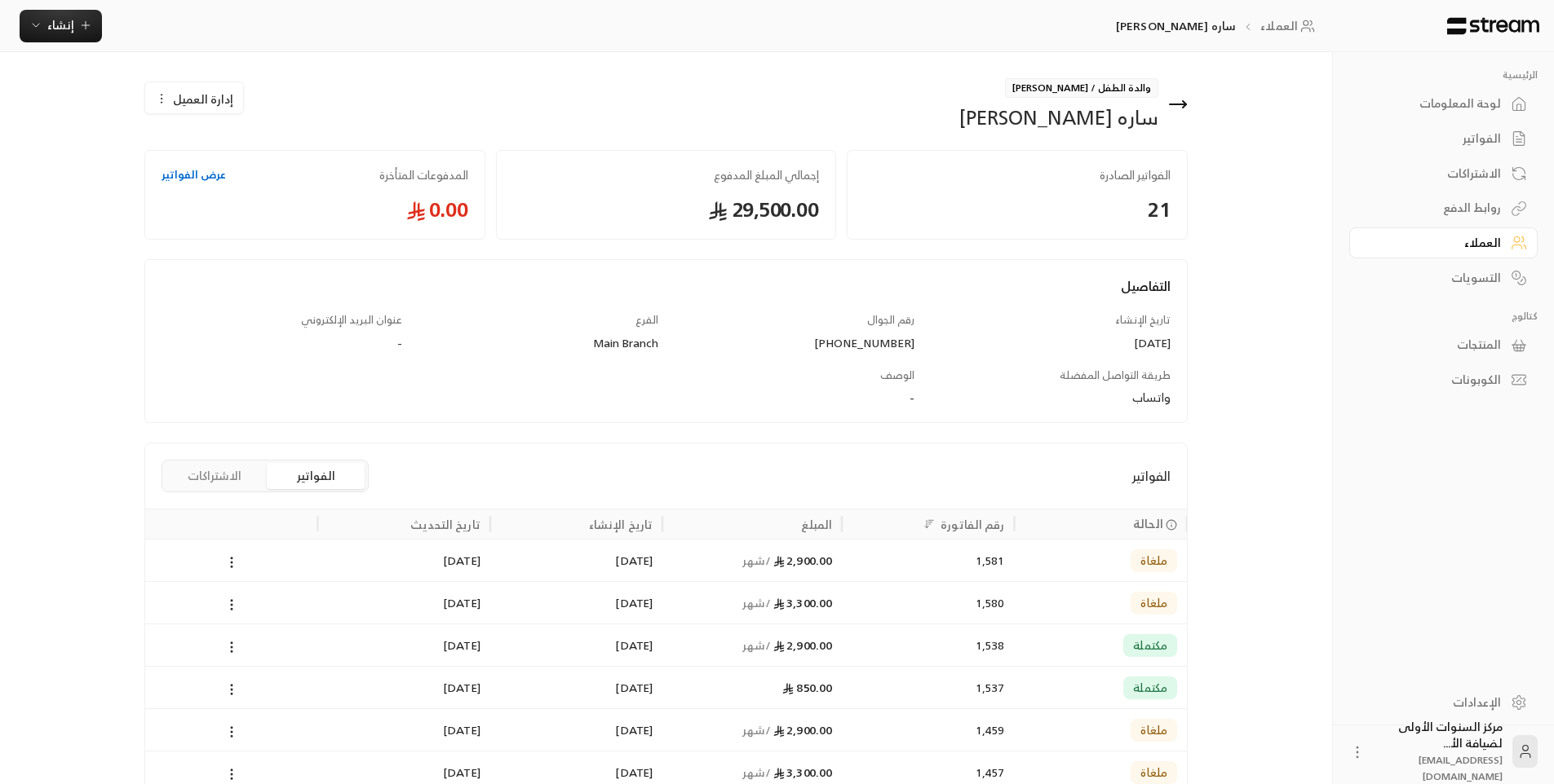
click at [1178, 105] on icon at bounding box center [1178, 105] width 16 height 0
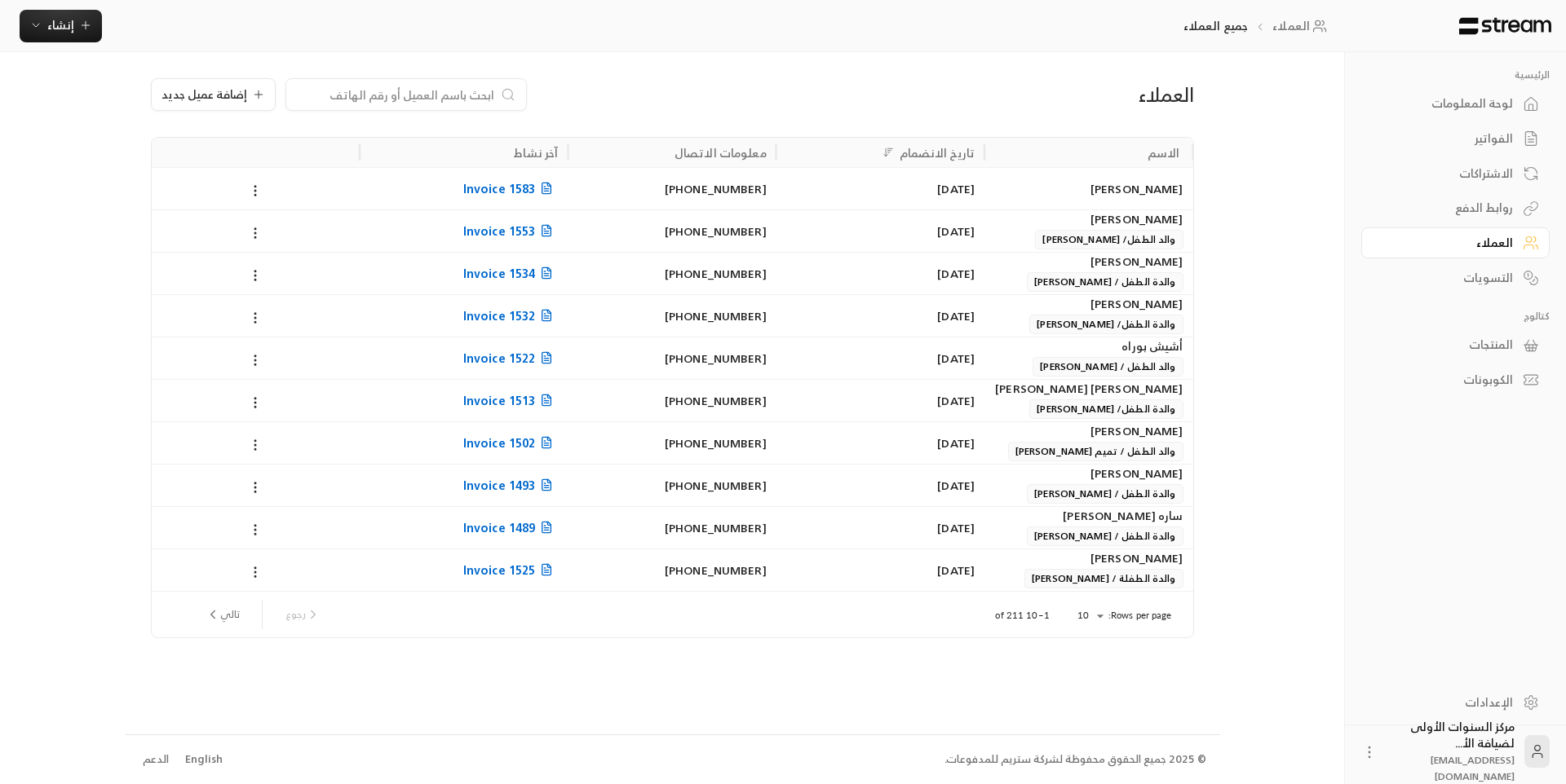
click at [1460, 105] on div "لوحة المعلومات" at bounding box center [1447, 104] width 132 height 16
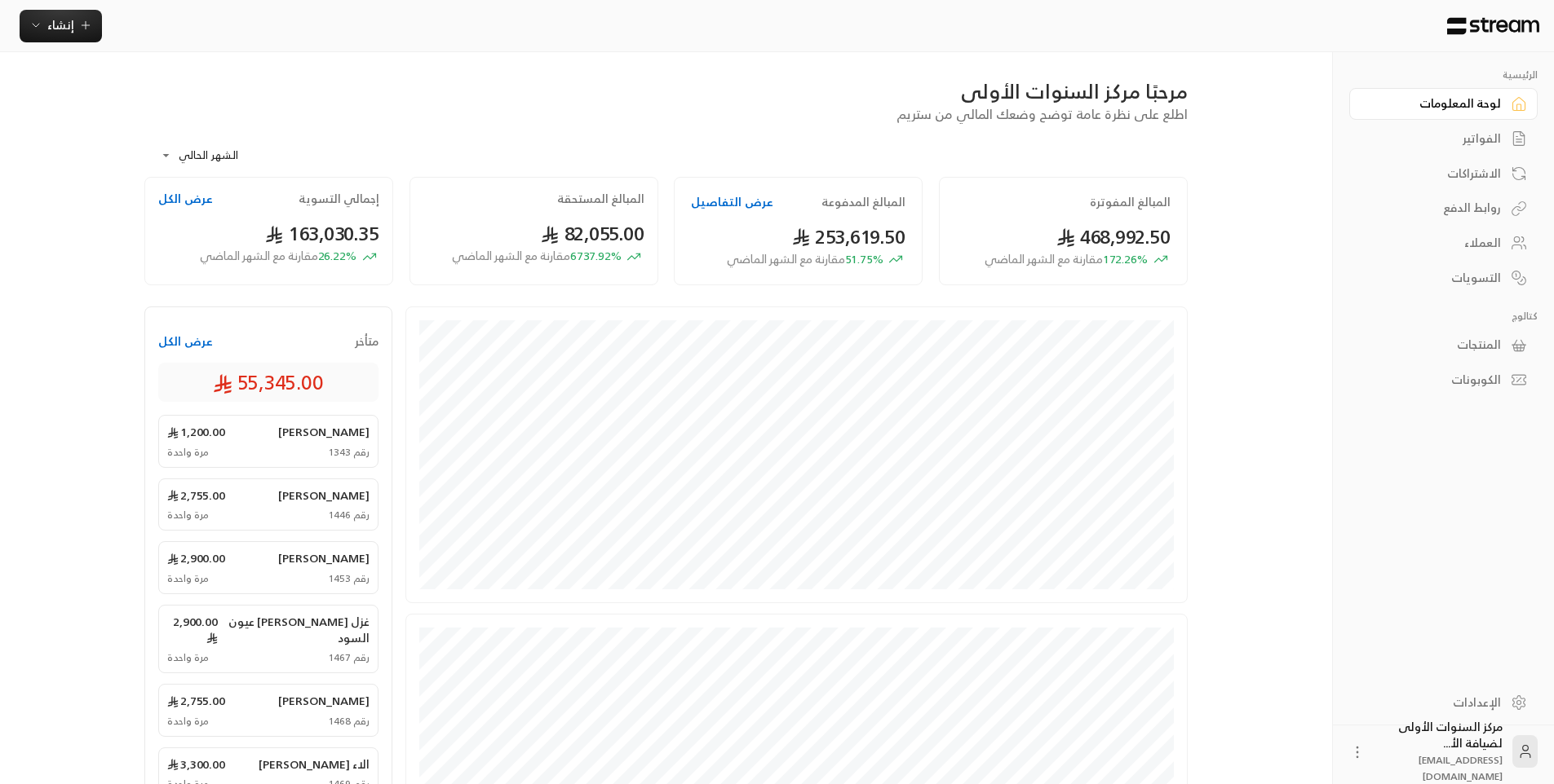
click at [1460, 136] on div "الفواتير" at bounding box center [1435, 138] width 132 height 16
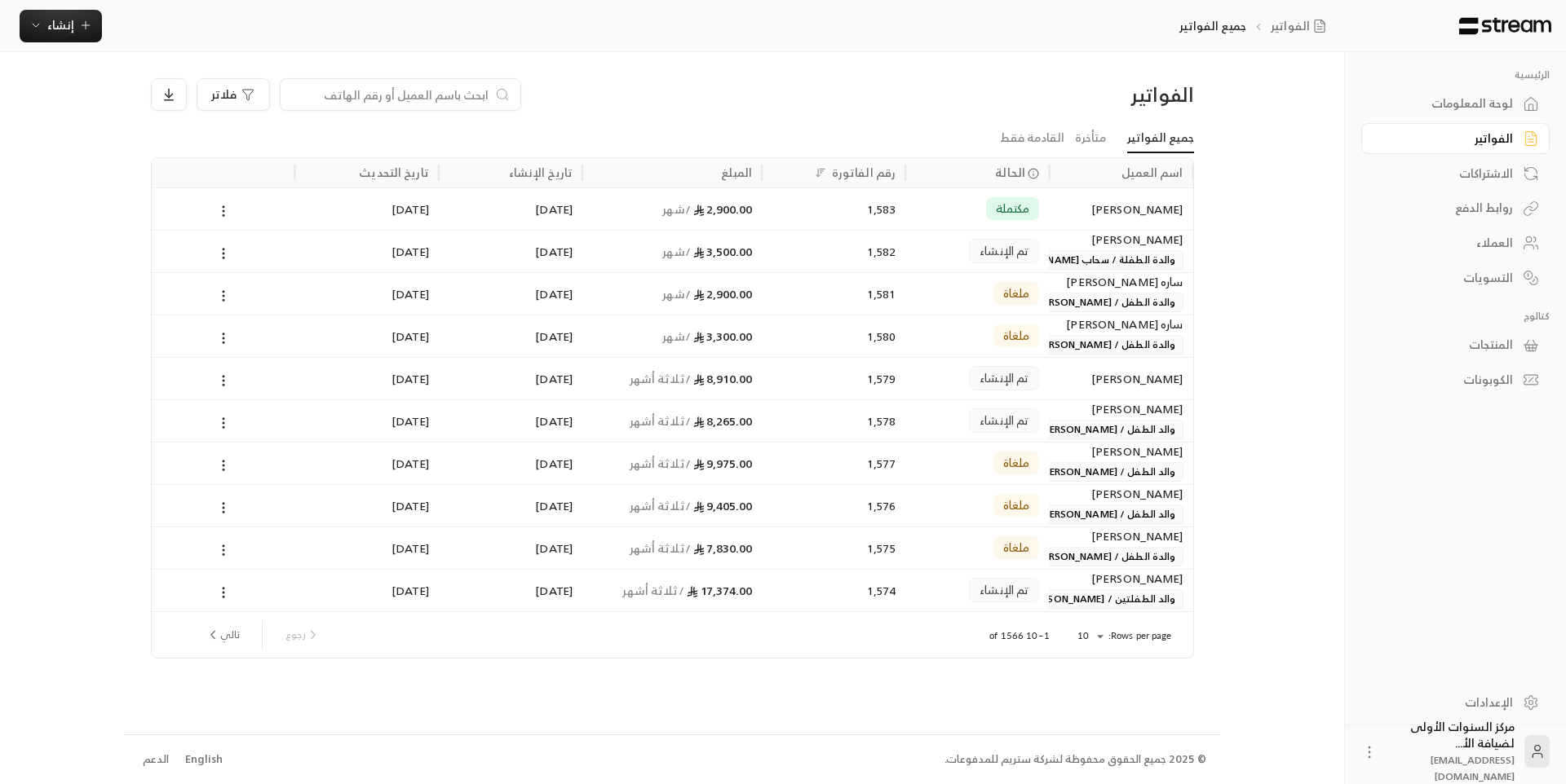
click at [1085, 640] on body "الرئيسية لوحة المعلومات الفواتير الاشتراكات روابط الدفع العملاء التسويات كتالوج…" at bounding box center [783, 392] width 1566 height 784
click at [1092, 756] on li "100" at bounding box center [1090, 744] width 46 height 26
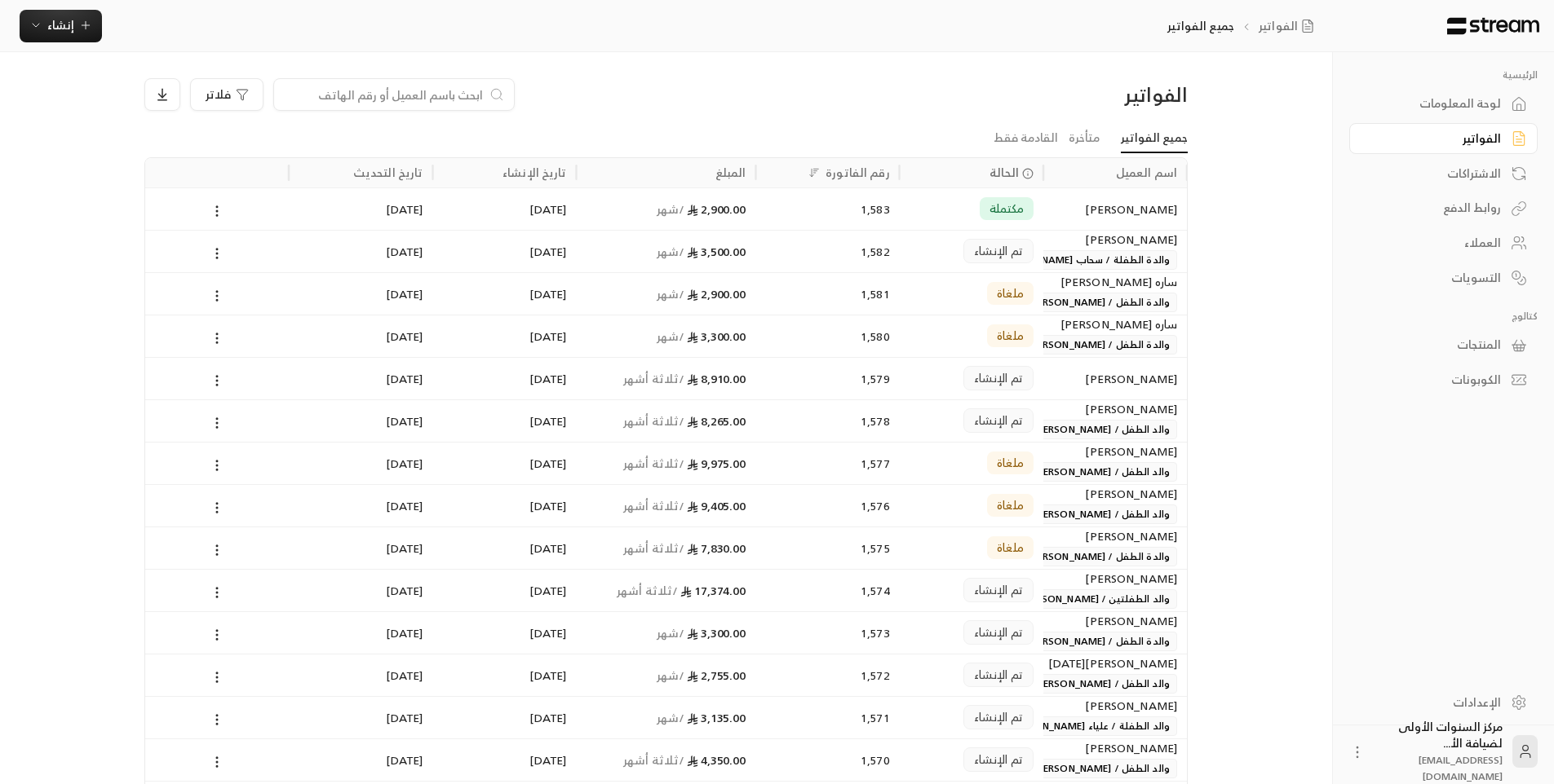
scroll to position [245, 0]
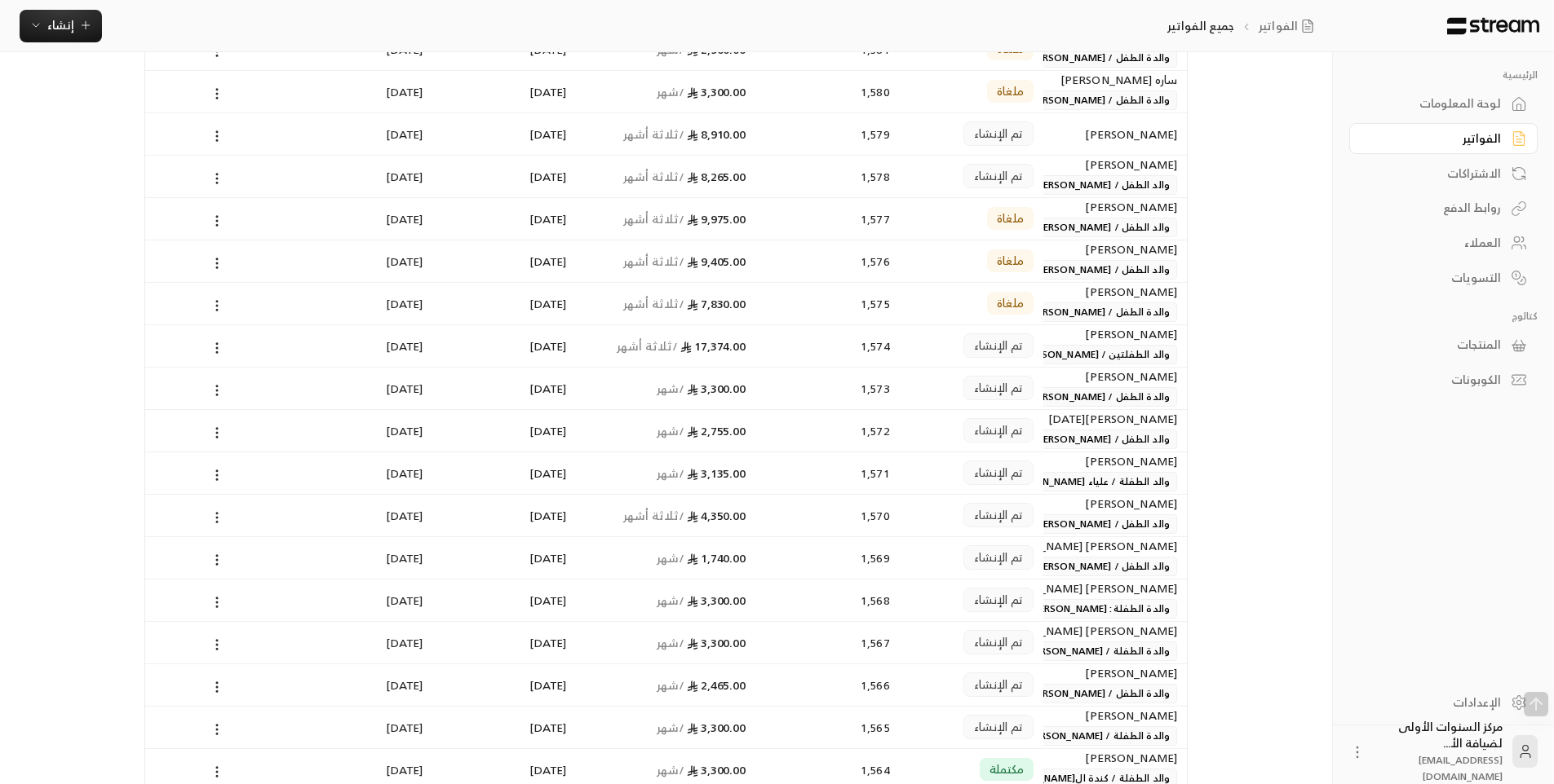
click at [1072, 355] on span "والد الطفلتين / [PERSON_NAME] وريما الضرغام" at bounding box center [1065, 355] width 225 height 20
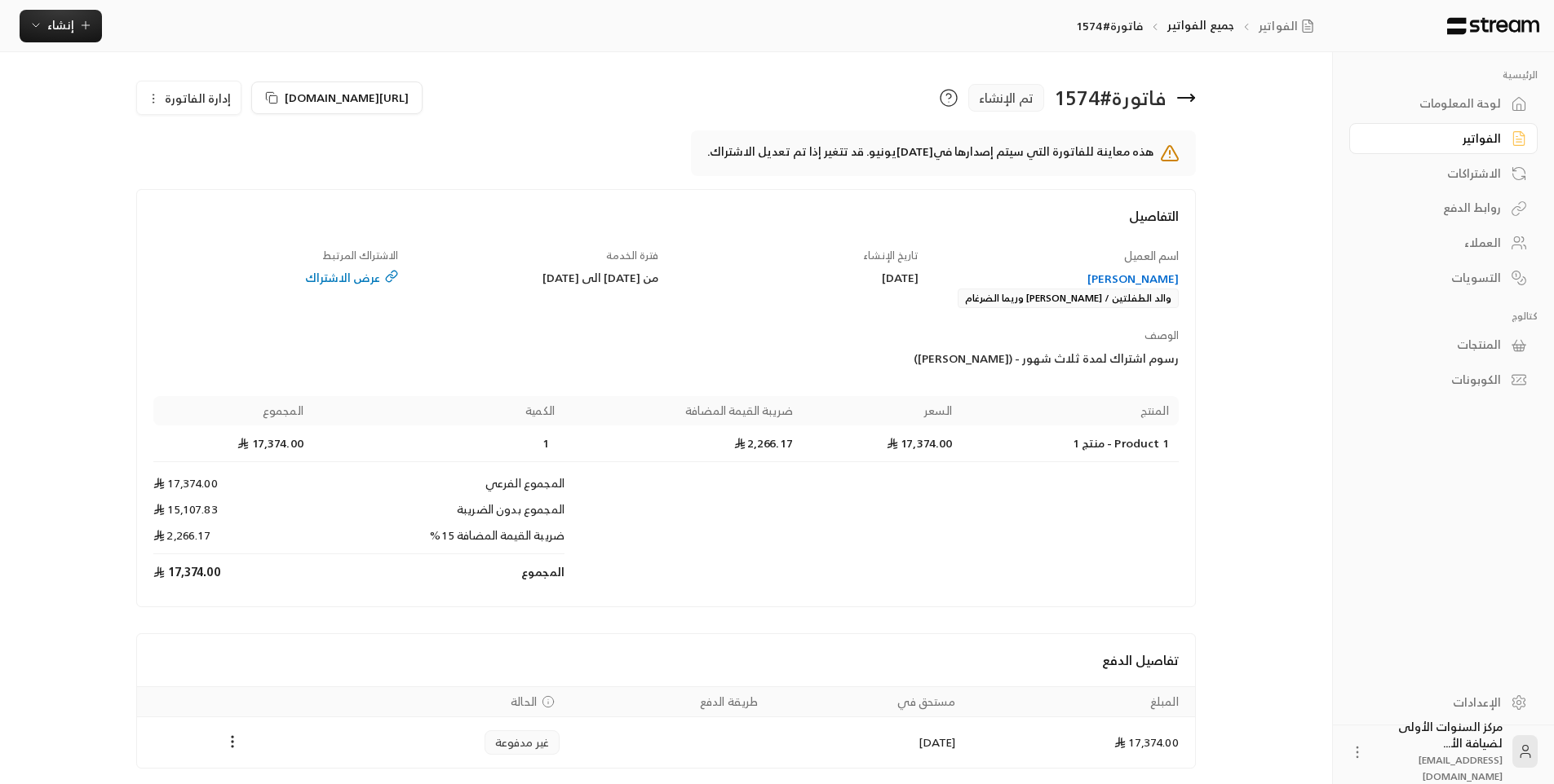
click at [190, 109] on button "إدارة الفاتورة" at bounding box center [188, 98] width 104 height 33
click at [227, 172] on span "إلغاء" at bounding box center [230, 174] width 20 height 13
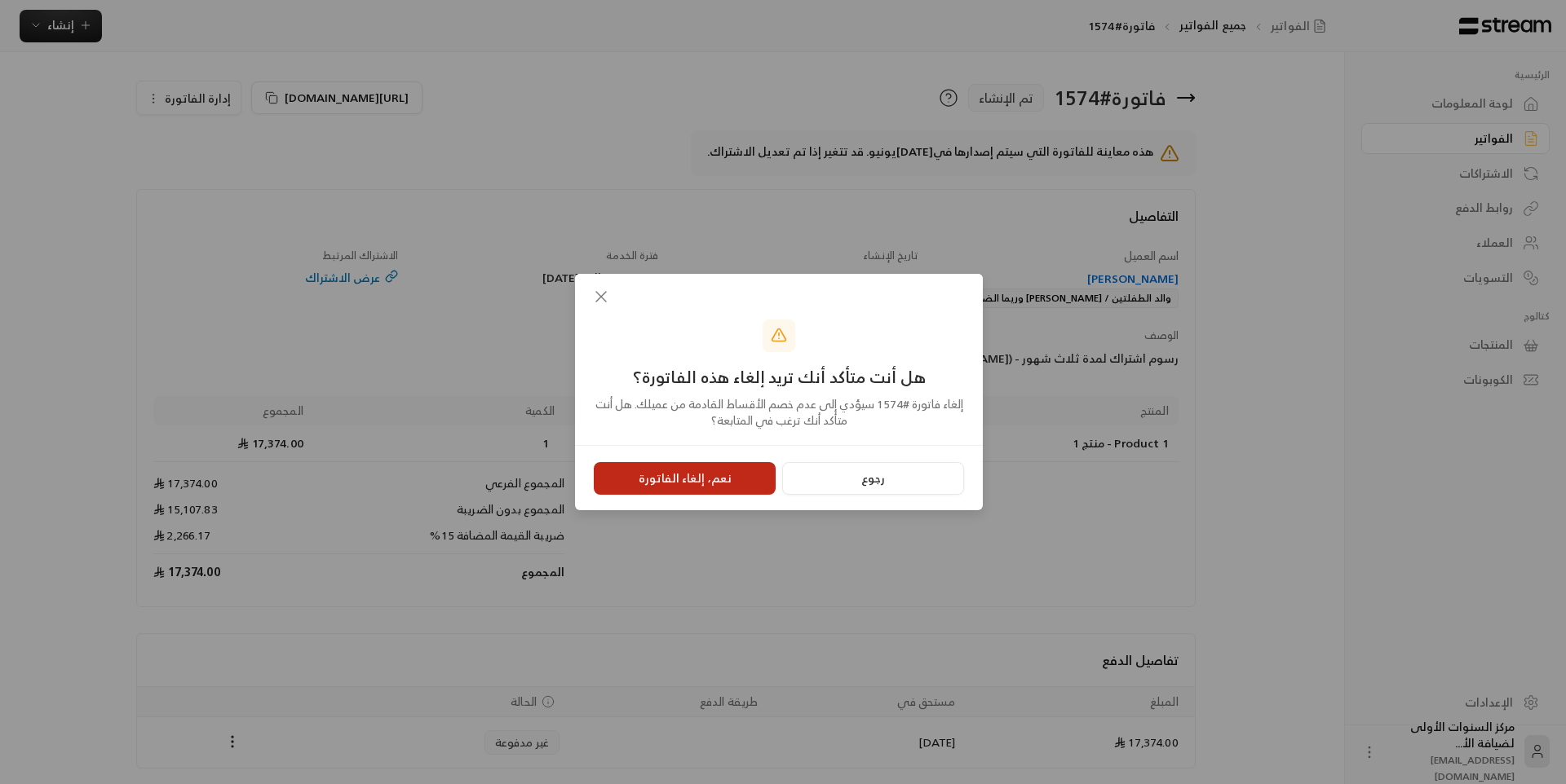
click at [718, 474] on button "نعم، إلغاء الفاتورة" at bounding box center [685, 478] width 181 height 33
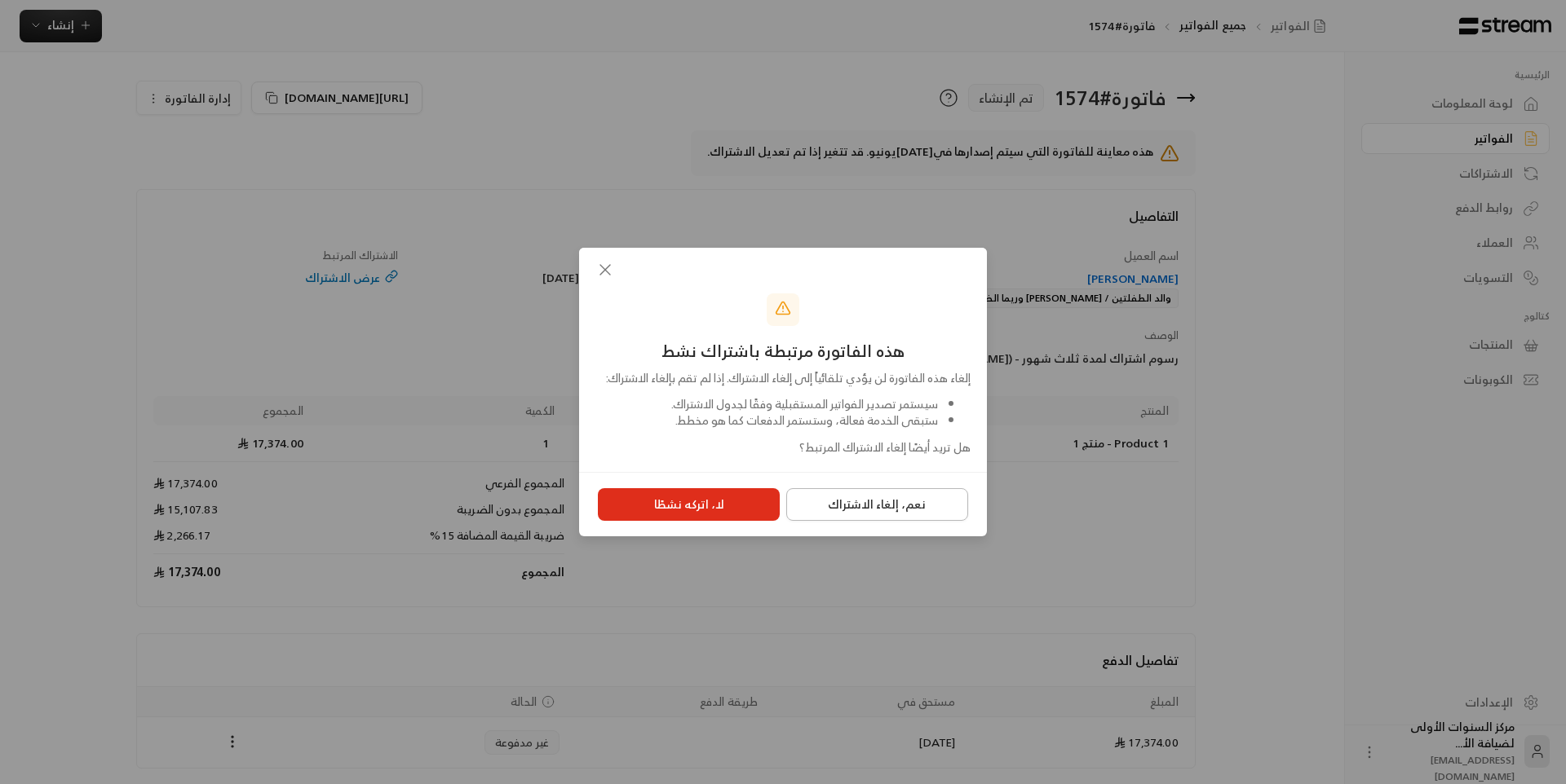
click at [861, 519] on button "نعم، إلغاء الاشتراك" at bounding box center [877, 504] width 181 height 33
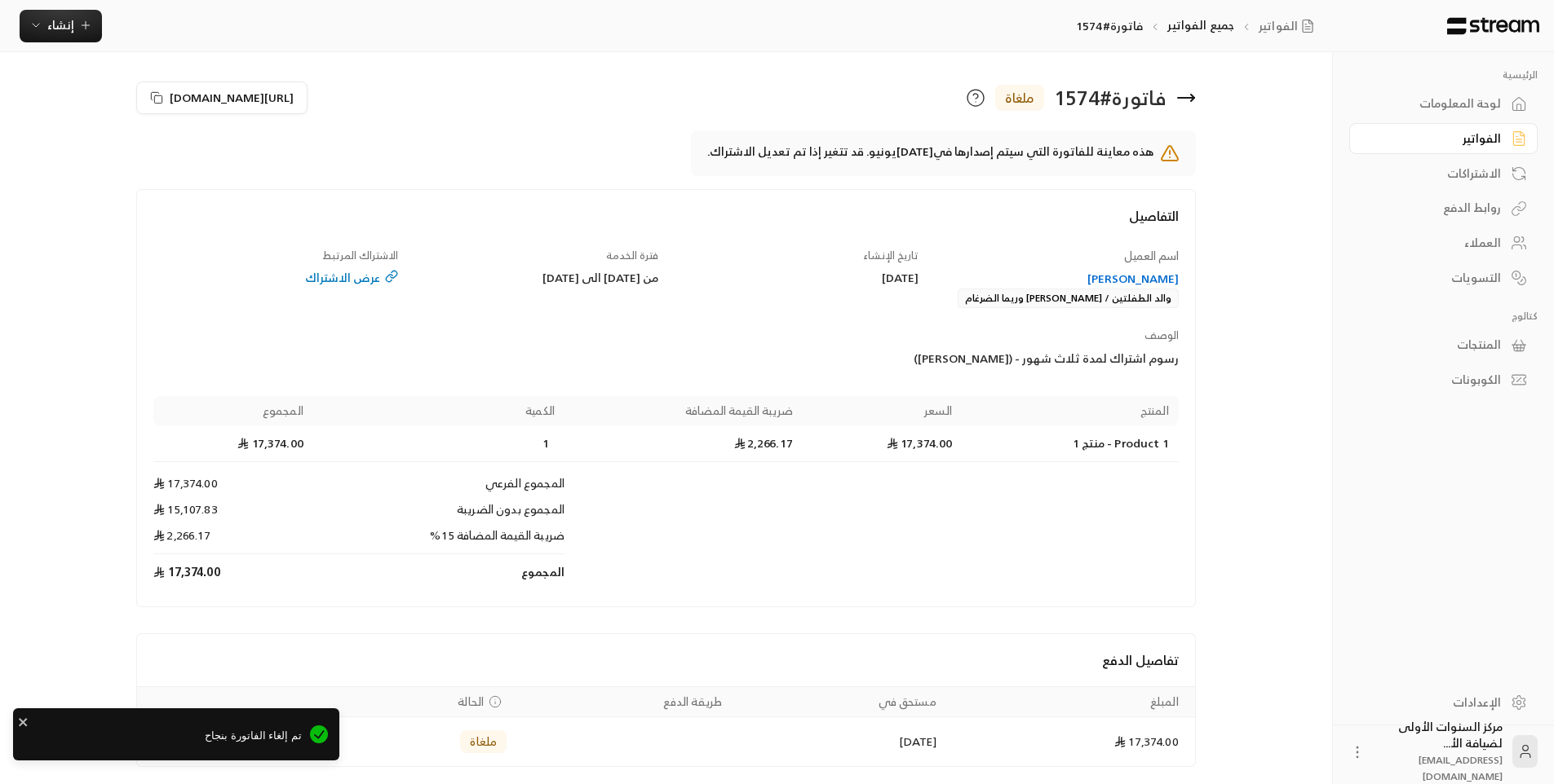
click at [1195, 92] on icon at bounding box center [1186, 98] width 20 height 20
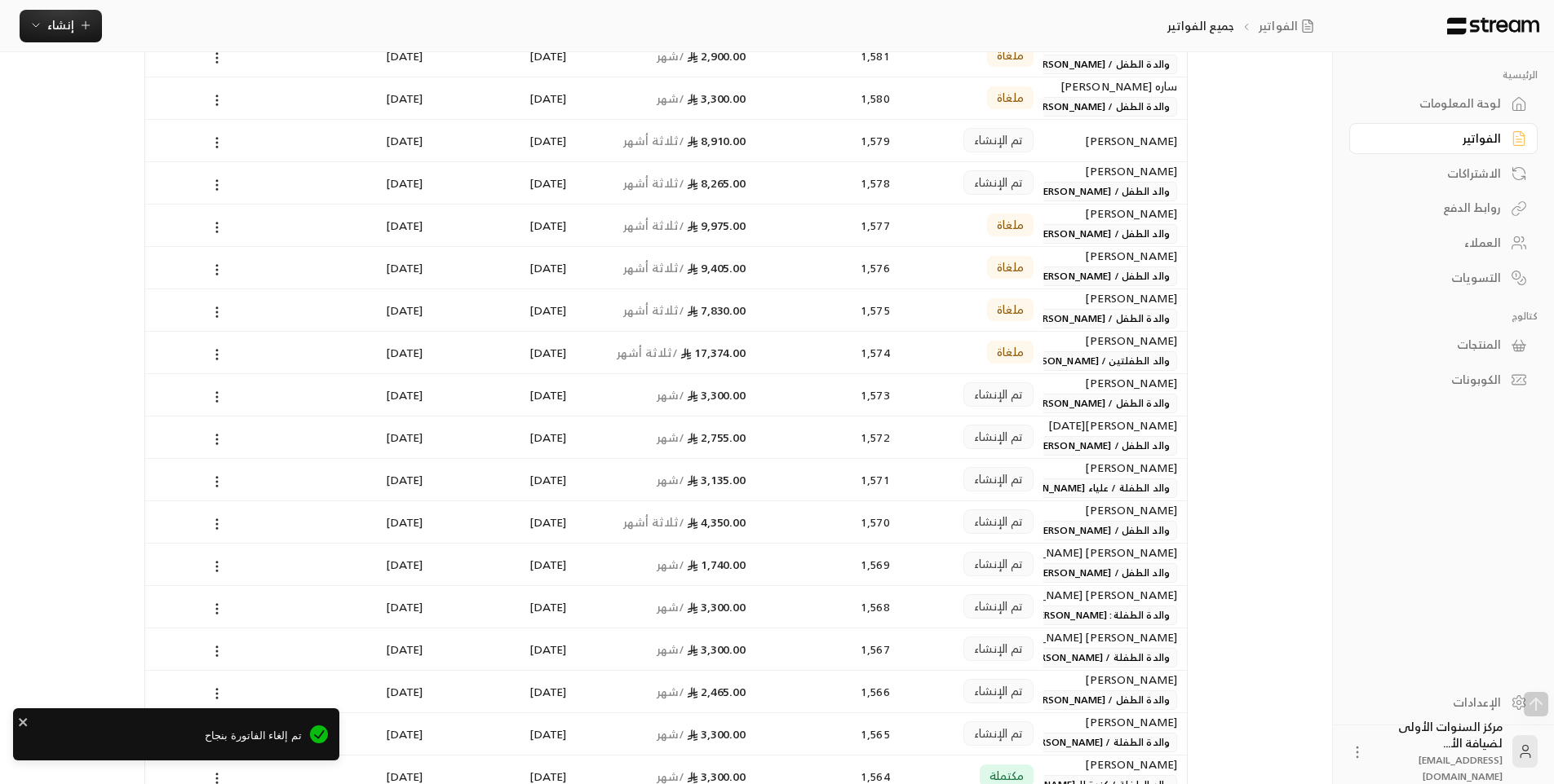
scroll to position [245, 0]
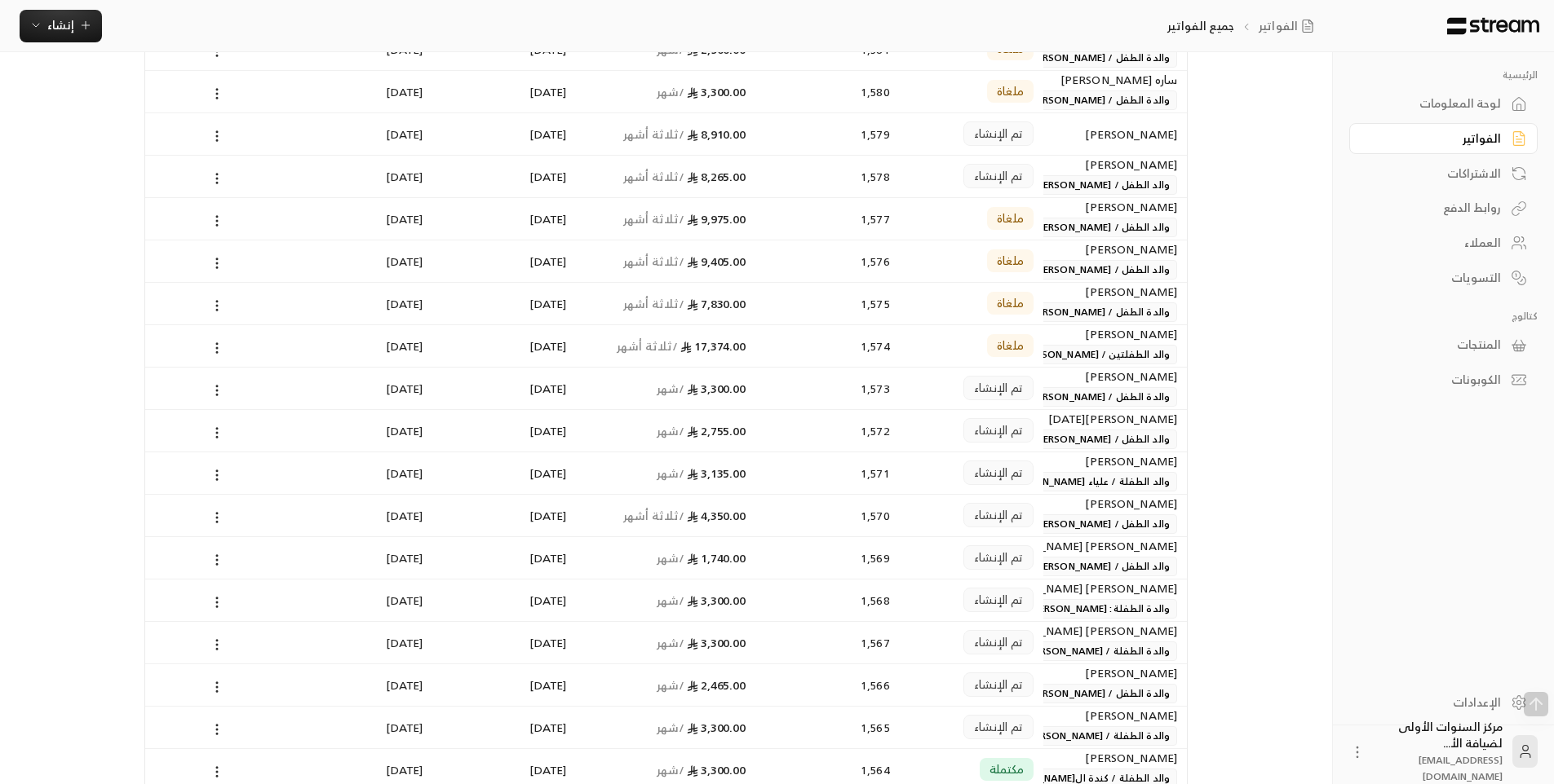
click at [1051, 401] on span "والدة الطفل / [PERSON_NAME]" at bounding box center [1099, 397] width 155 height 20
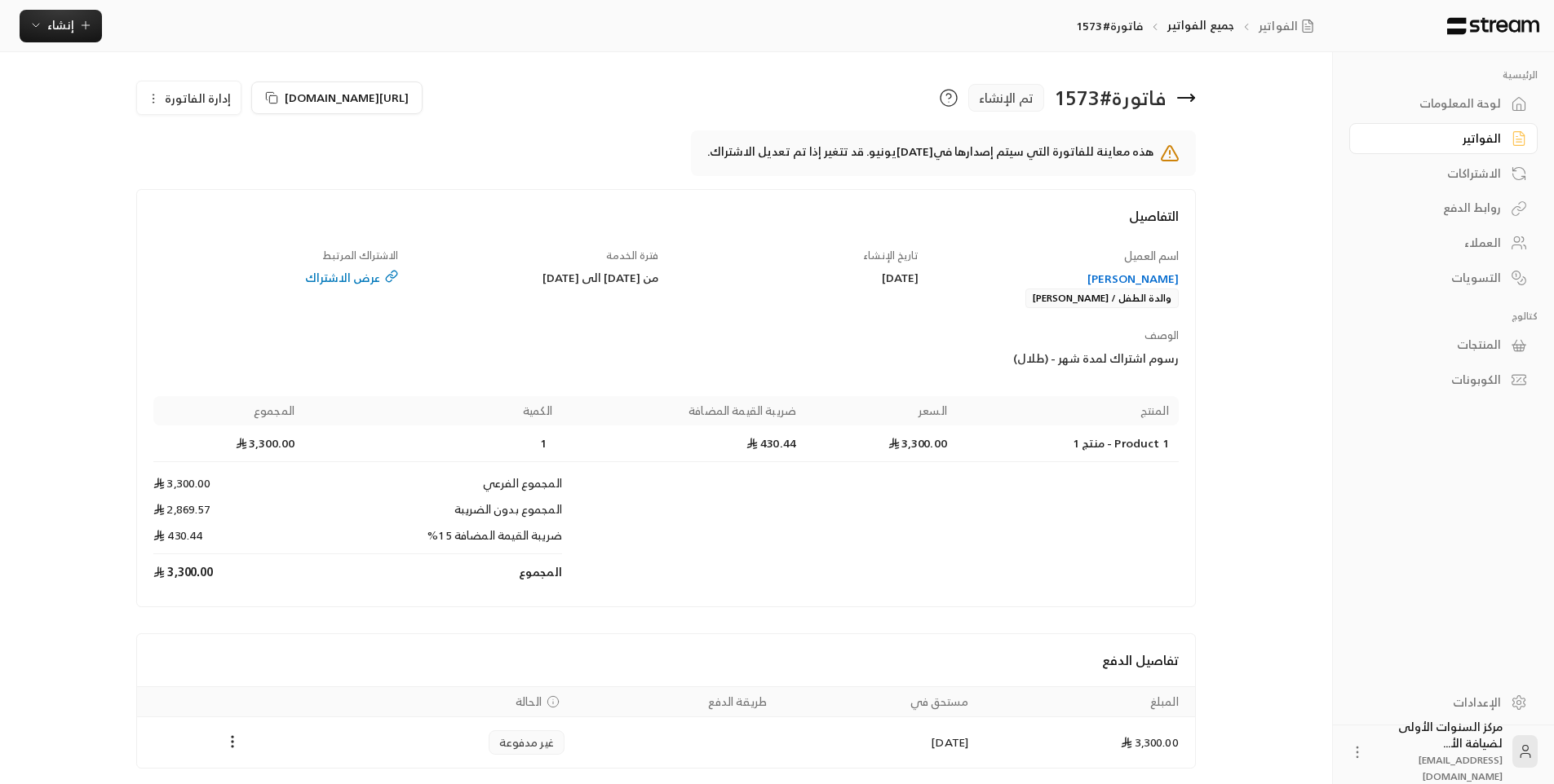
click at [168, 108] on span "إدارة الفاتورة" at bounding box center [197, 98] width 66 height 20
click at [235, 168] on span "إلغاء" at bounding box center [230, 174] width 20 height 13
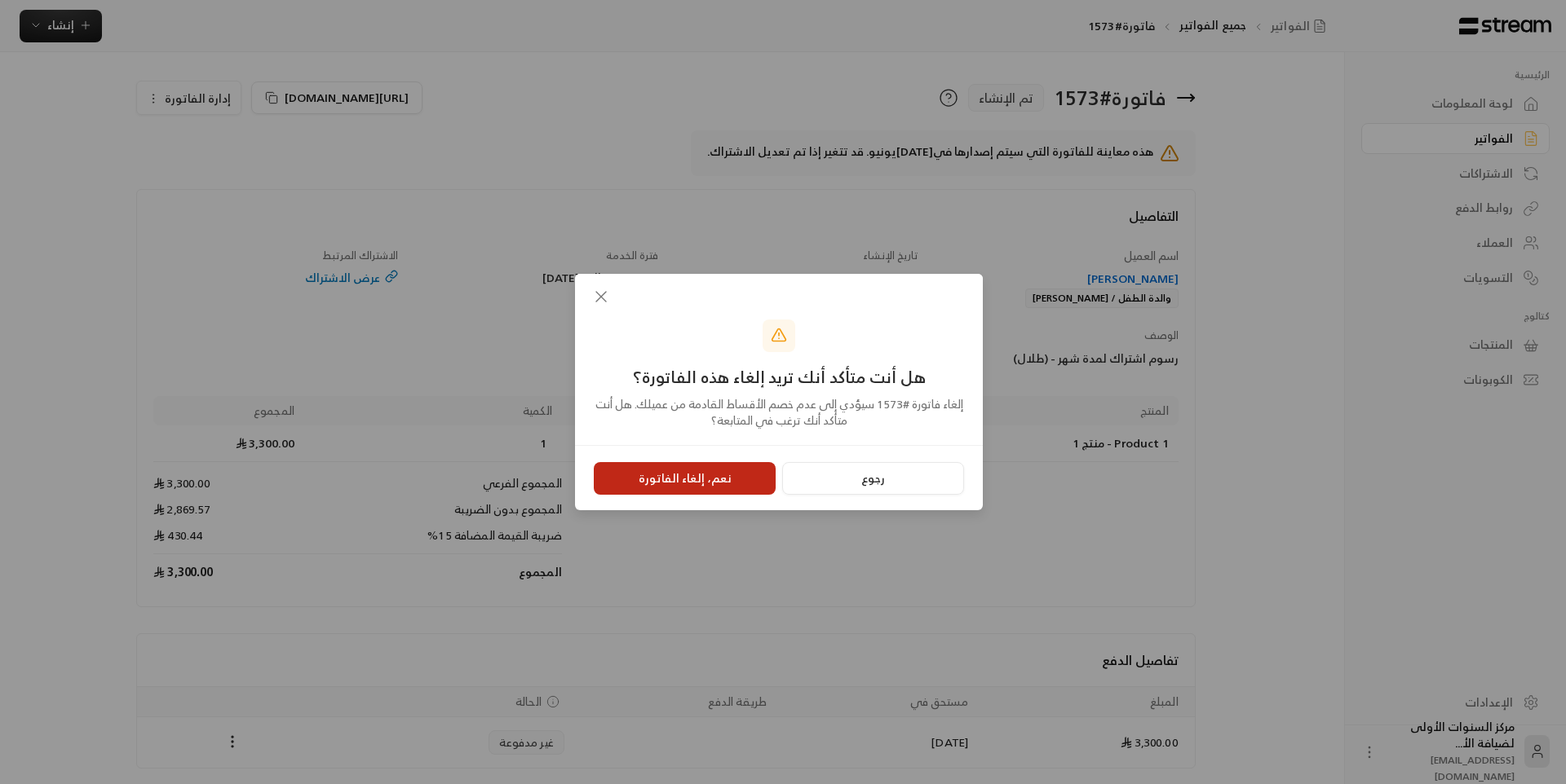
click at [747, 473] on button "نعم، إلغاء الفاتورة" at bounding box center [685, 478] width 181 height 33
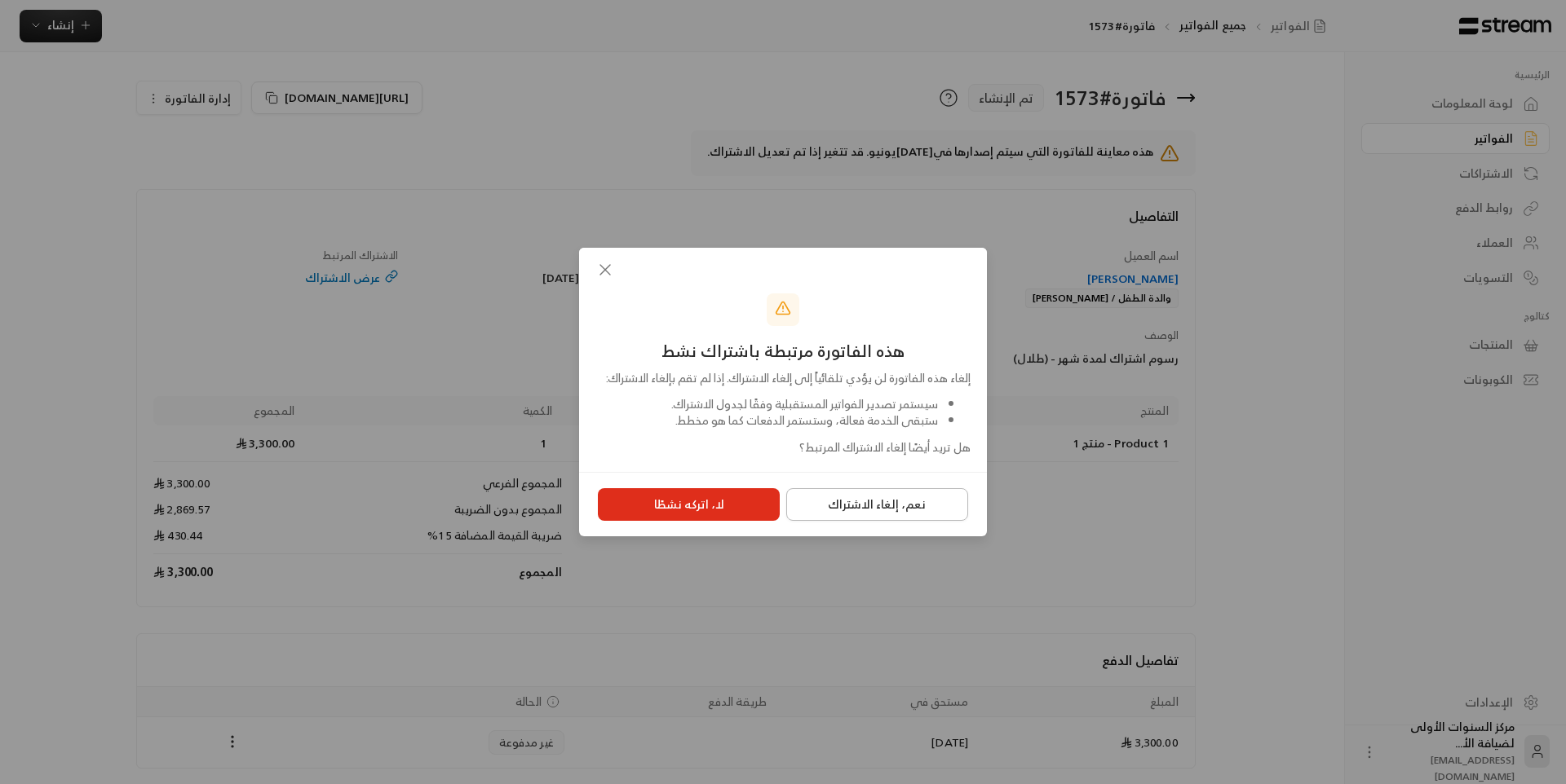
click at [913, 514] on button "نعم، إلغاء الاشتراك" at bounding box center [877, 504] width 181 height 33
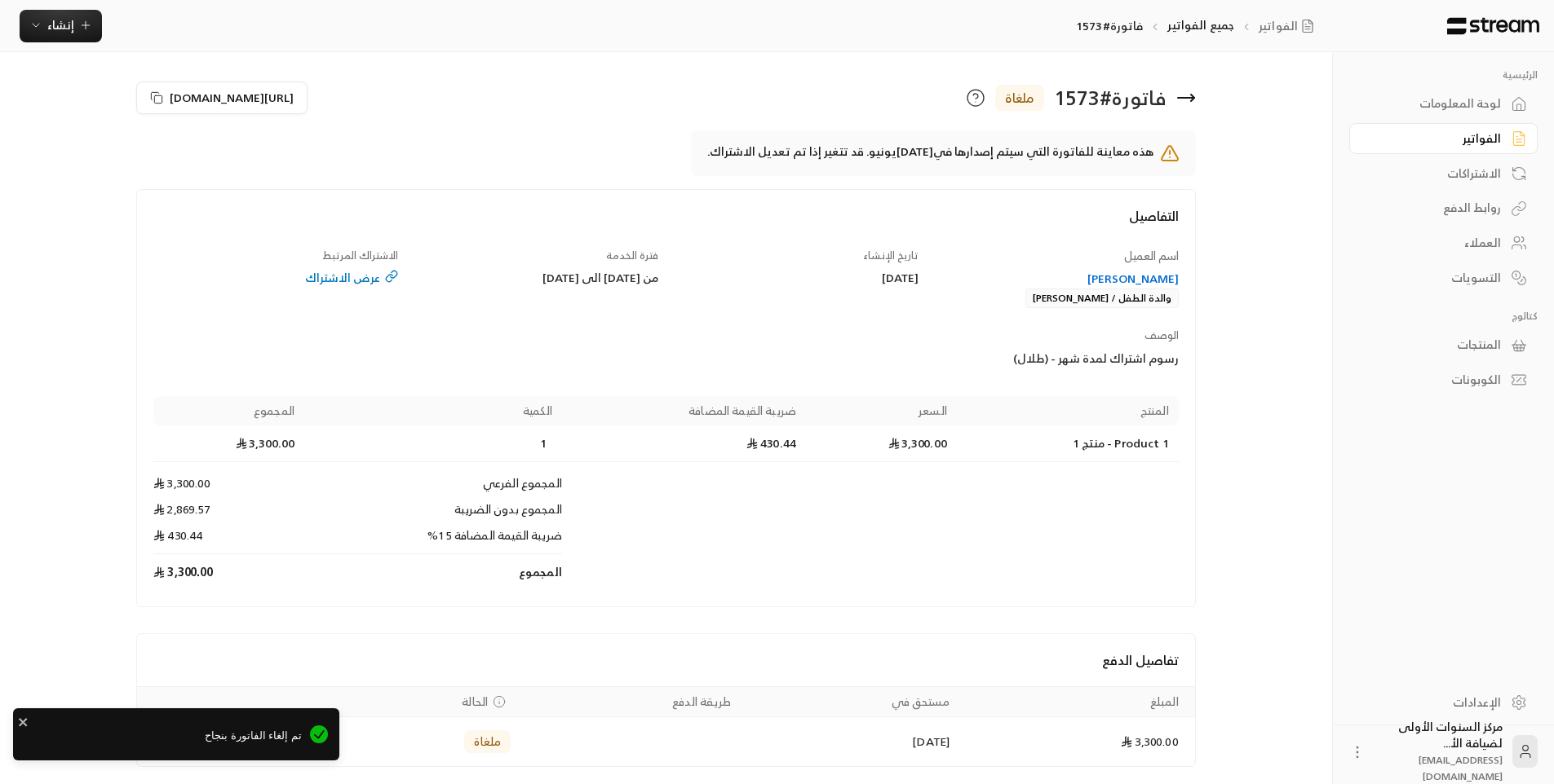
click at [1193, 107] on icon at bounding box center [1186, 98] width 20 height 20
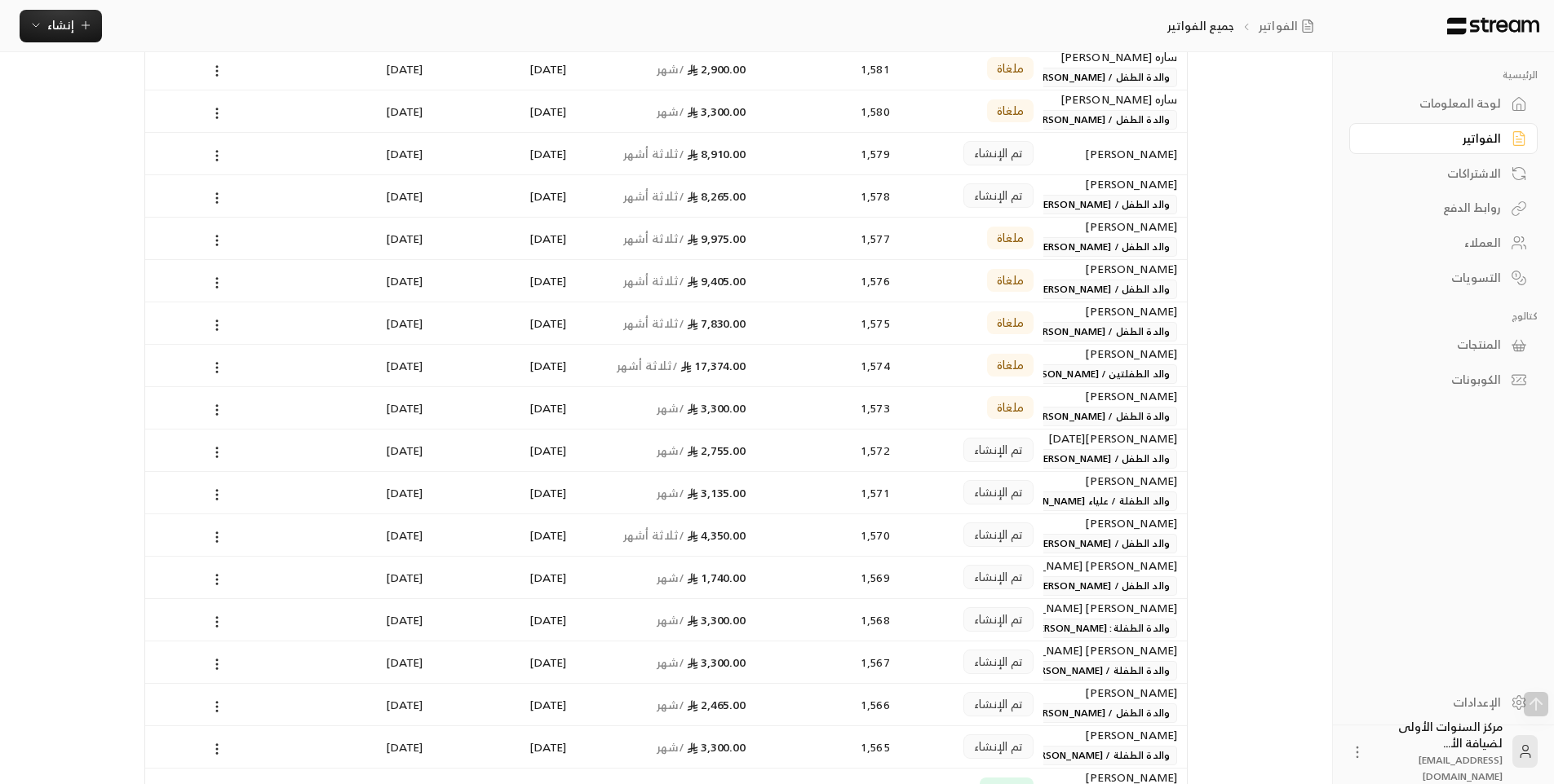
scroll to position [307, 0]
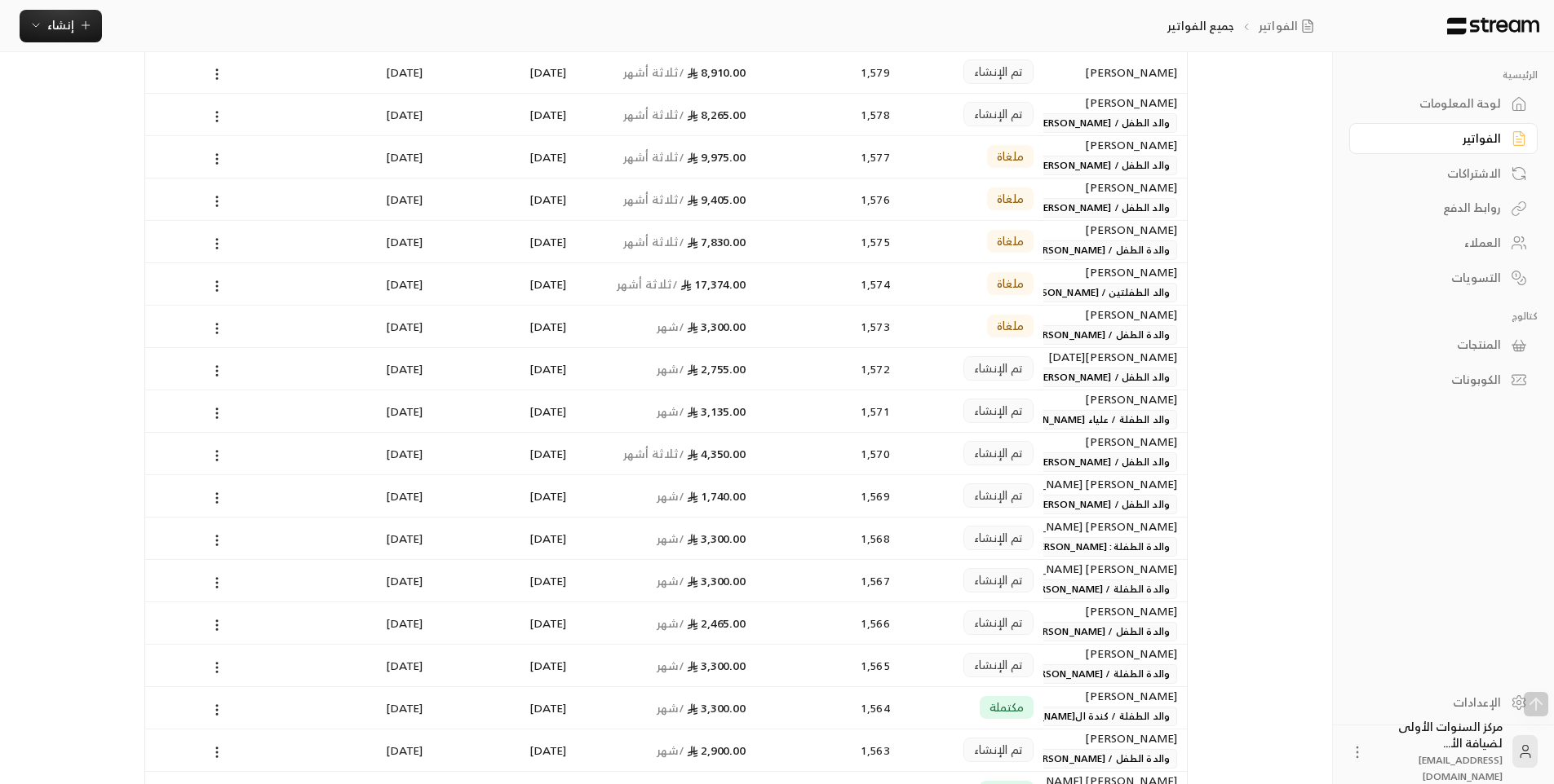
click at [1057, 424] on span "والد الطفلة / علياء [PERSON_NAME]" at bounding box center [1088, 420] width 176 height 20
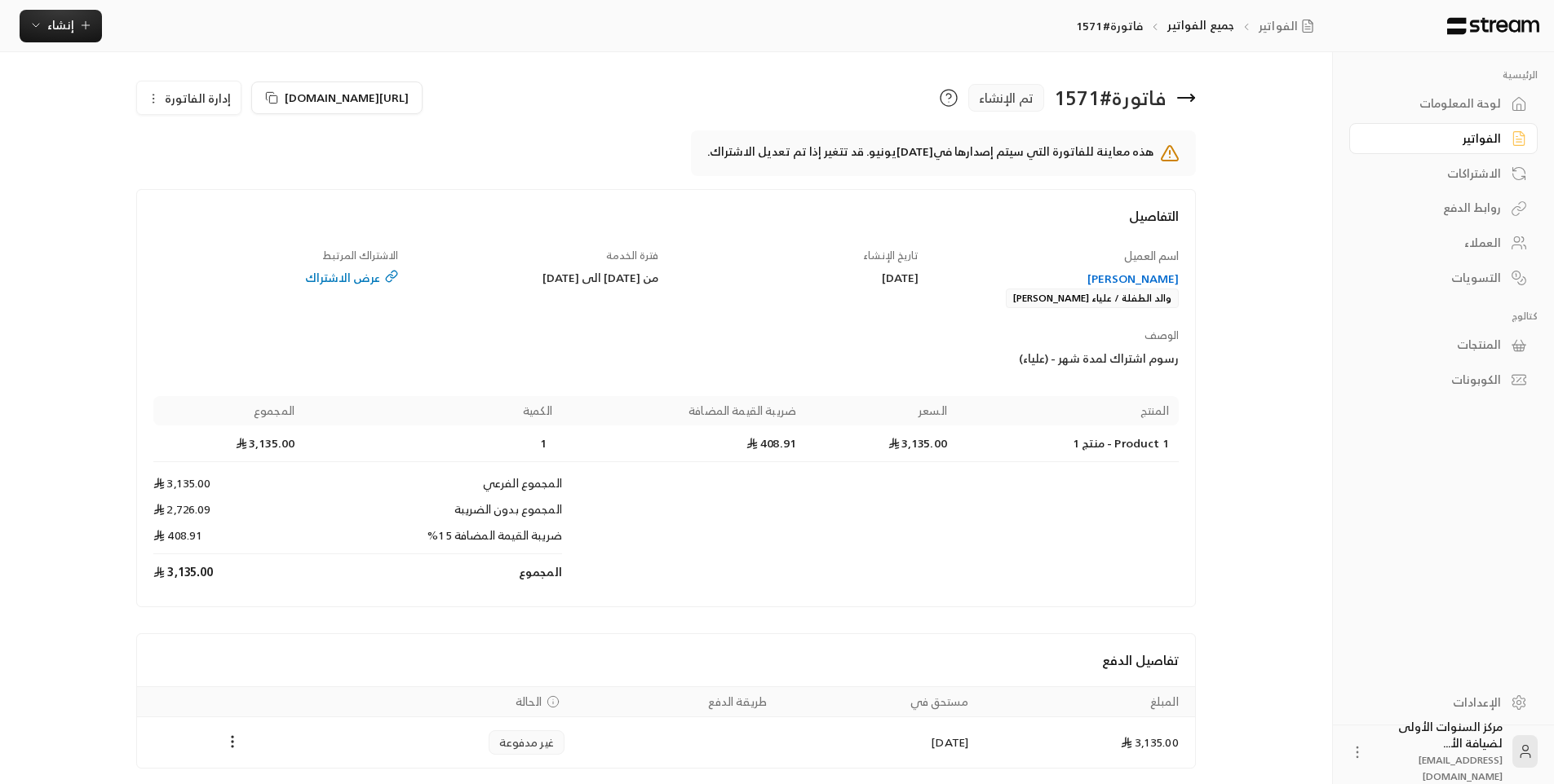
click at [201, 97] on span "إدارة الفاتورة" at bounding box center [197, 98] width 66 height 20
click at [233, 183] on link "إلغاء" at bounding box center [197, 174] width 101 height 29
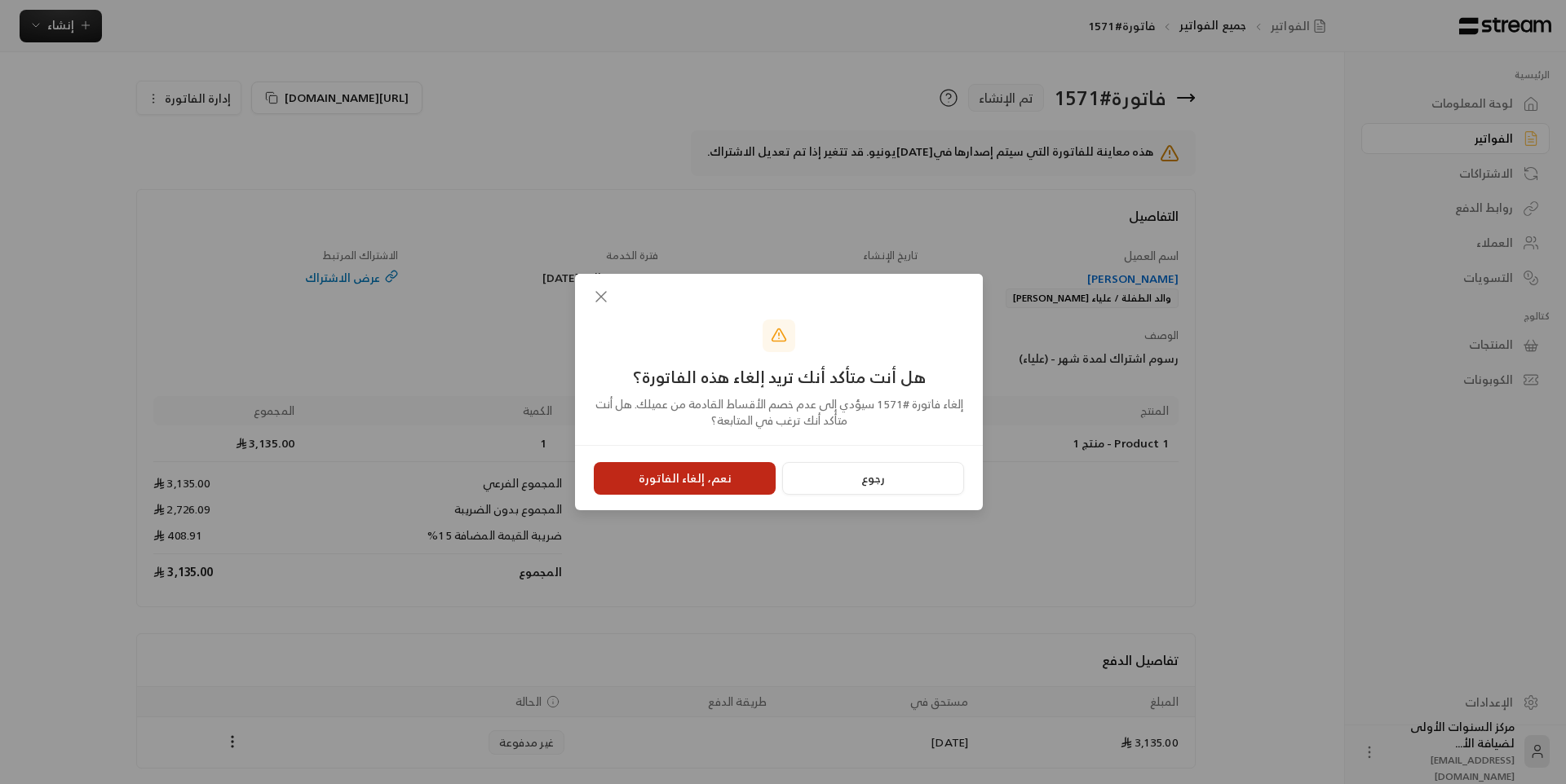
click at [751, 479] on button "نعم، إلغاء الفاتورة" at bounding box center [685, 478] width 181 height 33
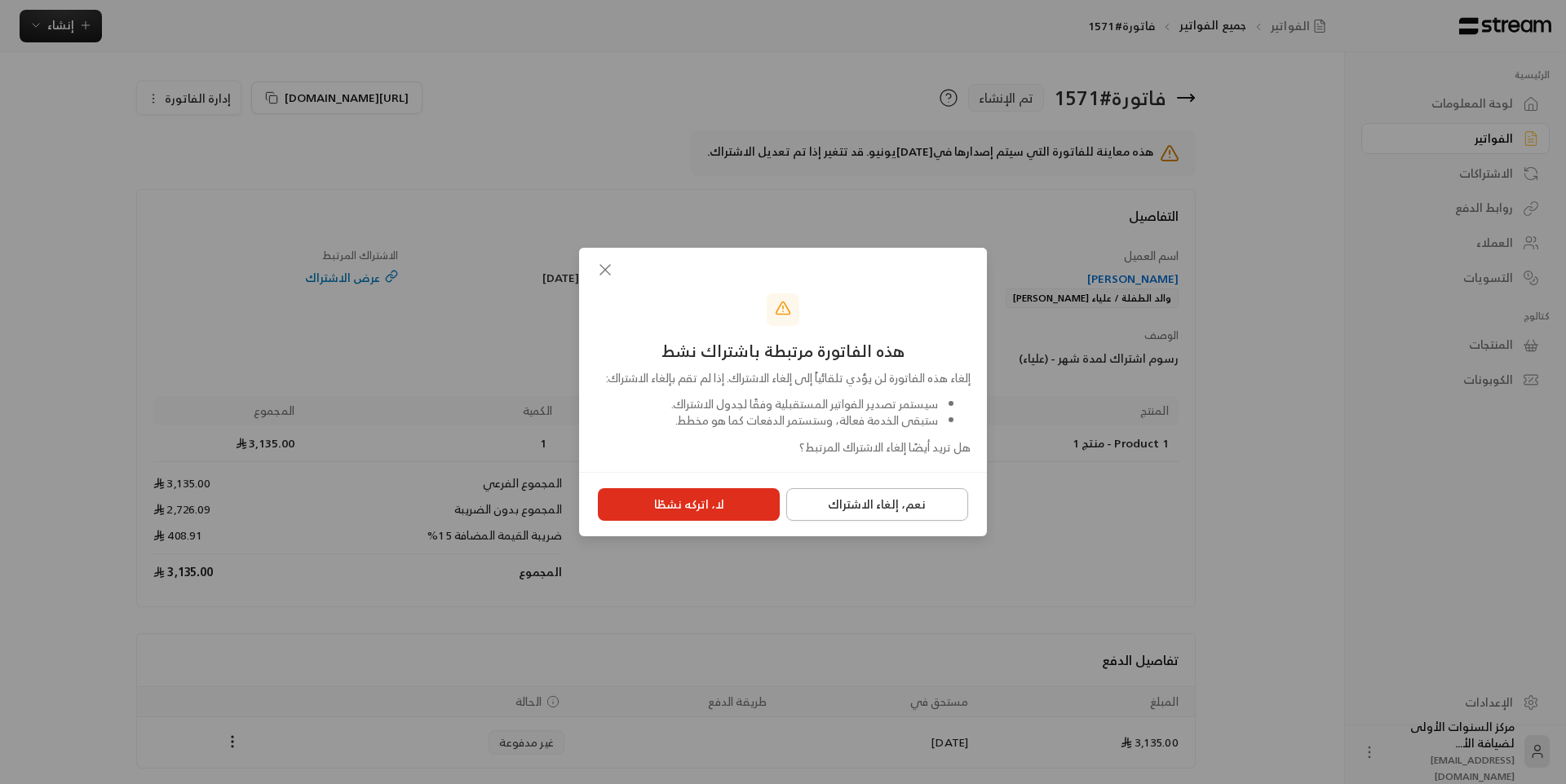
click at [928, 516] on button "نعم، إلغاء الاشتراك" at bounding box center [877, 504] width 181 height 33
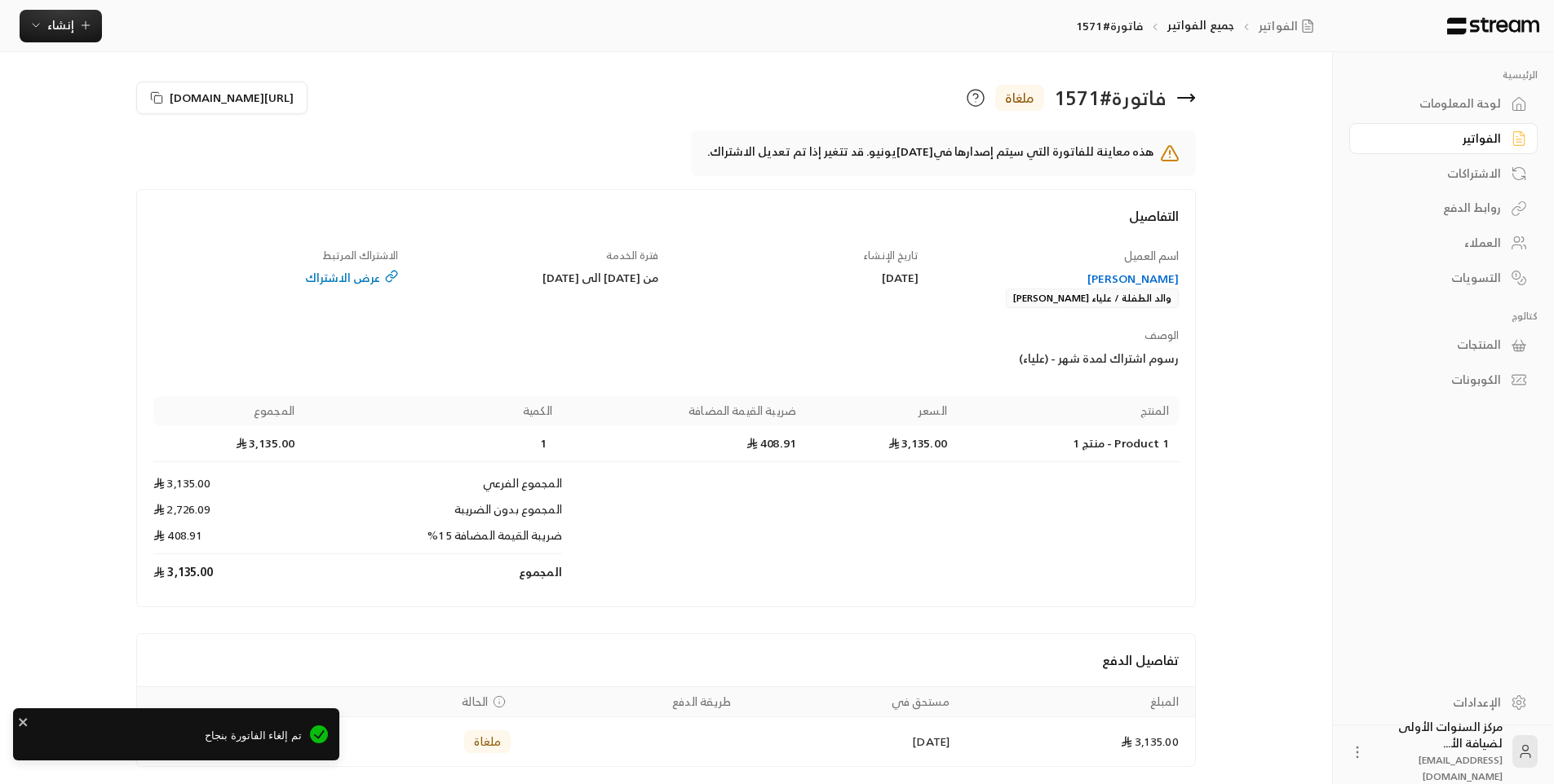
click at [1191, 95] on icon at bounding box center [1192, 98] width 3 height 7
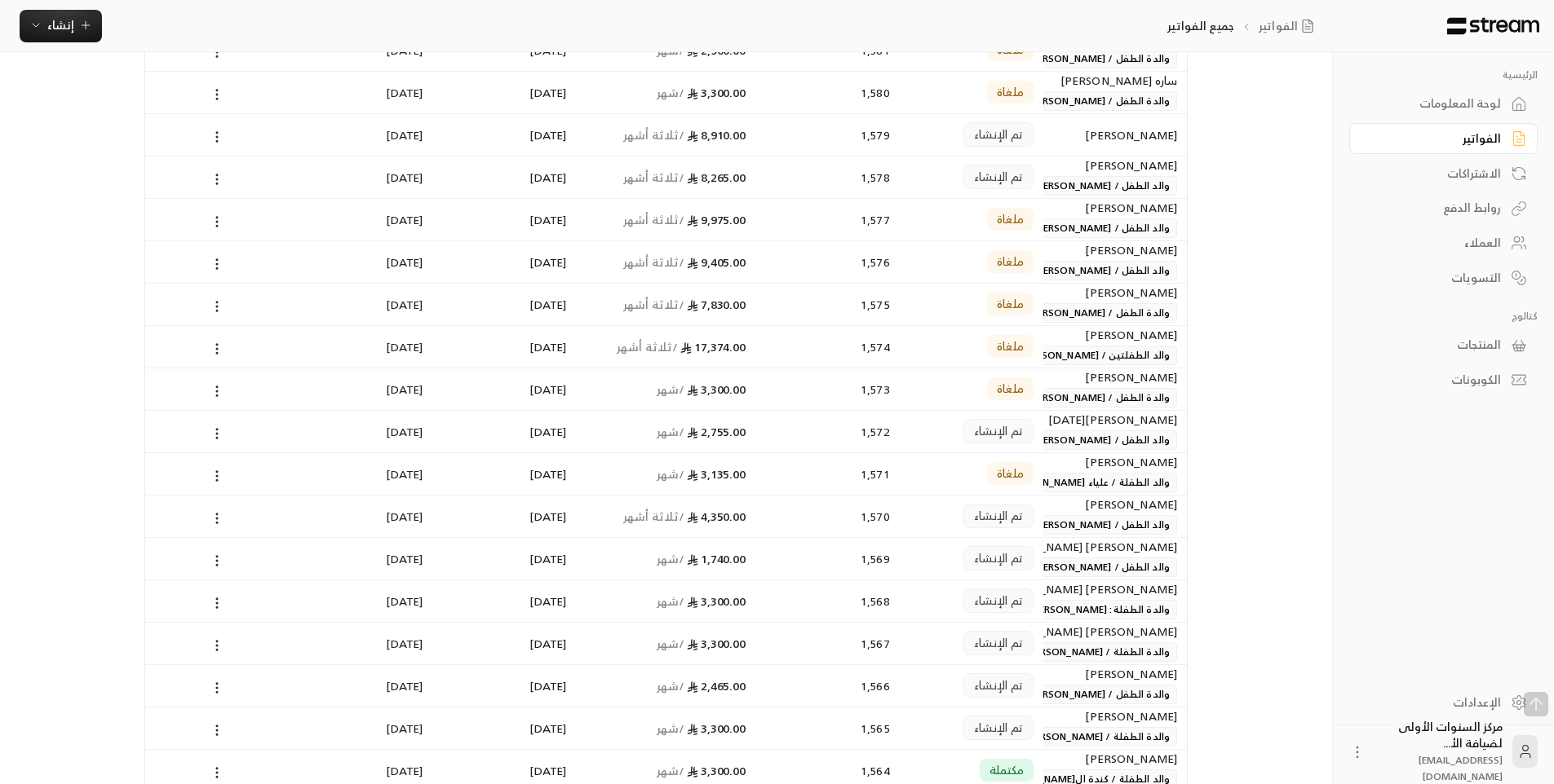
scroll to position [326, 0]
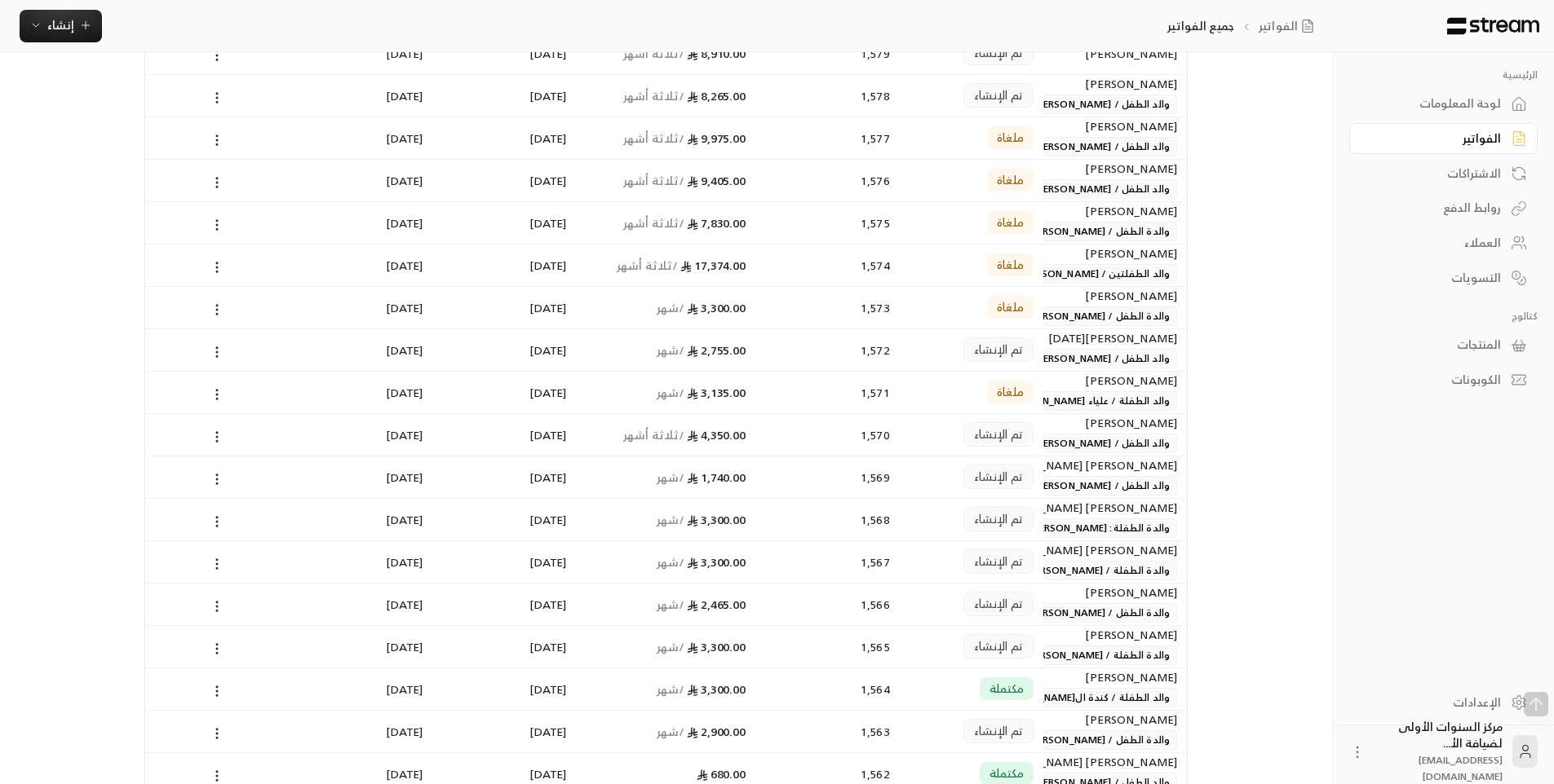
click at [977, 517] on span "تم الإنشاء" at bounding box center [998, 519] width 49 height 16
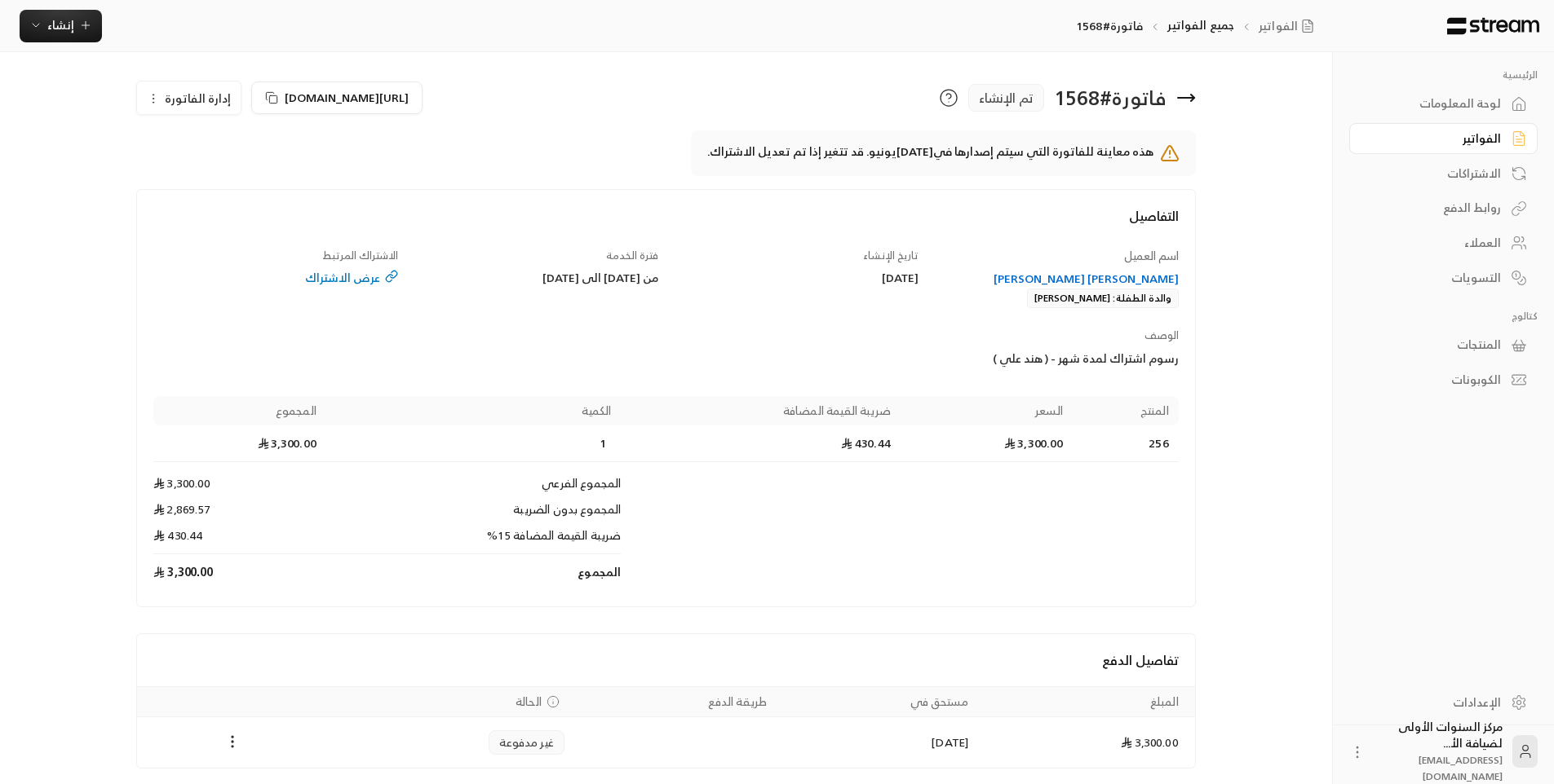
click at [177, 104] on span "إدارة الفاتورة" at bounding box center [197, 98] width 66 height 20
click at [254, 176] on div "تعديل إلغاء" at bounding box center [197, 160] width 123 height 76
click at [240, 174] on span "إلغاء" at bounding box center [230, 174] width 20 height 13
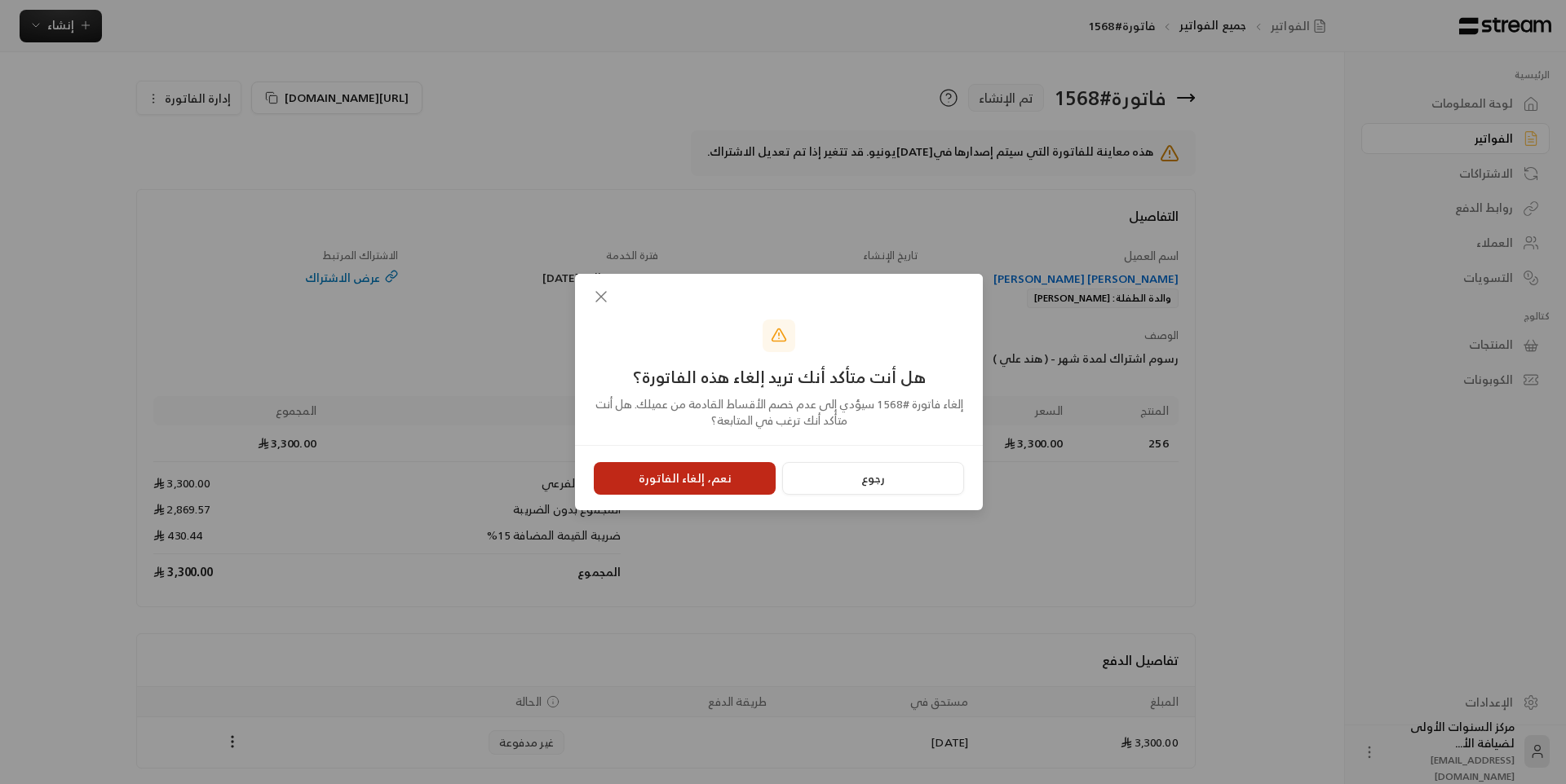
click at [750, 476] on button "نعم، إلغاء الفاتورة" at bounding box center [685, 478] width 181 height 33
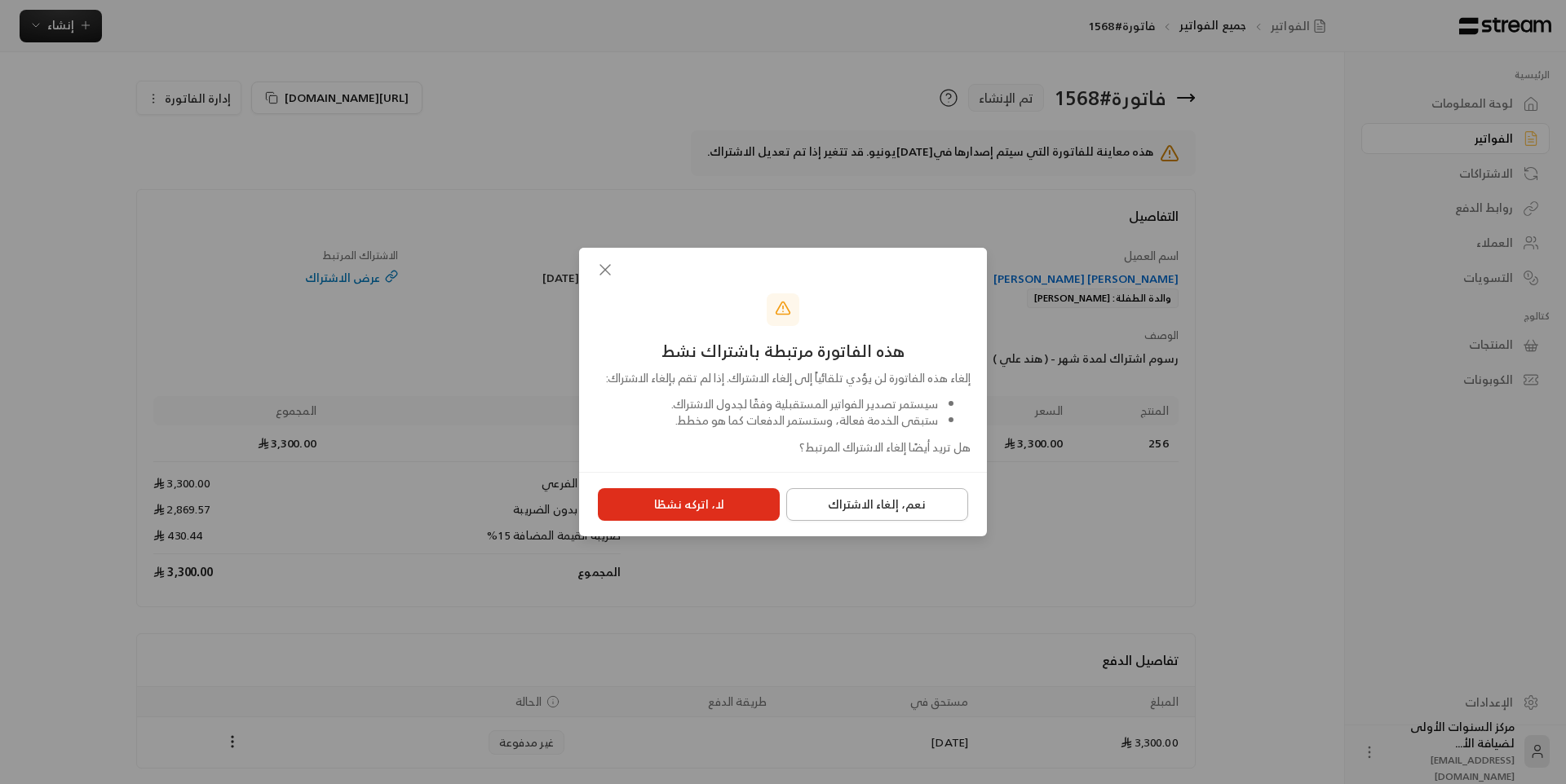
click at [855, 519] on button "نعم، إلغاء الاشتراك" at bounding box center [877, 504] width 181 height 33
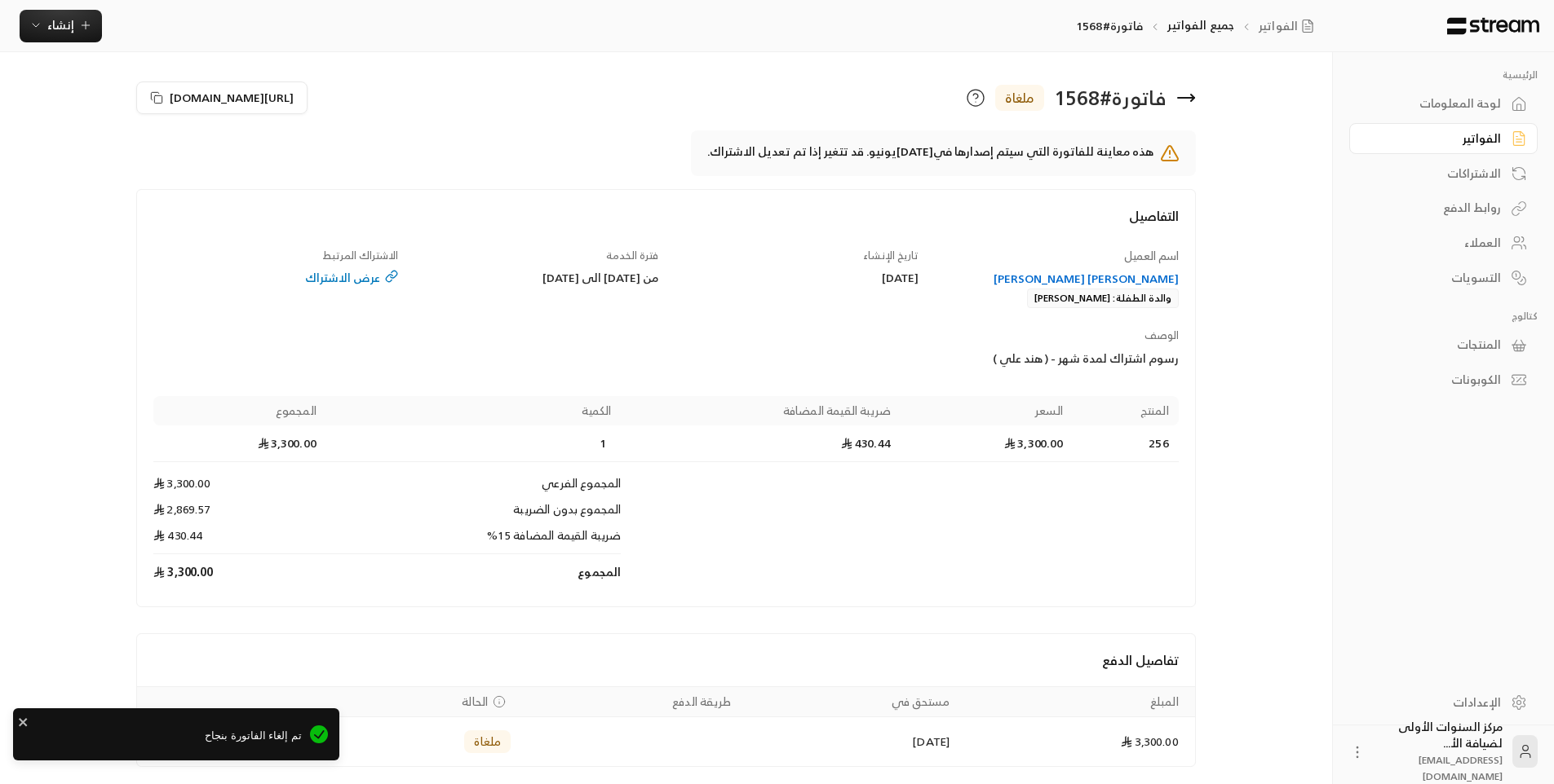
click at [1193, 96] on icon at bounding box center [1186, 98] width 20 height 20
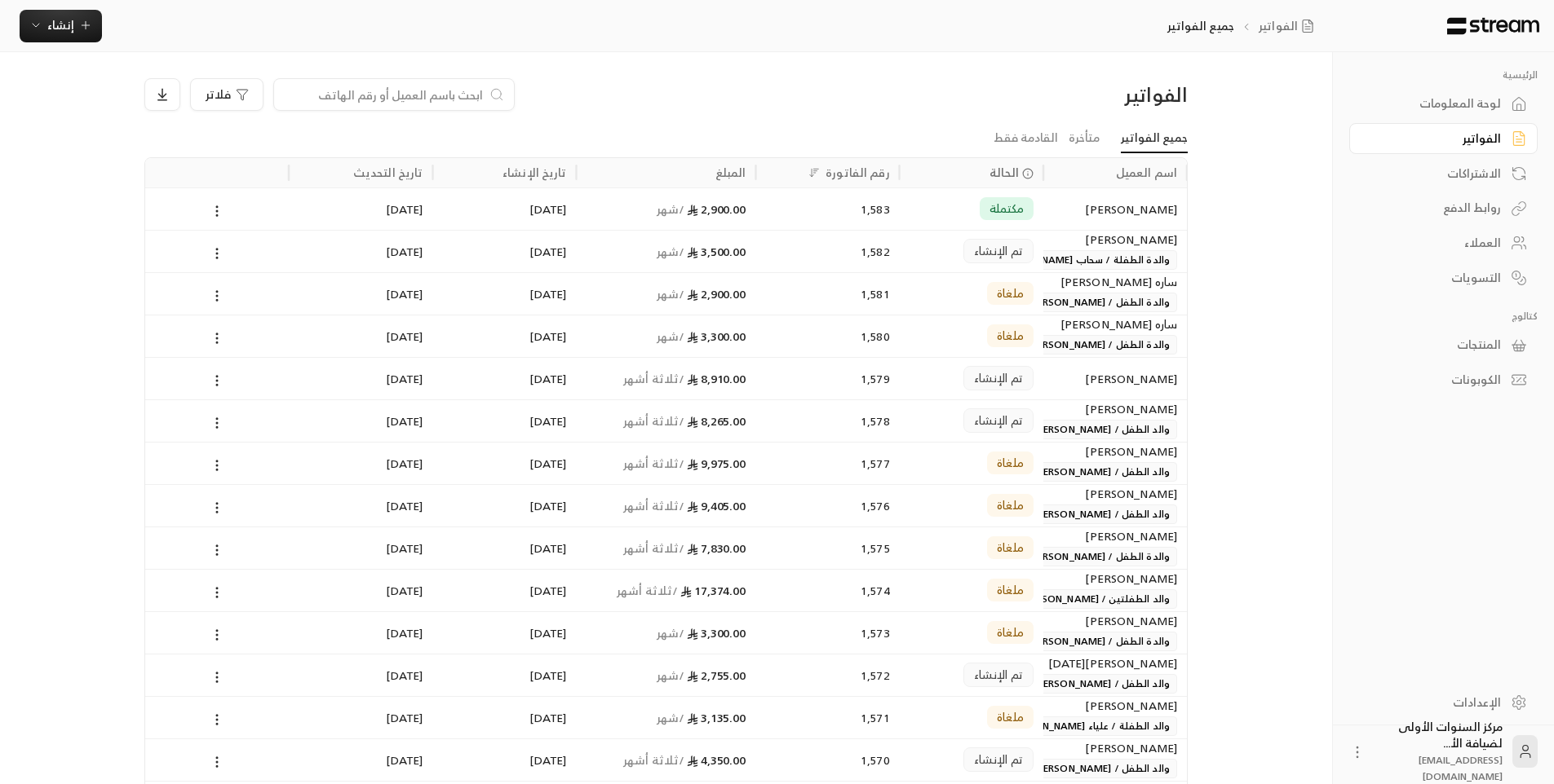
click at [986, 90] on div "الفواتير" at bounding box center [1064, 95] width 249 height 26
click at [1404, 140] on div "الفواتير" at bounding box center [1435, 138] width 132 height 16
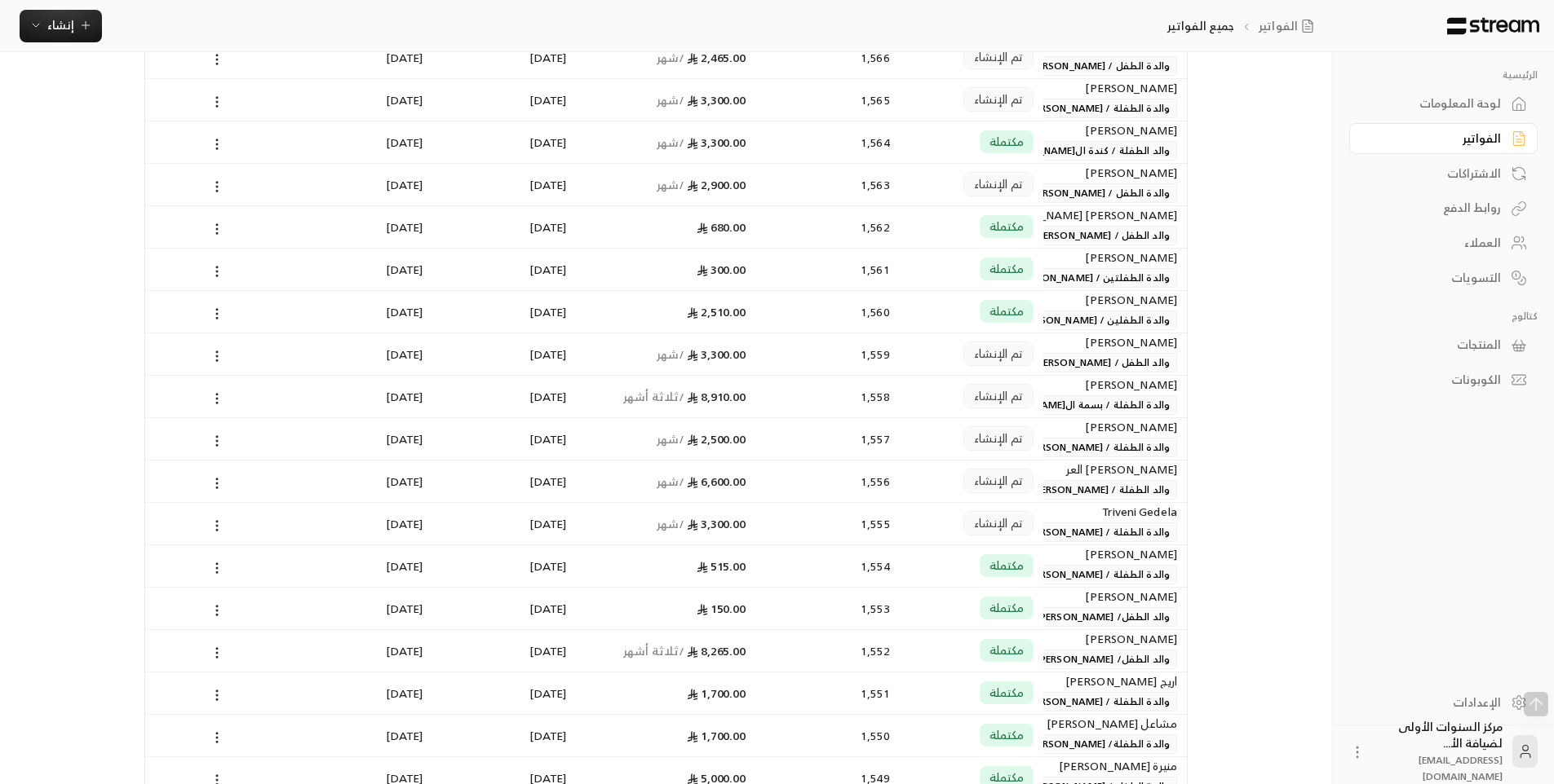
scroll to position [897, 0]
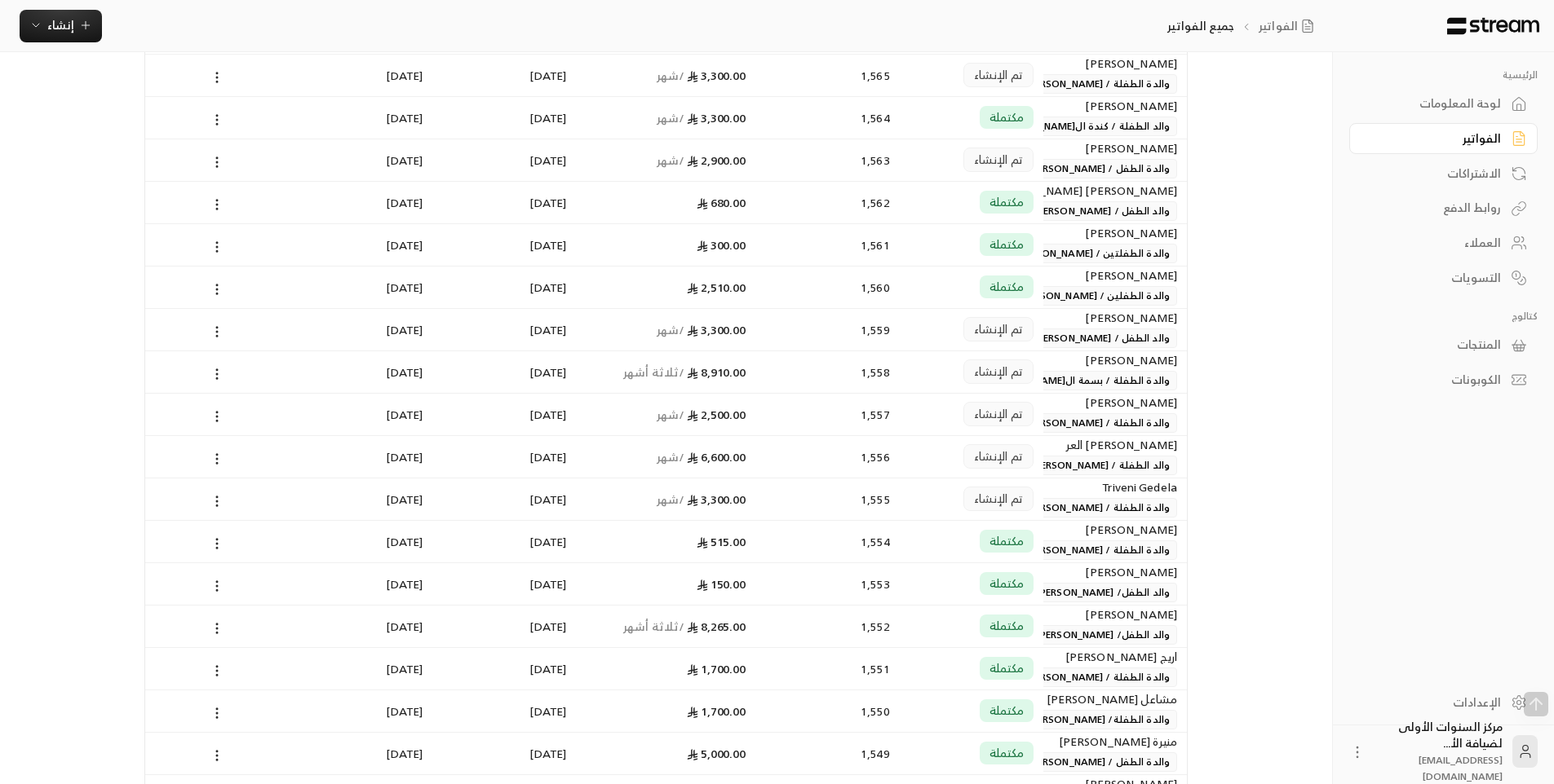
click at [899, 336] on div "1,559" at bounding box center [828, 329] width 144 height 43
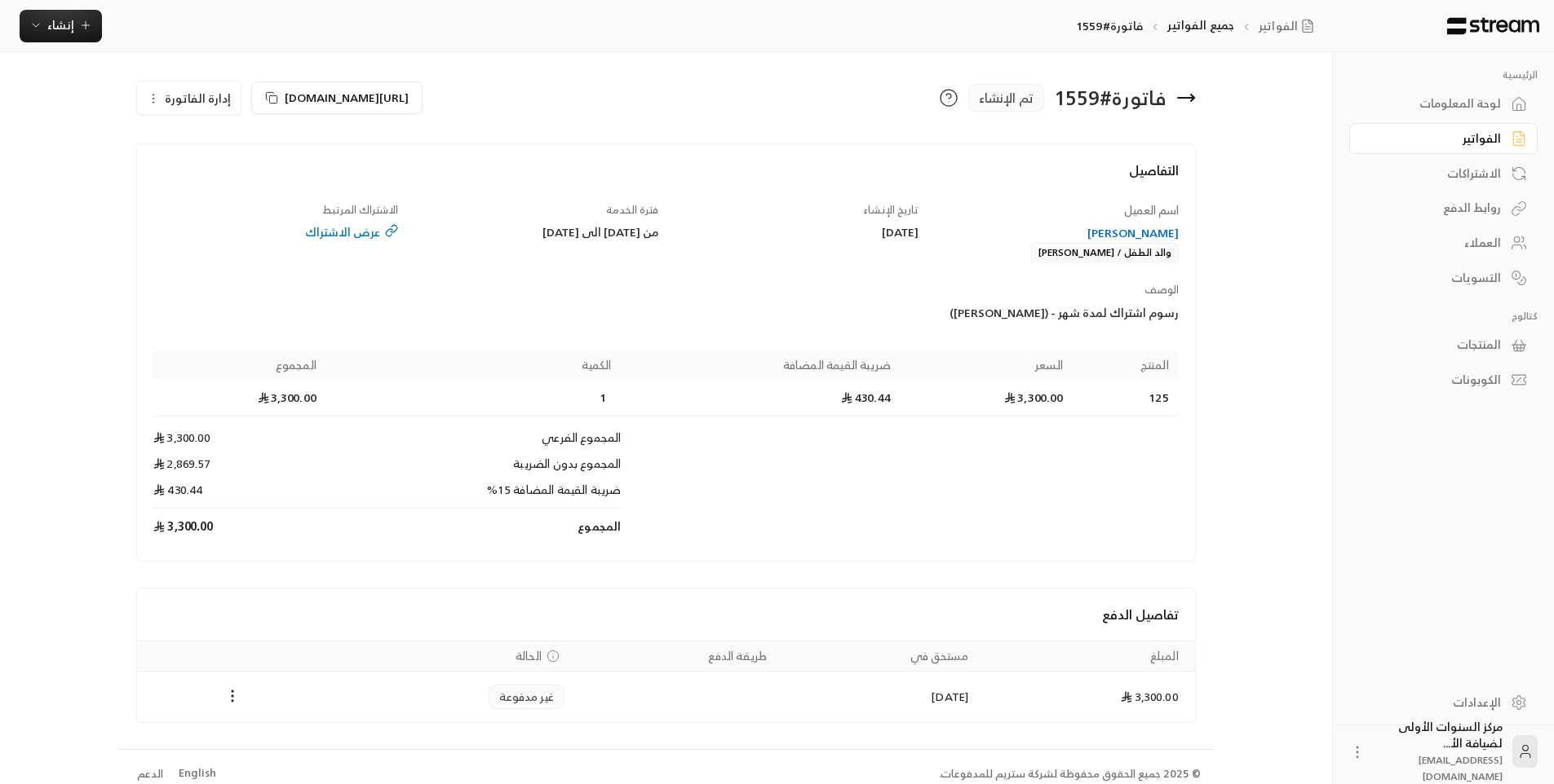
click at [1134, 234] on div "[PERSON_NAME]" at bounding box center [1057, 233] width 245 height 16
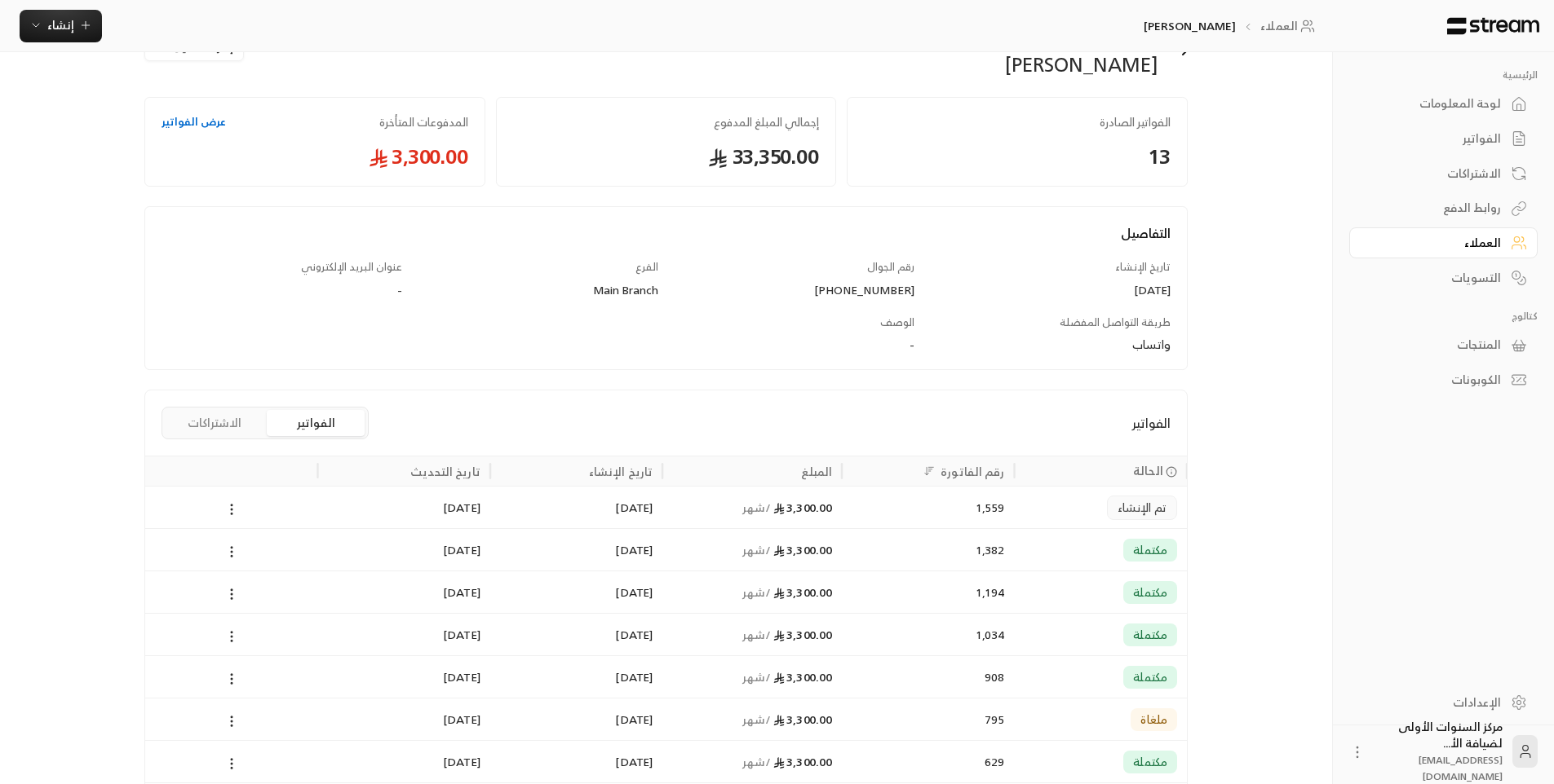
scroll to position [82, 0]
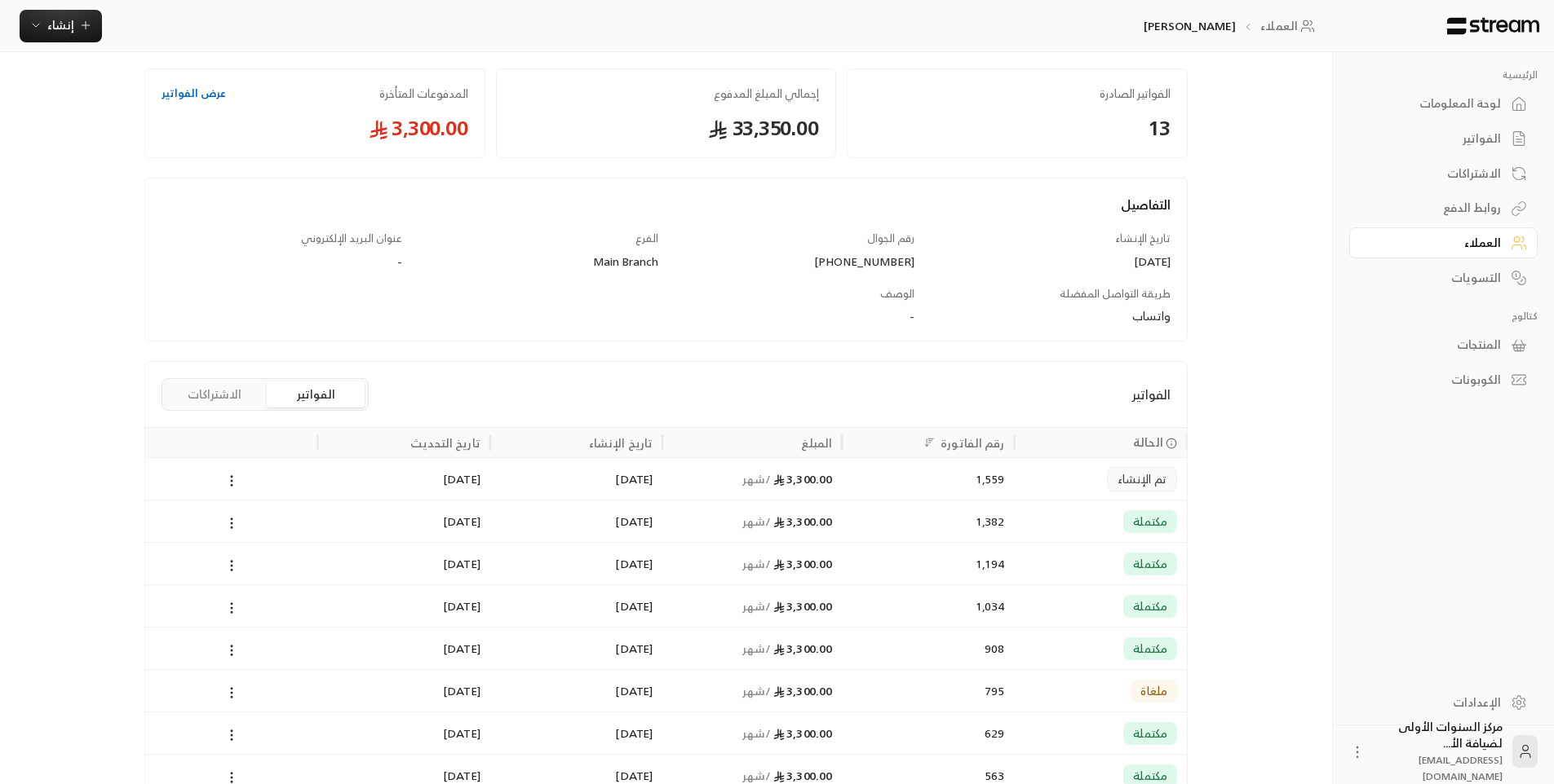
click at [941, 515] on div "1,382" at bounding box center [927, 521] width 153 height 42
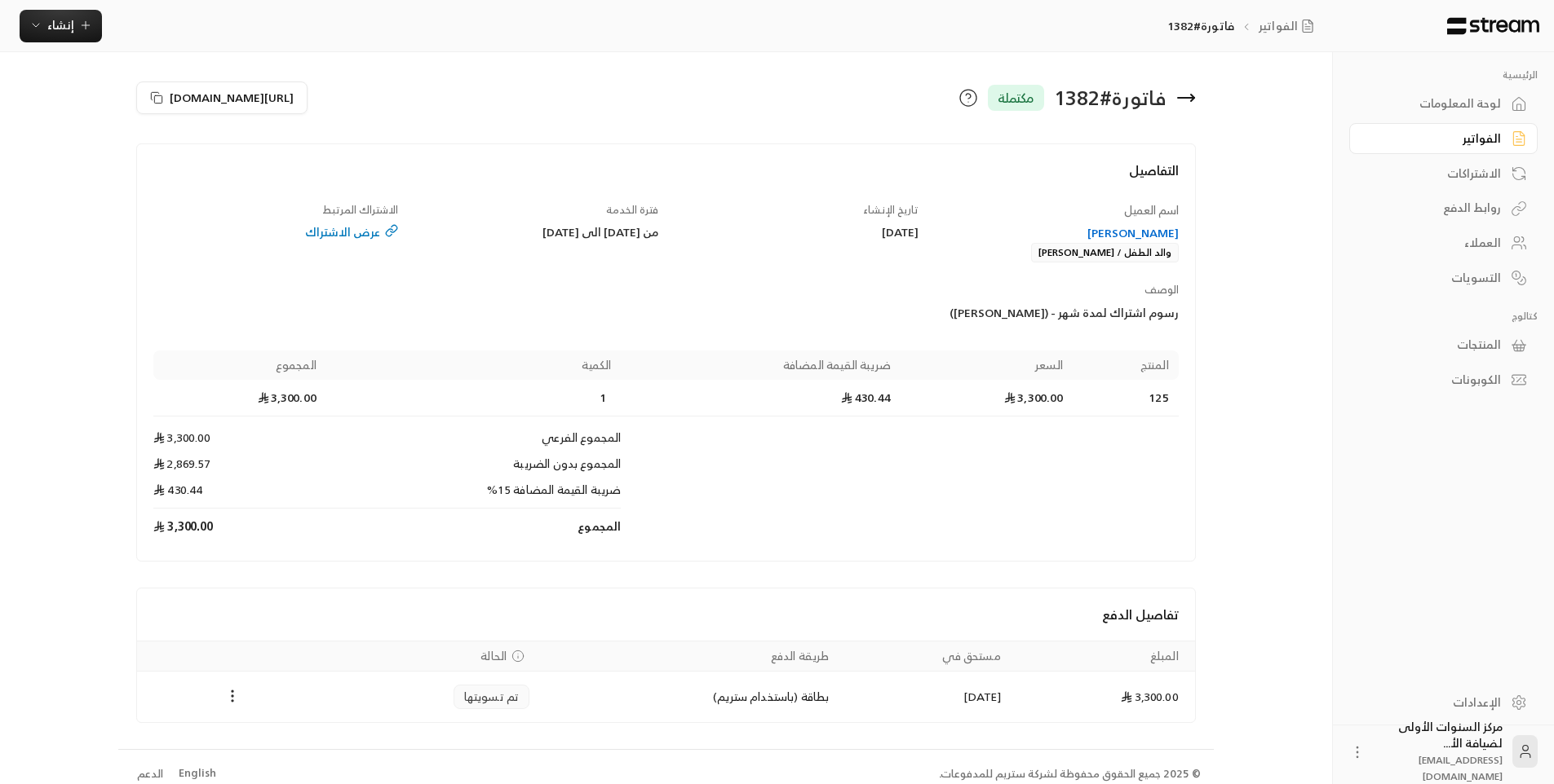
click at [1192, 101] on icon at bounding box center [1192, 98] width 3 height 7
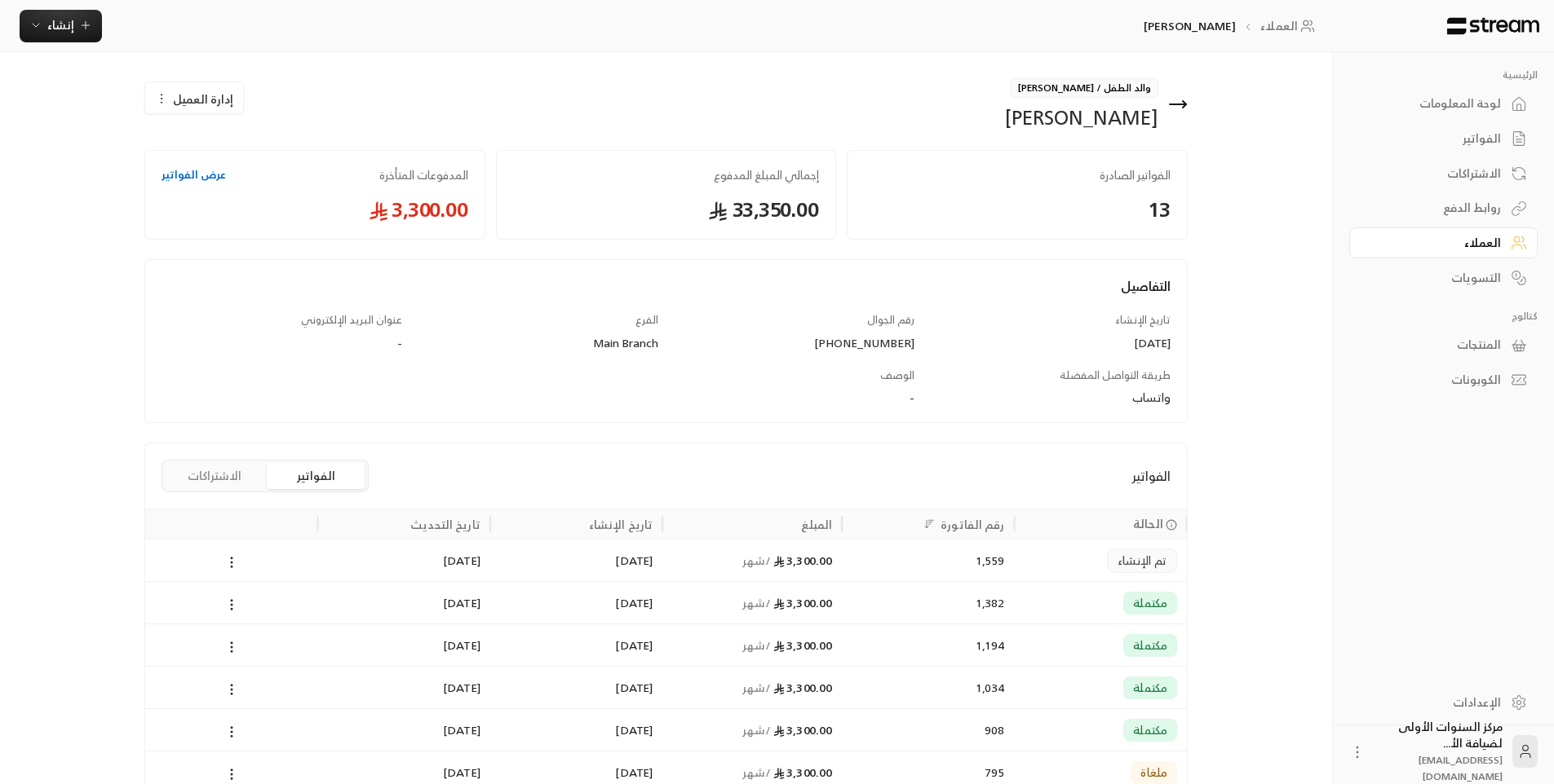
click at [1476, 105] on div "لوحة المعلومات" at bounding box center [1435, 104] width 132 height 16
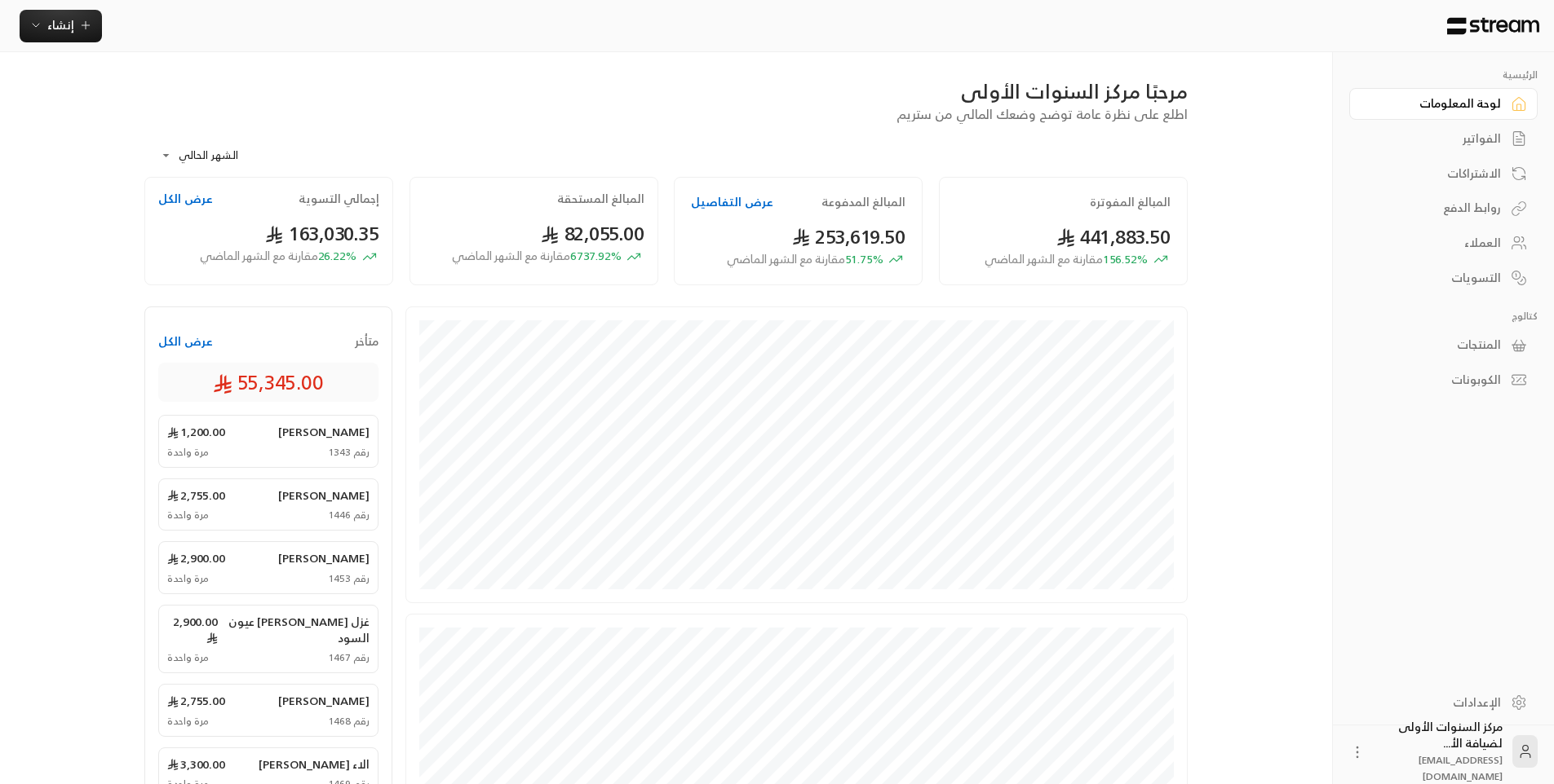
click at [1448, 137] on div "الفواتير" at bounding box center [1435, 138] width 132 height 16
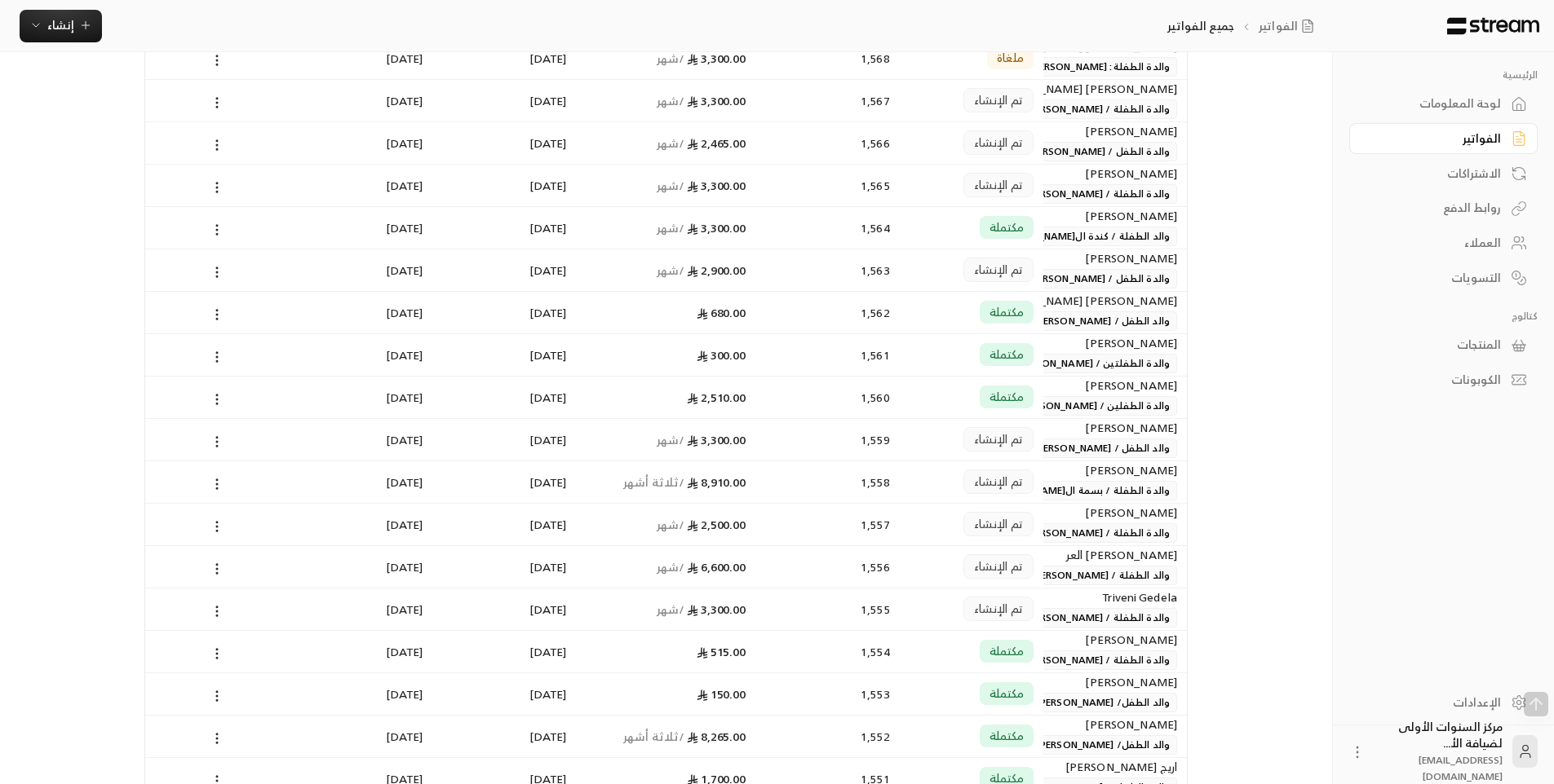
scroll to position [815, 0]
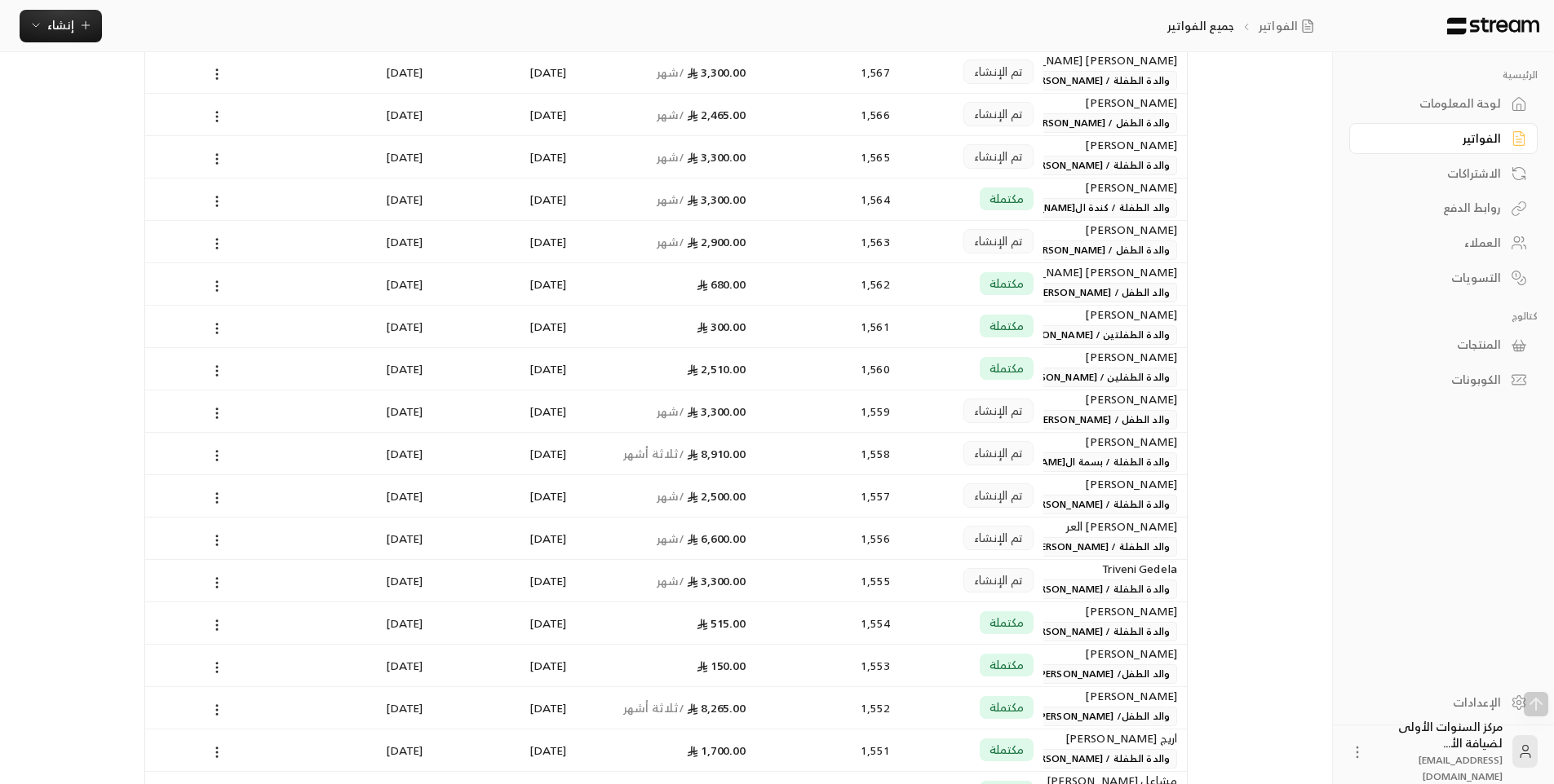
click at [1063, 326] on span "والدة الطفلتين / [PERSON_NAME]" at bounding box center [1092, 336] width 168 height 20
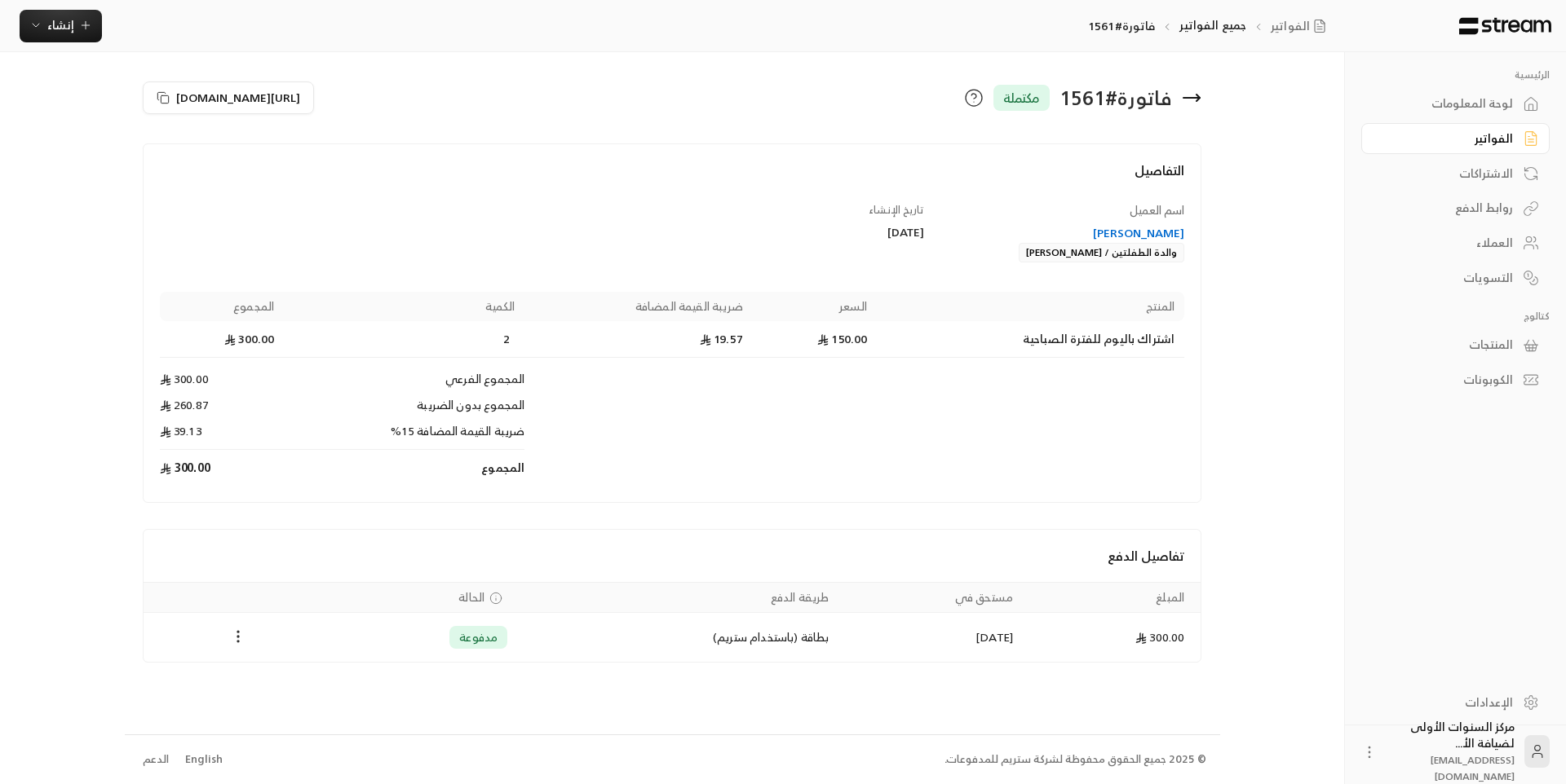
click at [1198, 97] on icon at bounding box center [1198, 98] width 3 height 7
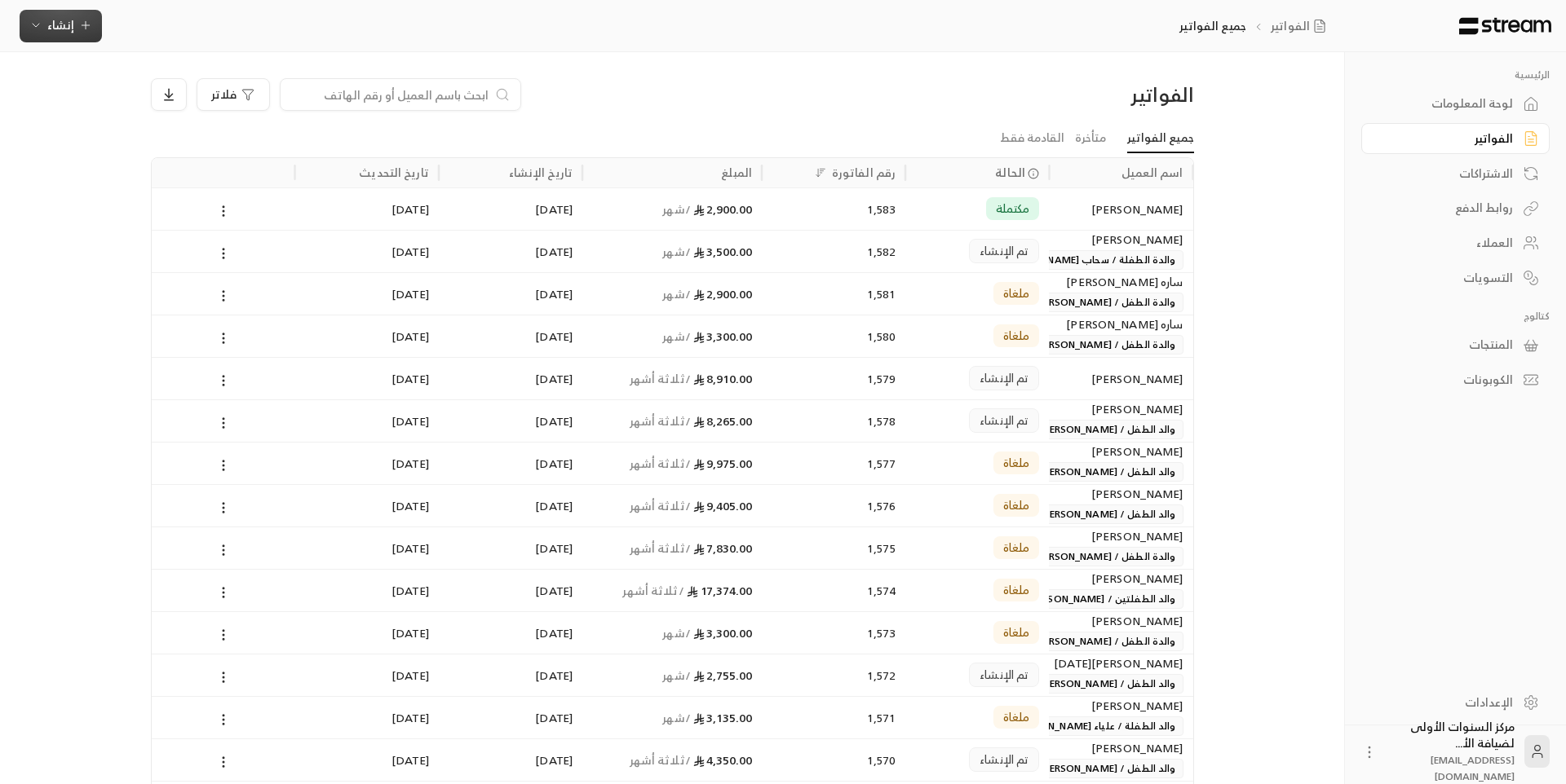
click at [98, 23] on button "إنشاء" at bounding box center [61, 26] width 83 height 33
click at [231, 154] on div "أتمتة الفواتير المتكررة للفواتير المستمرة." at bounding box center [141, 158] width 205 height 16
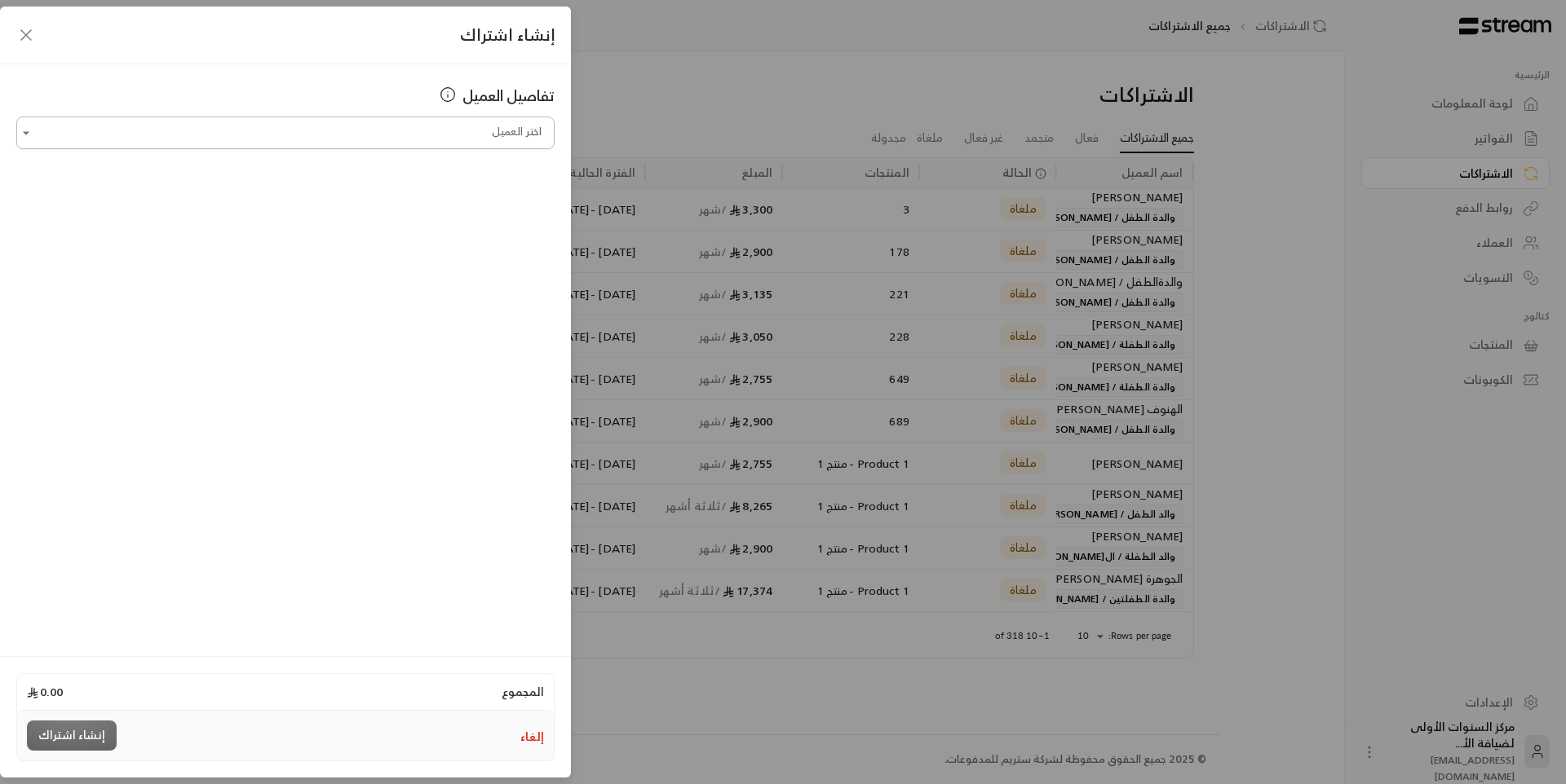
click at [411, 141] on input "اختر العميل" at bounding box center [285, 132] width 538 height 29
type input "*"
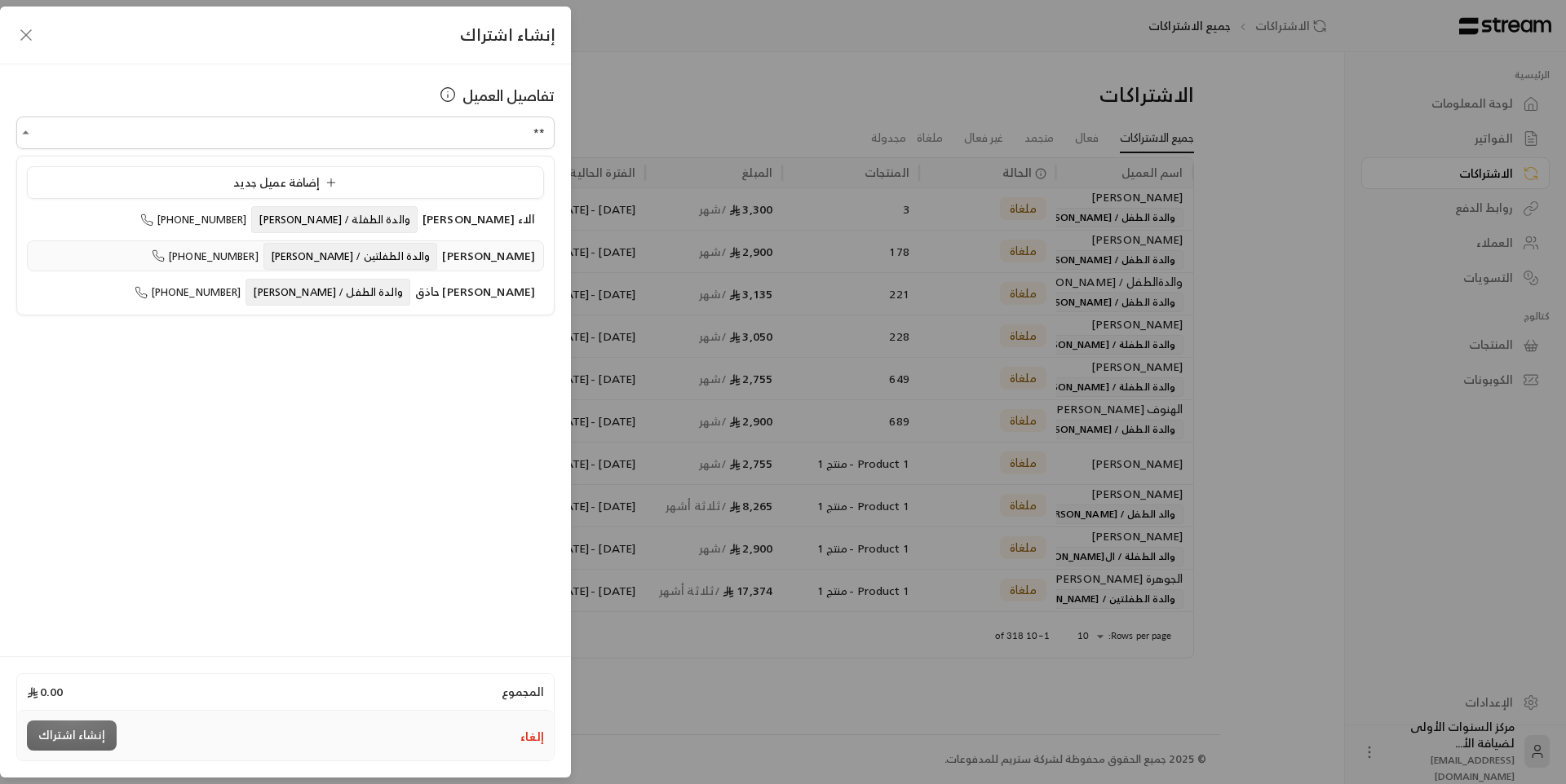
click at [376, 264] on span "والدة الطفلتين / [PERSON_NAME]" at bounding box center [350, 256] width 174 height 27
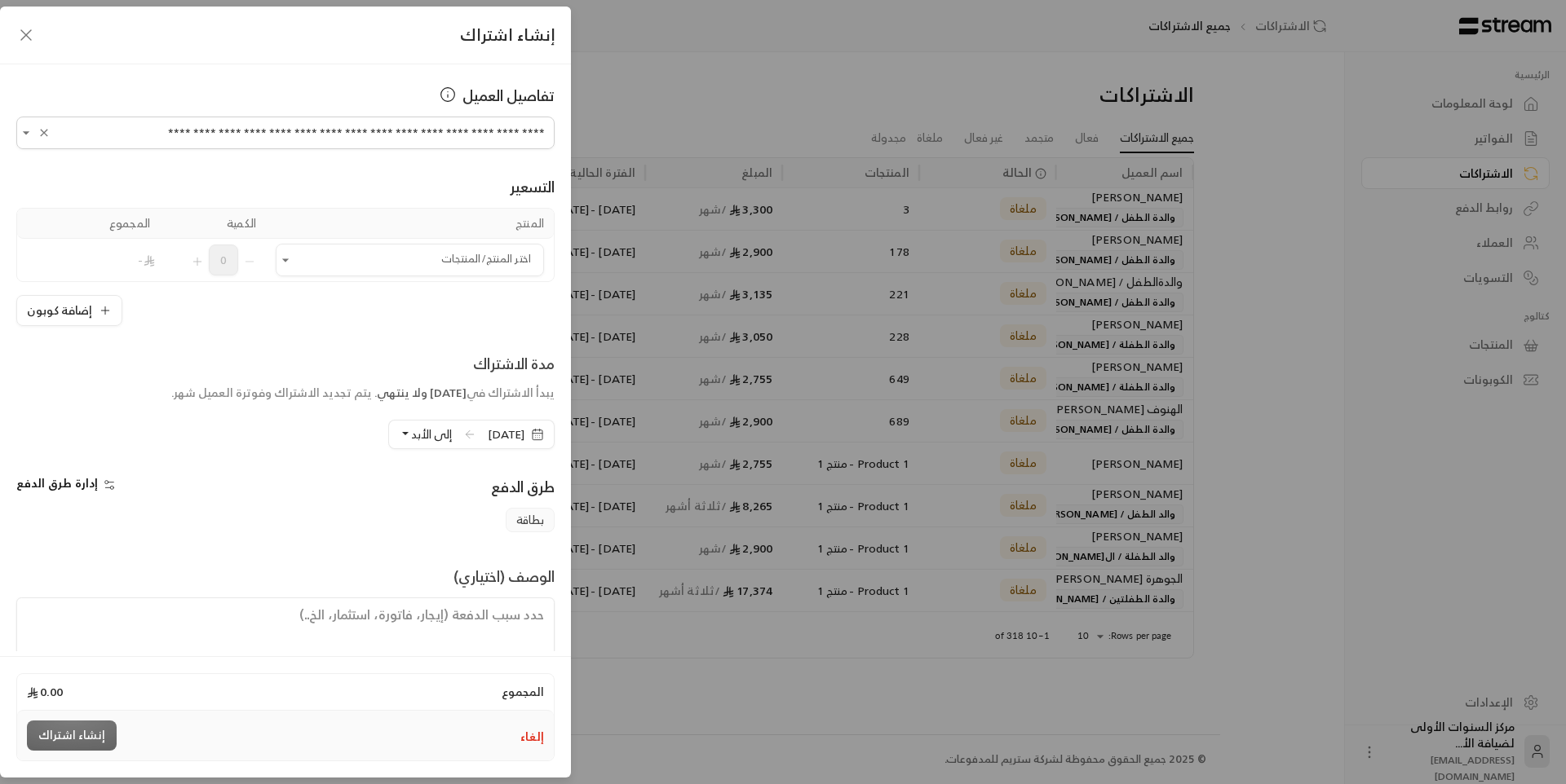
type input "**********"
click at [376, 264] on input "اختر العميل" at bounding box center [410, 260] width 268 height 29
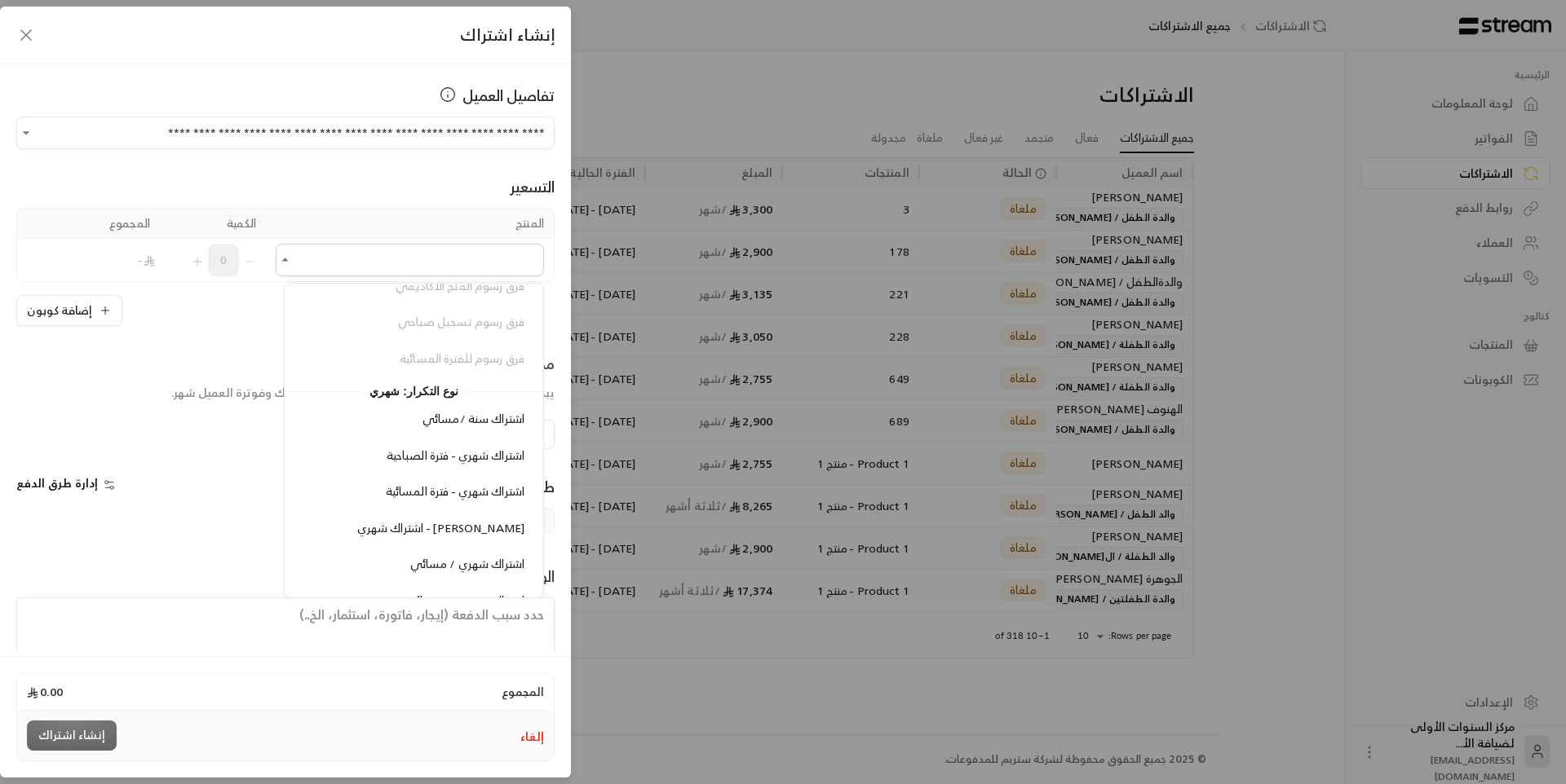
scroll to position [1549, 0]
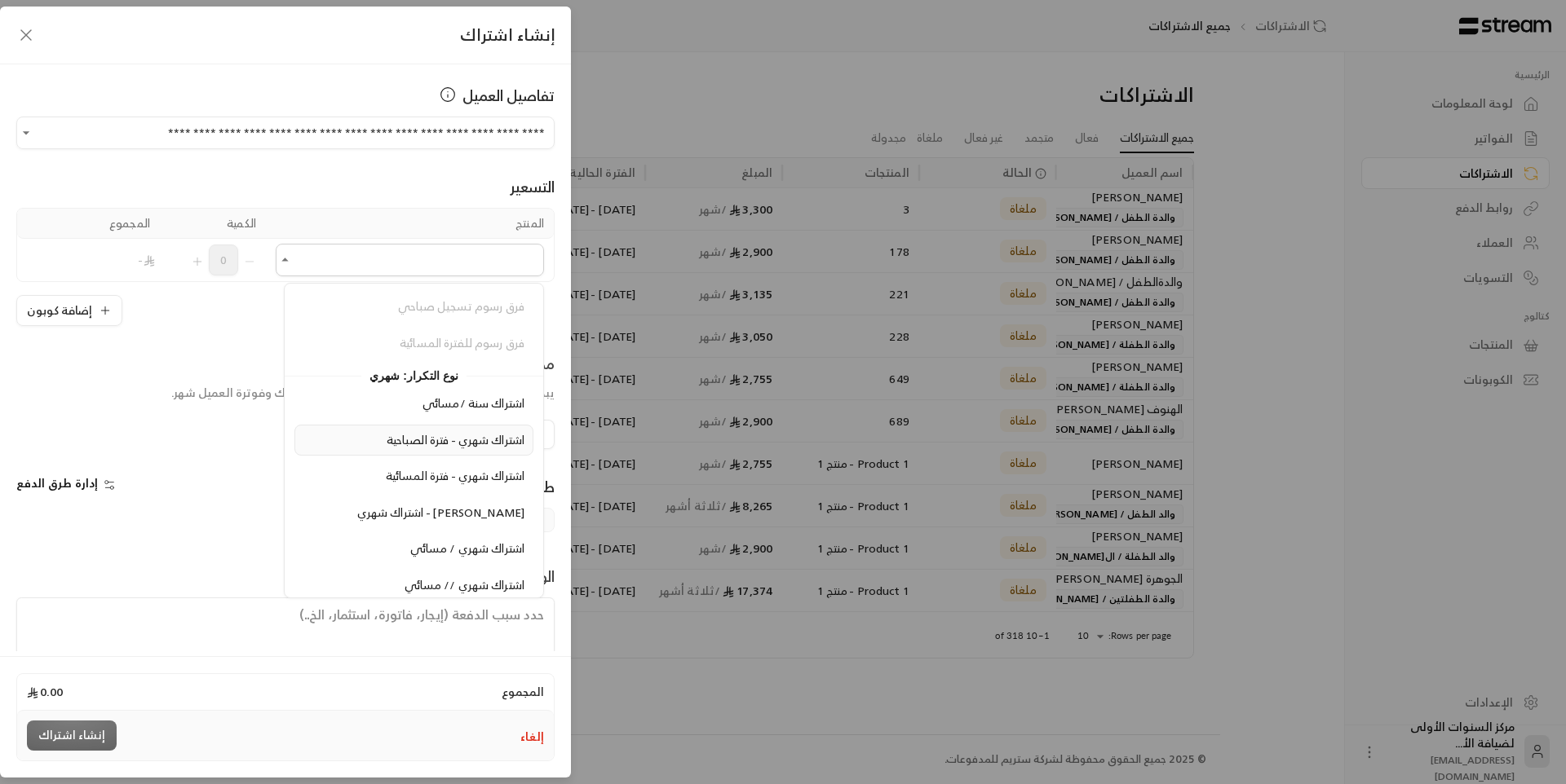
click at [436, 442] on span "اشتراك شهري - فترة الصباحية" at bounding box center [456, 439] width 138 height 20
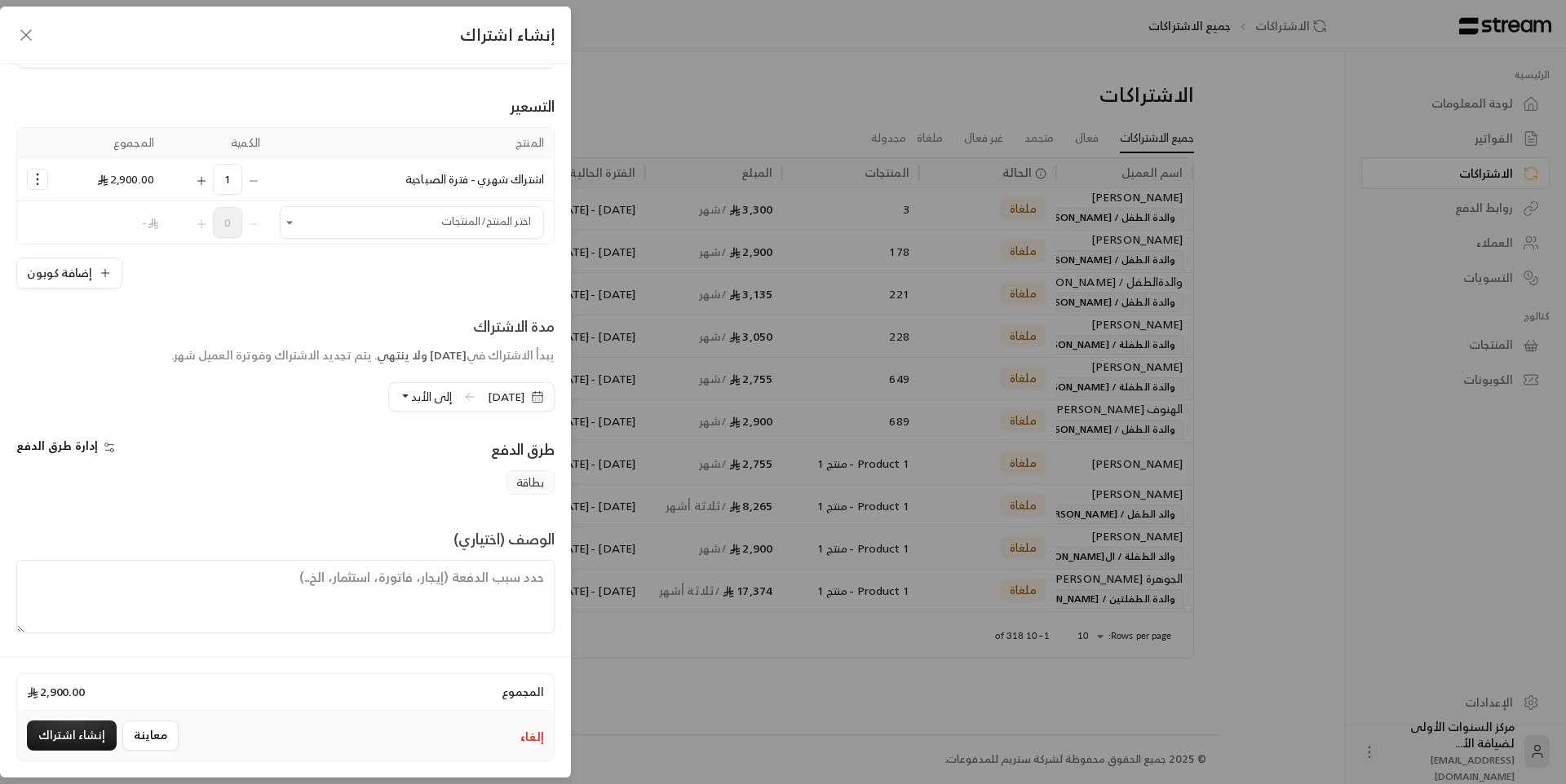
scroll to position [83, 0]
click at [100, 727] on button "إنشاء اشتراك" at bounding box center [72, 735] width 90 height 30
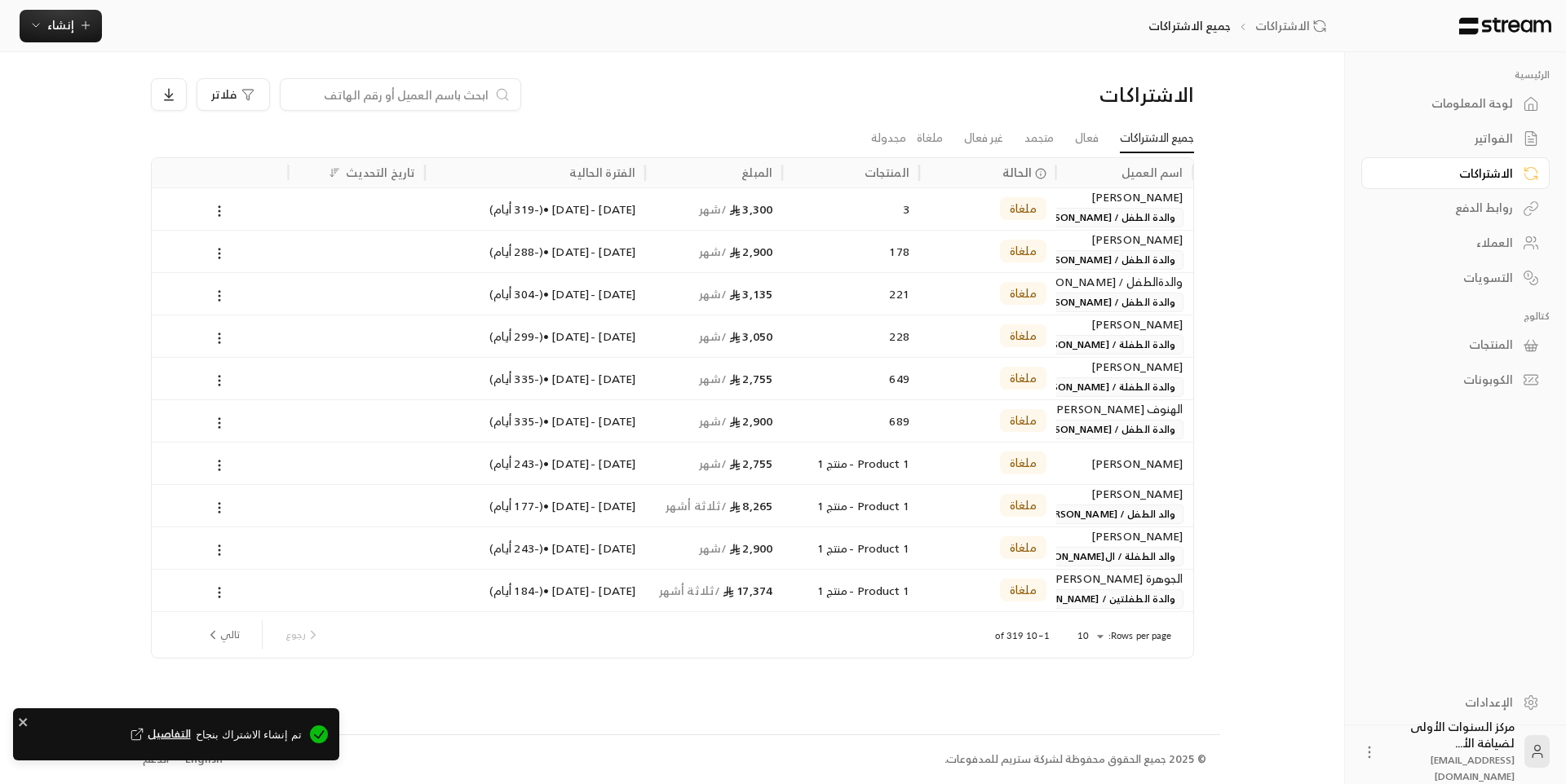
click at [1462, 115] on link "لوحة المعلومات" at bounding box center [1455, 104] width 188 height 32
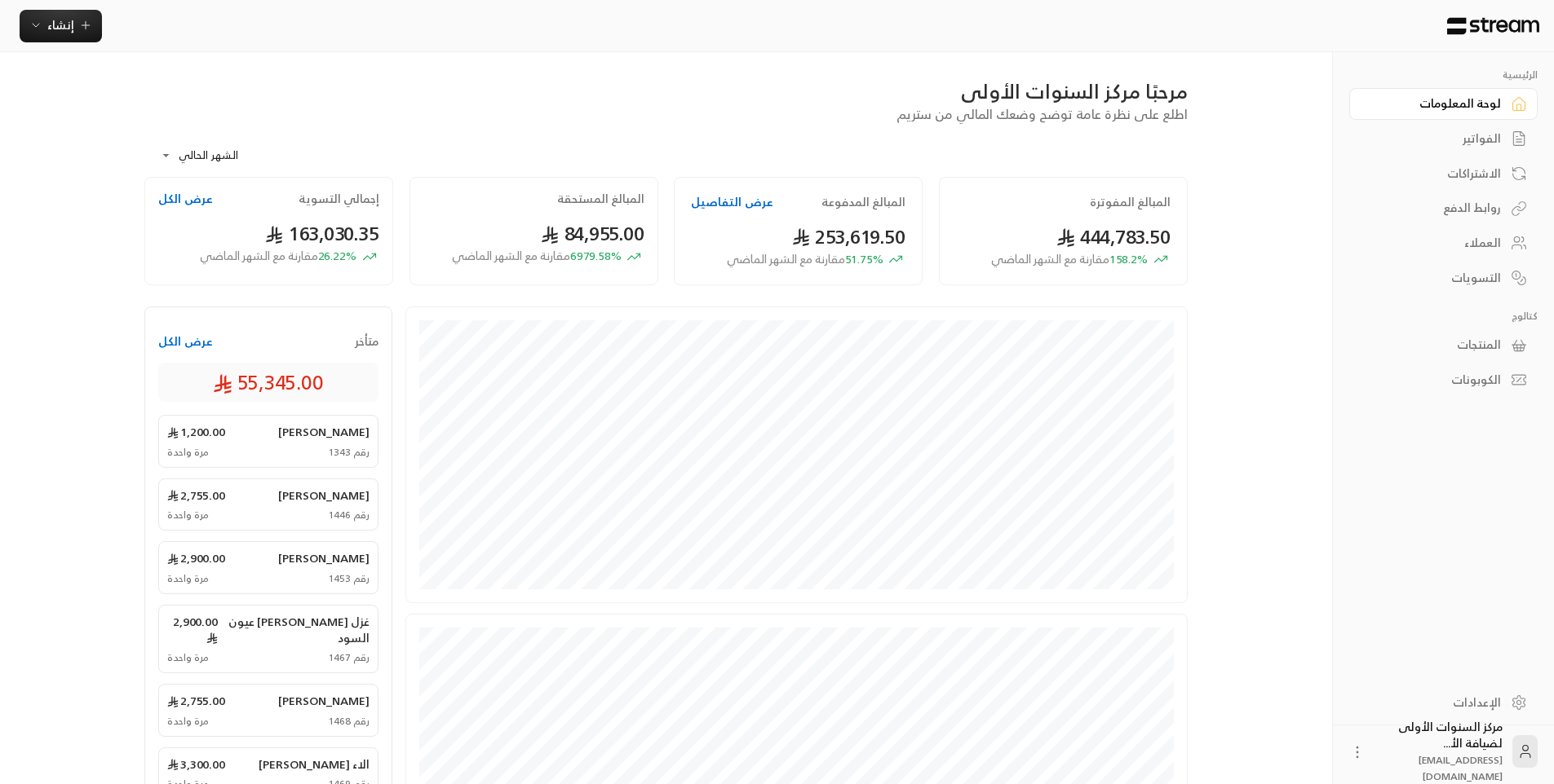
click at [1474, 128] on link "الفواتير" at bounding box center [1443, 139] width 188 height 32
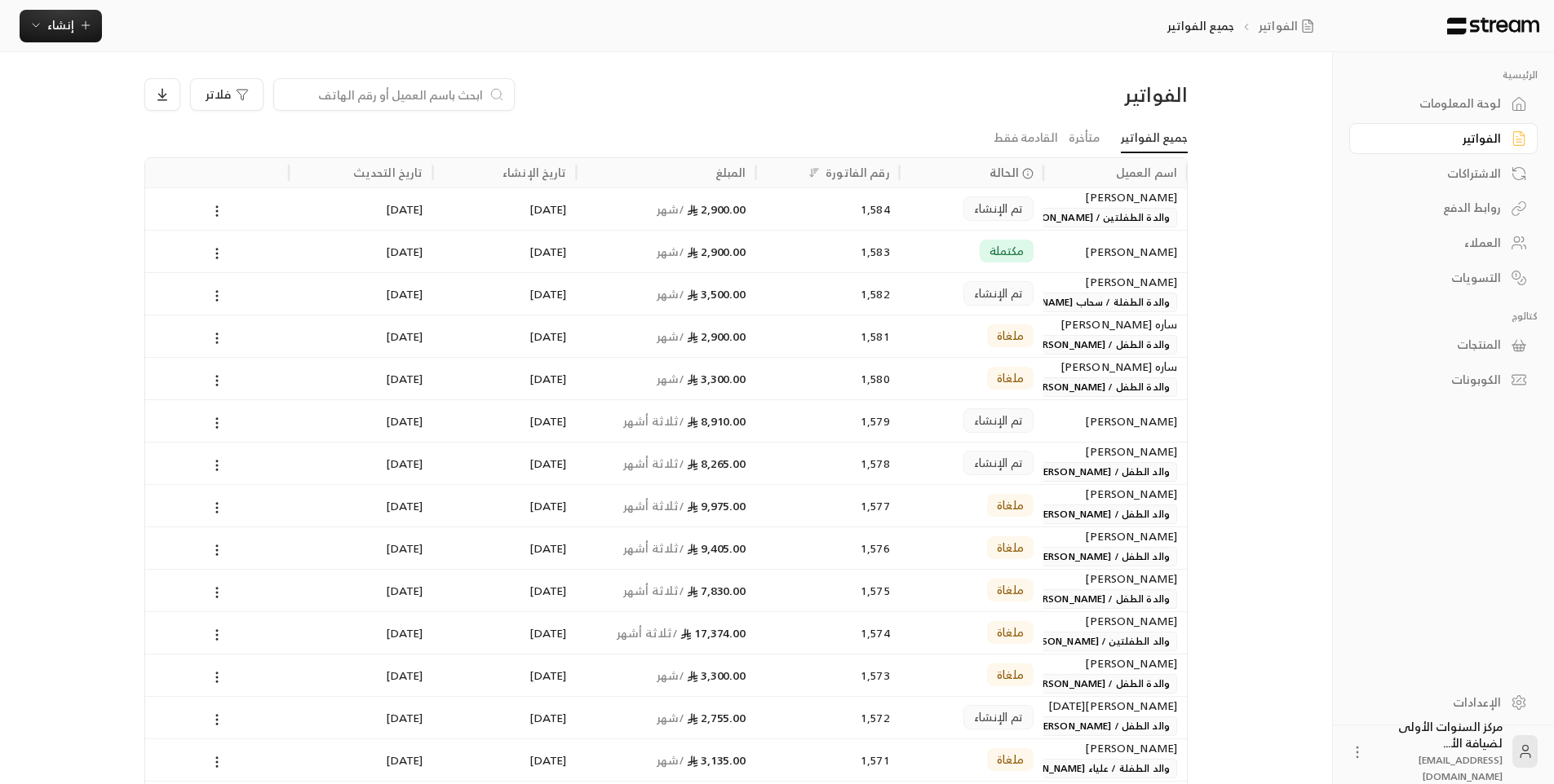
click at [853, 203] on div "1,584" at bounding box center [827, 209] width 124 height 42
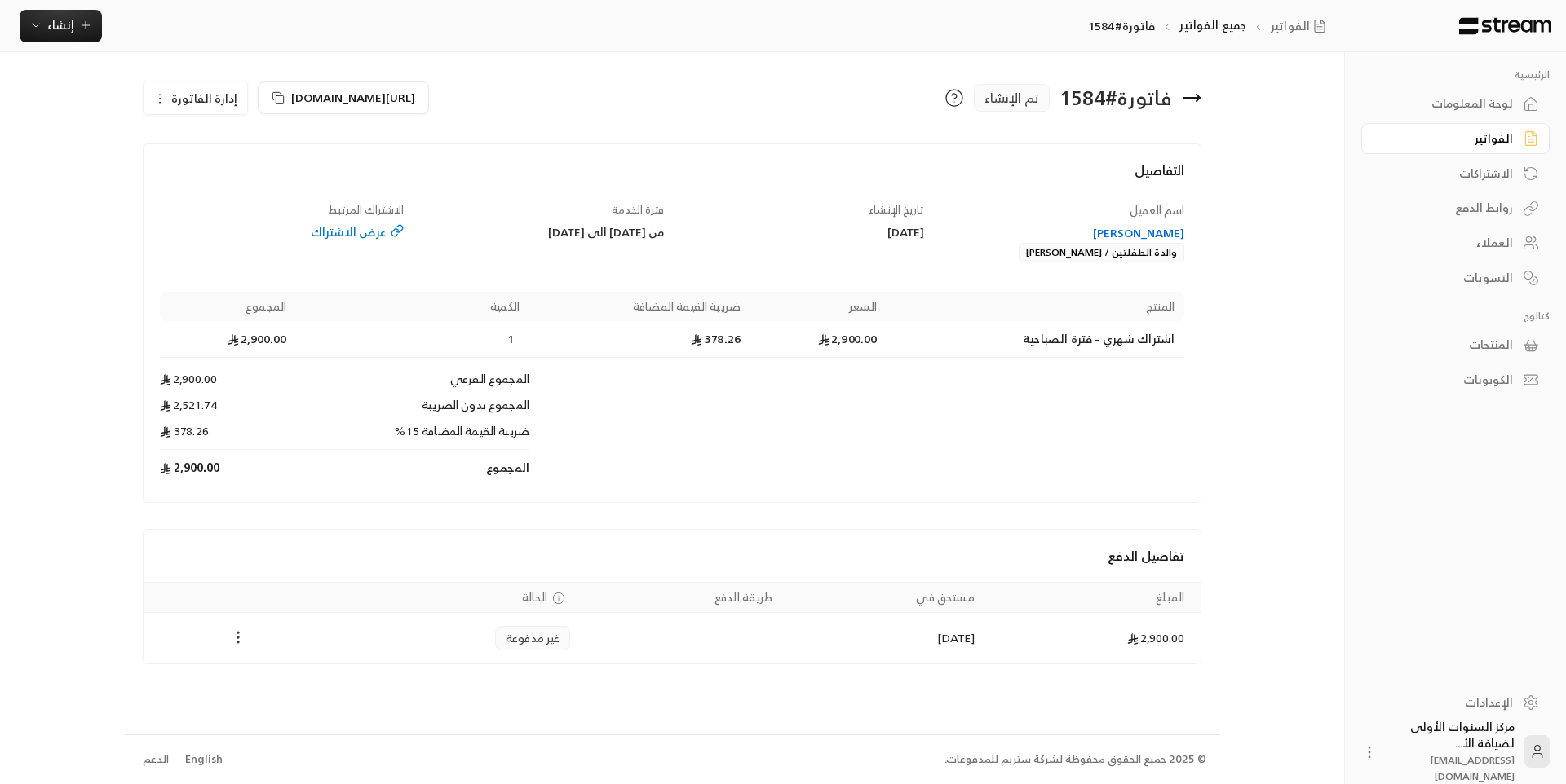
click at [236, 636] on icon "Payments" at bounding box center [238, 638] width 16 height 16
click at [299, 686] on li "تغيير الحالة الى مدفوعة" at bounding box center [299, 679] width 126 height 29
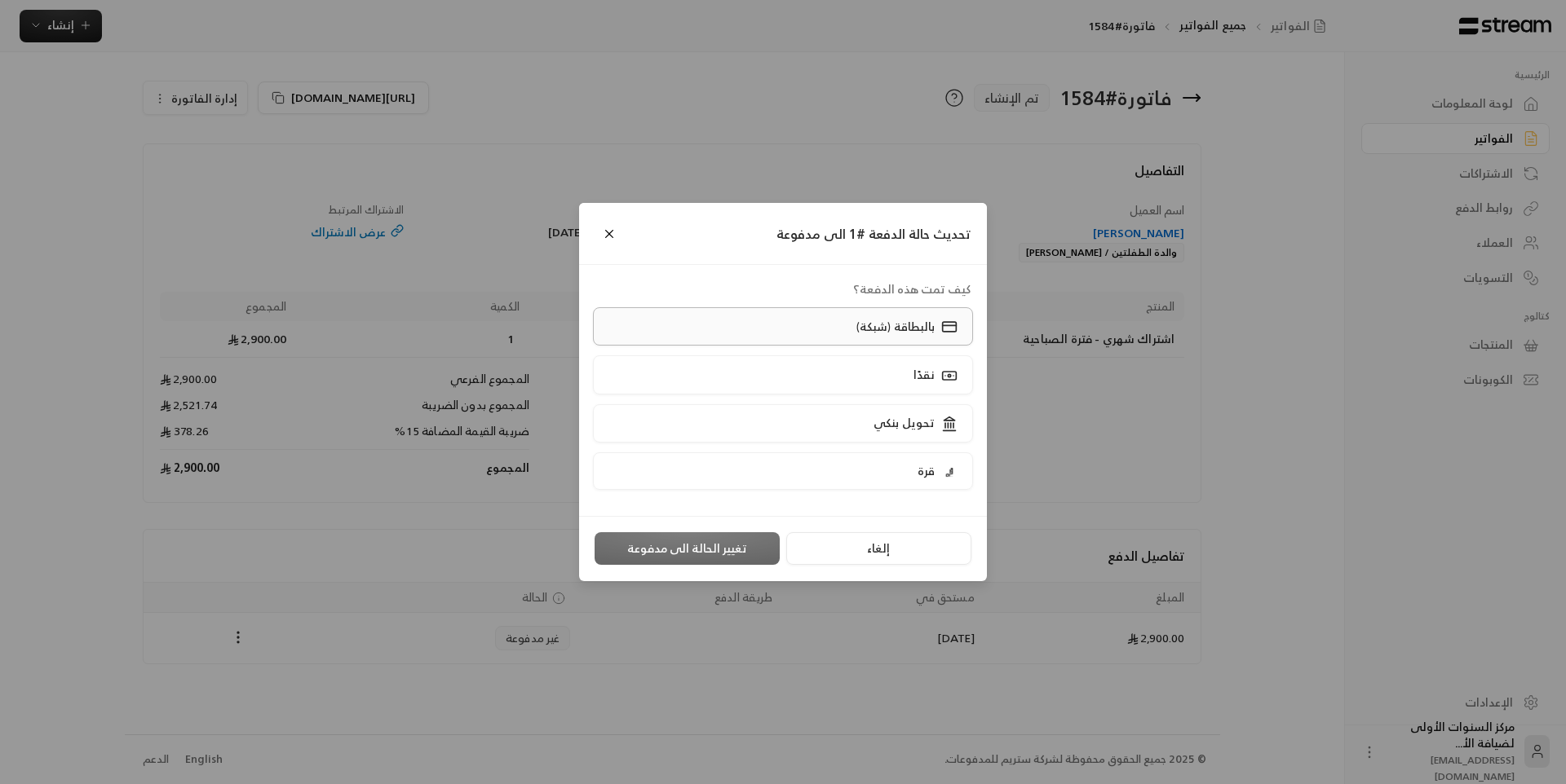
click at [824, 325] on label "بالبطاقة (شبكة)" at bounding box center [783, 327] width 381 height 38
click at [697, 553] on button "تغيير الحالة الى مدفوعة" at bounding box center [688, 548] width 185 height 33
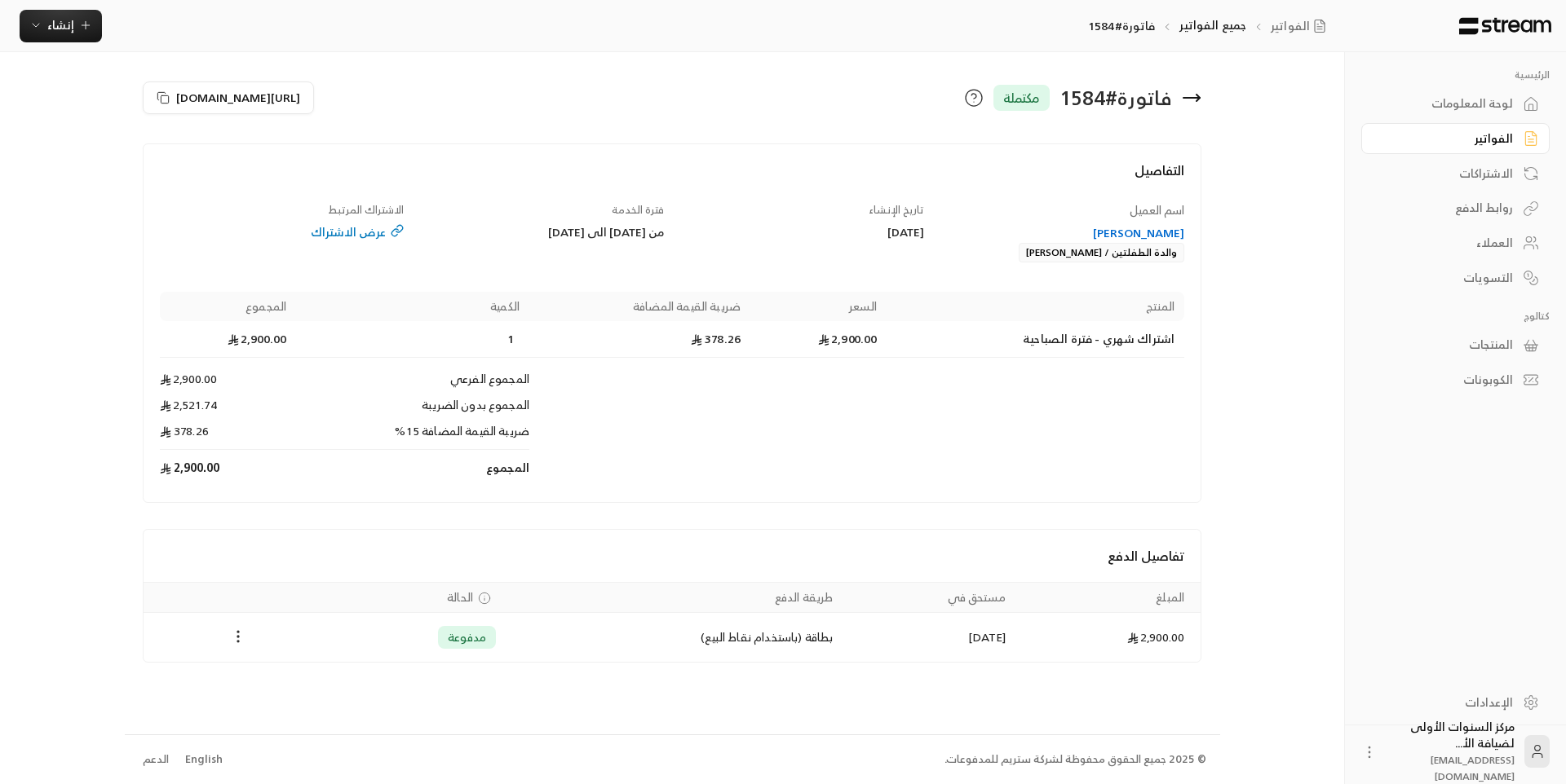
click at [446, 104] on div "[URL][DOMAIN_NAME]" at bounding box center [403, 98] width 537 height 39
